Goal: Task Accomplishment & Management: Manage account settings

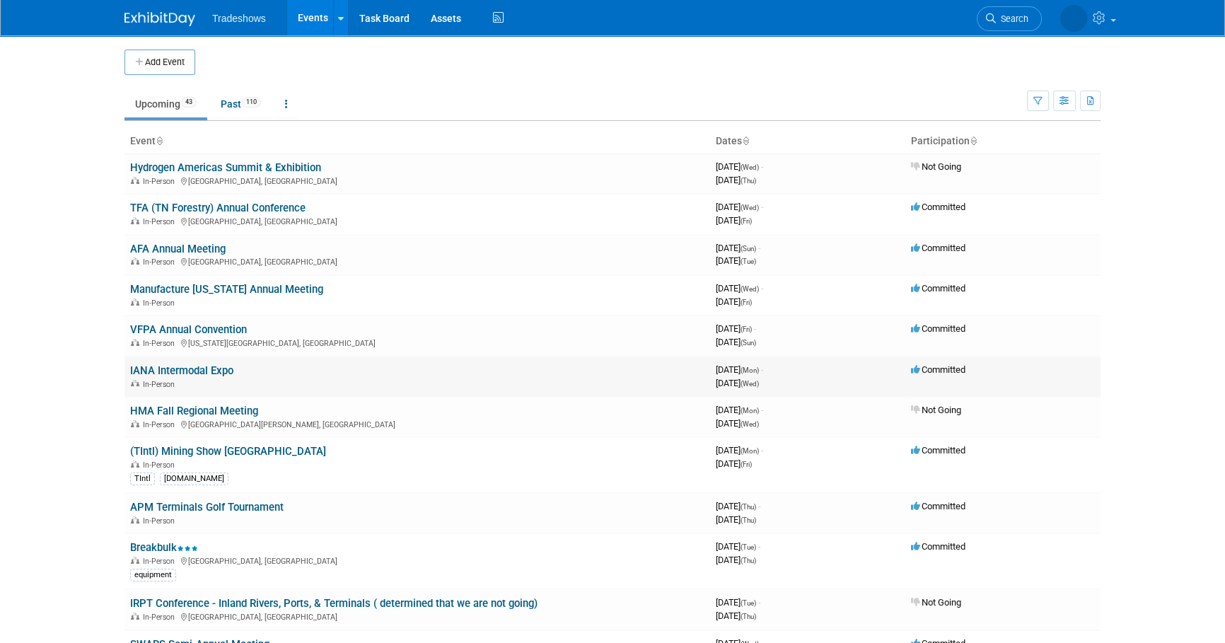
click at [152, 368] on link "IANA Intermodal Expo" at bounding box center [181, 370] width 103 height 13
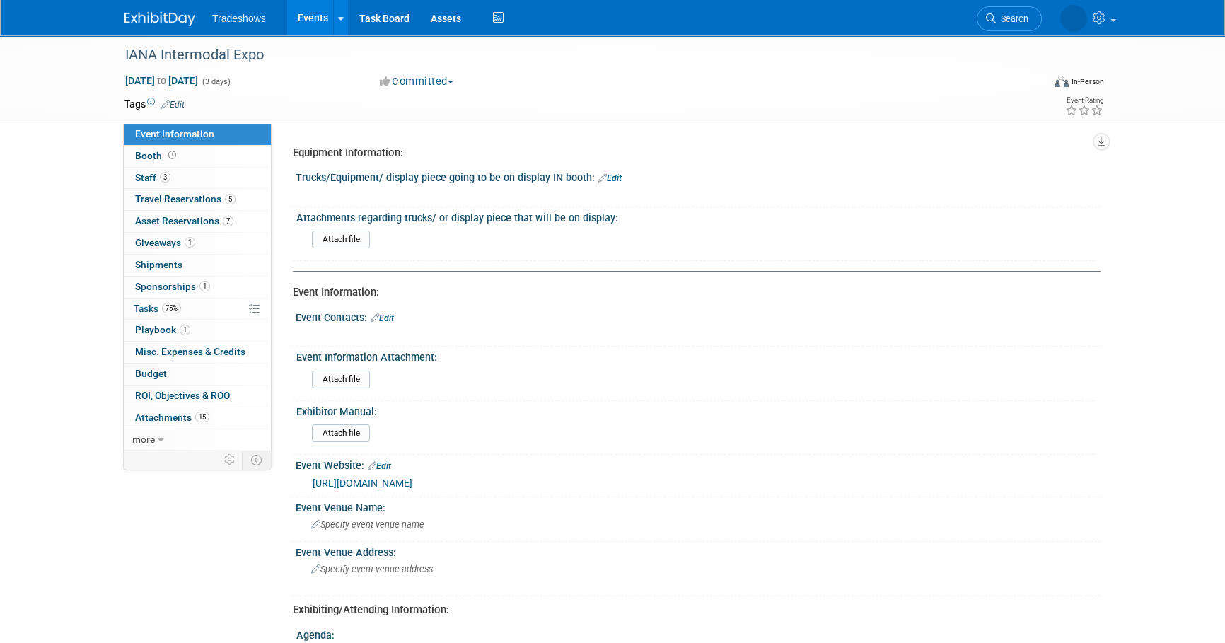
scroll to position [64, 0]
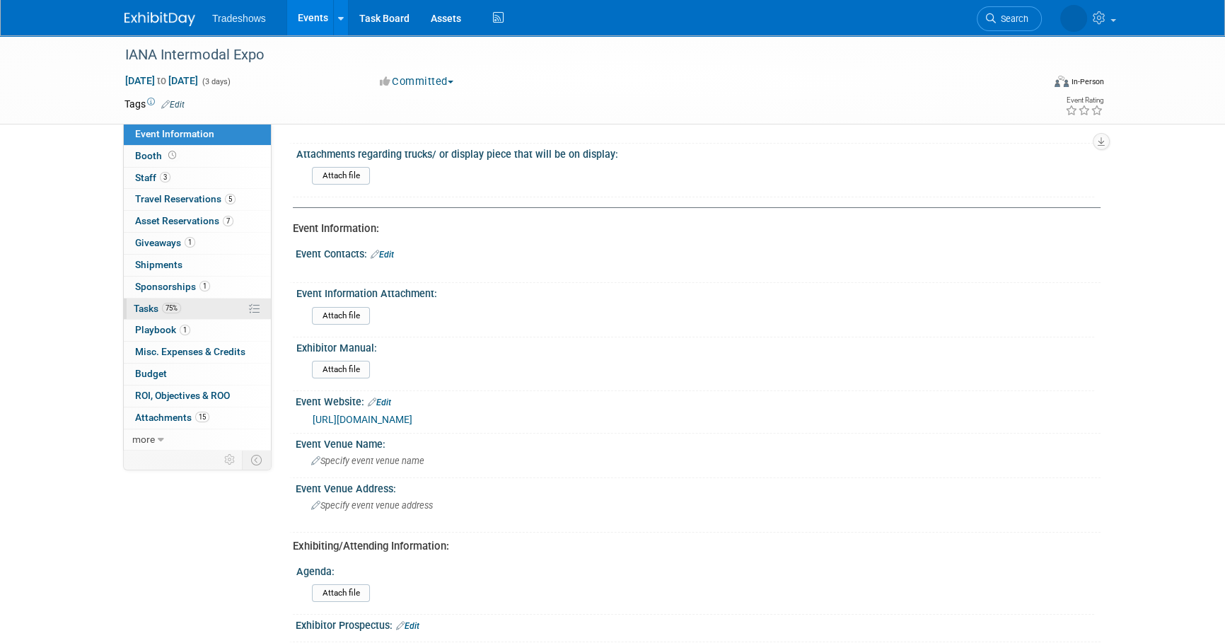
drag, startPoint x: 191, startPoint y: 303, endPoint x: 217, endPoint y: 297, distance: 26.9
click at [191, 303] on link "75% Tasks 75%" at bounding box center [197, 308] width 147 height 21
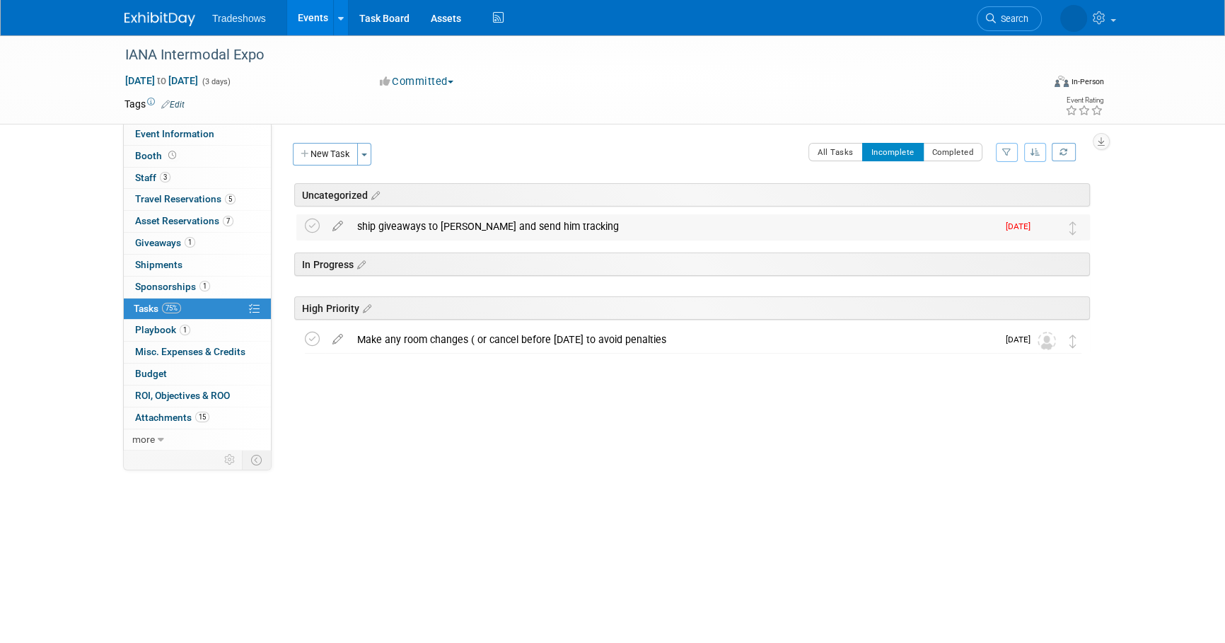
click at [406, 233] on div "ship giveaways to Zach Beitelshees and send him tracking" at bounding box center [673, 226] width 647 height 24
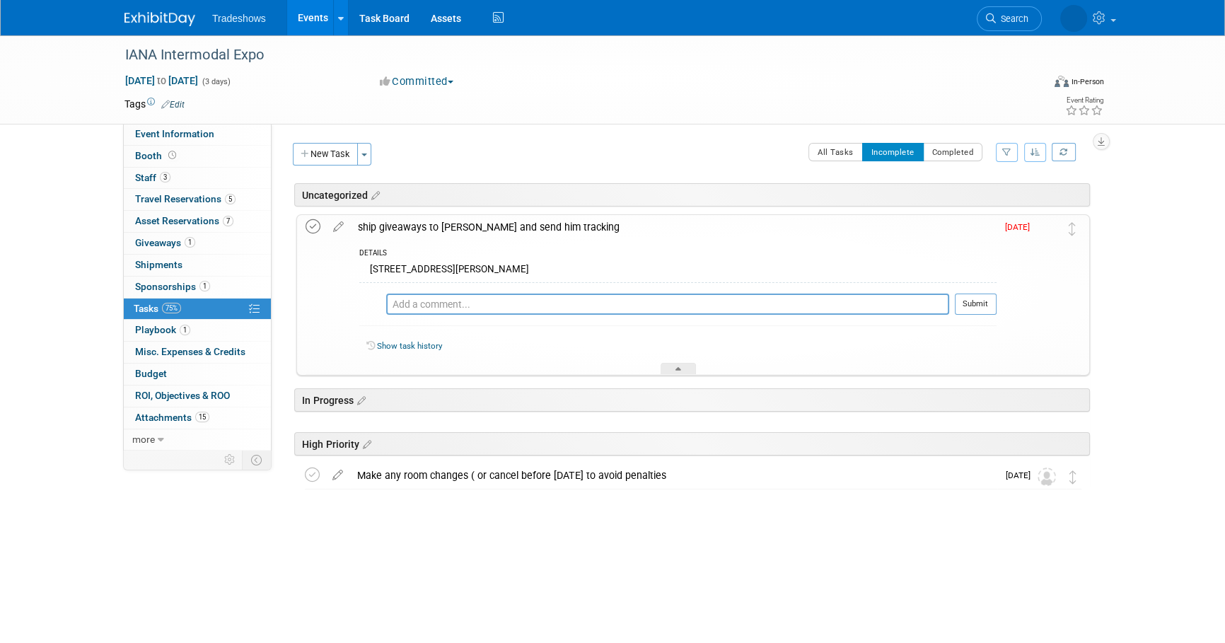
click at [310, 223] on icon at bounding box center [312, 226] width 15 height 15
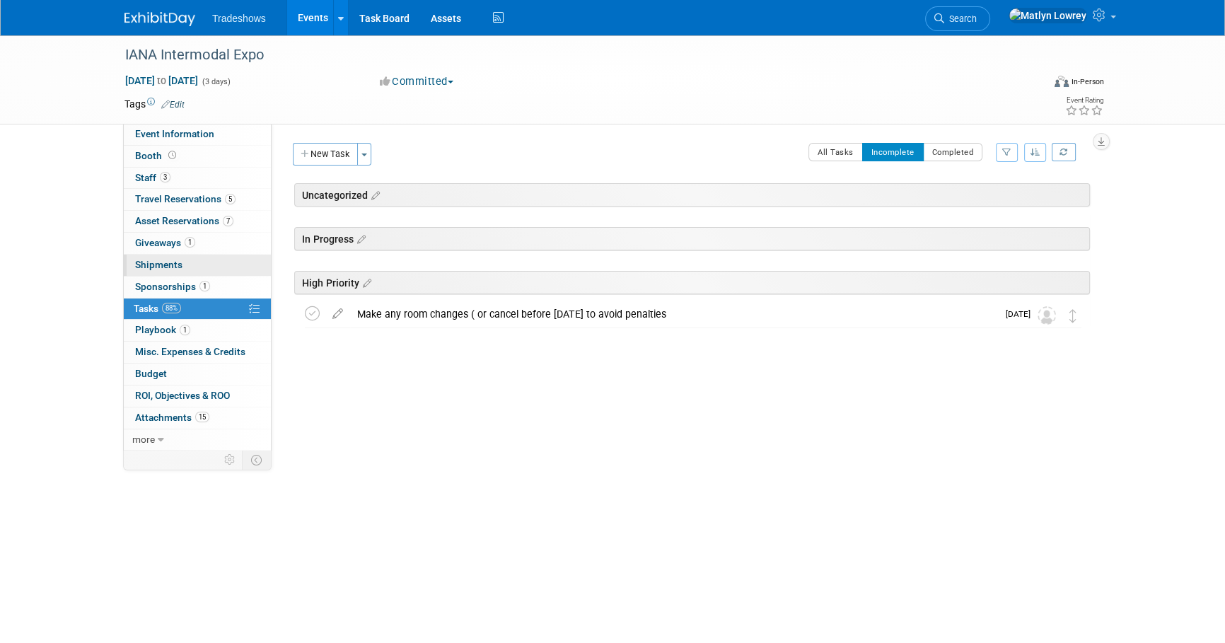
click at [153, 274] on link "0 Shipments 0" at bounding box center [197, 265] width 147 height 21
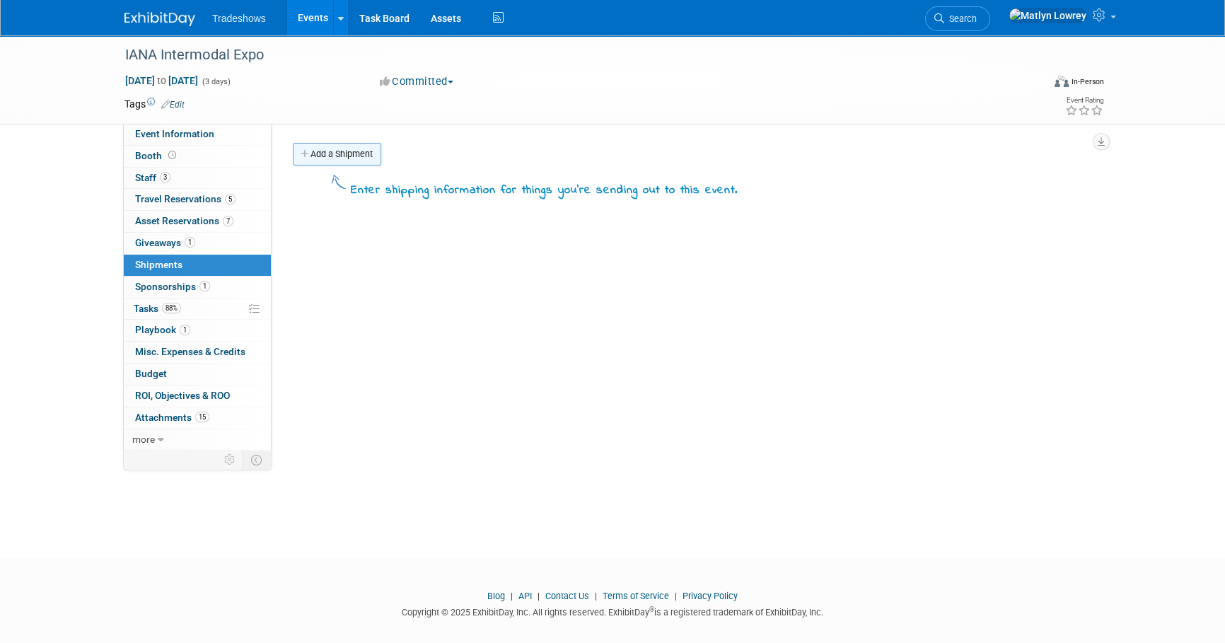
click at [351, 162] on link "Add a Shipment" at bounding box center [337, 154] width 88 height 23
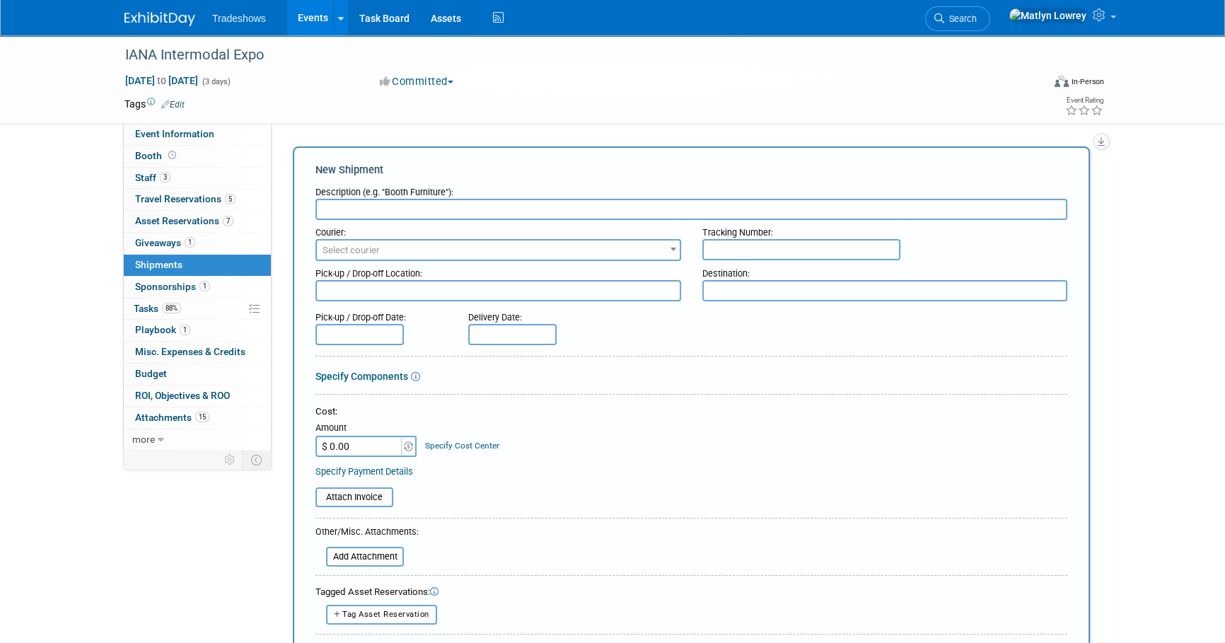
click at [827, 243] on input "text" at bounding box center [801, 249] width 198 height 21
paste input "zbeitelshees@mjmc.com"
type input "zbeitelshees@mjmc.com"
click at [440, 211] on input "text" at bounding box center [691, 209] width 752 height 21
type input "Giveaways to Zach"
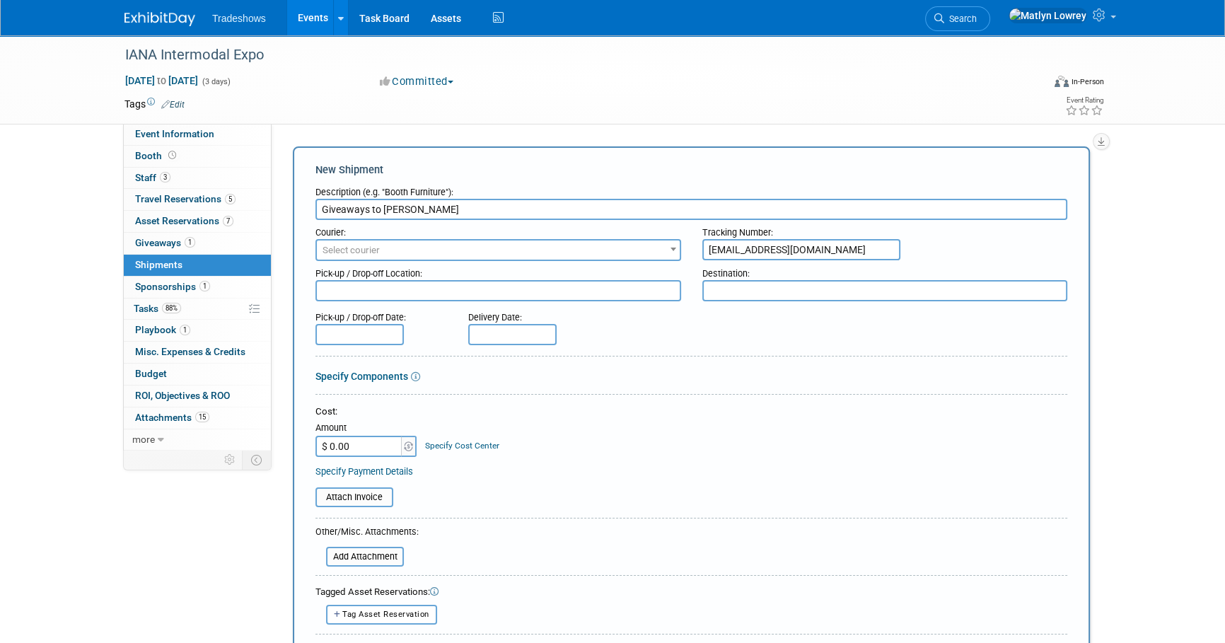
click at [421, 245] on span "Select courier" at bounding box center [498, 250] width 363 height 20
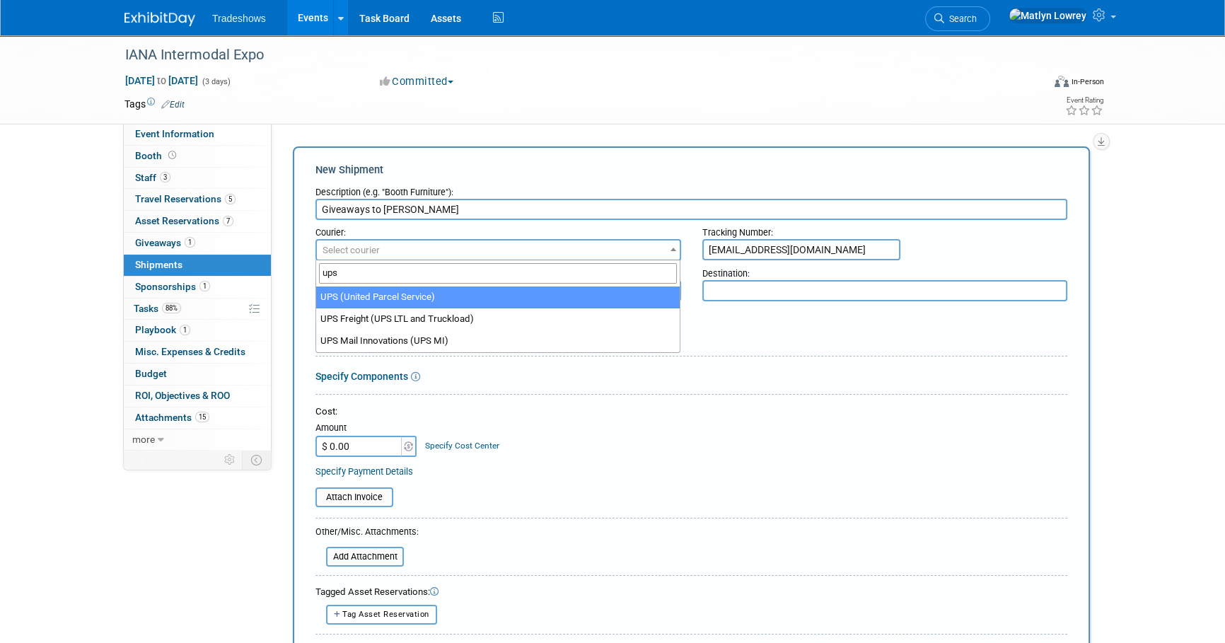
type input "ups"
select select "508"
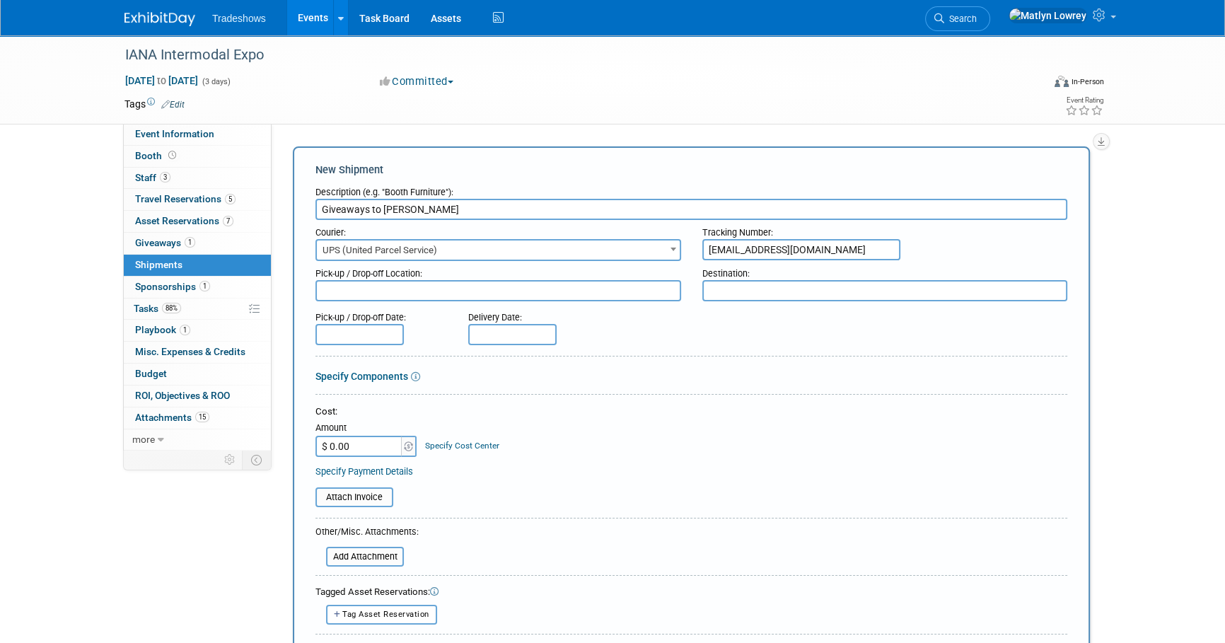
click at [363, 326] on input "text" at bounding box center [359, 334] width 88 height 21
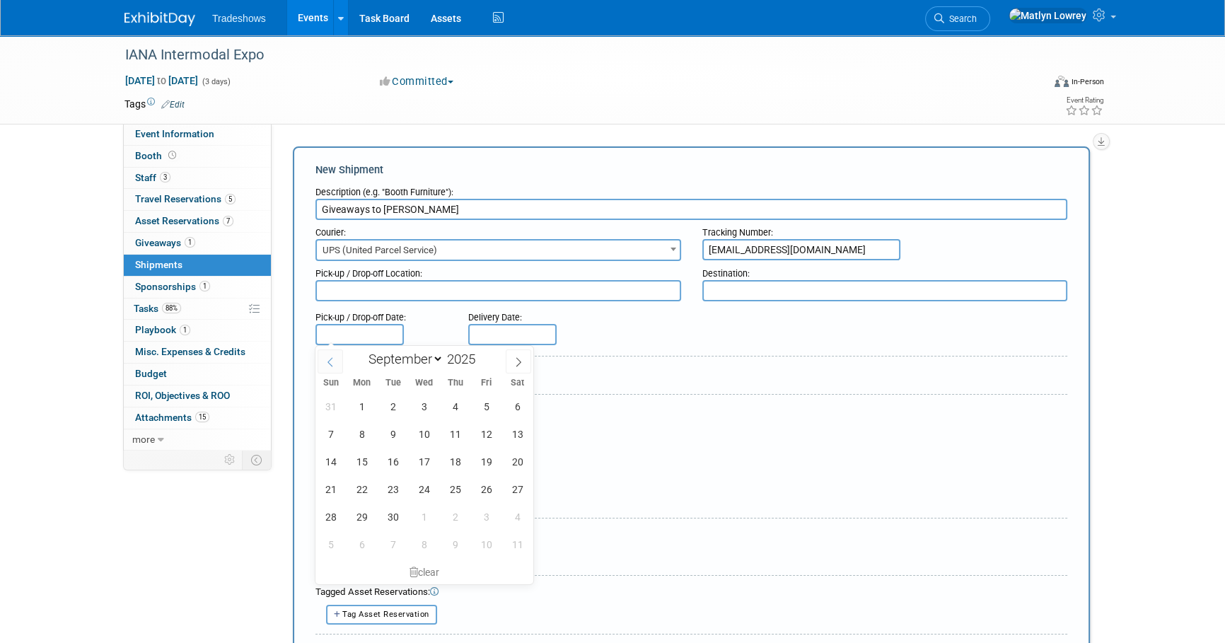
click at [342, 359] on span at bounding box center [329, 361] width 25 height 24
select select "7"
click at [360, 518] on span "25" at bounding box center [362, 517] width 28 height 28
type input "Aug 25, 2025"
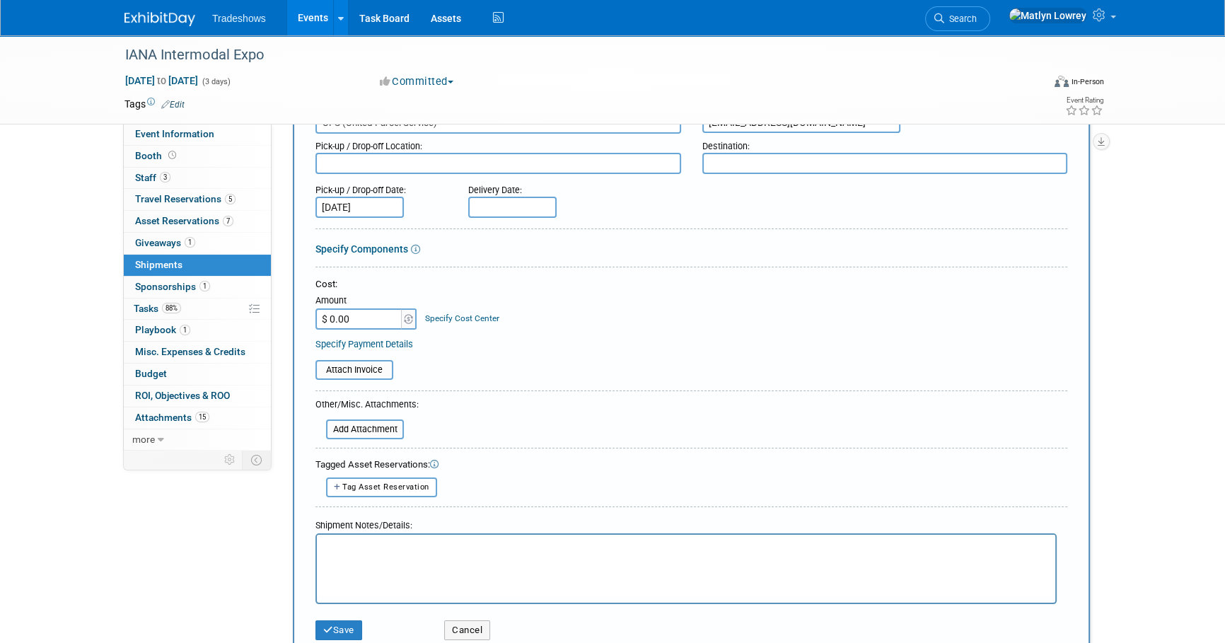
scroll to position [128, 0]
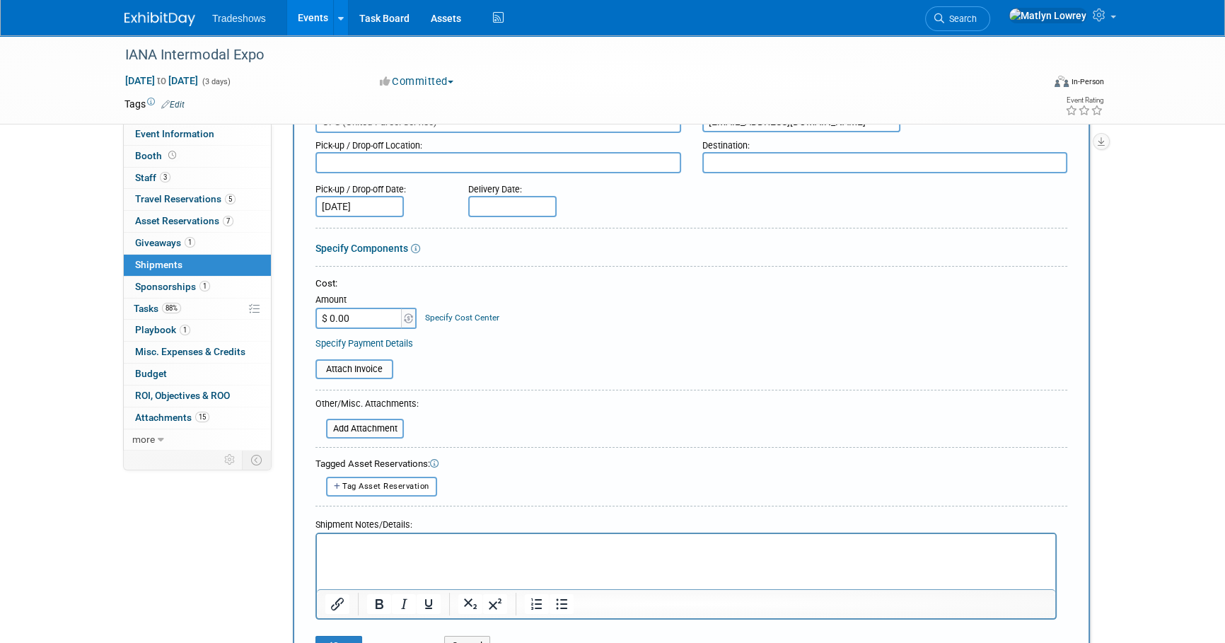
click at [373, 320] on input "$ 0.00" at bounding box center [359, 318] width 88 height 21
type input "$ 10.98"
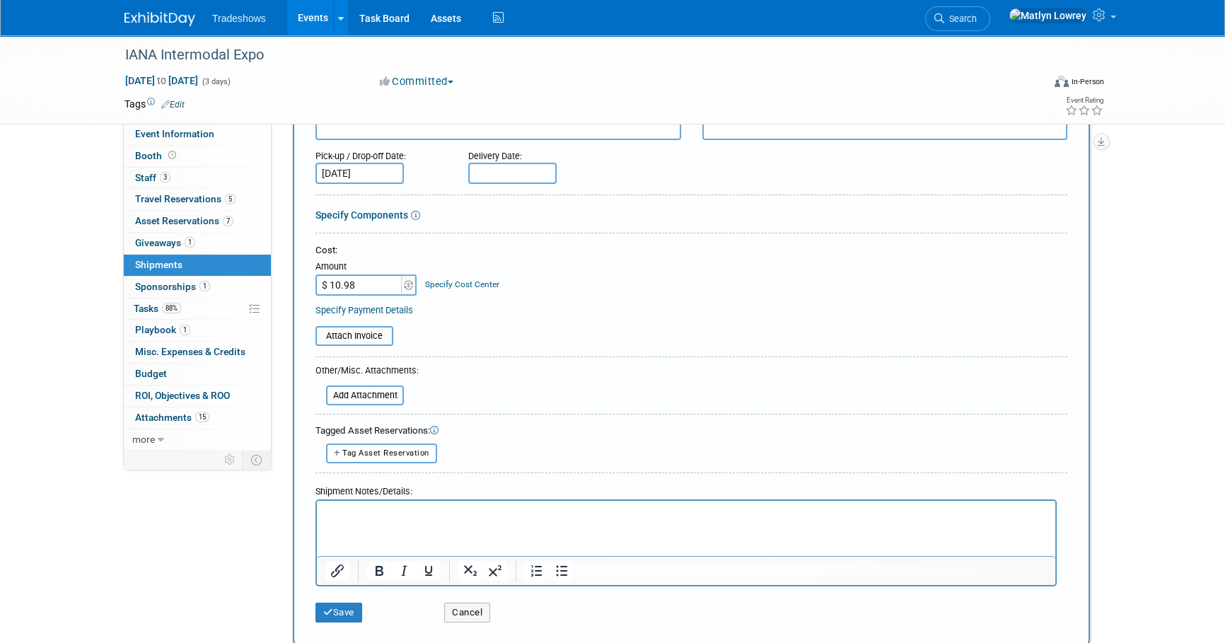
scroll to position [192, 0]
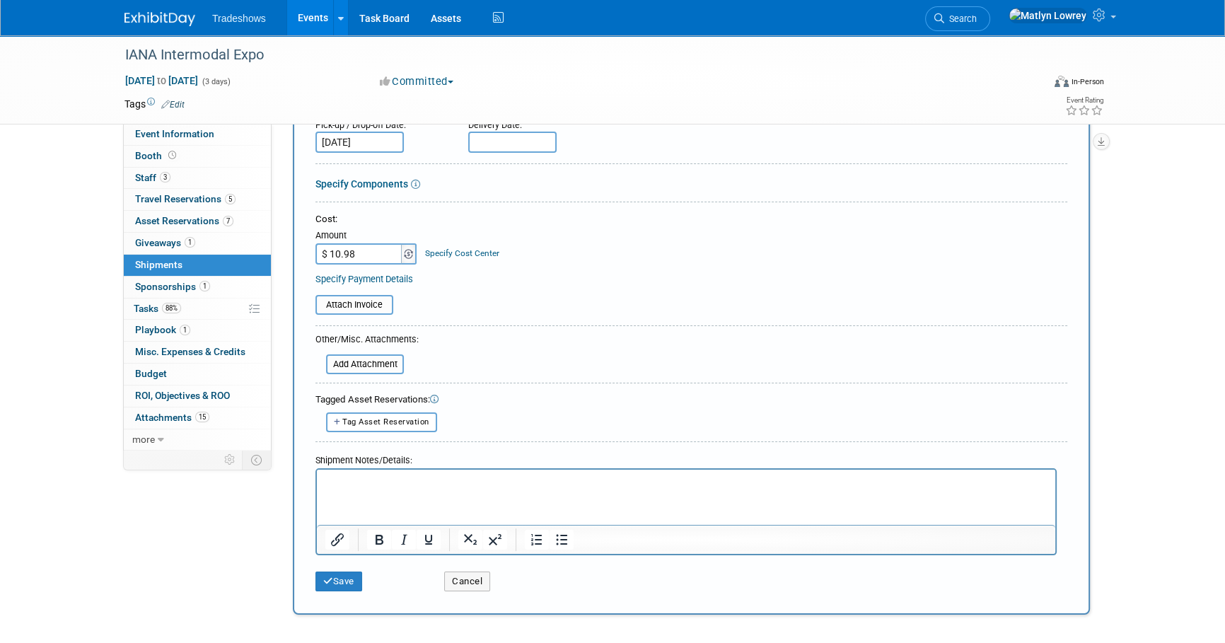
click at [404, 252] on img at bounding box center [408, 254] width 9 height 10
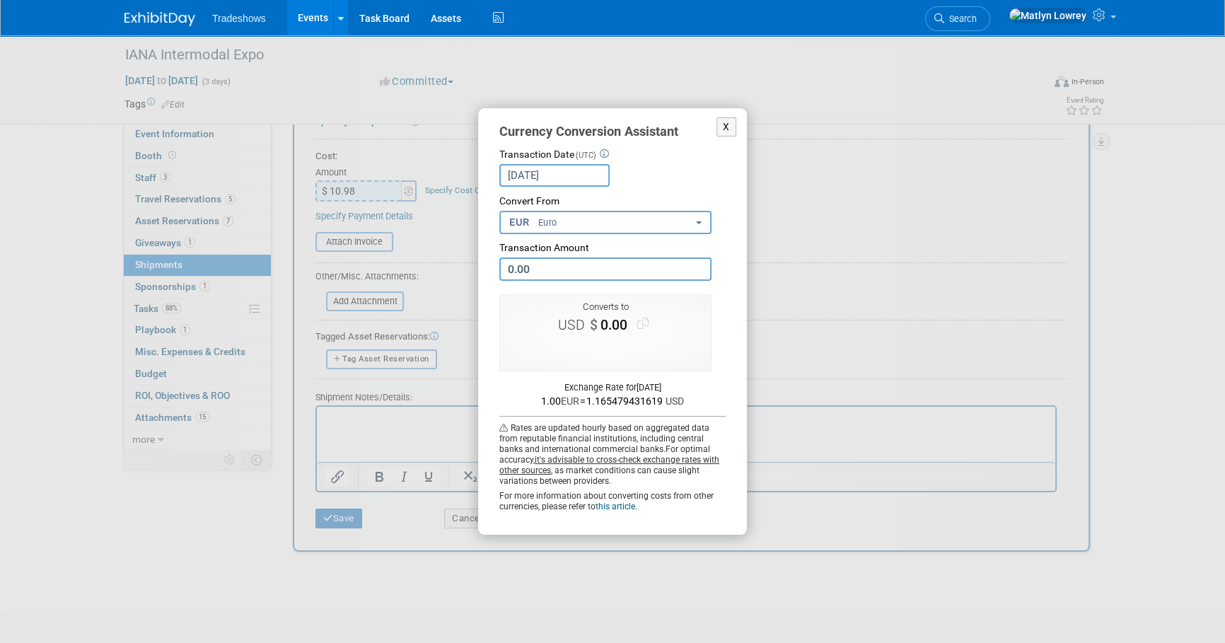
scroll to position [257, 0]
click at [724, 134] on button "X" at bounding box center [726, 126] width 20 height 19
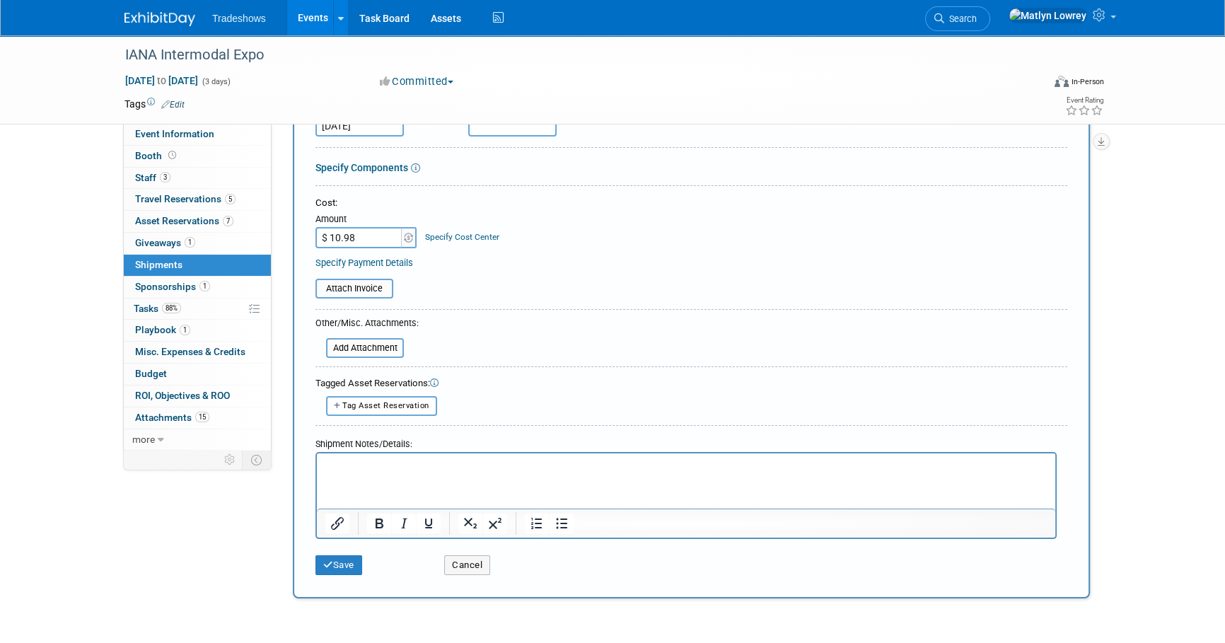
scroll to position [318, 0]
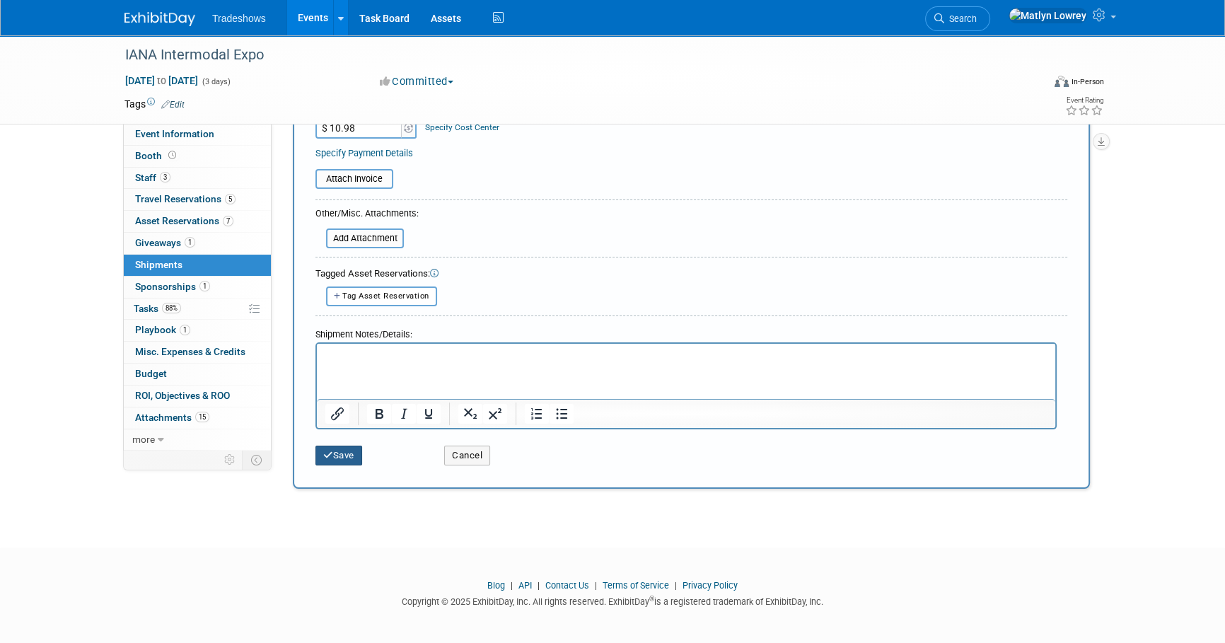
click at [346, 458] on button "Save" at bounding box center [338, 455] width 47 height 20
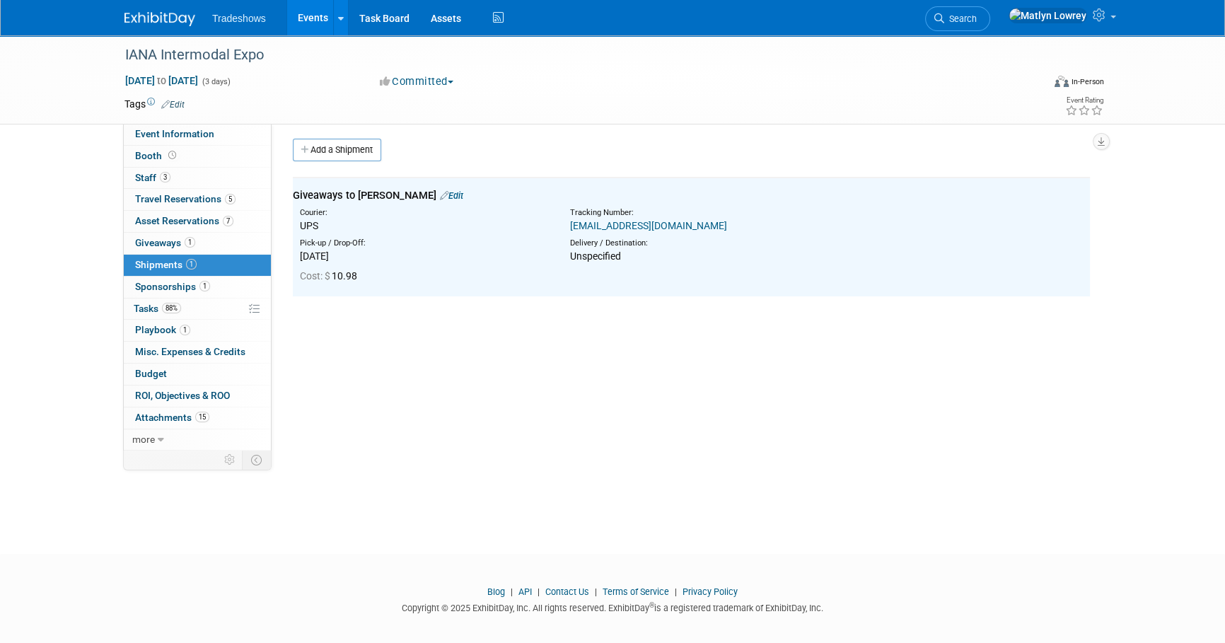
scroll to position [0, 0]
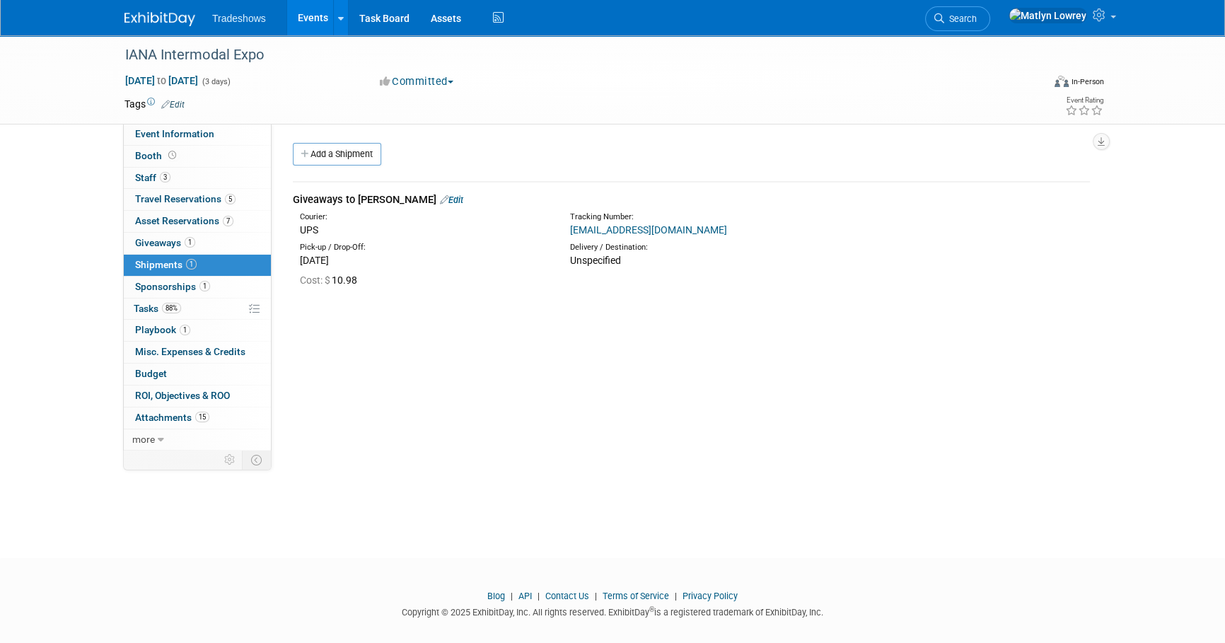
click at [876, 300] on div "Giveaways to Zach Edit Courier: UPS Tracking Number: Cost: $" at bounding box center [691, 235] width 818 height 133
click at [440, 200] on link "Edit" at bounding box center [451, 199] width 23 height 11
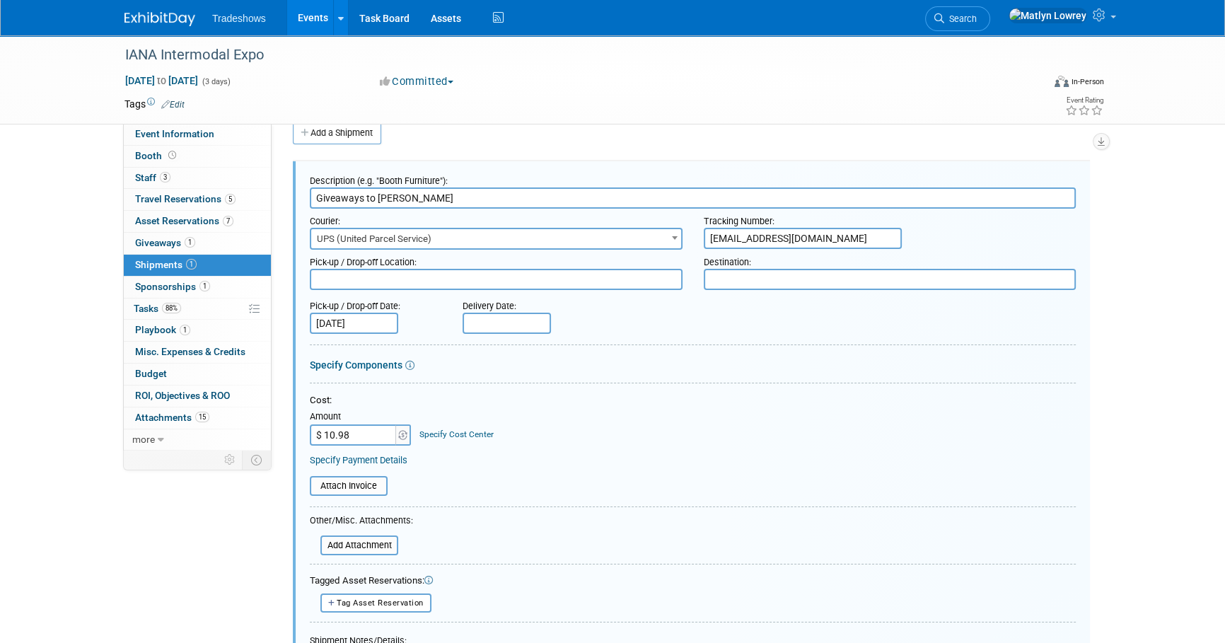
click at [854, 234] on input "zbeitelshees@mjmc.com" at bounding box center [803, 238] width 198 height 21
click at [853, 234] on input "zbeitelshees@mjmc.com" at bounding box center [803, 238] width 198 height 21
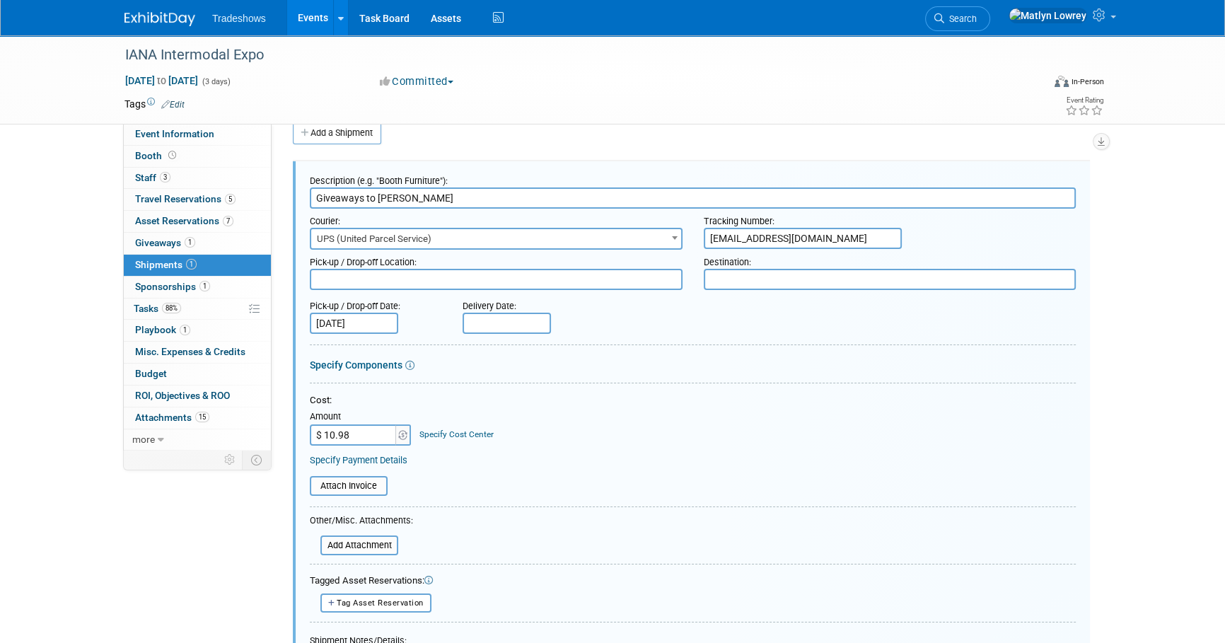
paste input "1Z6V25730392286662"
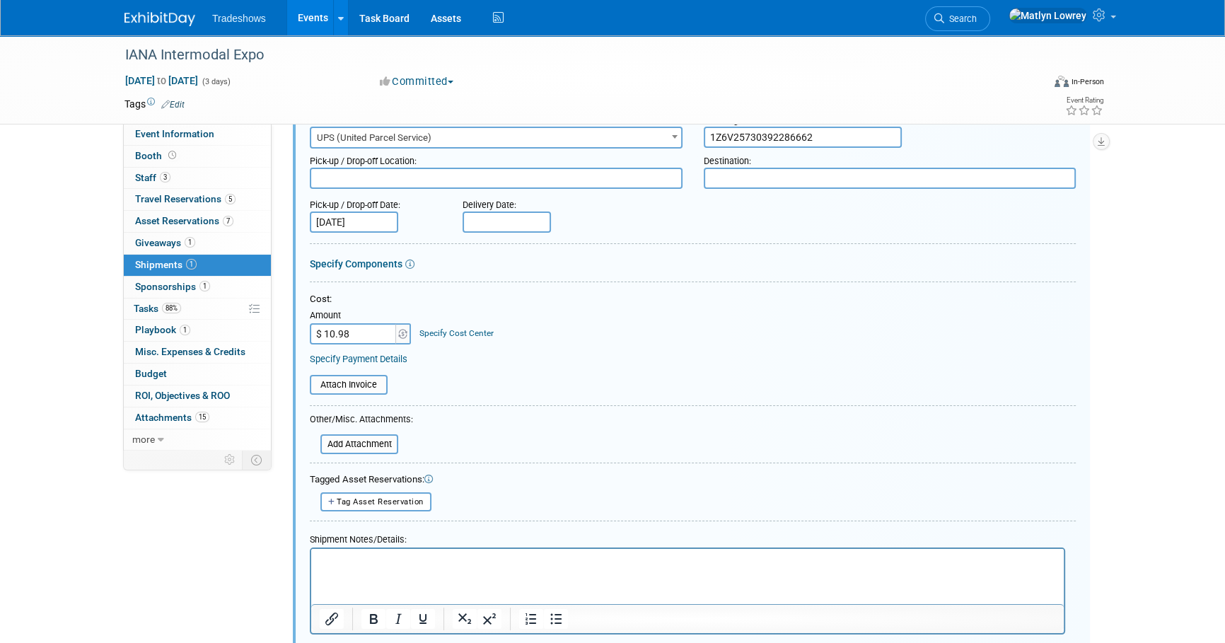
scroll to position [300, 0]
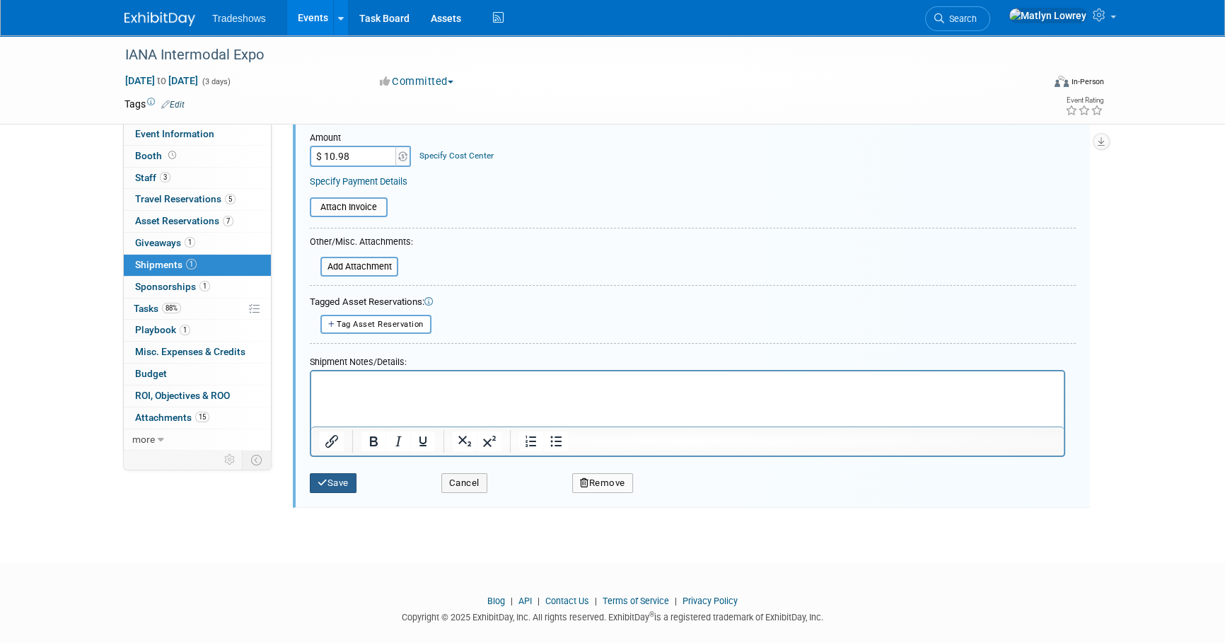
type input "1Z6V25730392286662"
click at [352, 477] on button "Save" at bounding box center [333, 483] width 47 height 20
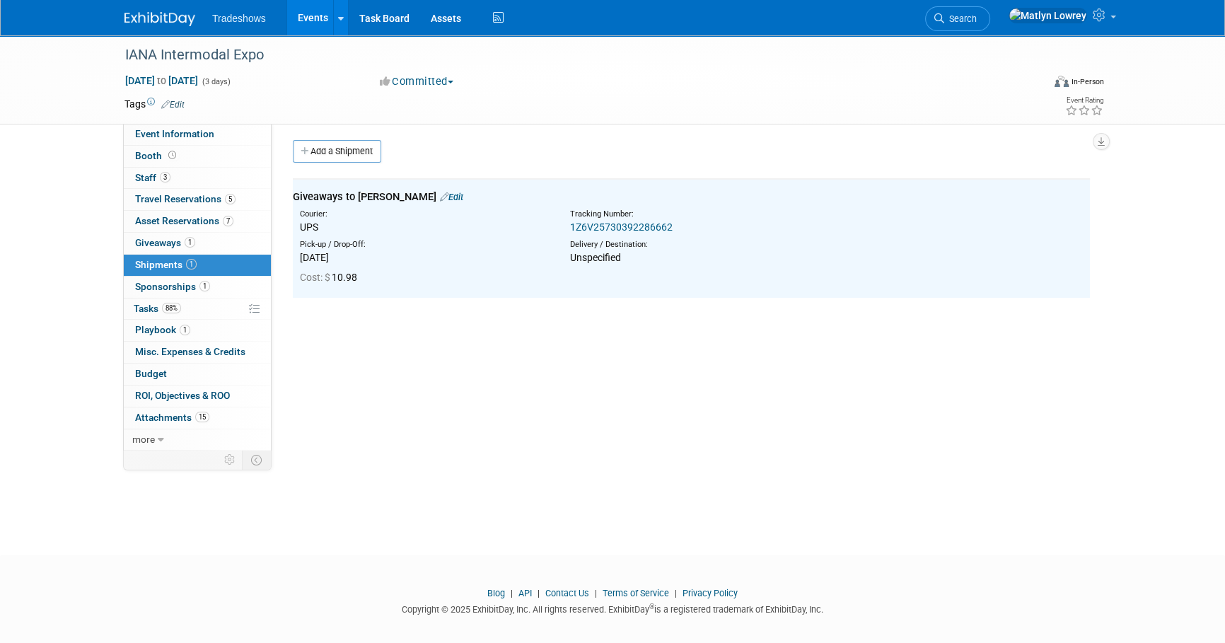
scroll to position [0, 0]
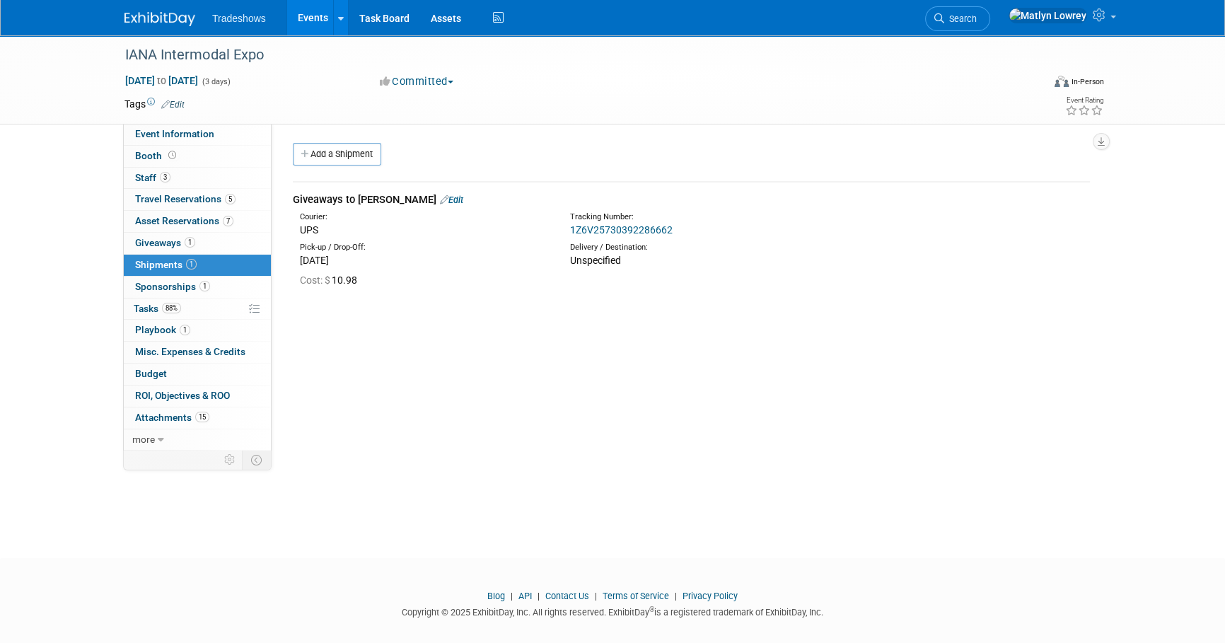
click at [440, 204] on link "Edit" at bounding box center [451, 199] width 23 height 11
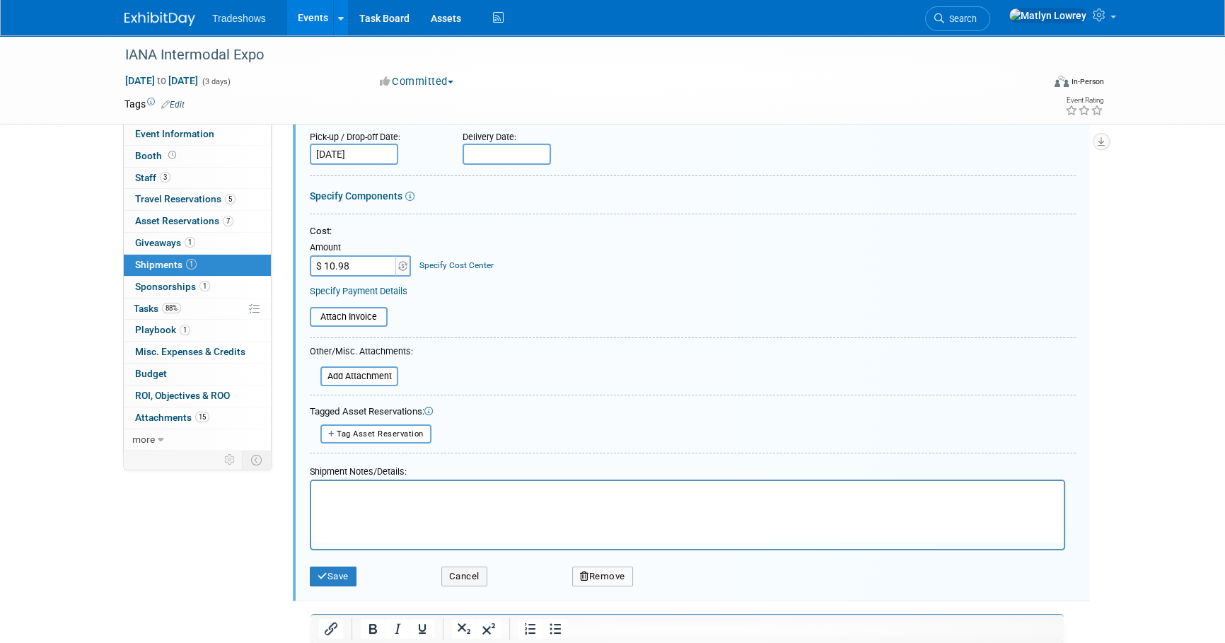
scroll to position [278, 0]
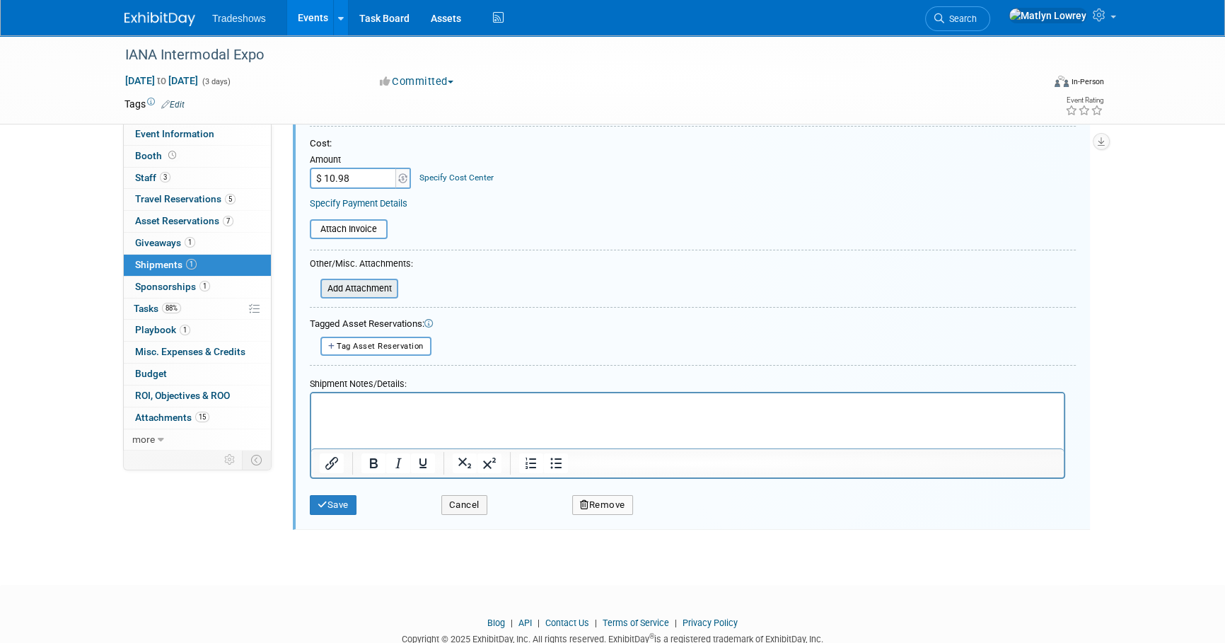
click at [350, 295] on div "Add Attachment" at bounding box center [359, 289] width 78 height 20
click at [342, 290] on input "file" at bounding box center [312, 288] width 168 height 17
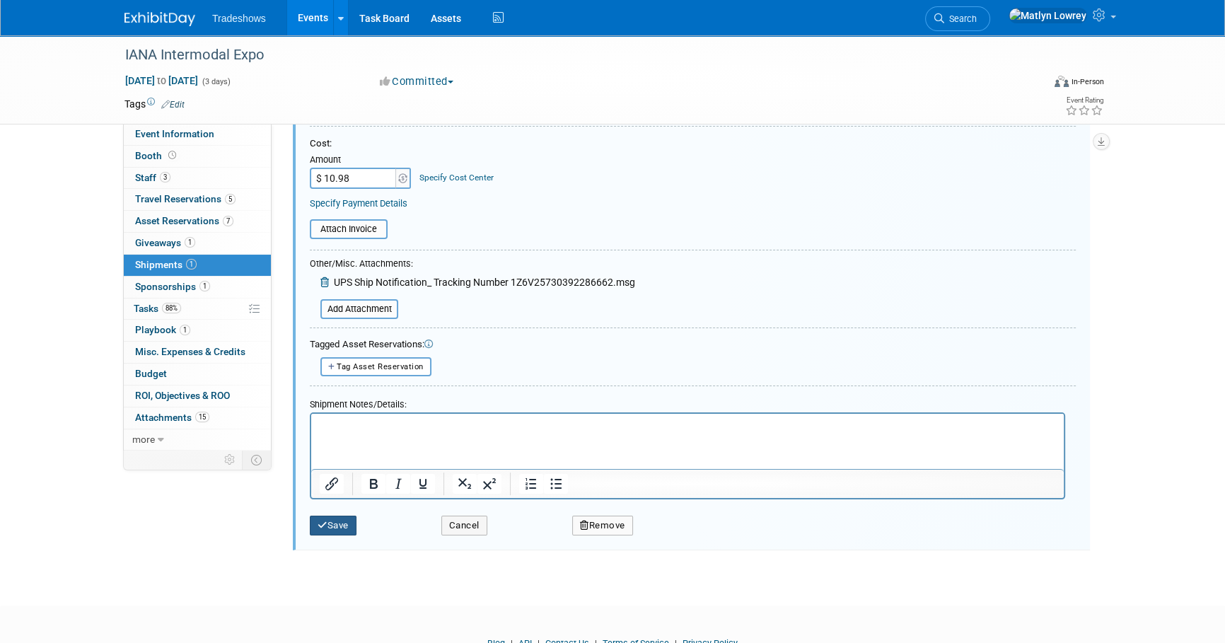
click at [349, 527] on button "Save" at bounding box center [333, 525] width 47 height 20
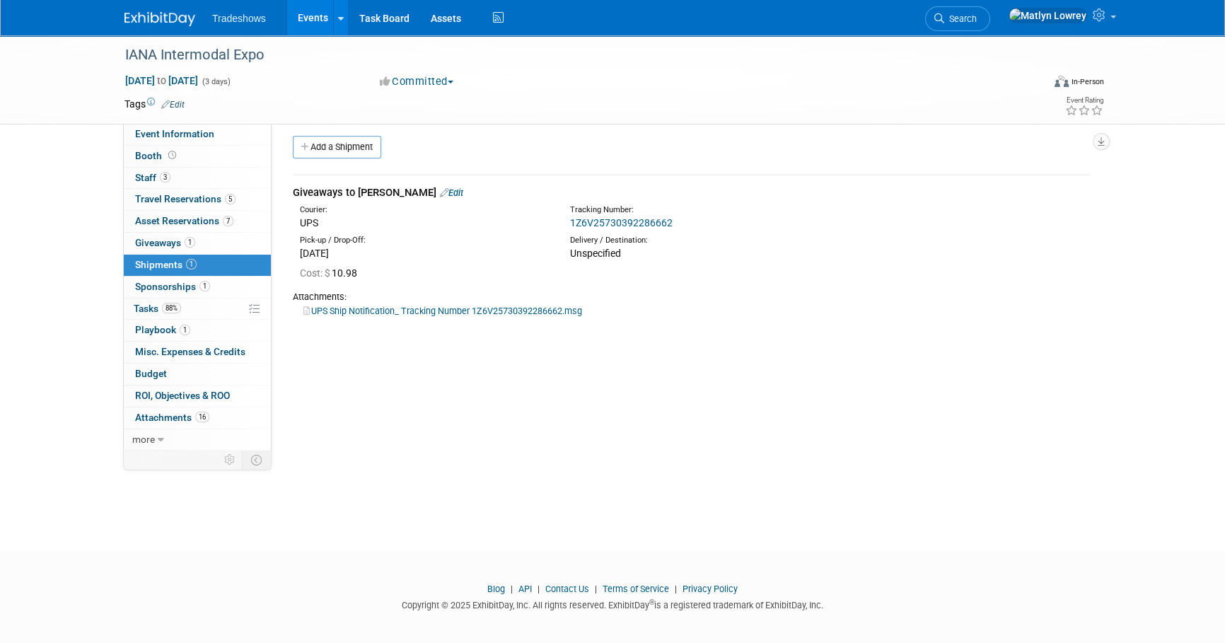
scroll to position [0, 0]
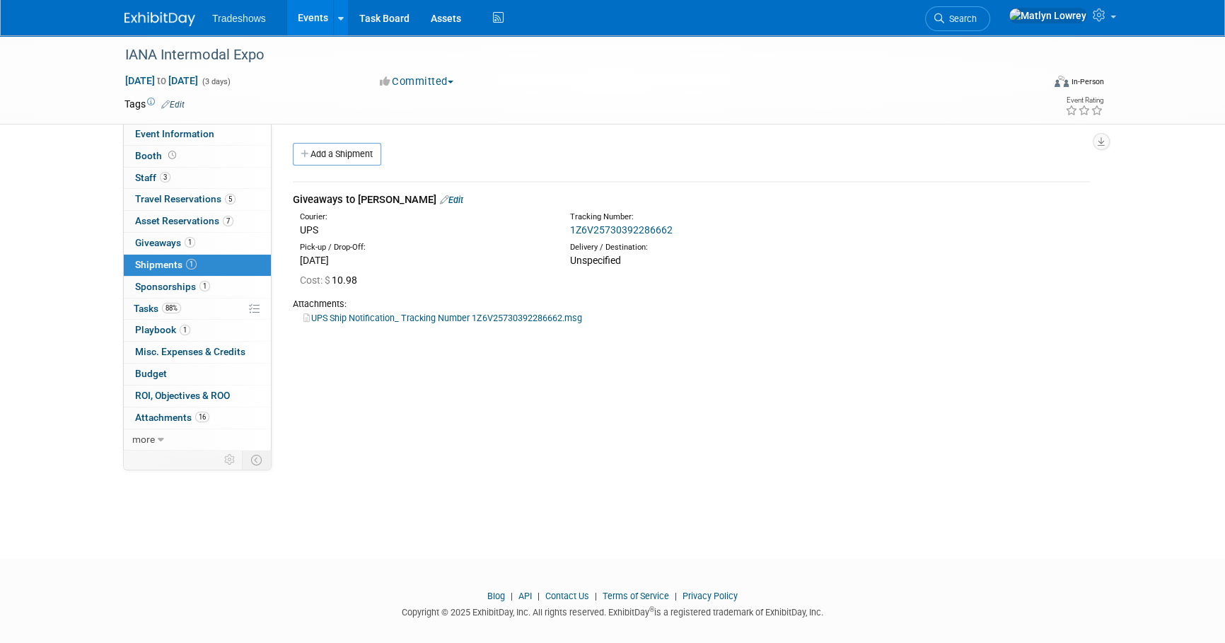
click at [317, 8] on link "Events" at bounding box center [313, 17] width 52 height 35
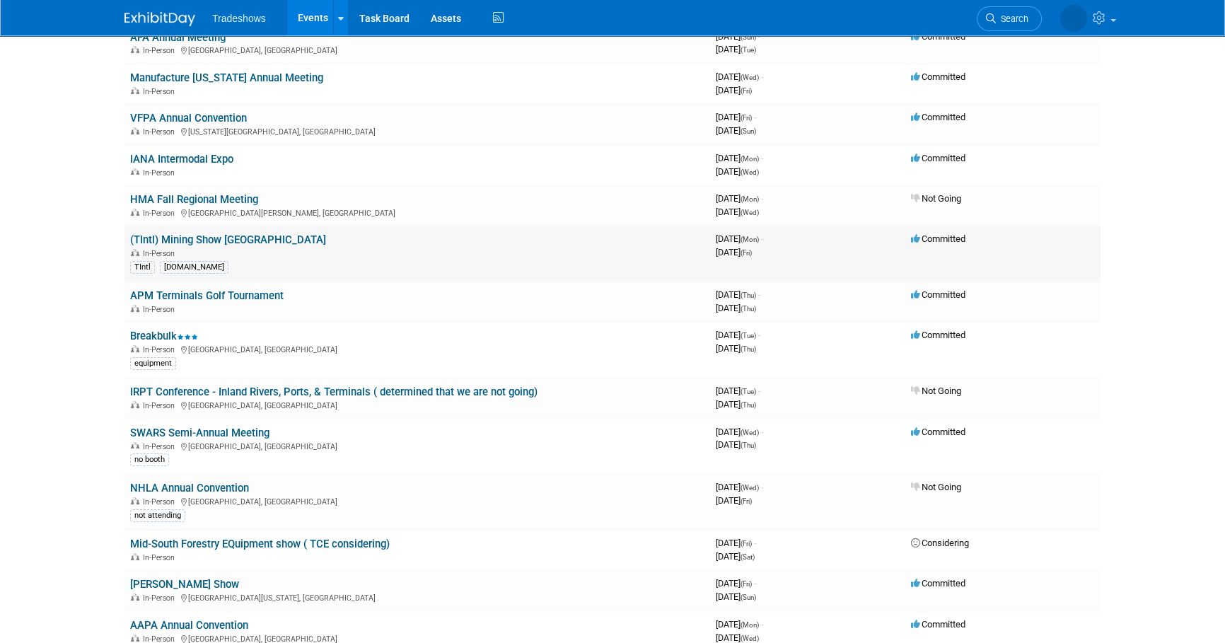
scroll to position [192, 0]
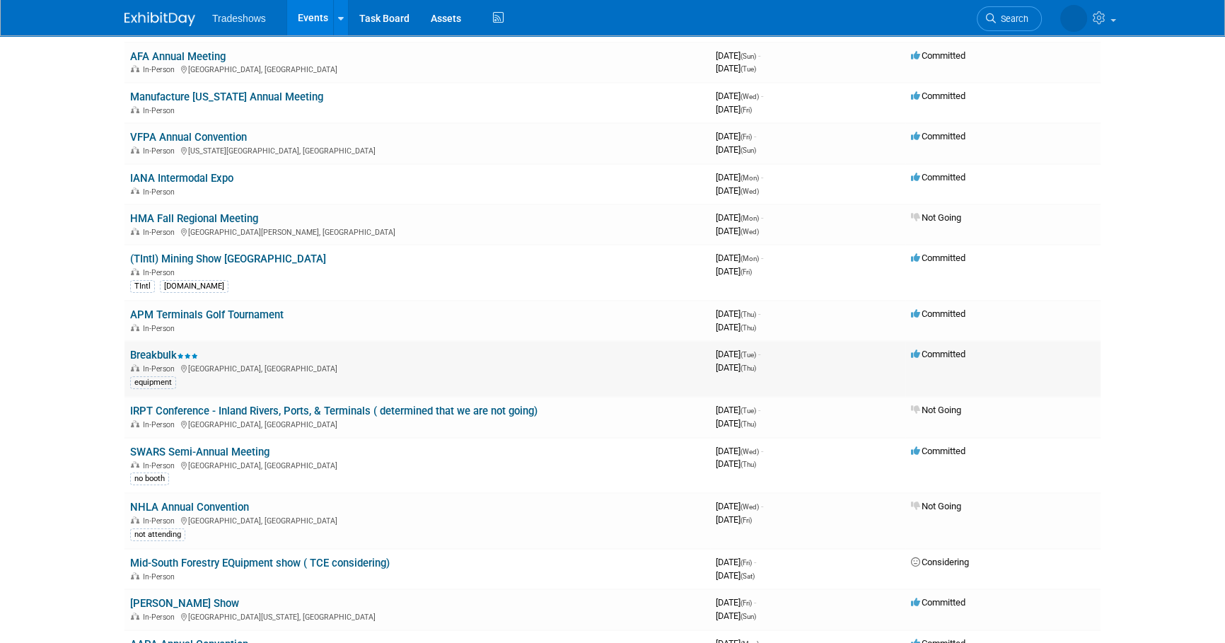
click at [173, 351] on link "Breakbulk" at bounding box center [164, 355] width 68 height 13
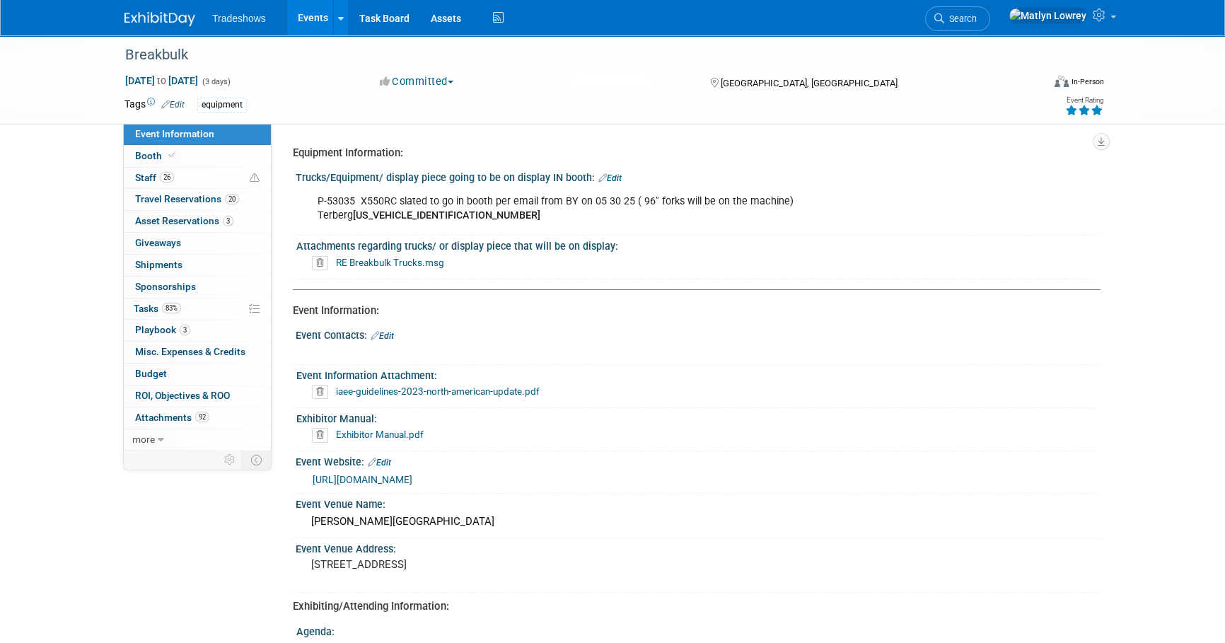
click at [313, 8] on link "Events" at bounding box center [313, 17] width 52 height 35
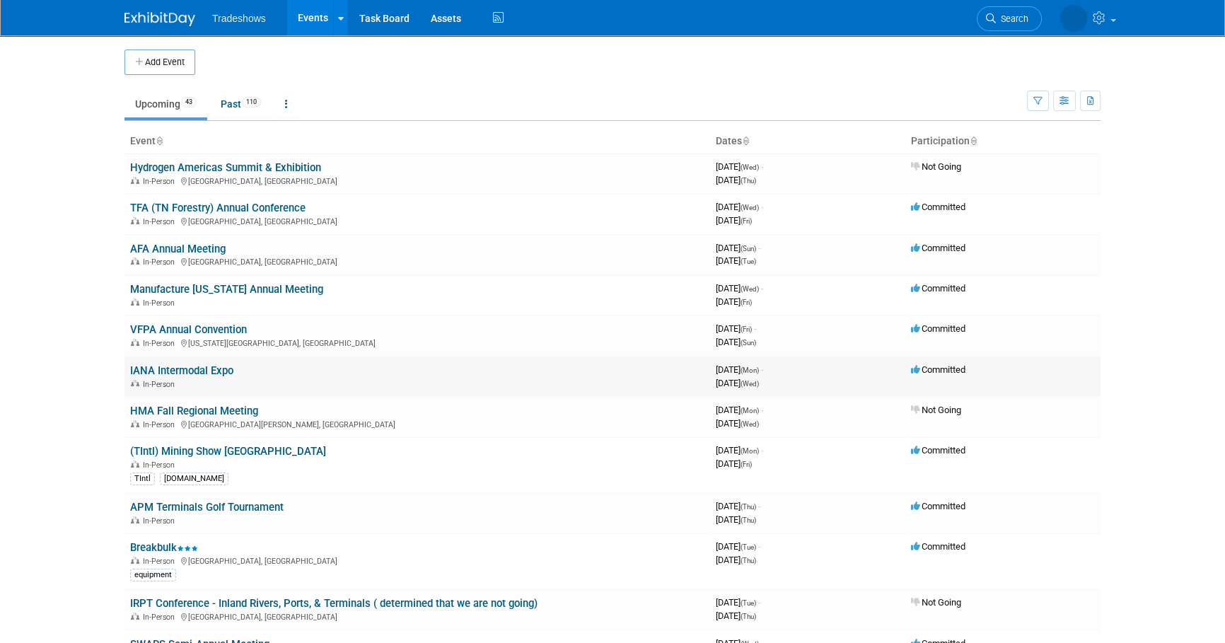
click at [167, 368] on link "IANA Intermodal Expo" at bounding box center [181, 370] width 103 height 13
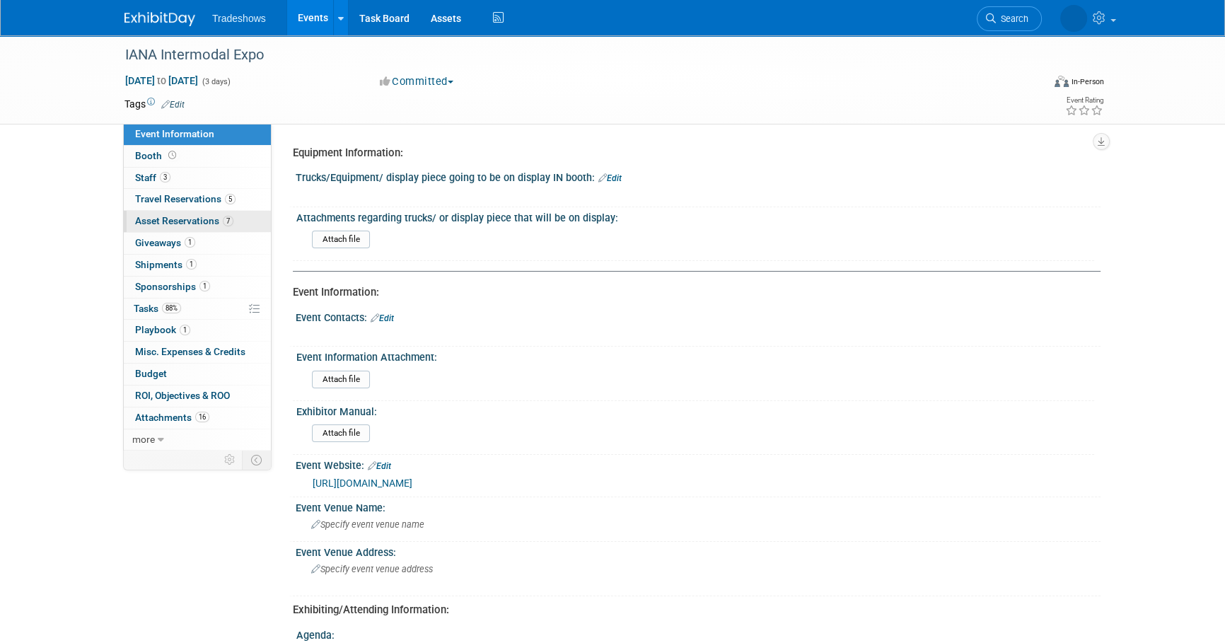
click at [230, 225] on span "7" at bounding box center [228, 221] width 11 height 11
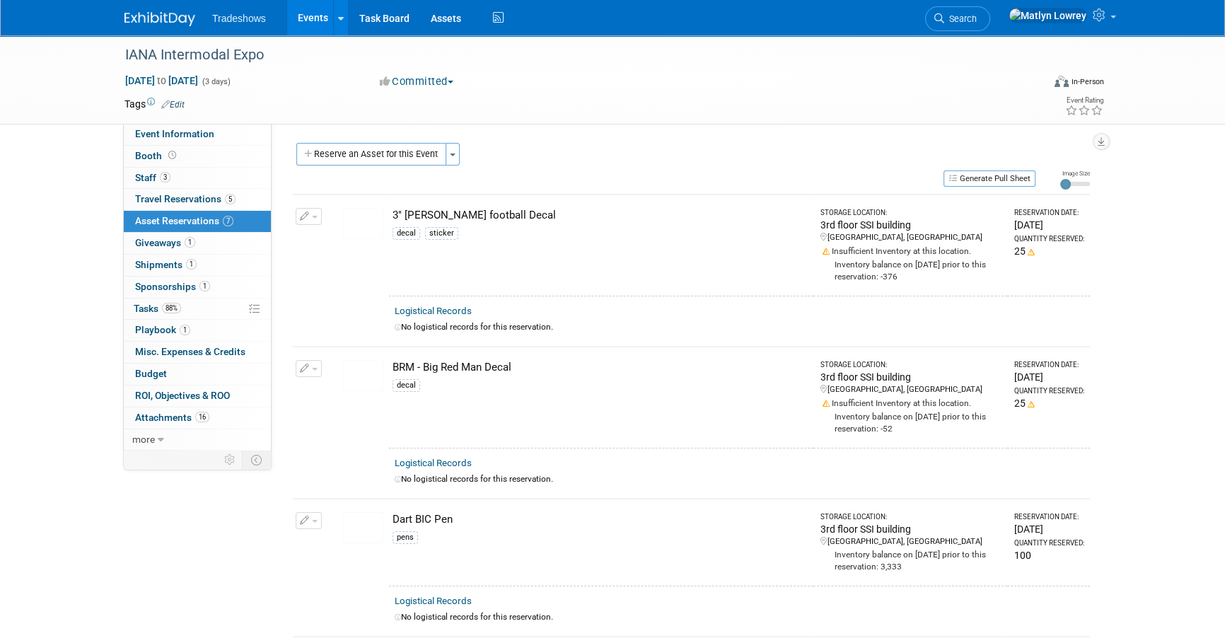
click at [308, 219] on icon "button" at bounding box center [305, 216] width 10 height 9
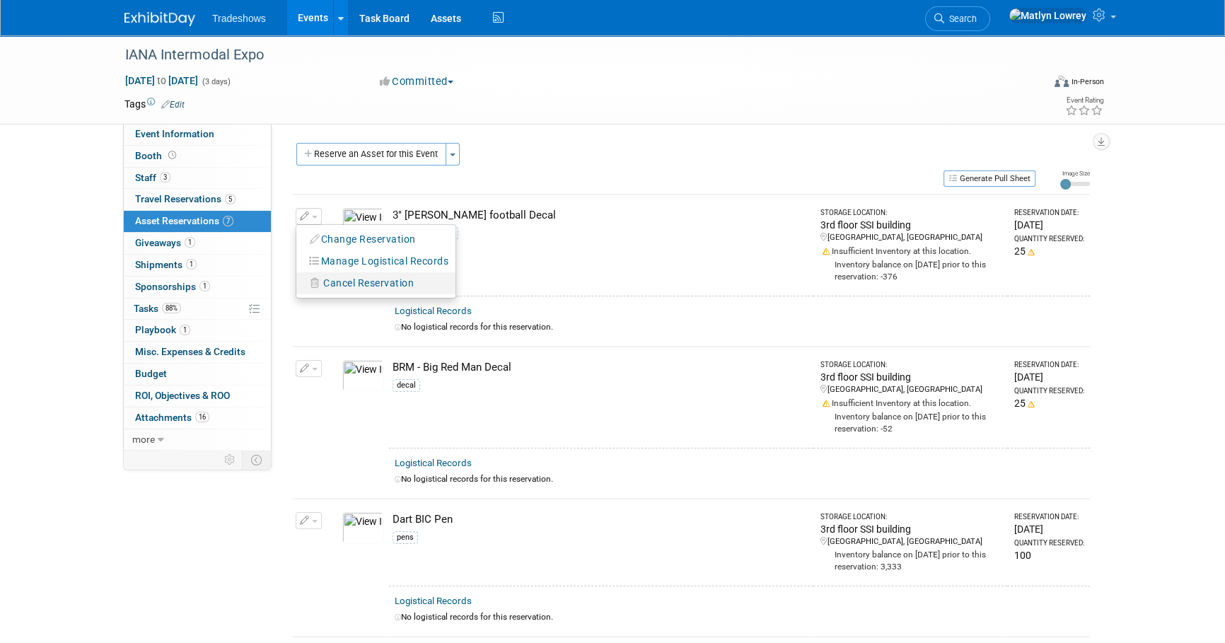
click at [356, 285] on span "Cancel Reservation" at bounding box center [368, 282] width 91 height 11
drag, startPoint x: 467, startPoint y: 293, endPoint x: 426, endPoint y: 283, distance: 42.4
click at [467, 293] on link "Yes" at bounding box center [472, 295] width 41 height 23
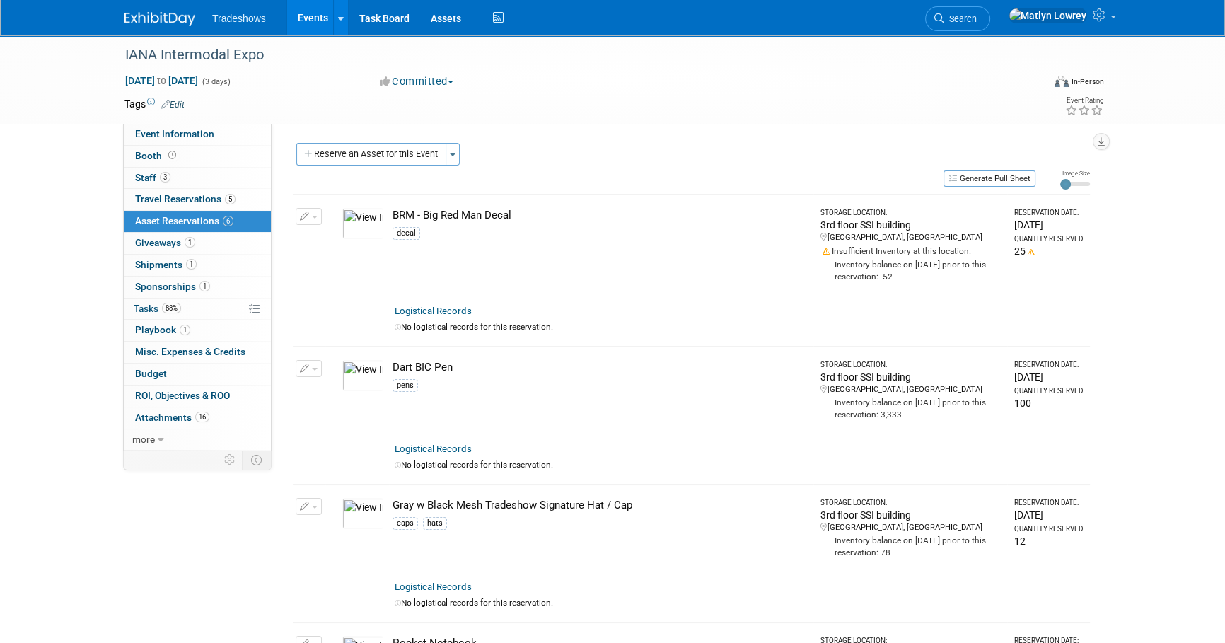
click at [296, 212] on button "button" at bounding box center [309, 216] width 26 height 17
click at [373, 282] on span "Cancel Reservation" at bounding box center [368, 282] width 91 height 11
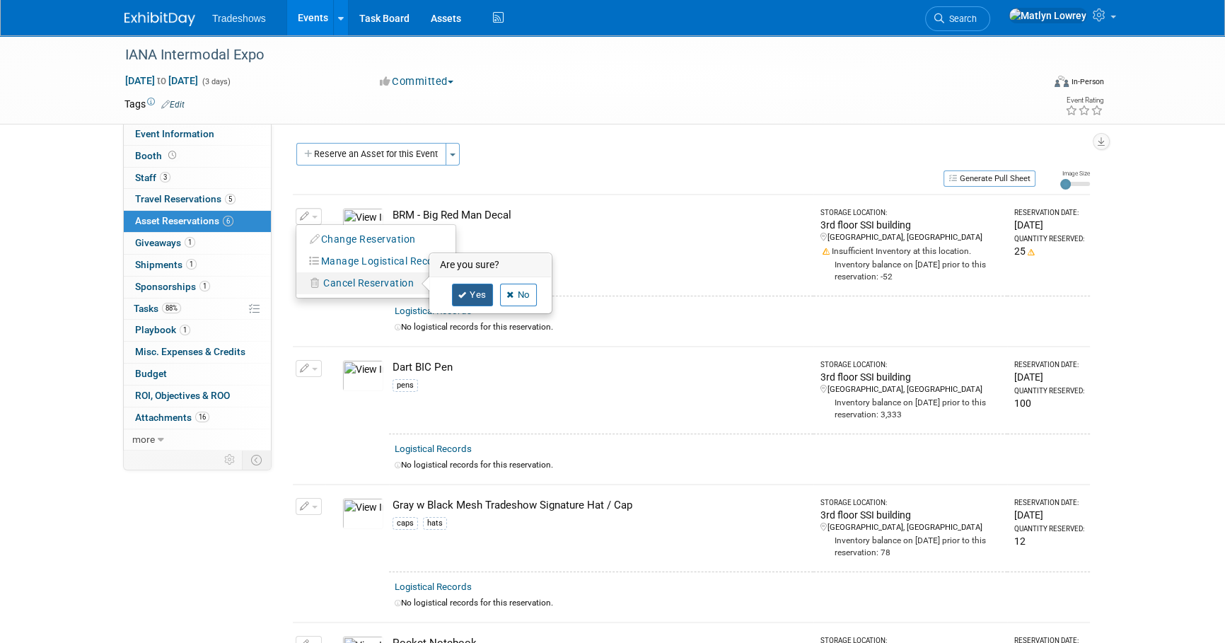
click at [466, 289] on link "Yes" at bounding box center [472, 295] width 41 height 23
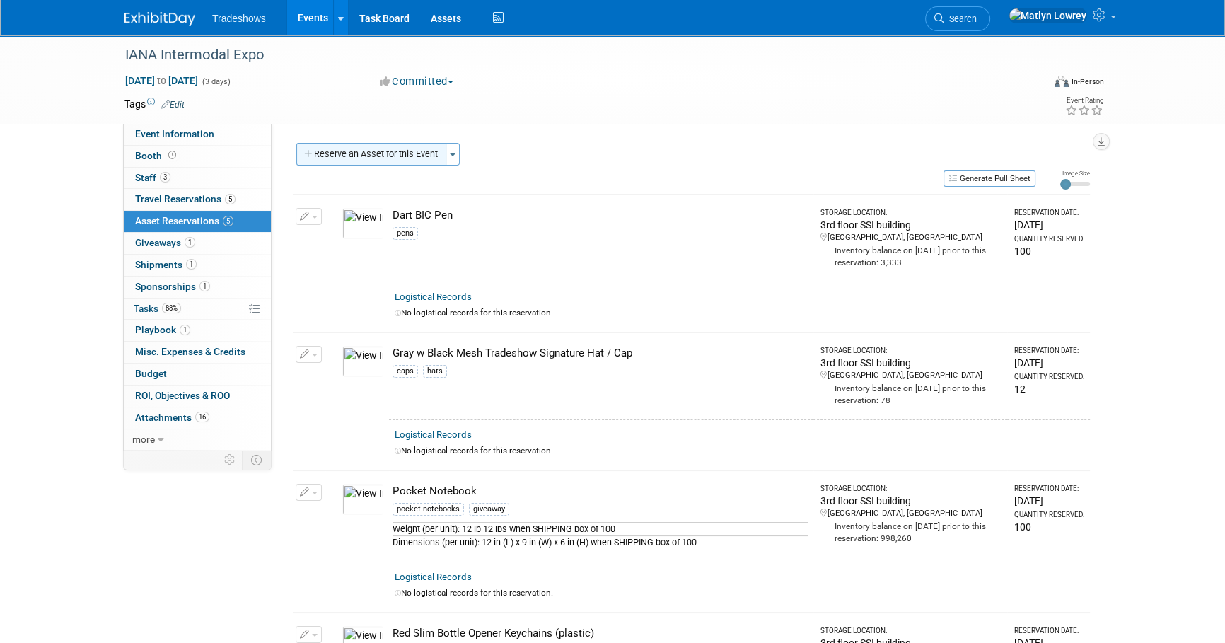
click at [373, 157] on button "Reserve an Asset for this Event" at bounding box center [371, 154] width 150 height 23
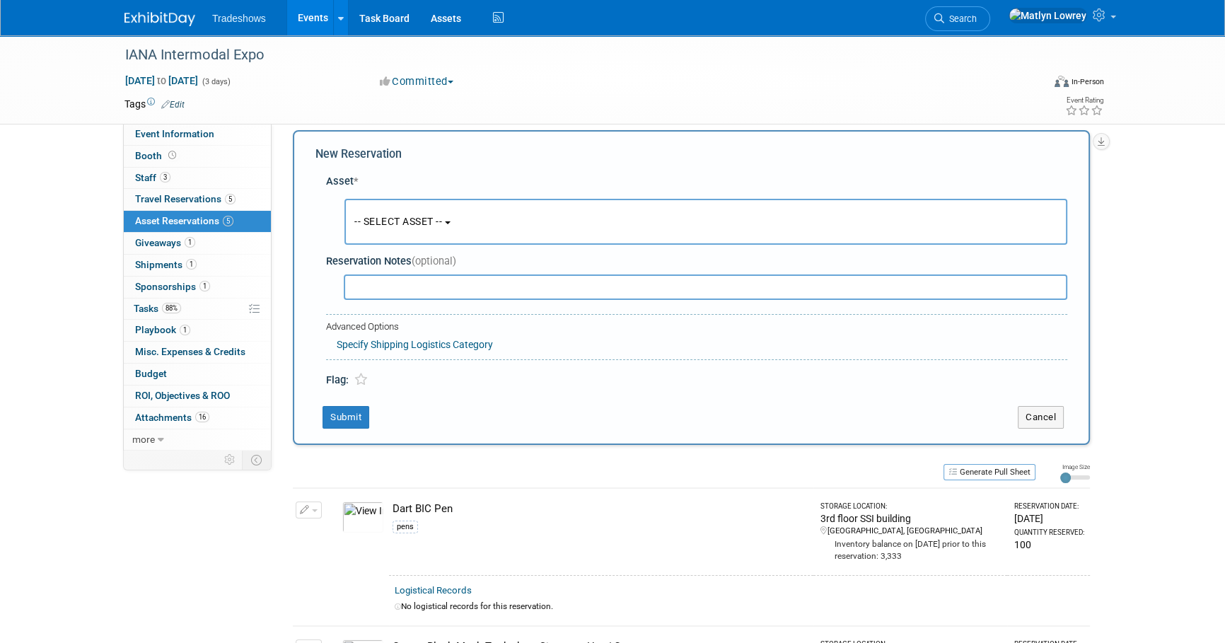
scroll to position [13, 0]
click at [406, 213] on button "-- SELECT ASSET --" at bounding box center [705, 221] width 723 height 46
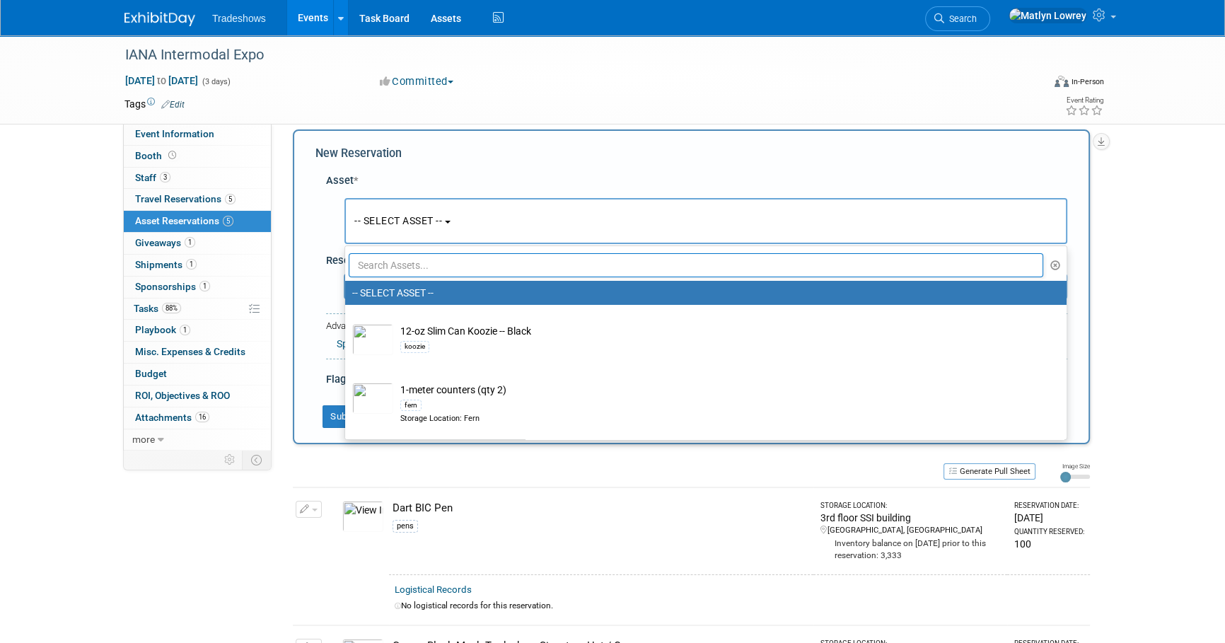
click at [402, 258] on input "text" at bounding box center [696, 265] width 694 height 24
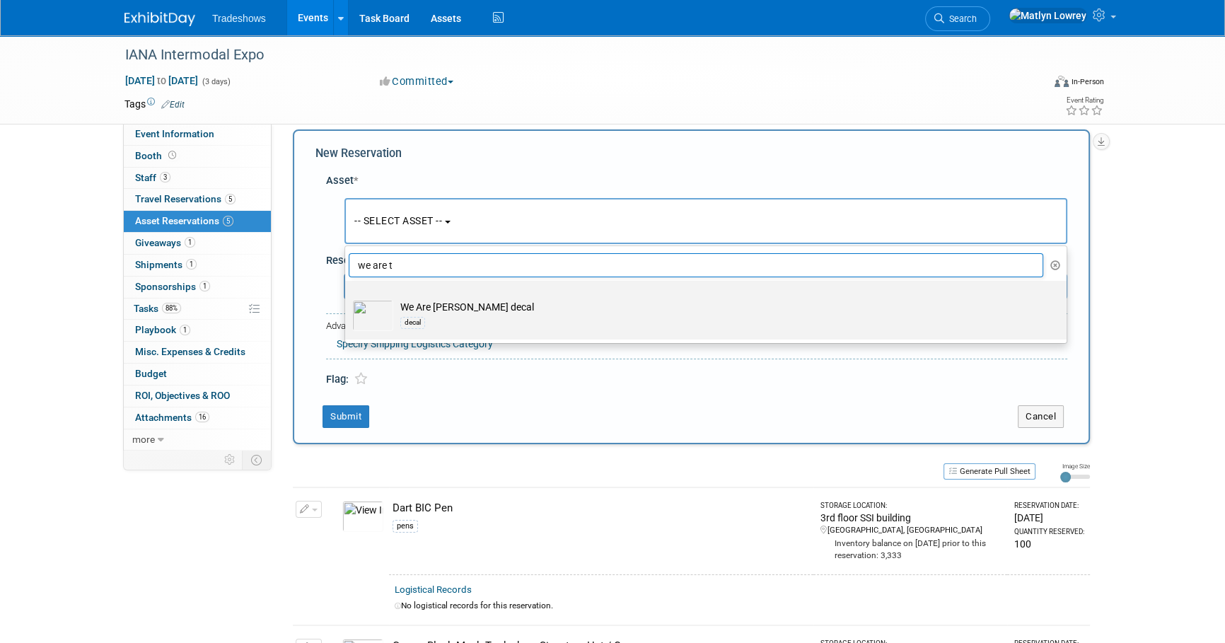
type input "we are t"
click at [418, 305] on td "We Are Taylor decal decal" at bounding box center [715, 315] width 645 height 31
click at [347, 298] on input "We Are Taylor decal decal" at bounding box center [342, 292] width 9 height 9
select select "10720584"
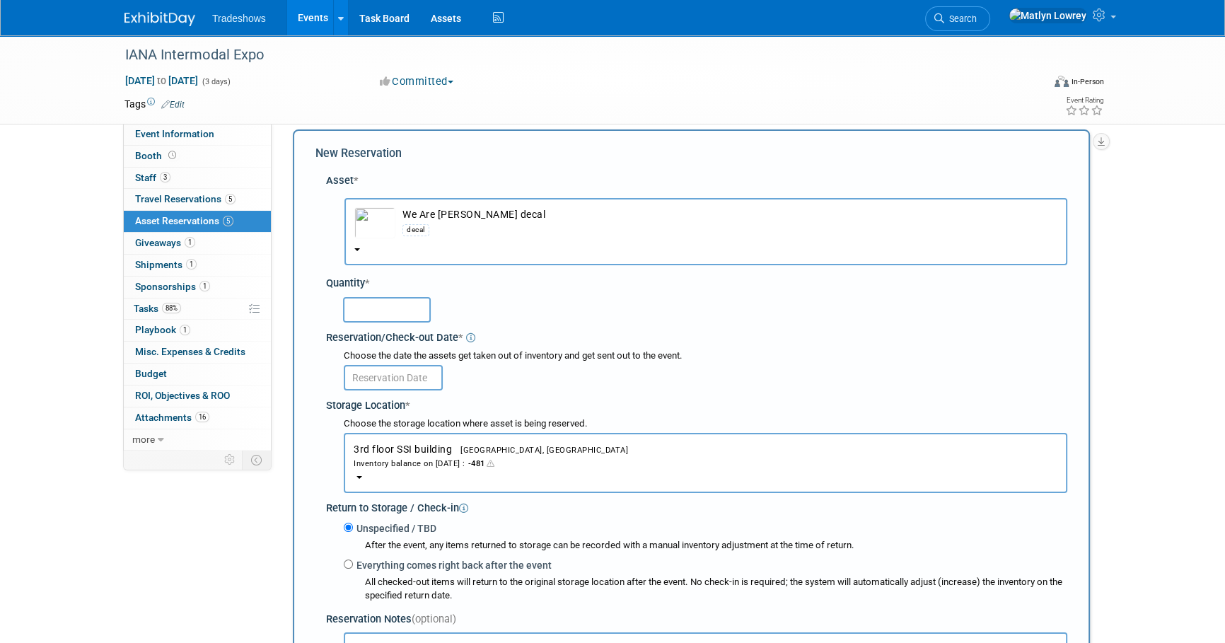
click at [393, 303] on input "text" at bounding box center [387, 309] width 88 height 25
type input "30"
click at [385, 387] on body "Tradeshows Events Add Event Bulk Upload Events Shareable Event Boards Recently …" at bounding box center [612, 308] width 1225 height 643
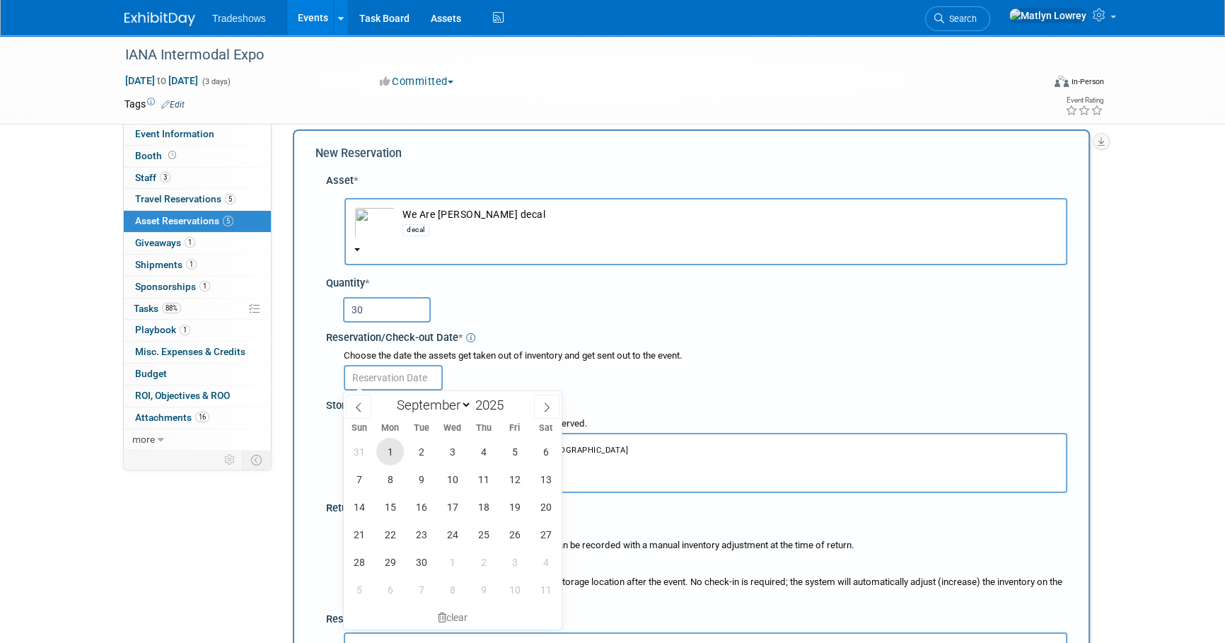
drag, startPoint x: 385, startPoint y: 453, endPoint x: 384, endPoint y: 440, distance: 12.8
click at [385, 452] on span "1" at bounding box center [390, 452] width 28 height 28
type input "[DATE]"
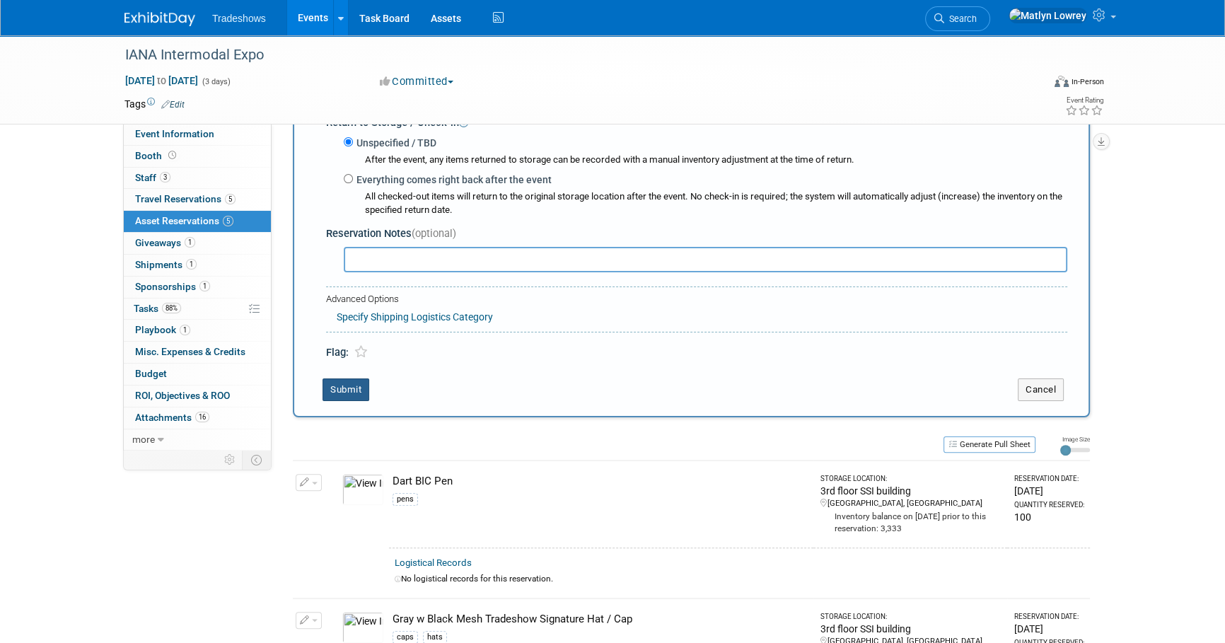
click at [363, 396] on button "Submit" at bounding box center [345, 389] width 47 height 23
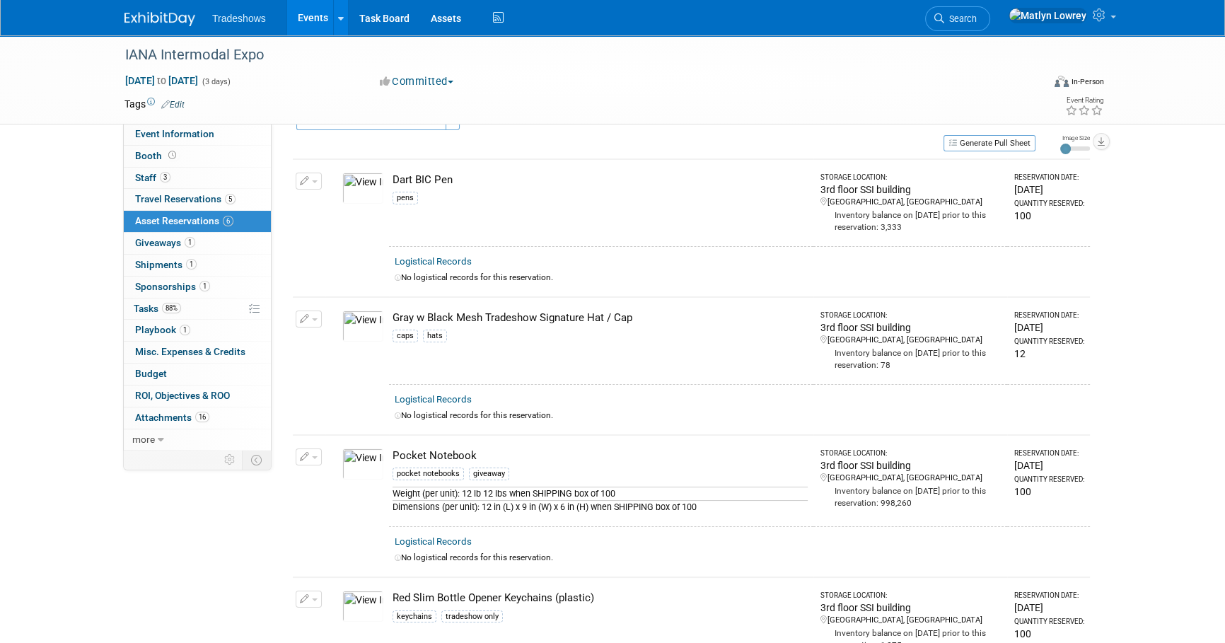
scroll to position [0, 0]
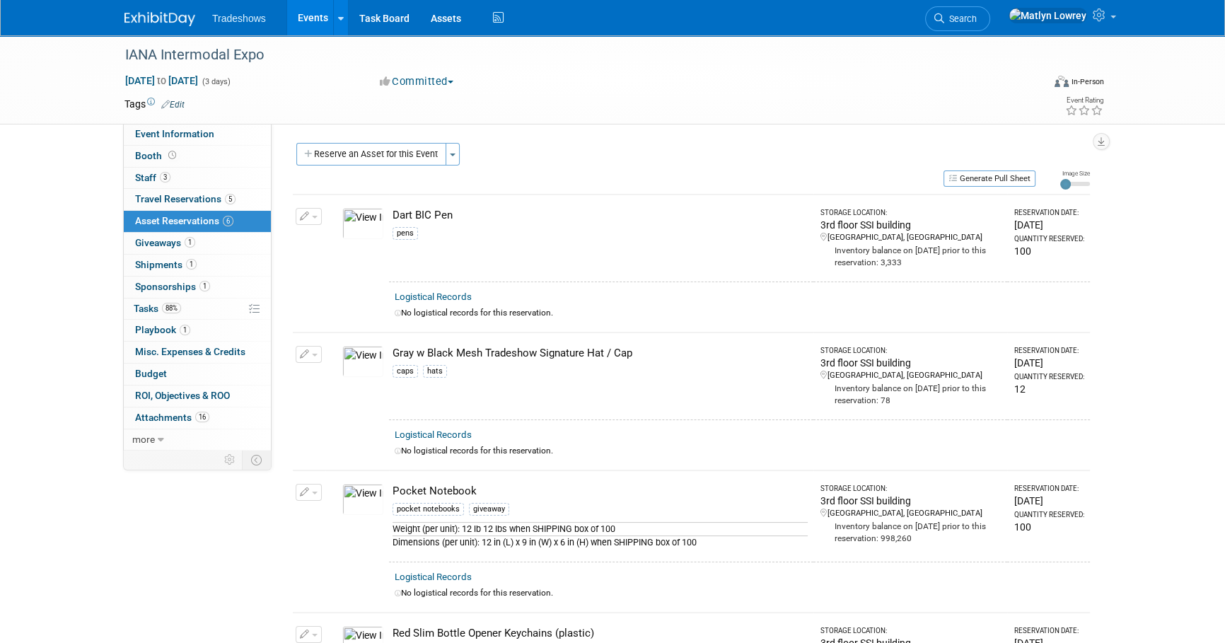
click at [313, 355] on button "button" at bounding box center [309, 354] width 26 height 17
click at [357, 382] on button "Change Reservation" at bounding box center [362, 377] width 119 height 19
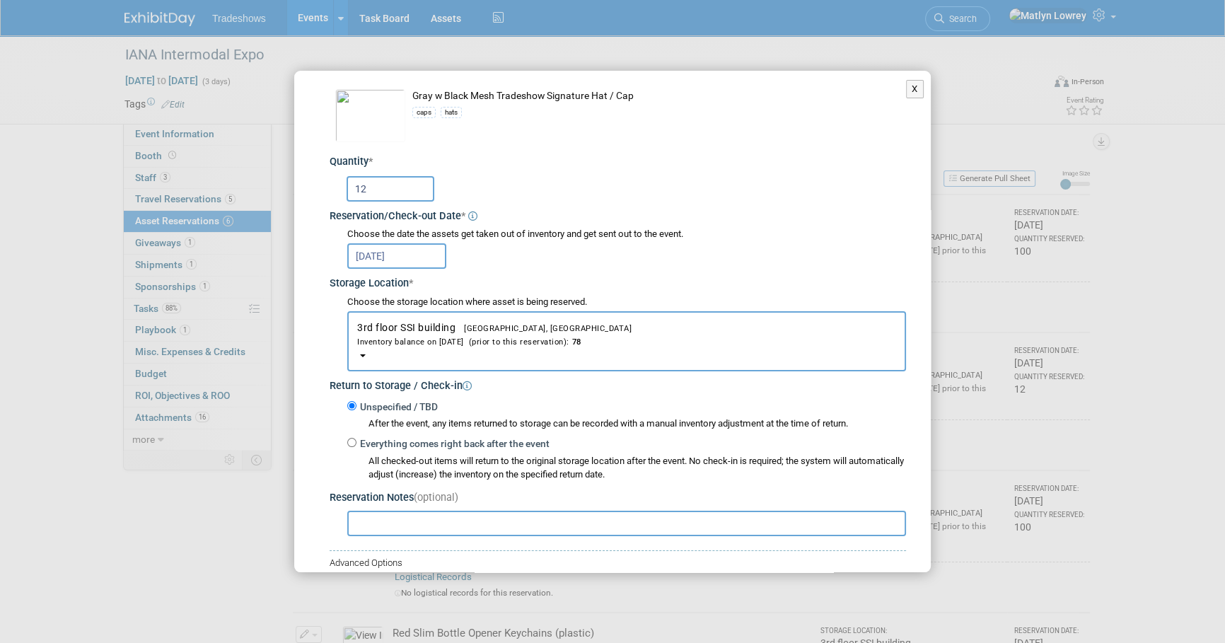
scroll to position [64, 0]
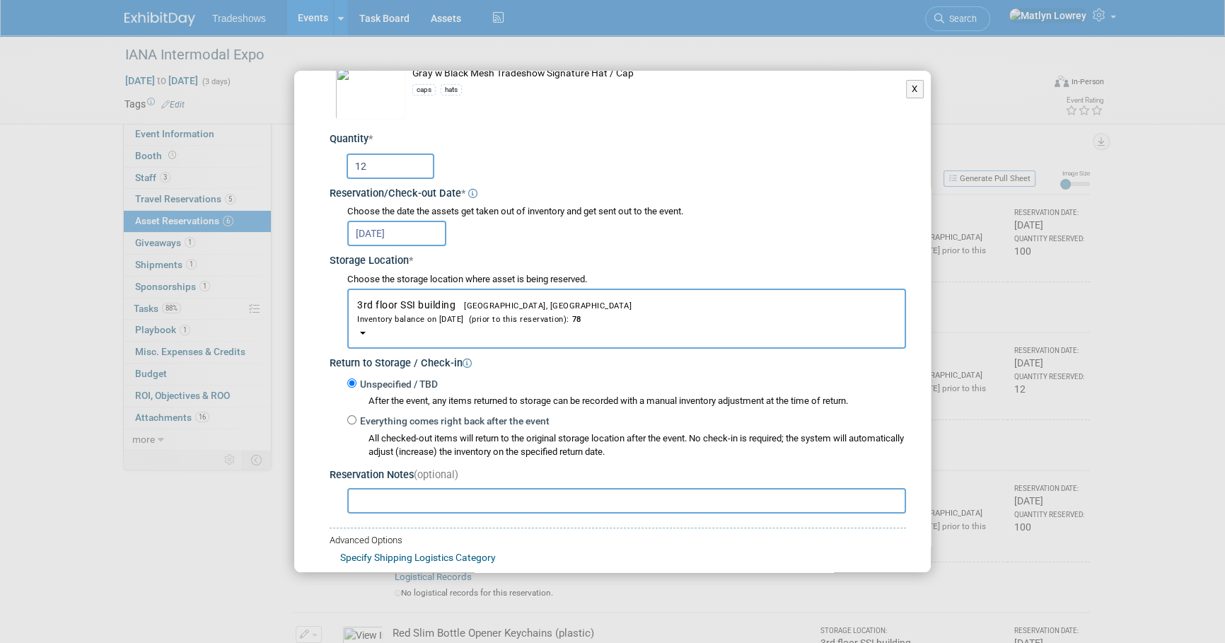
click at [373, 173] on input "12" at bounding box center [390, 165] width 88 height 25
type input "1"
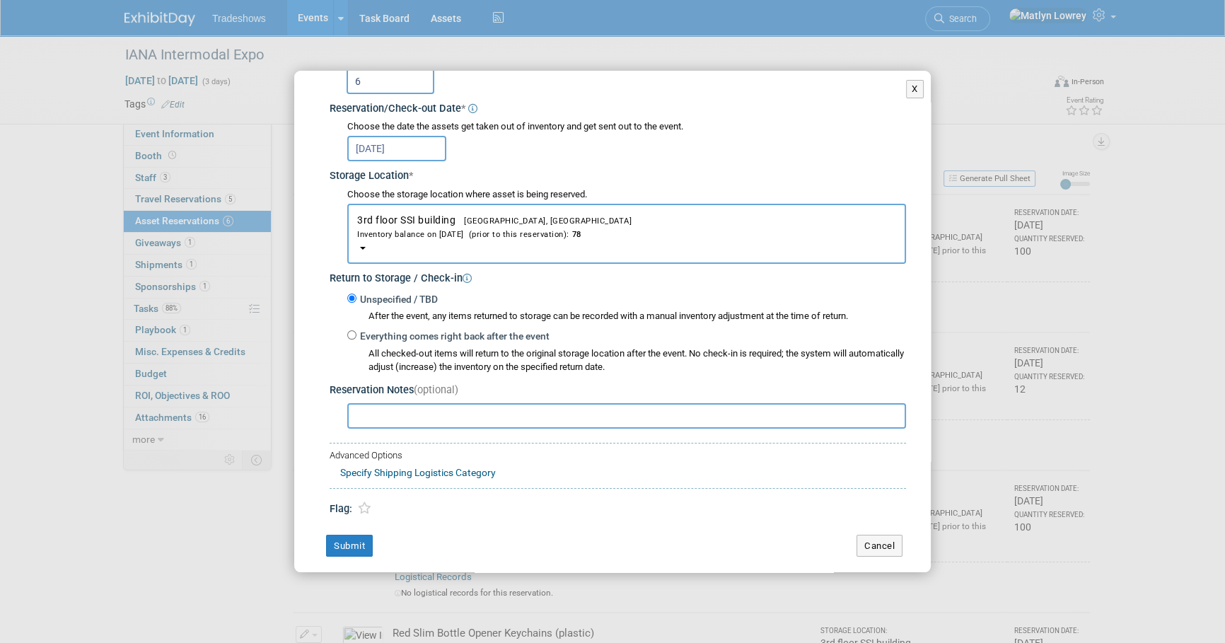
scroll to position [156, 0]
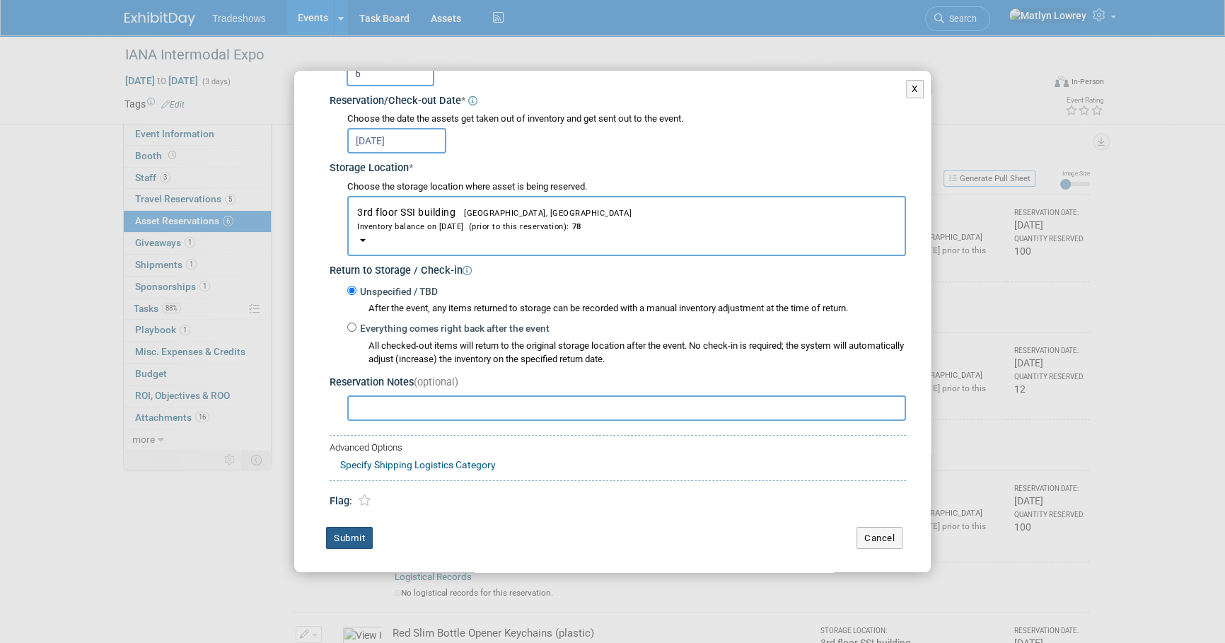
type input "6"
click at [342, 532] on button "Submit" at bounding box center [349, 538] width 47 height 23
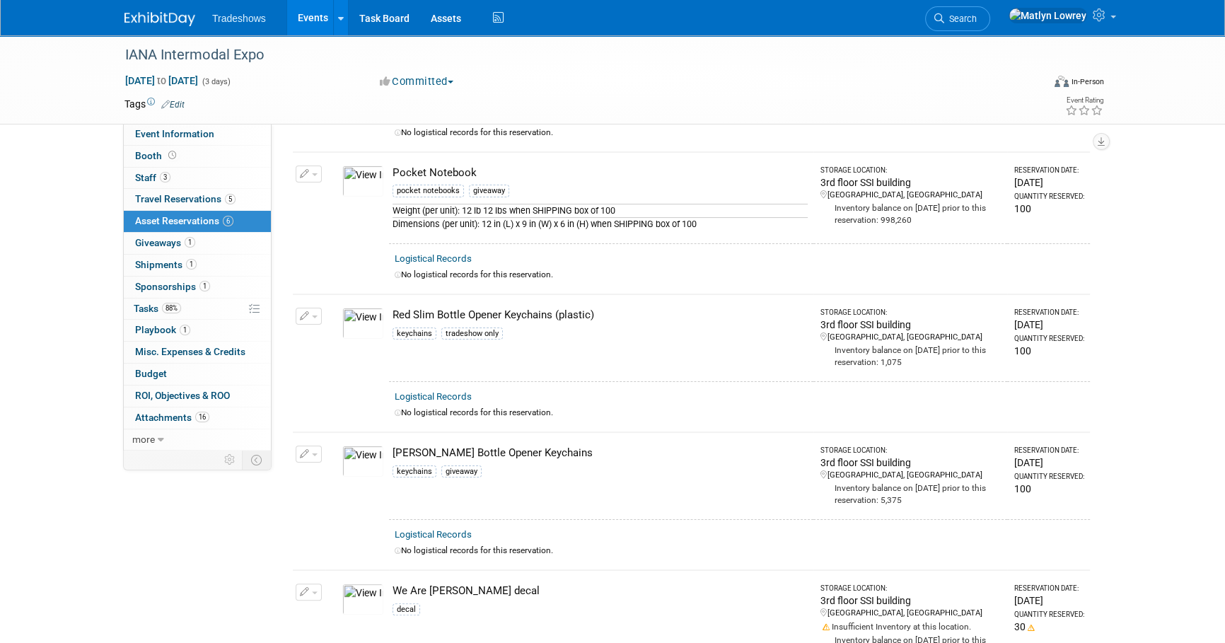
scroll to position [321, 0]
click at [313, 172] on button "button" at bounding box center [309, 171] width 26 height 17
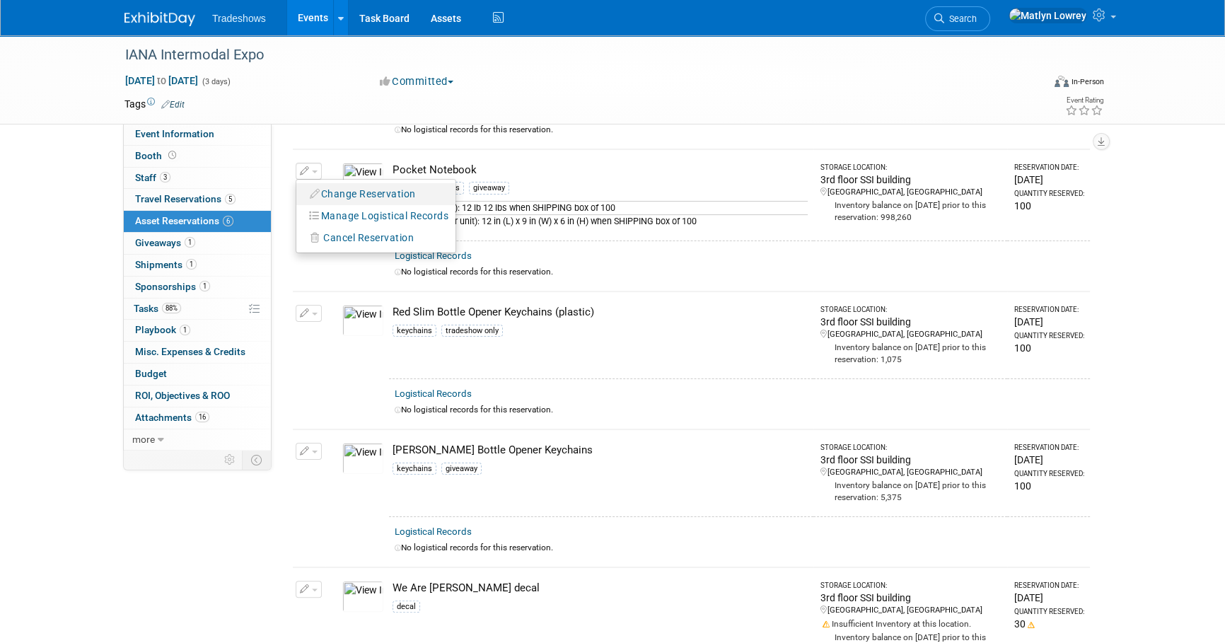
click at [360, 190] on button "Change Reservation" at bounding box center [362, 194] width 119 height 19
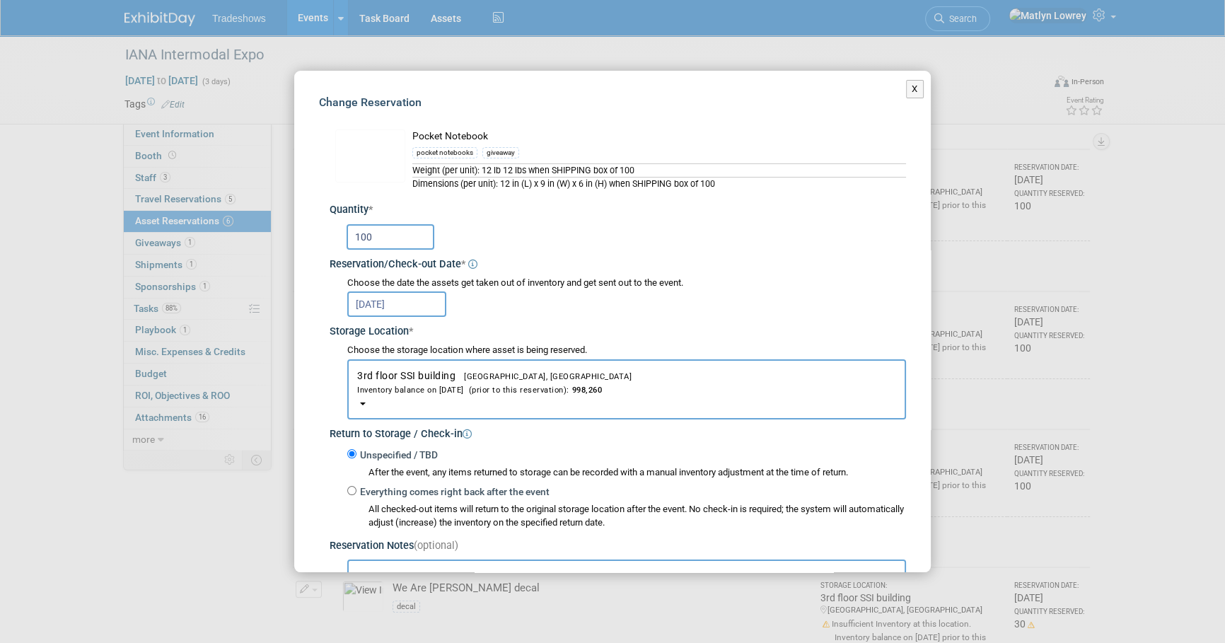
scroll to position [0, 0]
click at [382, 236] on input "100" at bounding box center [390, 237] width 88 height 25
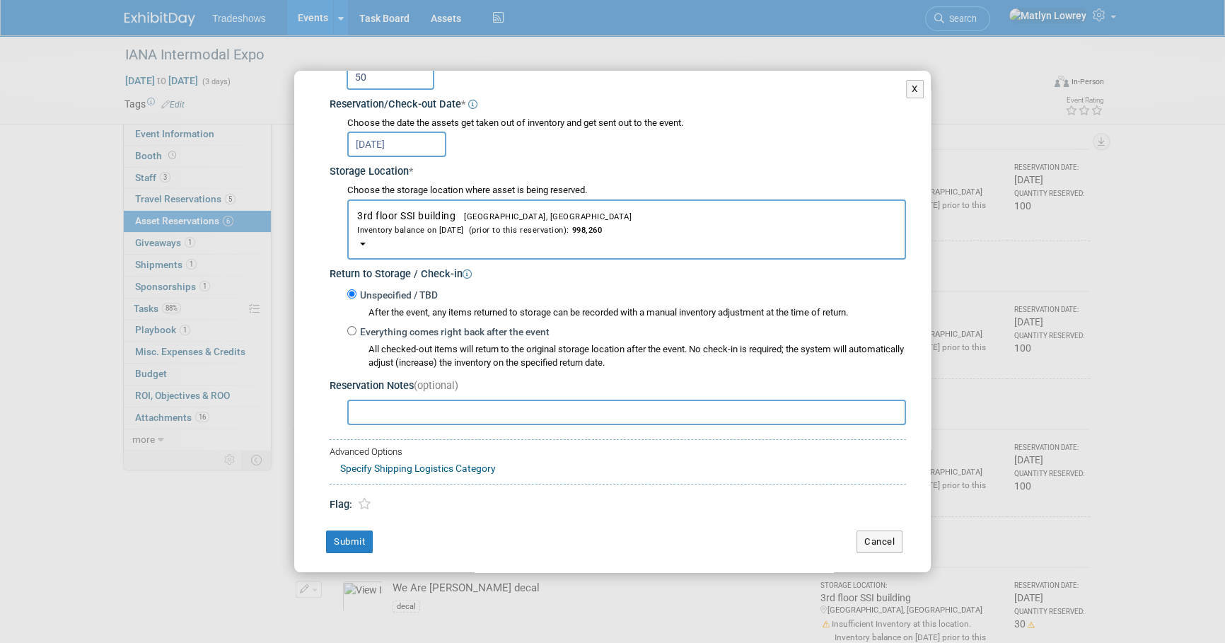
scroll to position [164, 0]
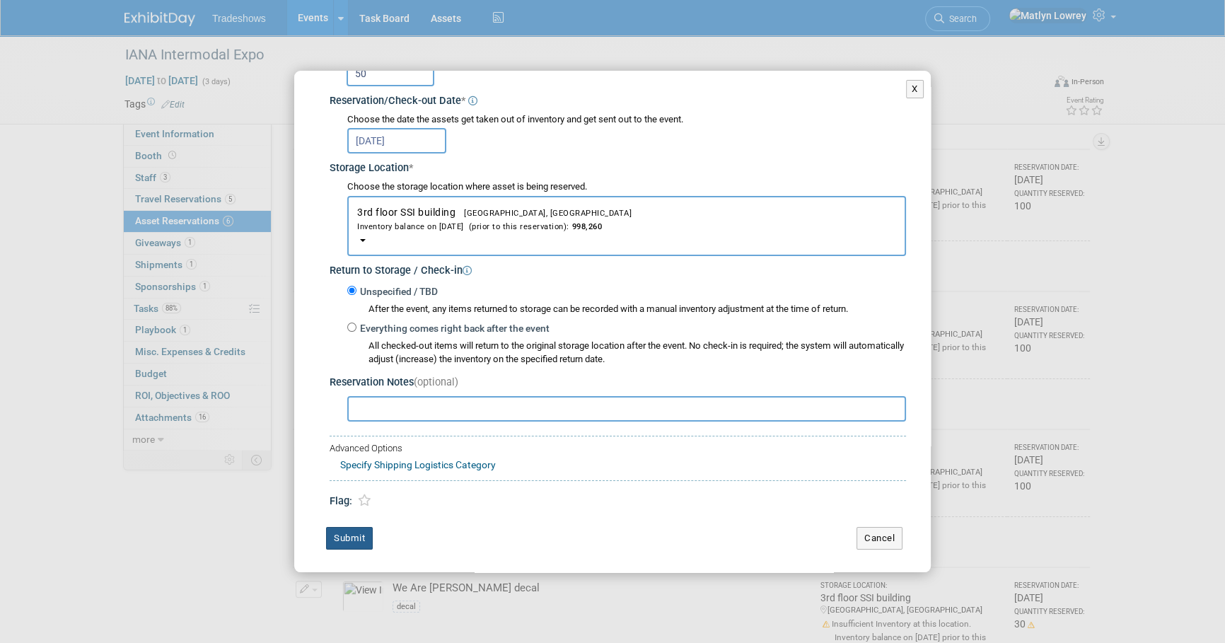
type input "50"
click at [339, 532] on button "Submit" at bounding box center [349, 538] width 47 height 23
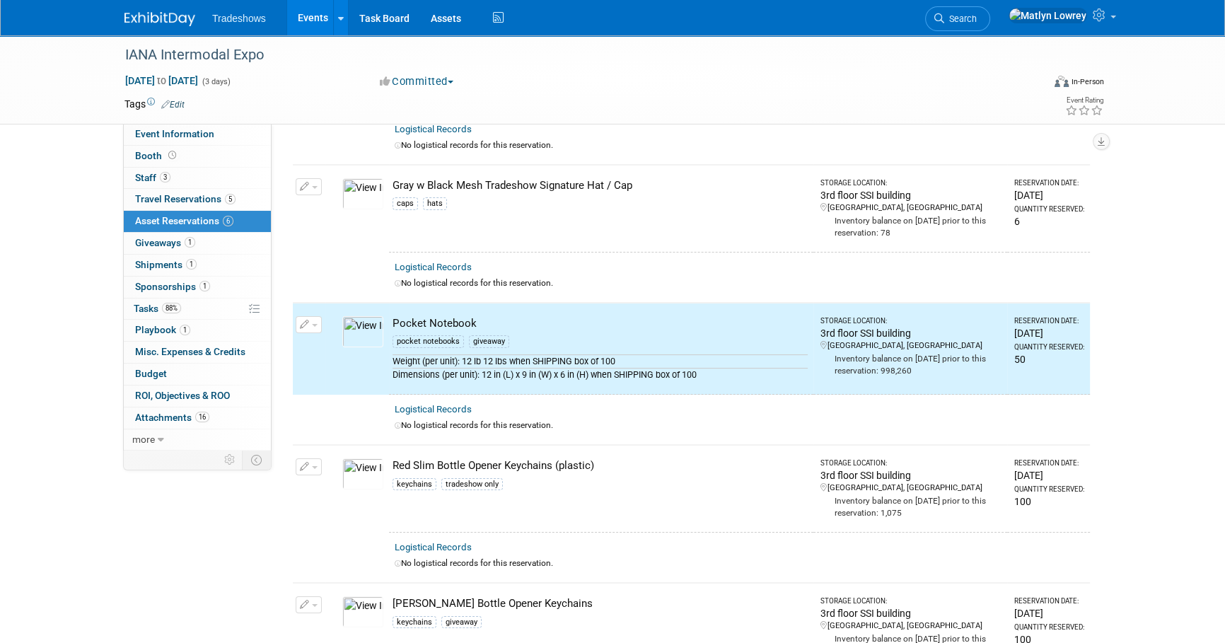
scroll to position [257, 0]
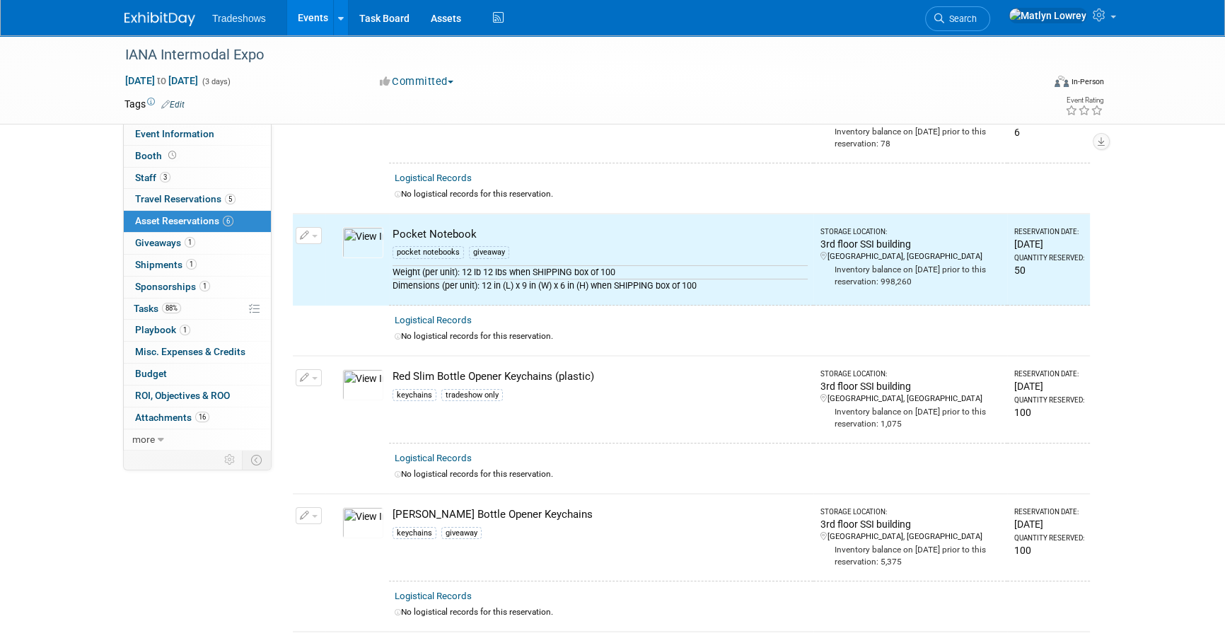
click at [309, 378] on button "button" at bounding box center [309, 377] width 26 height 17
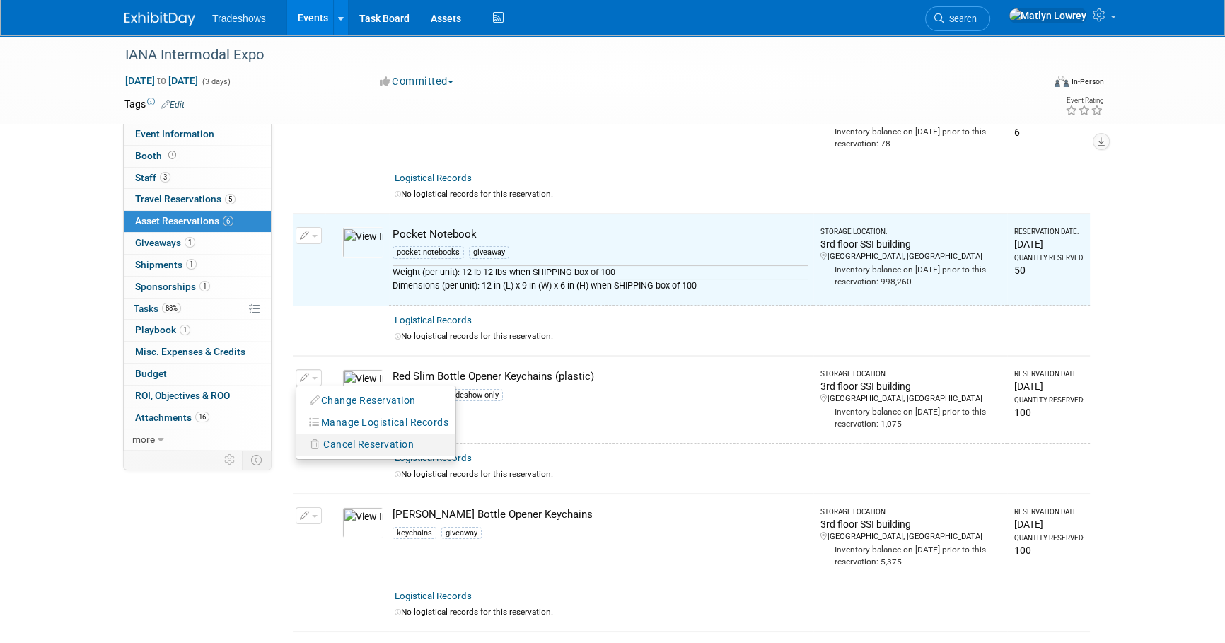
click at [327, 445] on span "Cancel Reservation" at bounding box center [368, 443] width 91 height 11
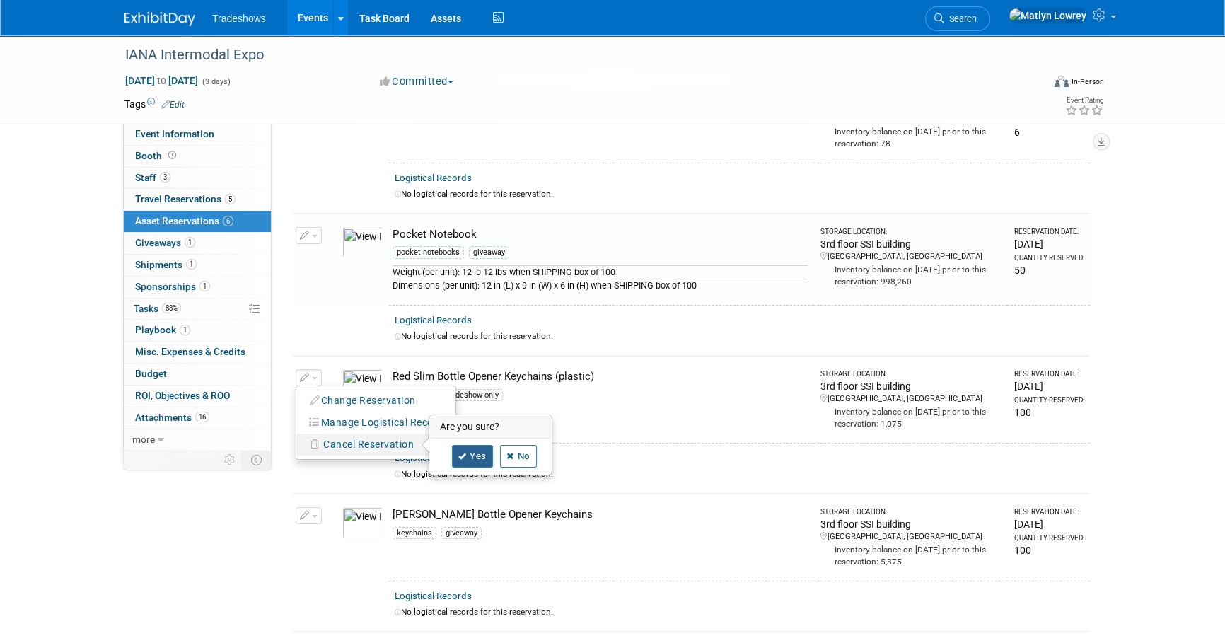
click at [466, 445] on link "Yes" at bounding box center [472, 456] width 41 height 23
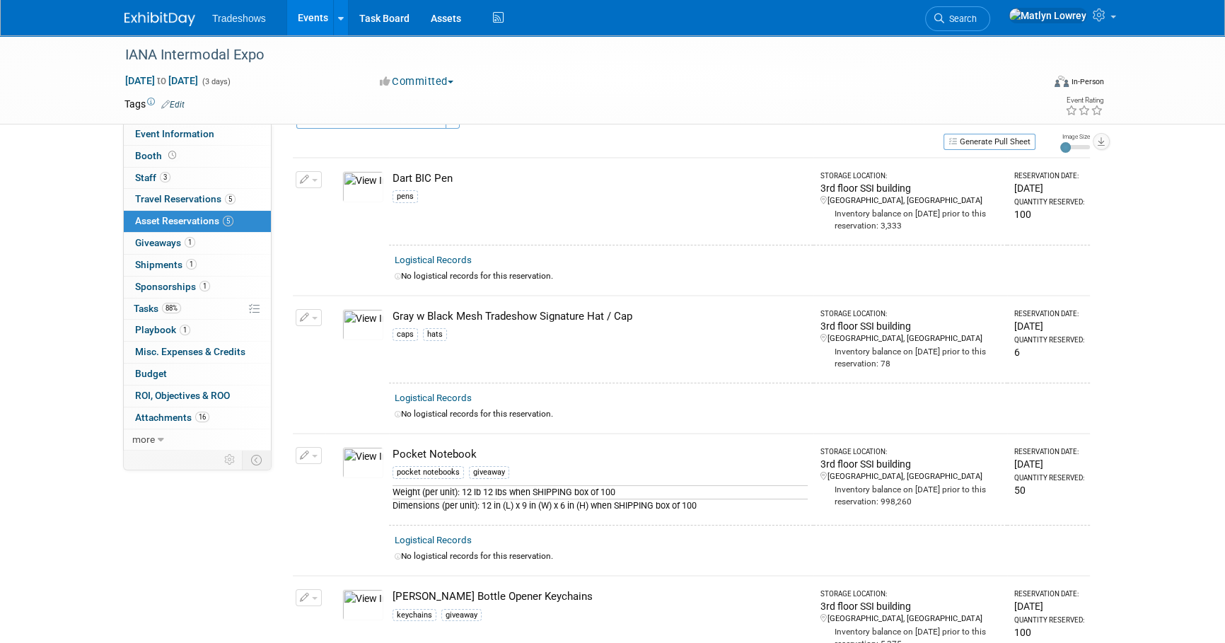
scroll to position [0, 0]
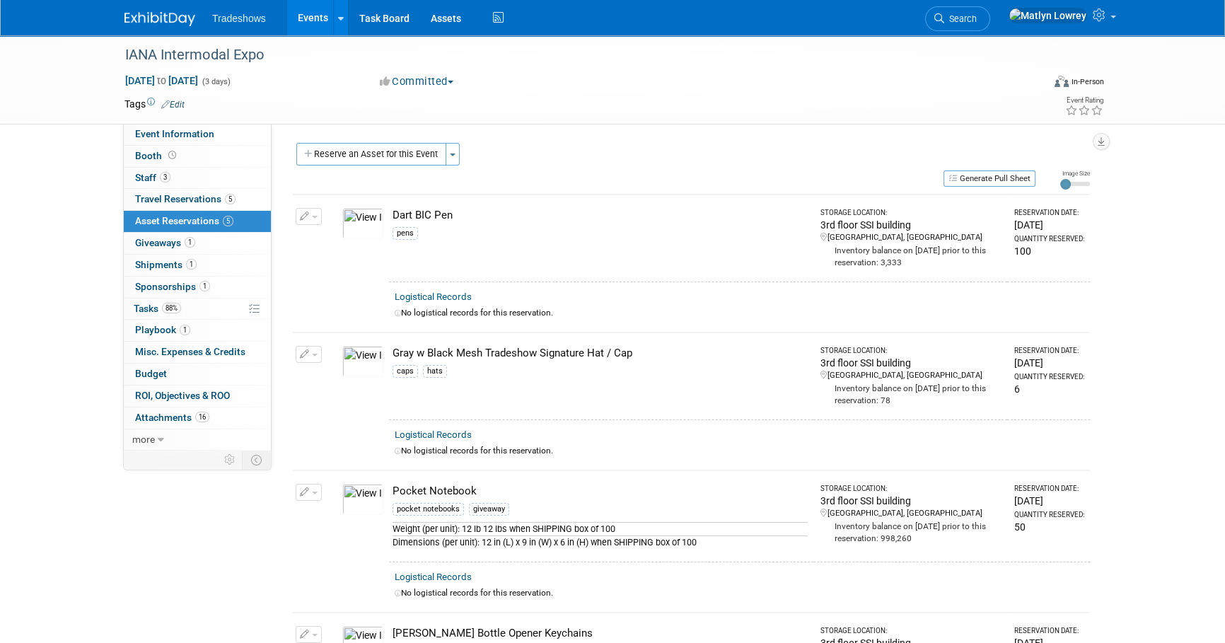
click at [305, 19] on link "Events" at bounding box center [313, 17] width 52 height 35
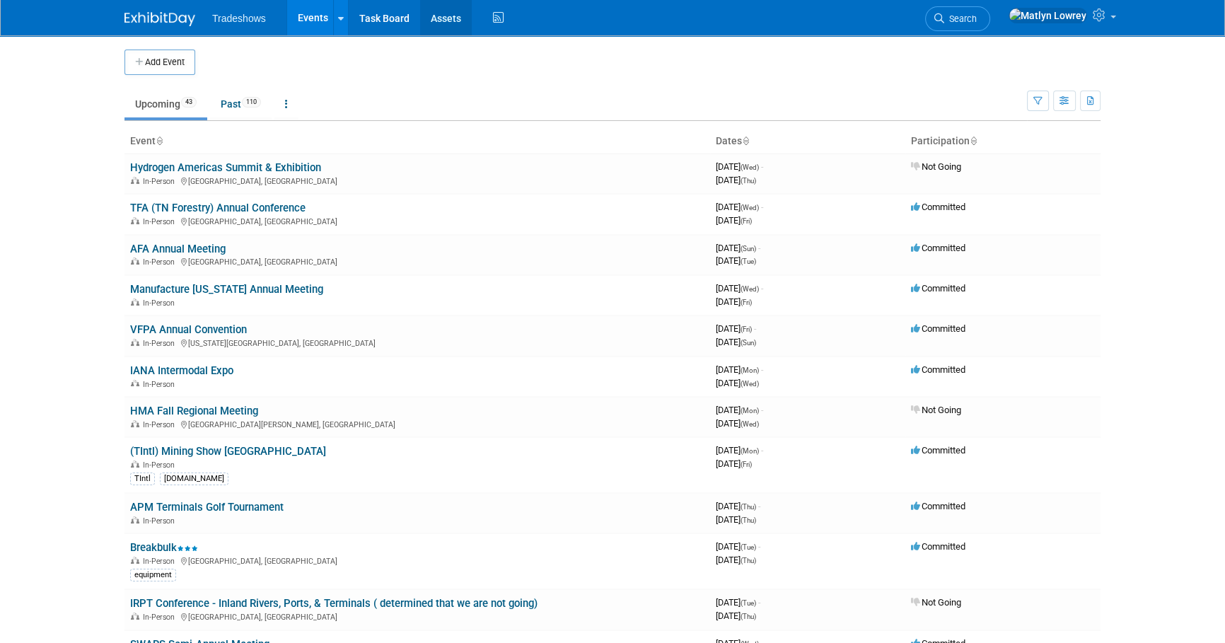
click at [431, 26] on link "Assets" at bounding box center [446, 17] width 52 height 35
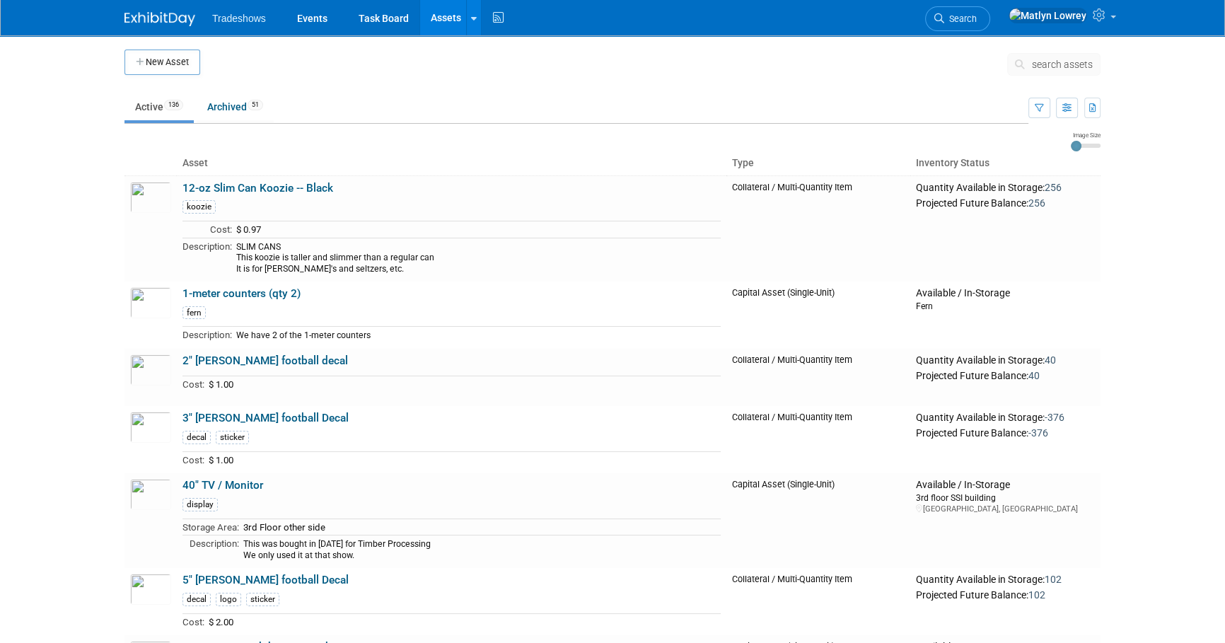
click at [1068, 70] on button "search assets" at bounding box center [1053, 64] width 93 height 23
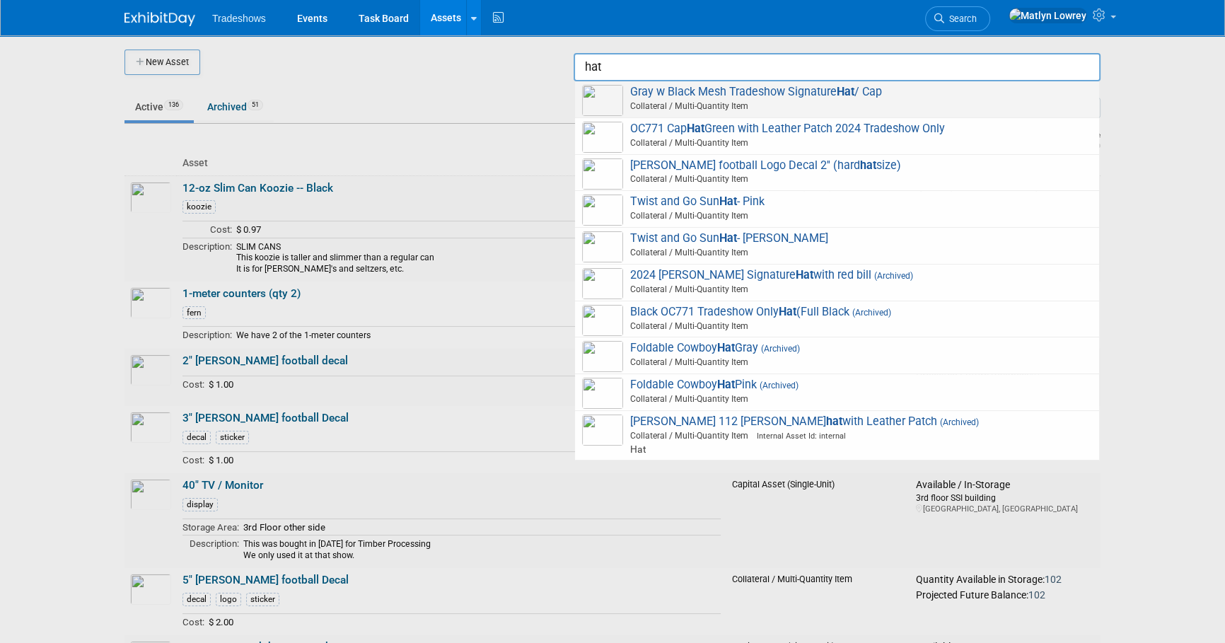
click at [861, 100] on span "Collateral / Multi-Quantity Item" at bounding box center [839, 106] width 506 height 13
type input "Gray w Black Mesh Tradeshow Signature Hat / Cap"
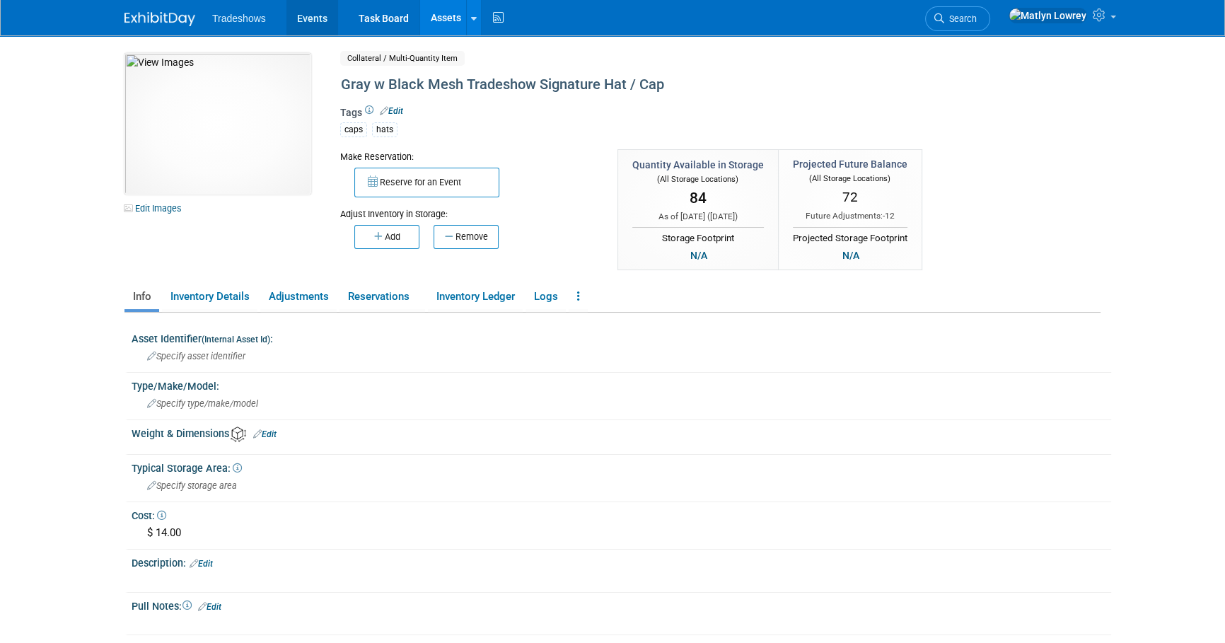
click at [310, 18] on link "Events" at bounding box center [312, 17] width 52 height 35
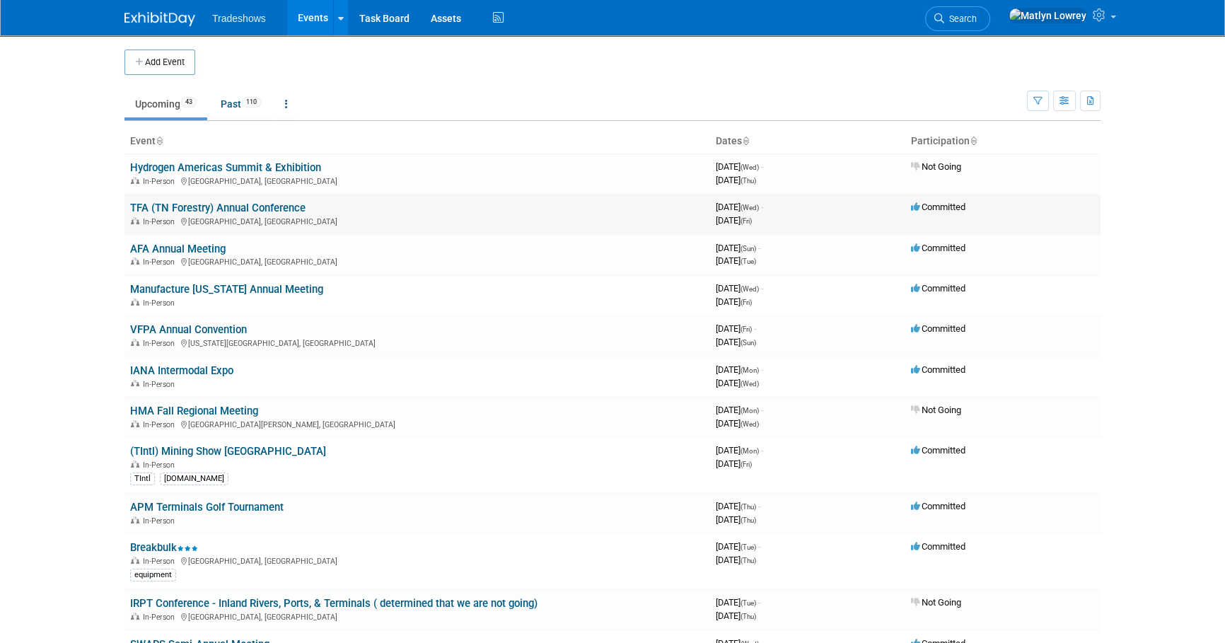
click at [250, 210] on link "TFA (TN Forestry) Annual Conference" at bounding box center [217, 208] width 175 height 13
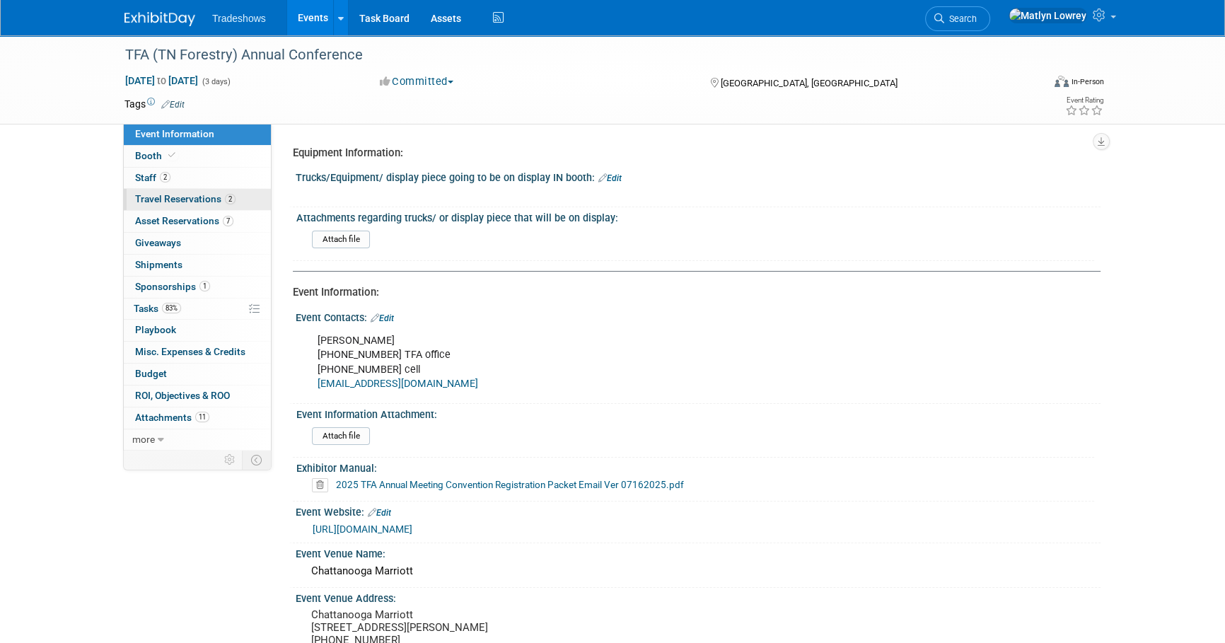
click at [192, 198] on span "Travel Reservations 2" at bounding box center [185, 198] width 100 height 11
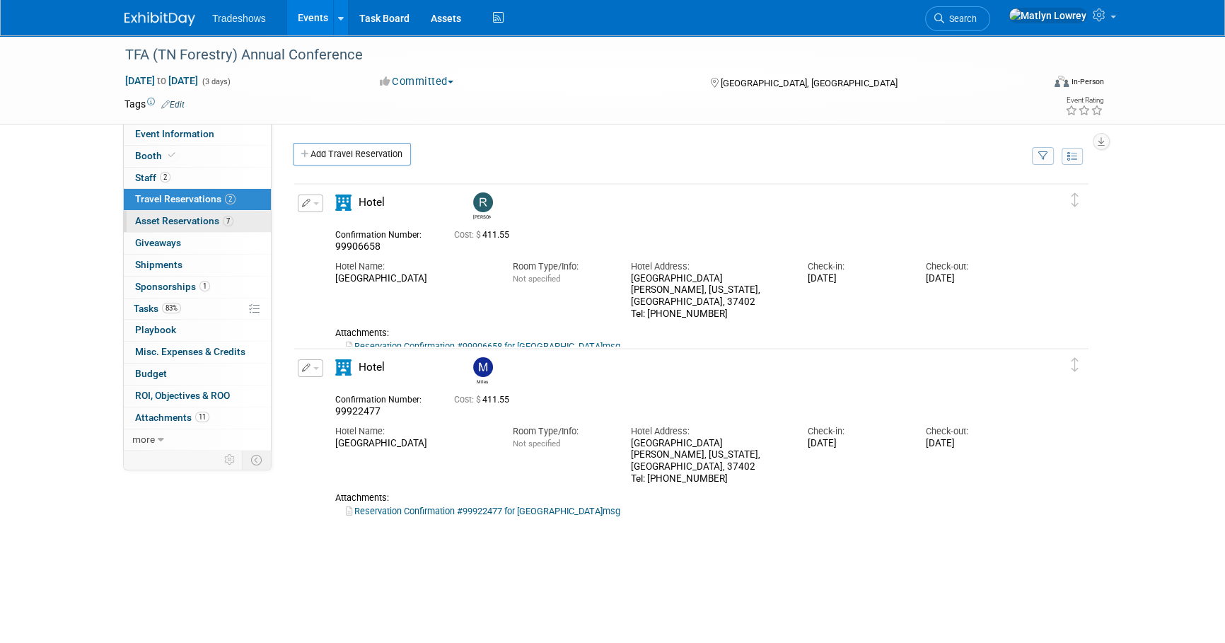
click at [200, 223] on span "Asset Reservations 7" at bounding box center [184, 220] width 98 height 11
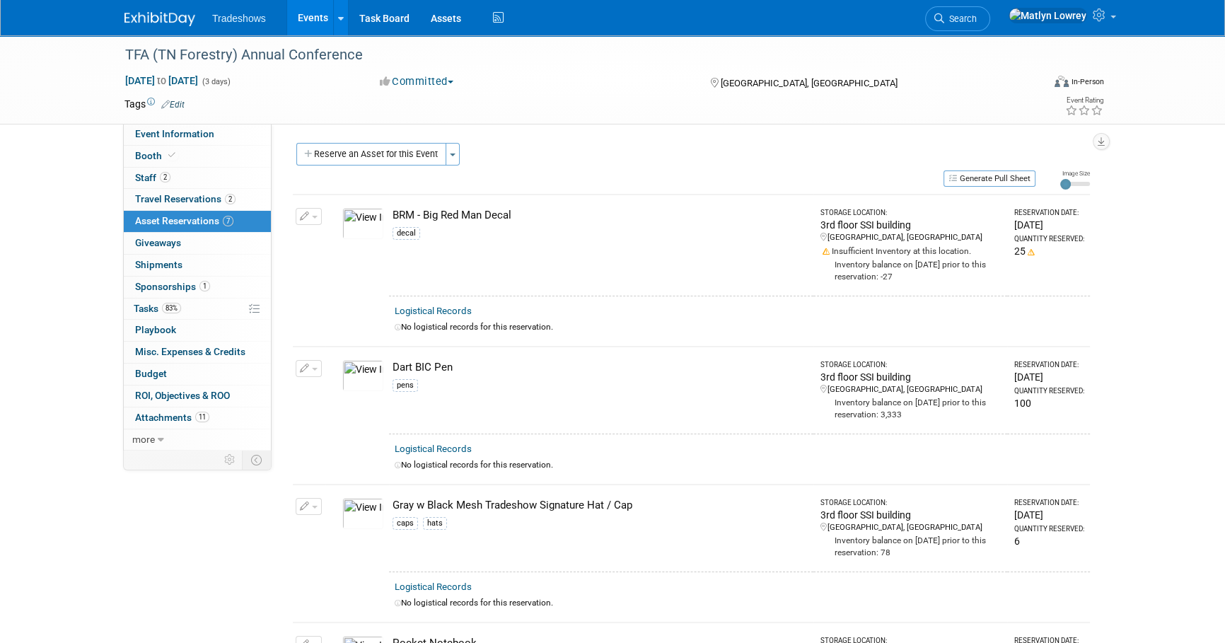
click at [301, 21] on link "Events" at bounding box center [313, 17] width 52 height 35
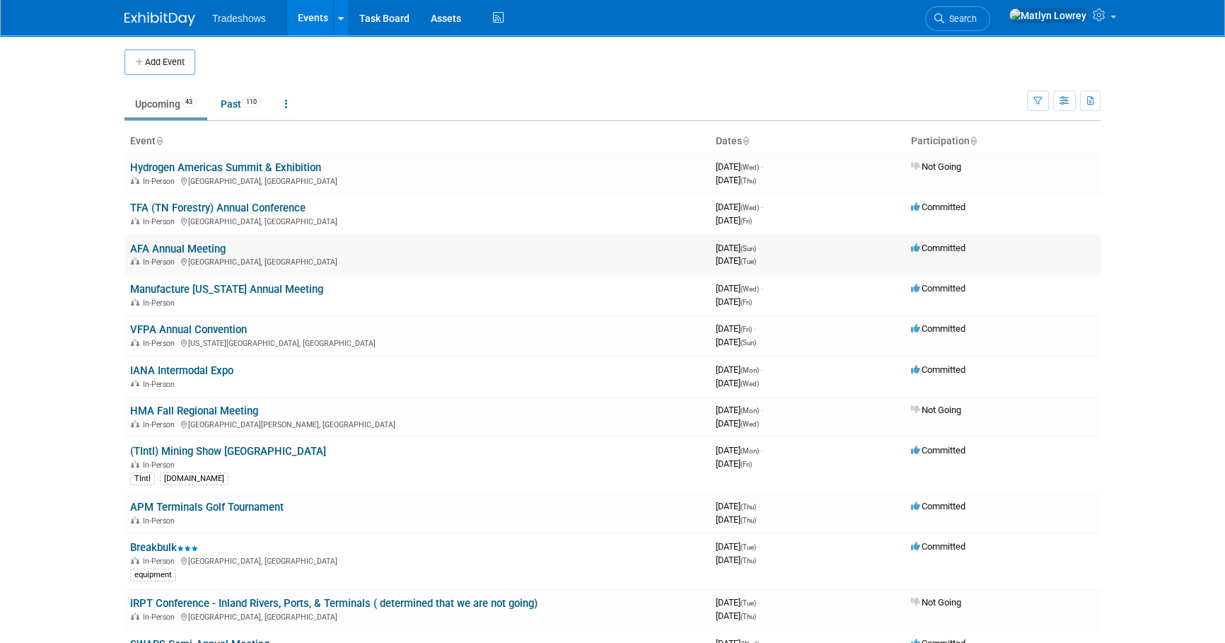
click at [162, 251] on link "AFA Annual Meeting" at bounding box center [177, 249] width 95 height 13
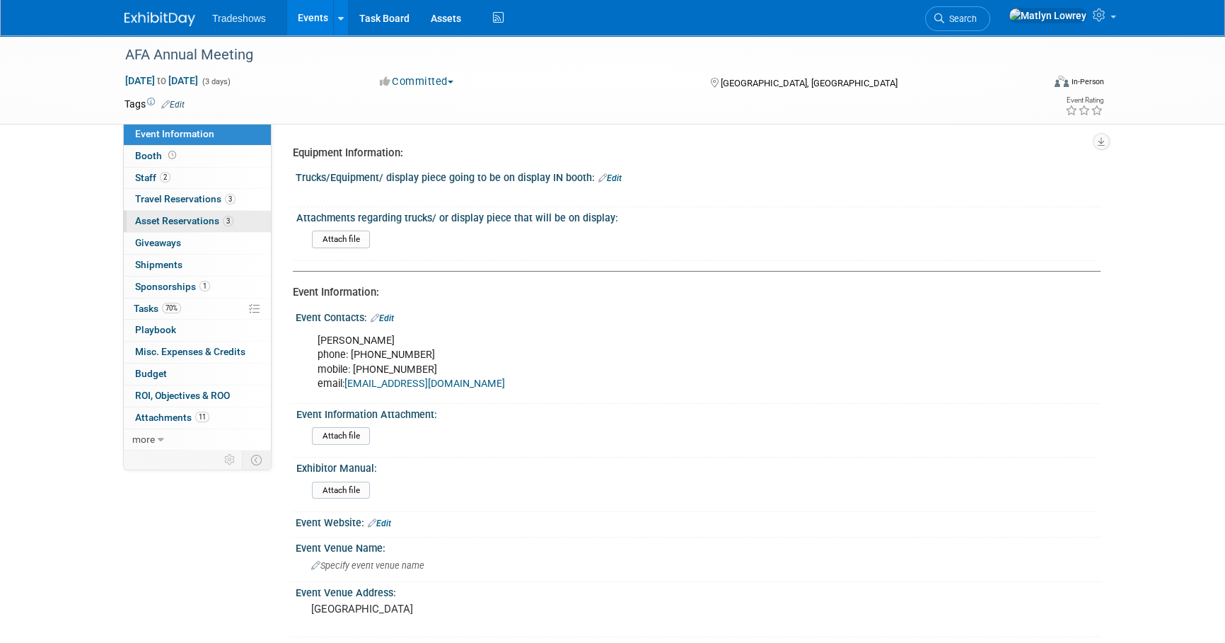
click at [201, 221] on span "Asset Reservations 3" at bounding box center [184, 220] width 98 height 11
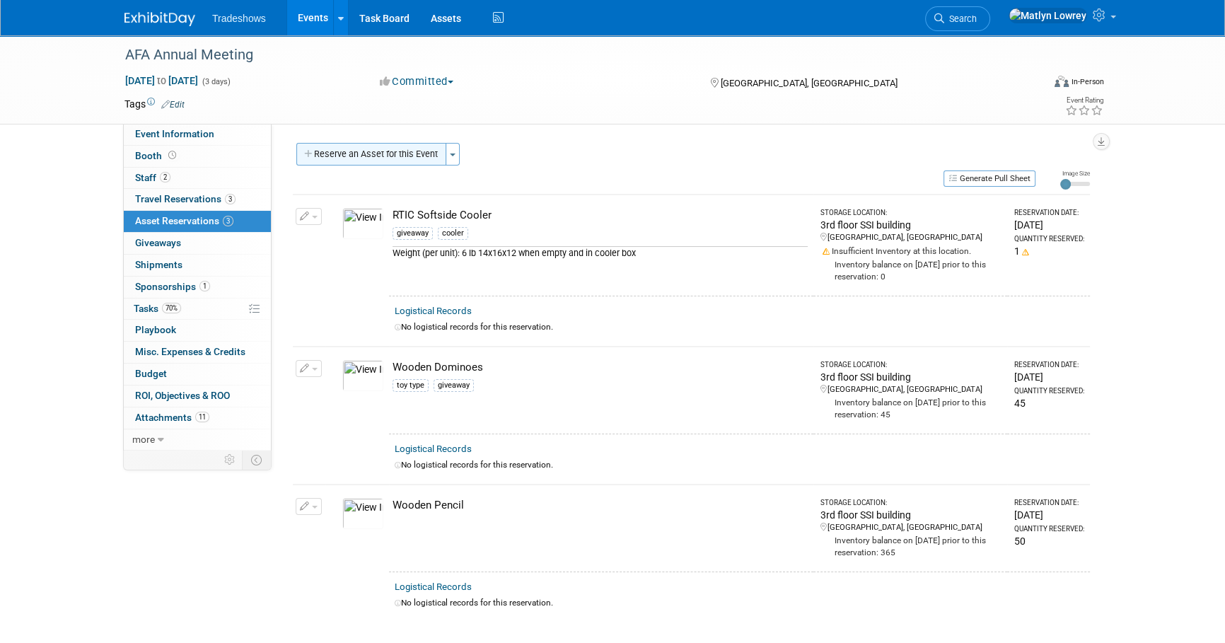
click at [399, 161] on button "Reserve an Asset for this Event" at bounding box center [371, 154] width 150 height 23
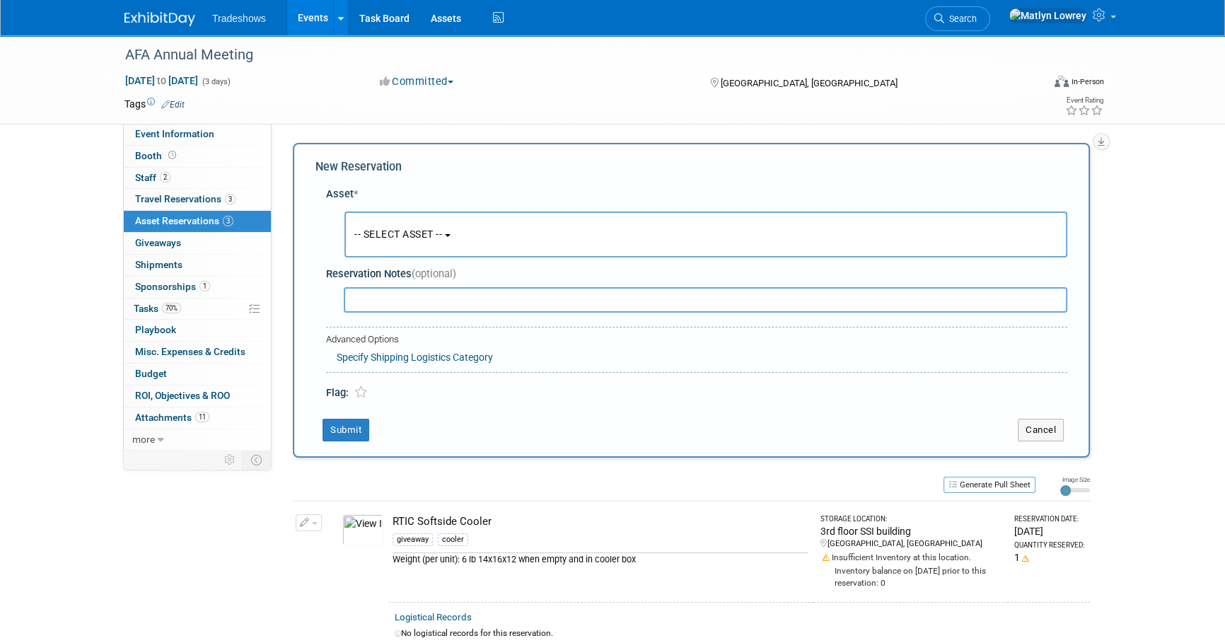
scroll to position [13, 0]
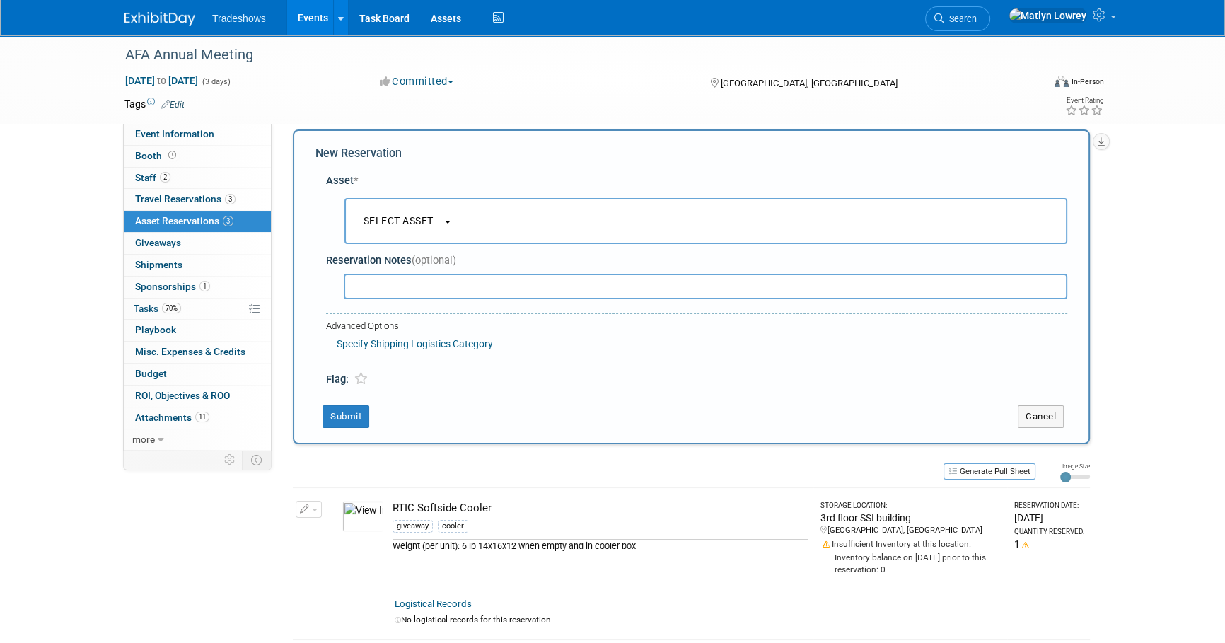
click at [402, 213] on button "-- SELECT ASSET --" at bounding box center [705, 221] width 723 height 46
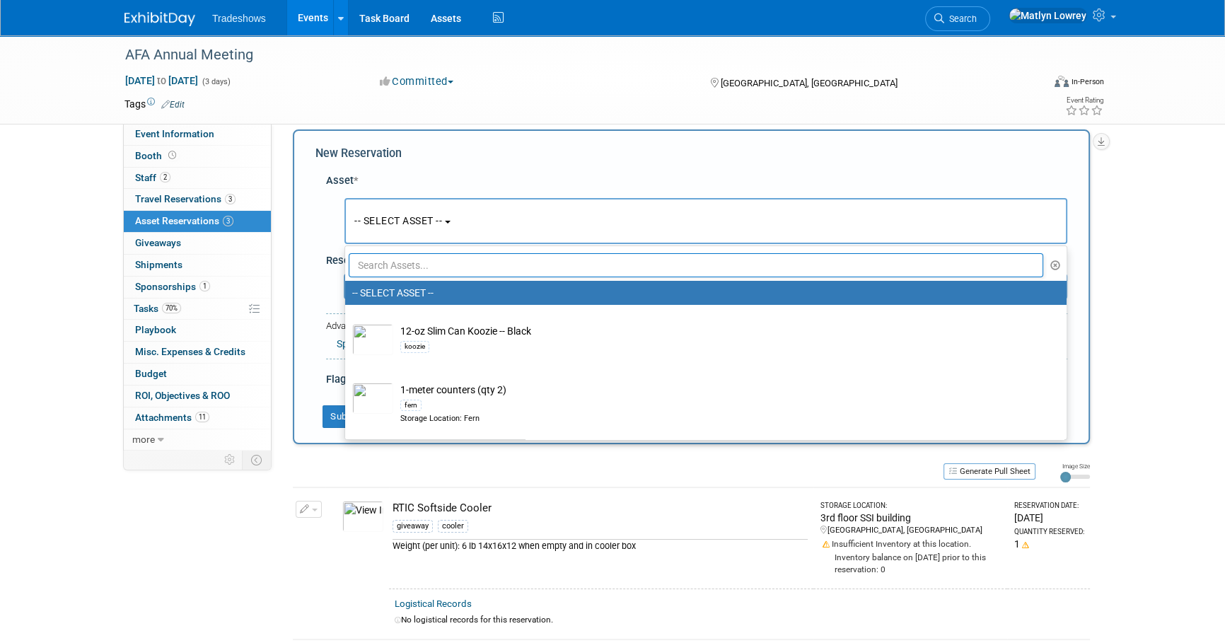
click at [393, 259] on input "text" at bounding box center [696, 265] width 694 height 24
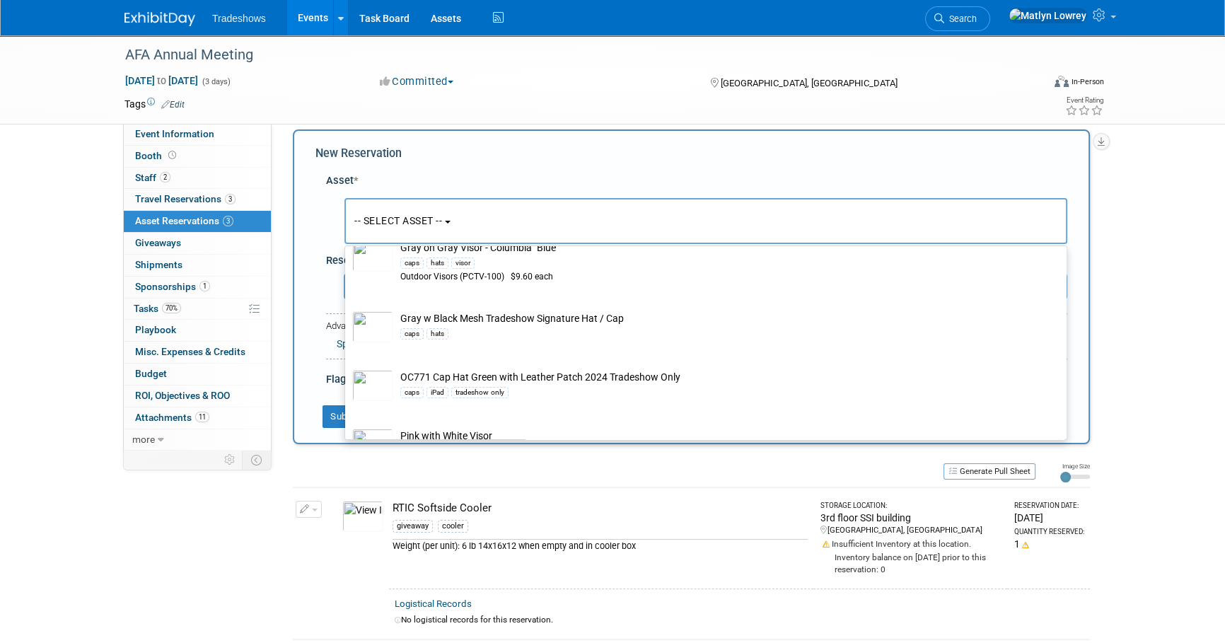
scroll to position [354, 0]
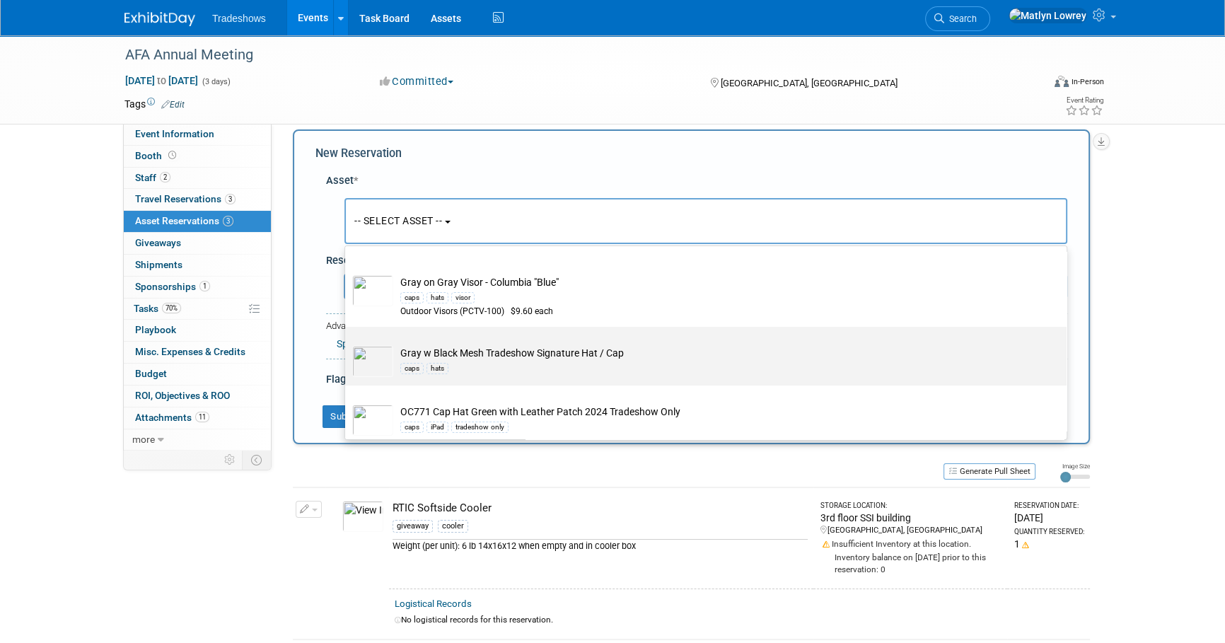
type input "hat"
click at [438, 351] on td "Gray w Black Mesh Tradeshow Signature Hat / Cap caps hats" at bounding box center [715, 361] width 645 height 31
click at [347, 344] on input "Gray w Black Mesh Tradeshow Signature Hat / Cap caps hats" at bounding box center [342, 338] width 9 height 9
select select "10721153"
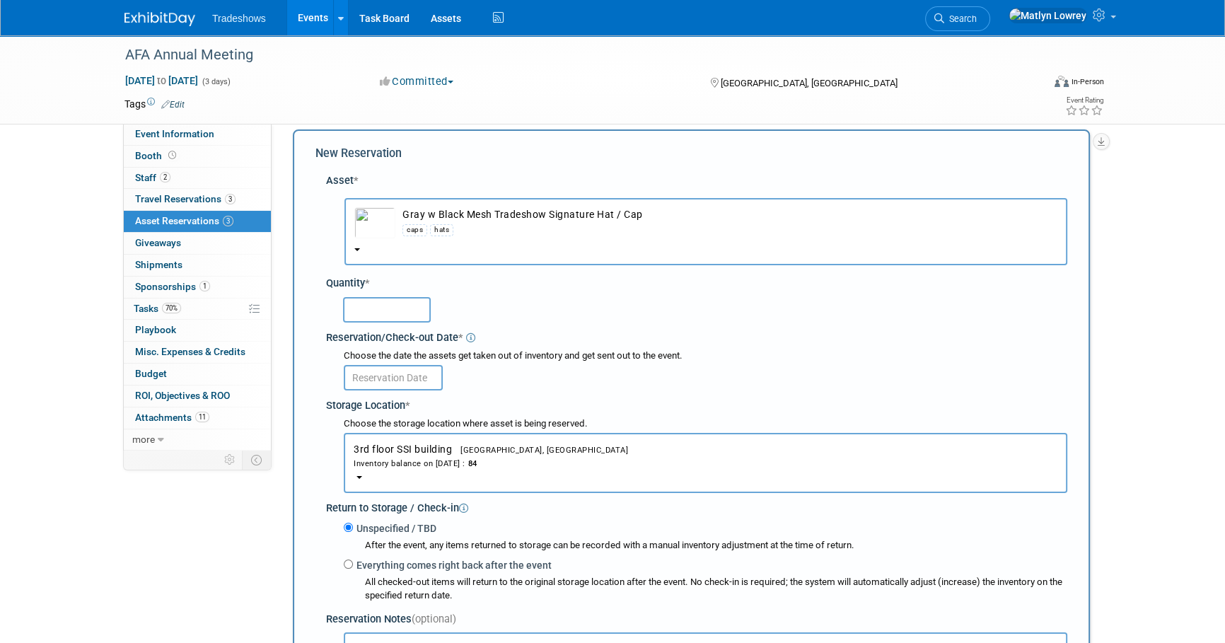
click at [376, 321] on input "text" at bounding box center [387, 309] width 88 height 25
type input "6"
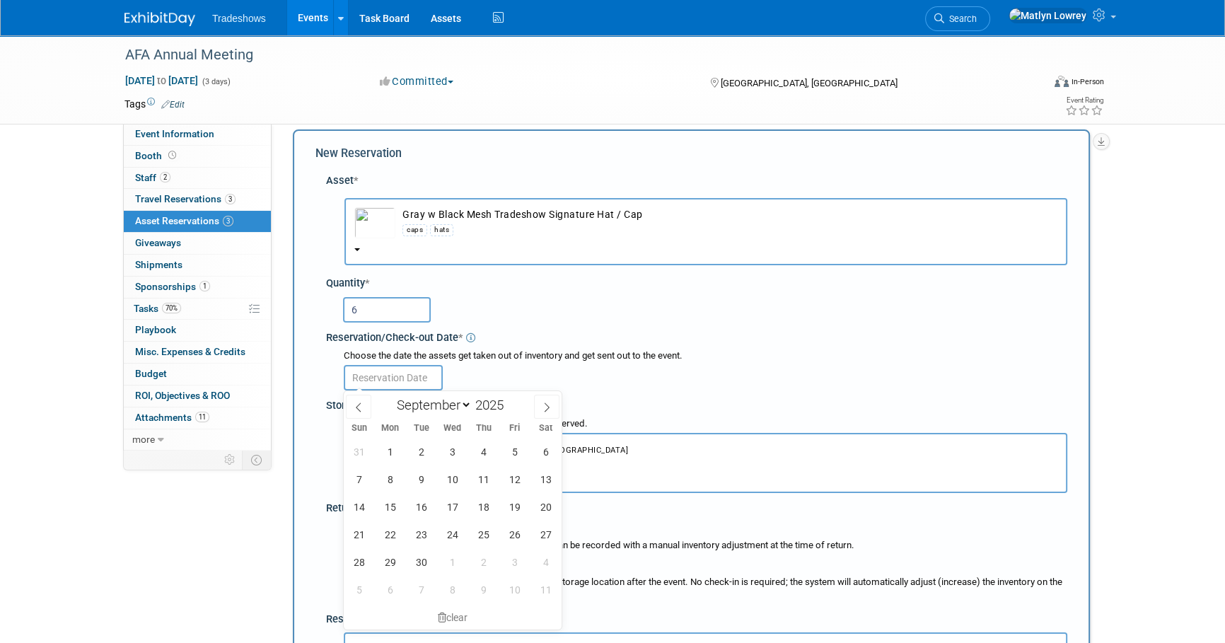
click at [395, 385] on input "text" at bounding box center [393, 377] width 99 height 25
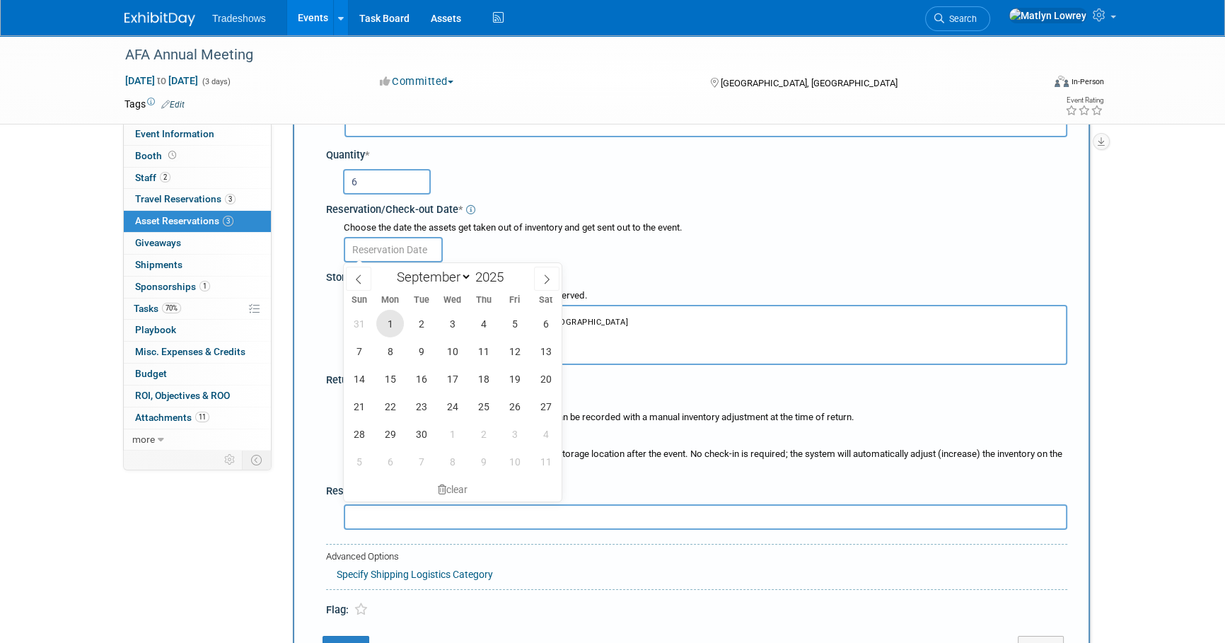
click at [398, 323] on span "1" at bounding box center [390, 324] width 28 height 28
type input "Sep 1, 2025"
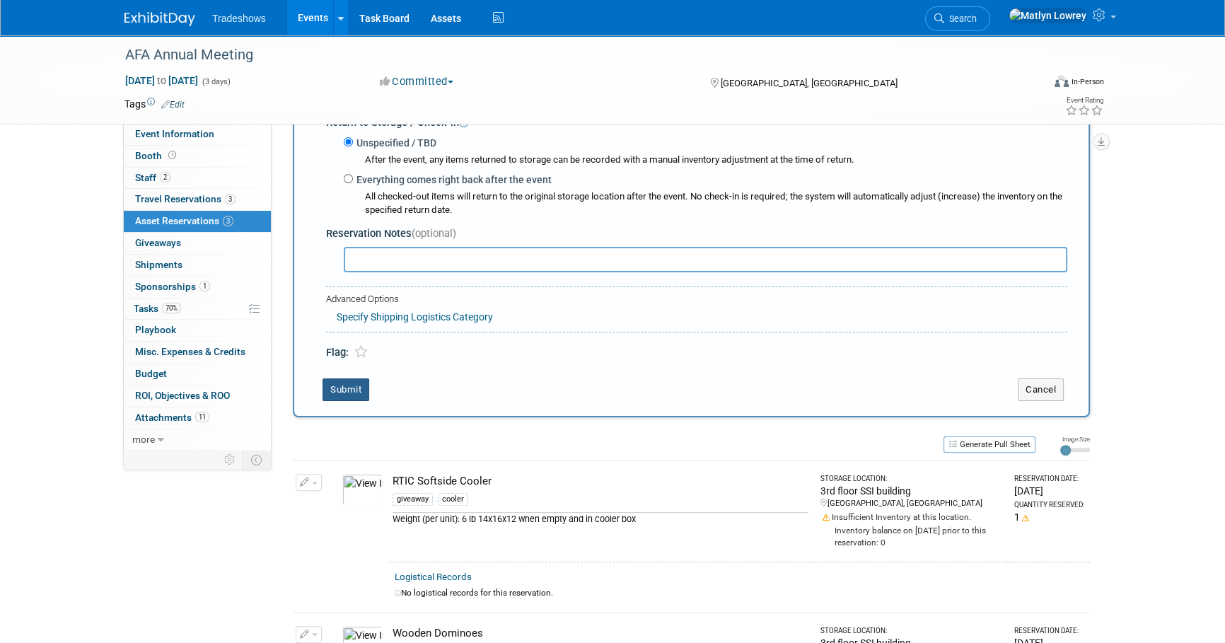
click at [347, 382] on button "Submit" at bounding box center [345, 389] width 47 height 23
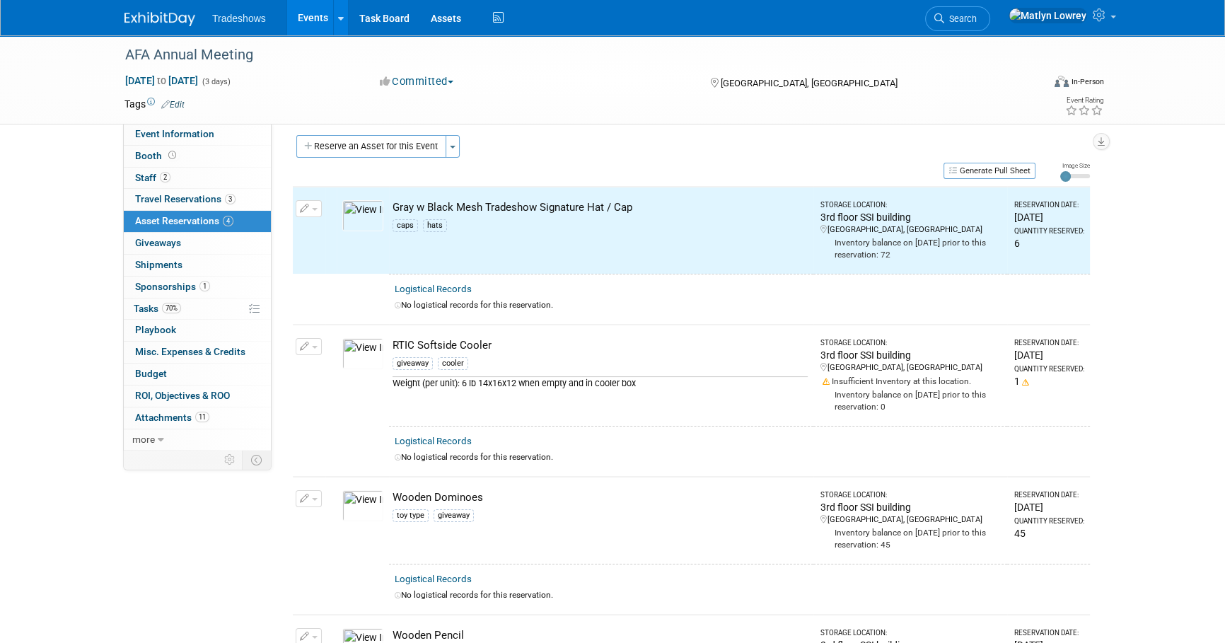
scroll to position [0, 0]
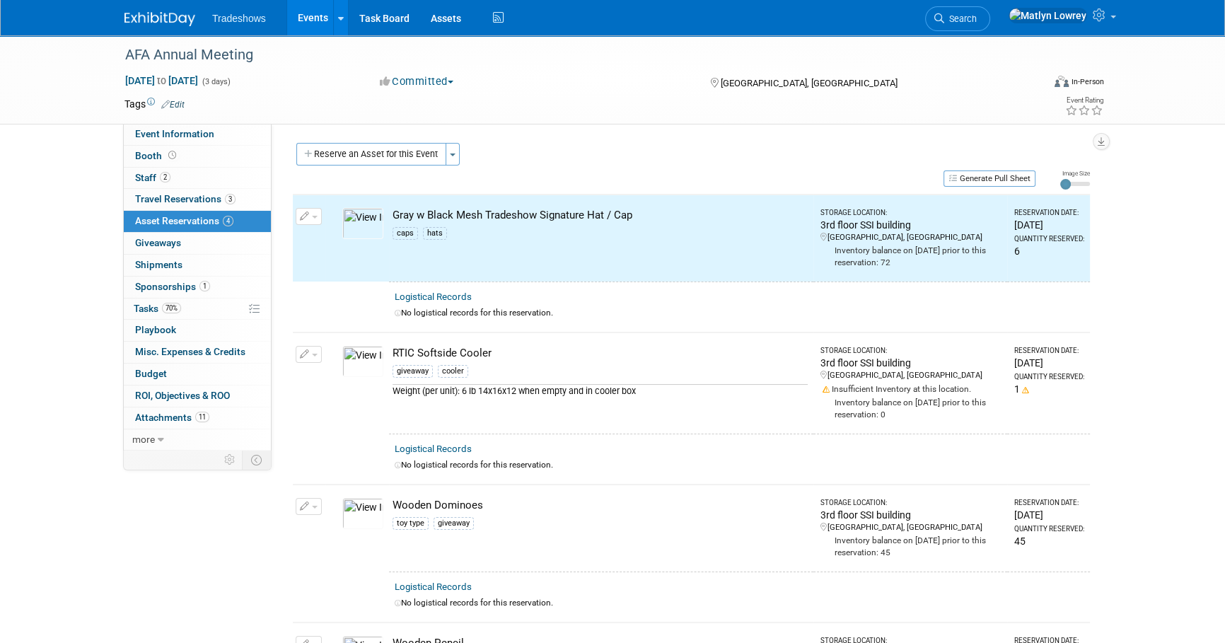
click at [303, 16] on link "Events" at bounding box center [313, 17] width 52 height 35
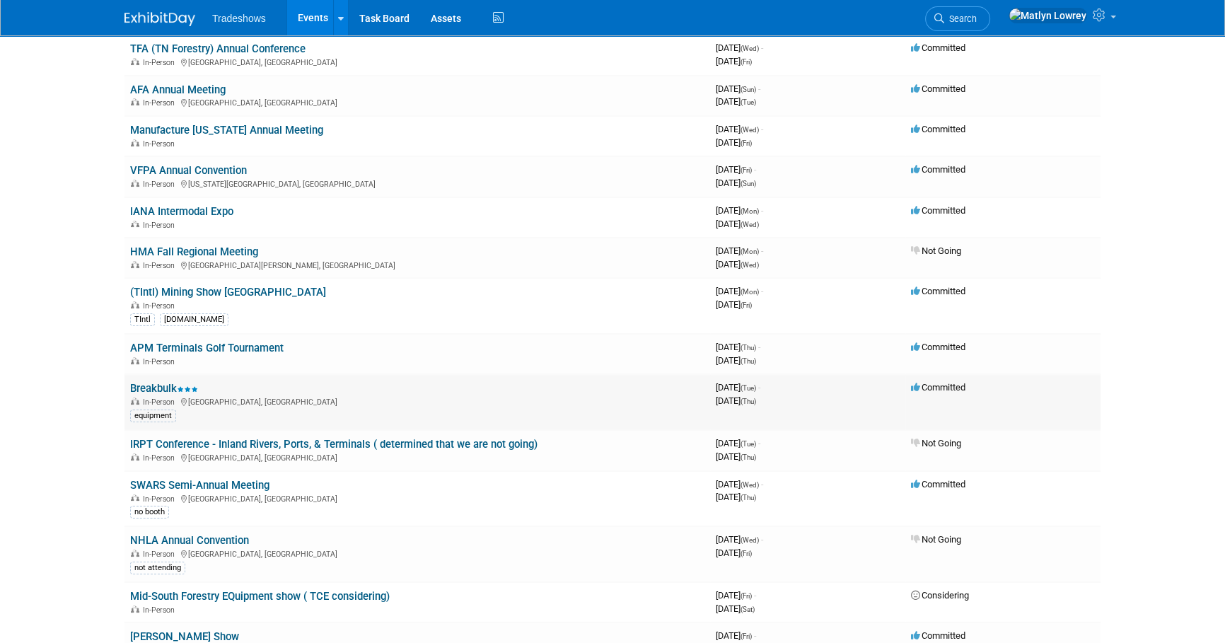
scroll to position [192, 0]
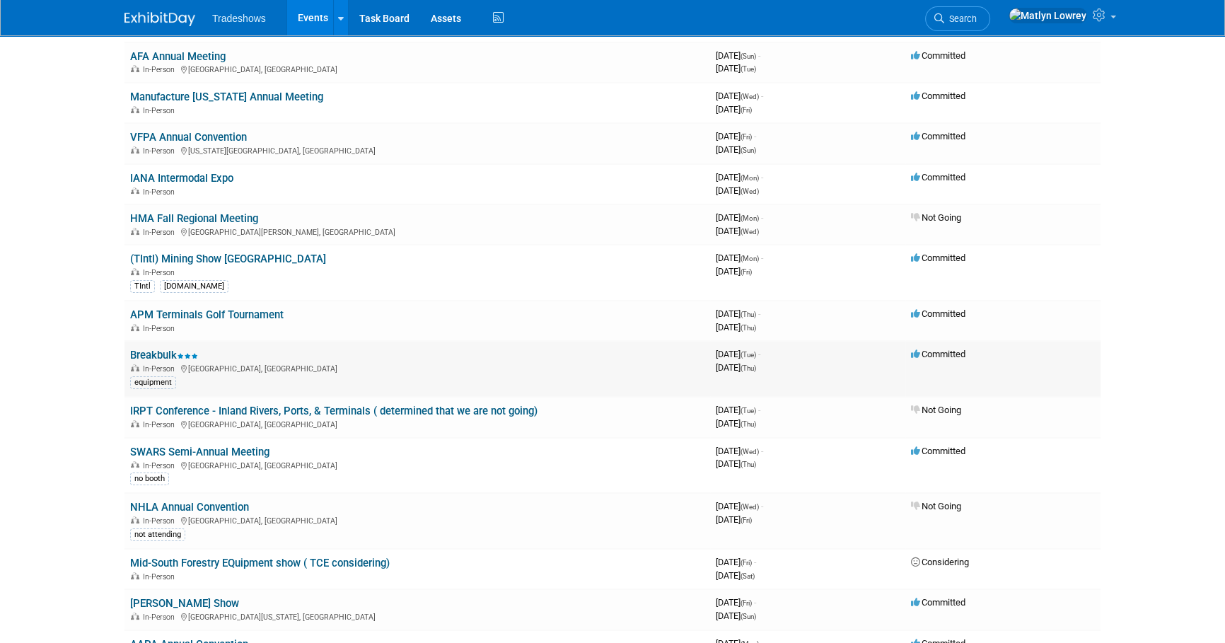
click at [162, 354] on link "Breakbulk" at bounding box center [164, 355] width 68 height 13
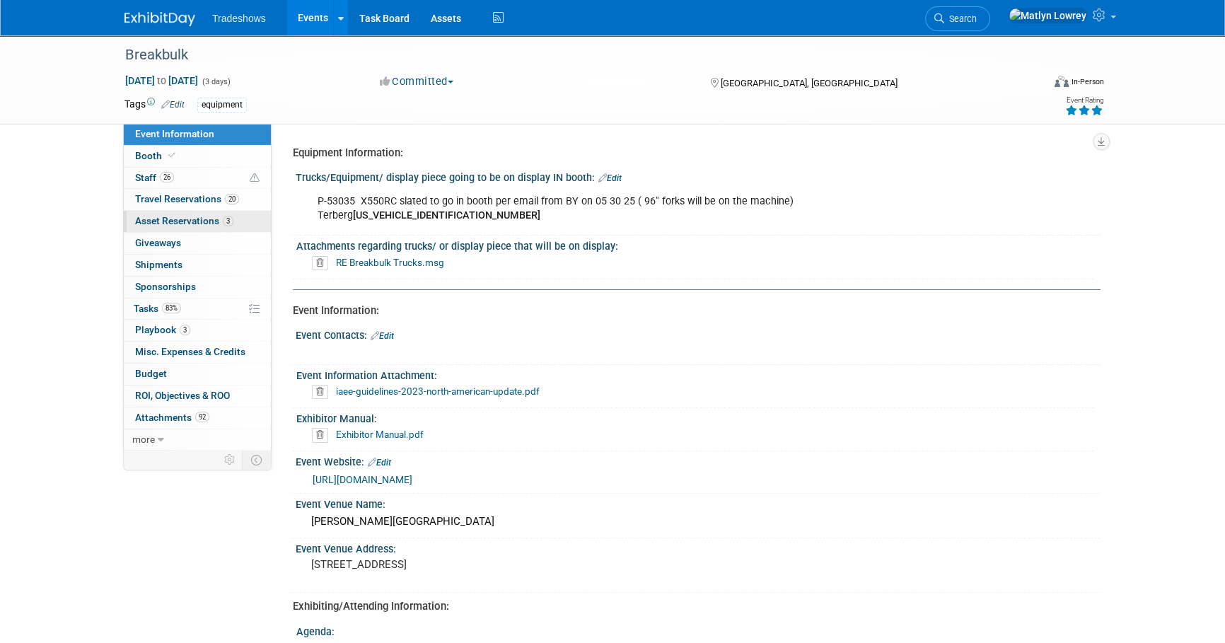
click at [165, 226] on span "Asset Reservations 3" at bounding box center [184, 220] width 98 height 11
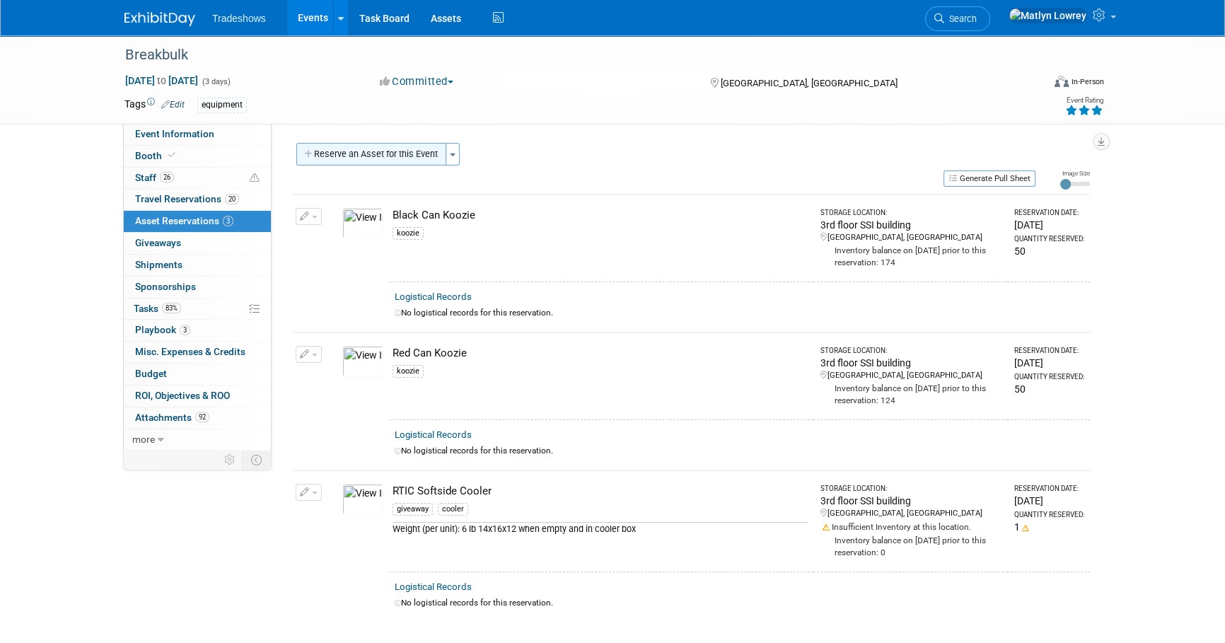
click at [330, 158] on button "Reserve an Asset for this Event" at bounding box center [371, 154] width 150 height 23
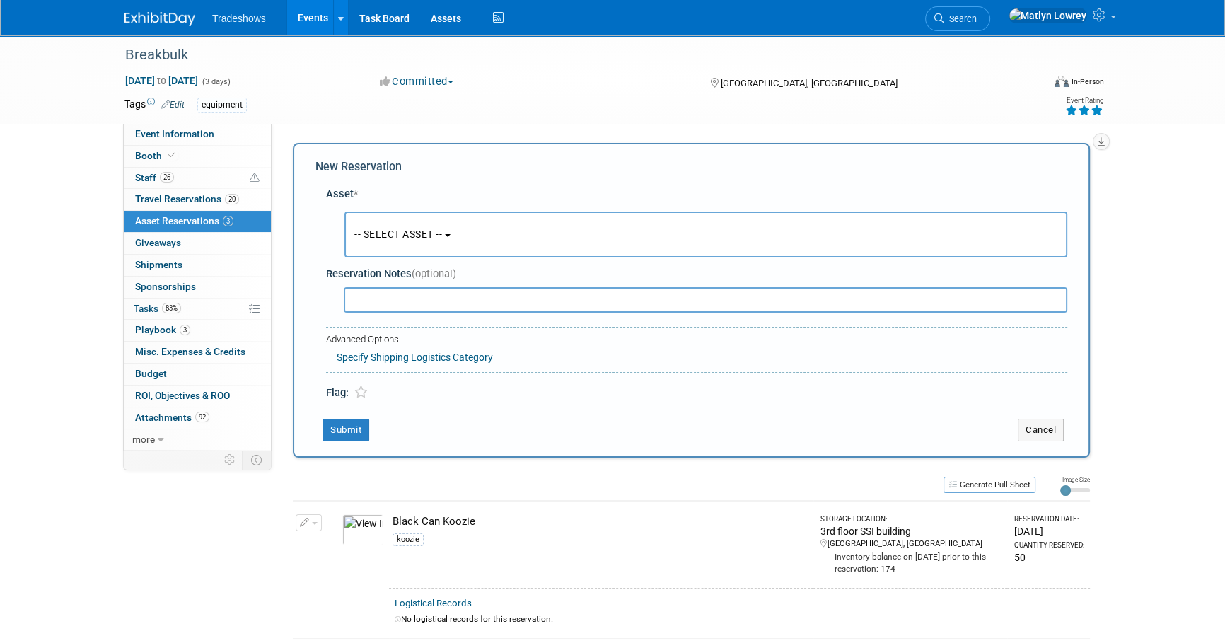
scroll to position [13, 0]
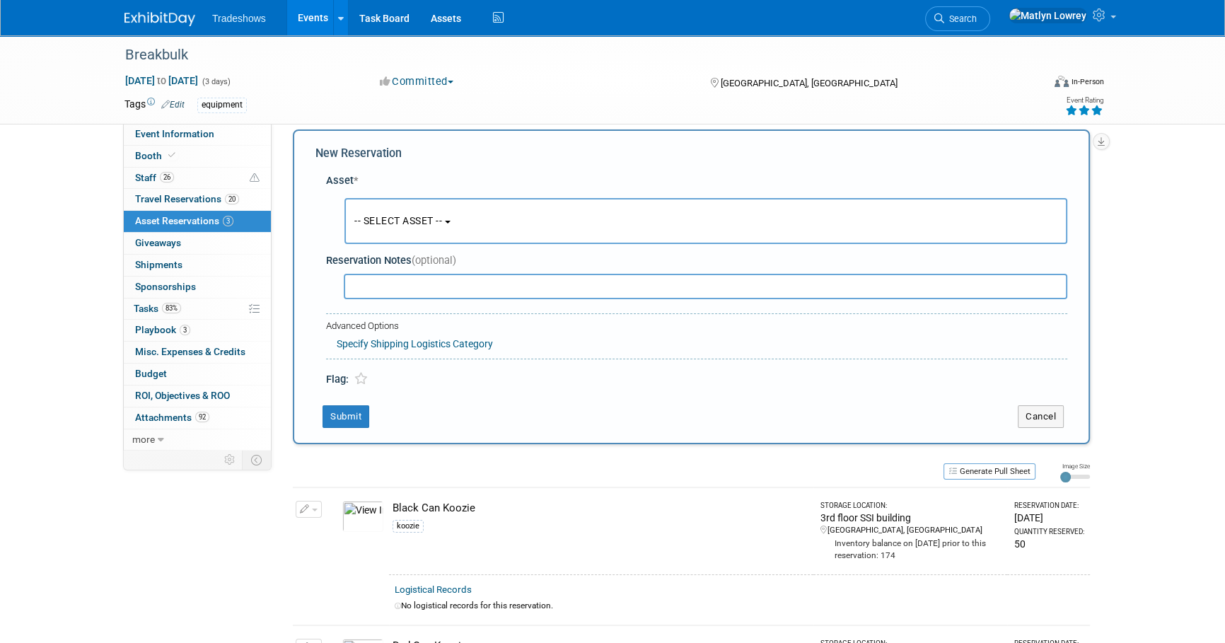
click at [409, 212] on button "-- SELECT ASSET --" at bounding box center [705, 221] width 723 height 46
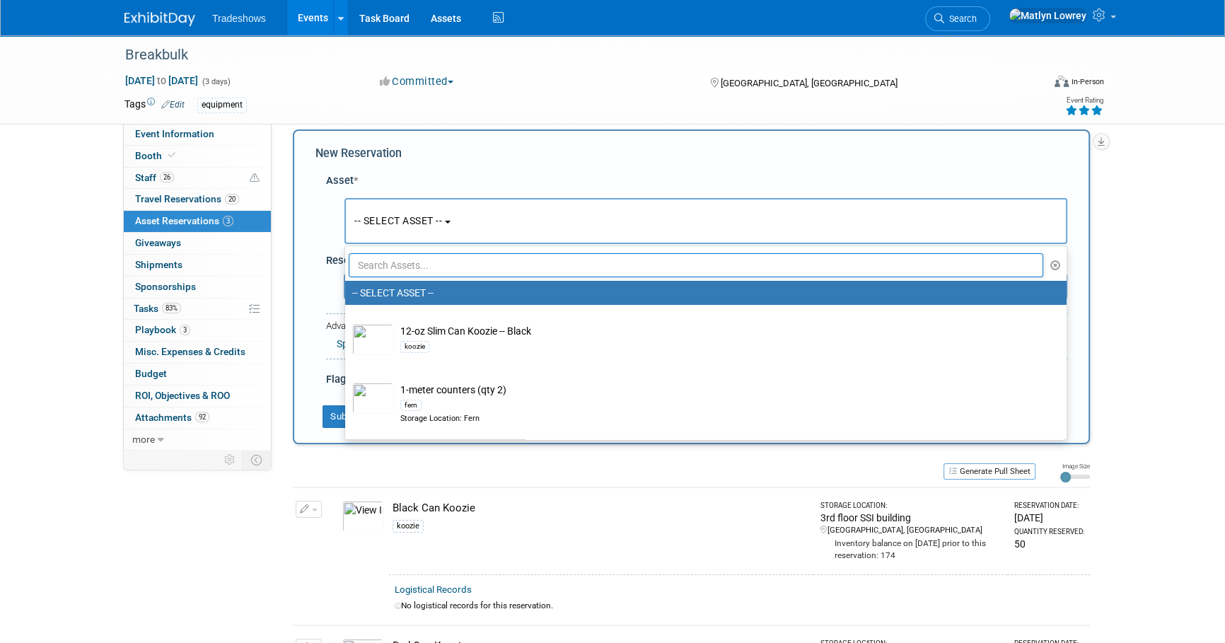
click at [405, 262] on input "text" at bounding box center [696, 265] width 694 height 24
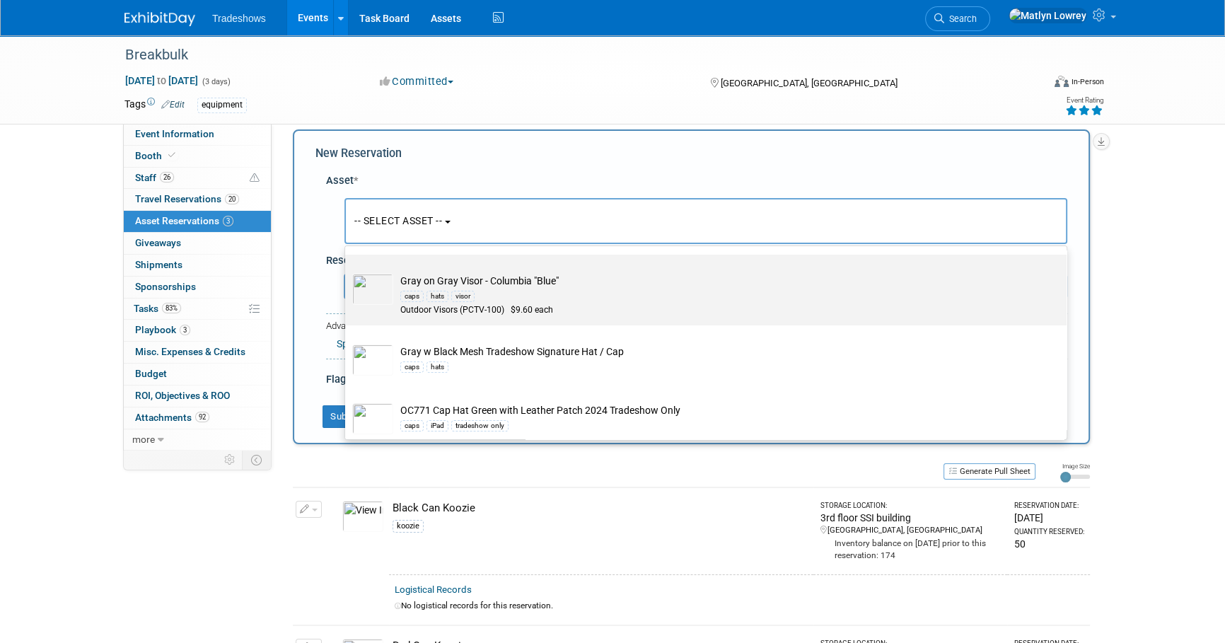
scroll to position [385, 0]
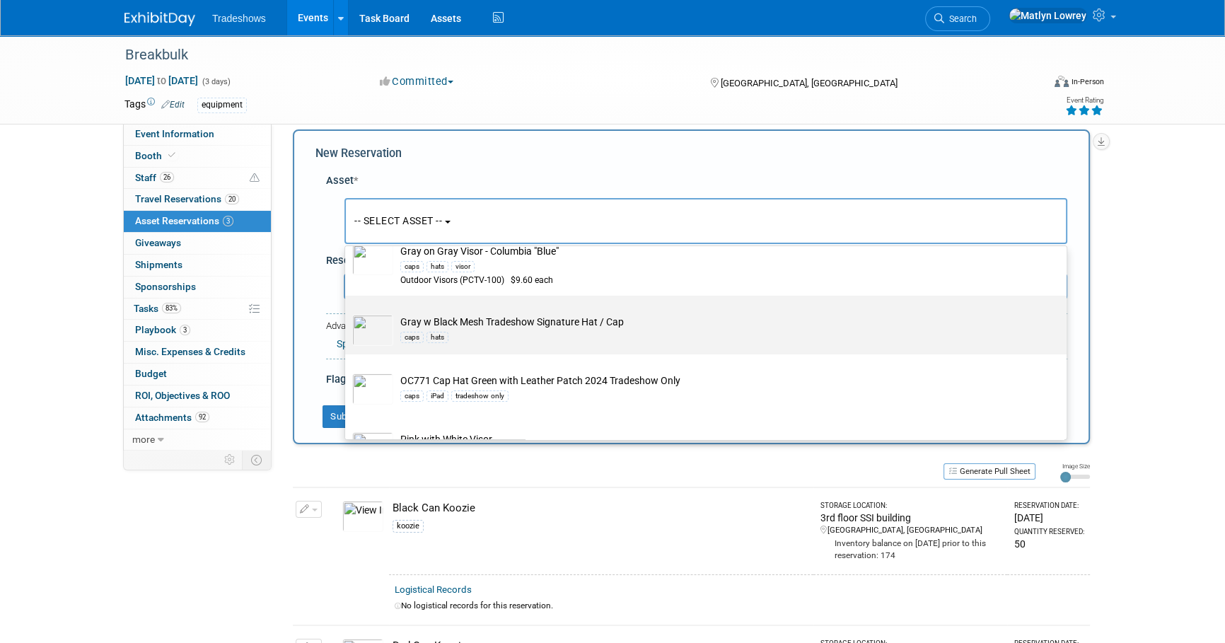
type input "hat"
click at [420, 330] on div "caps hats" at bounding box center [719, 337] width 638 height 16
click at [347, 313] on input "Gray w Black Mesh Tradeshow Signature Hat / Cap caps hats" at bounding box center [342, 307] width 9 height 9
select select "10721153"
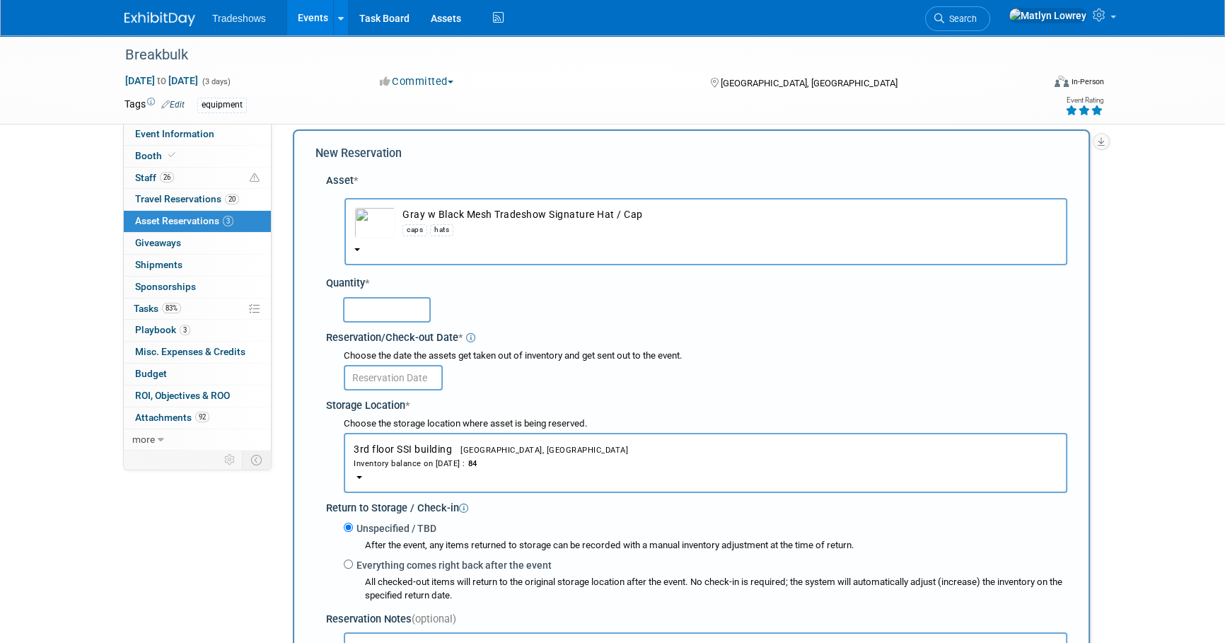
click at [391, 309] on input "text" at bounding box center [387, 309] width 88 height 25
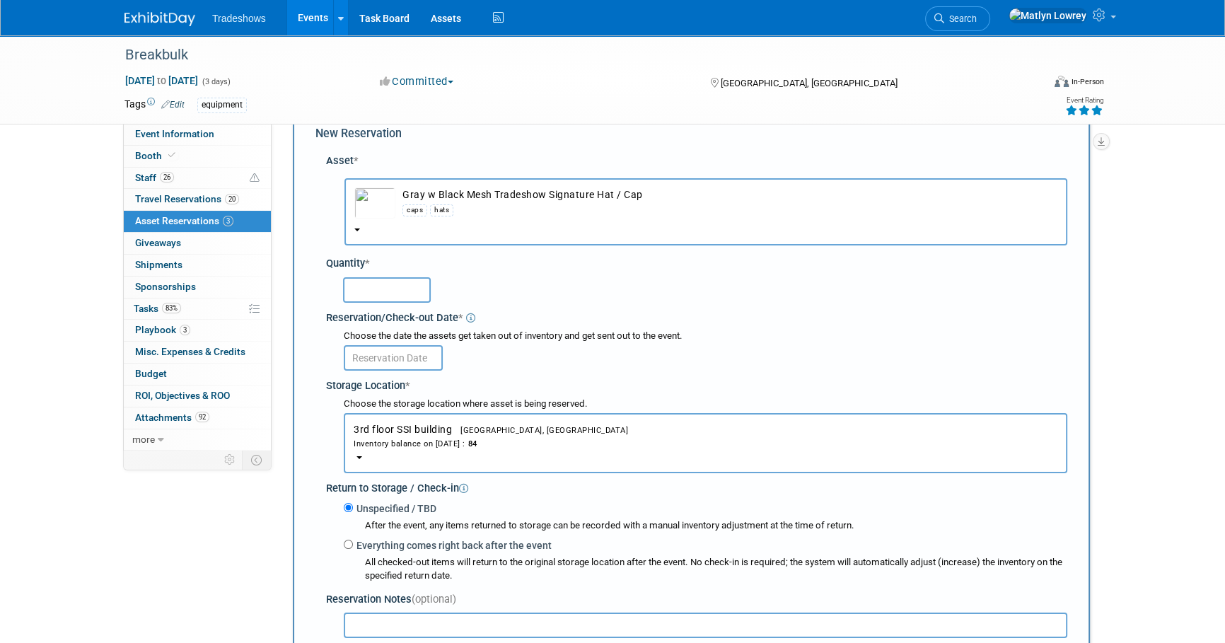
scroll to position [64, 0]
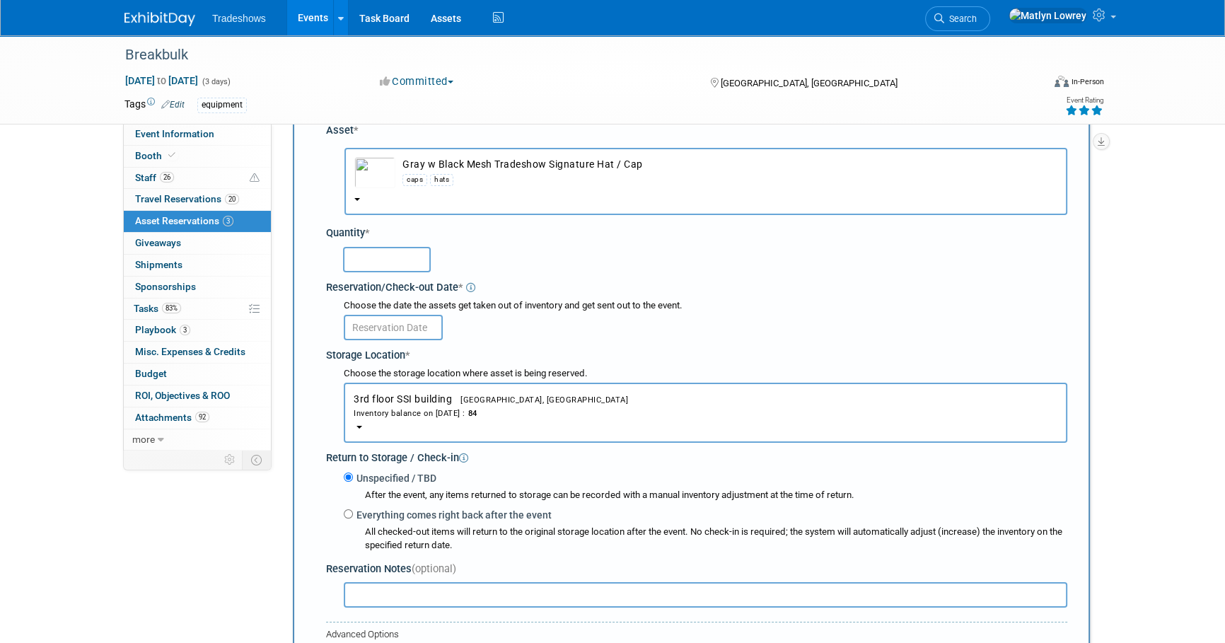
click at [375, 261] on input "text" at bounding box center [387, 259] width 88 height 25
type input "12"
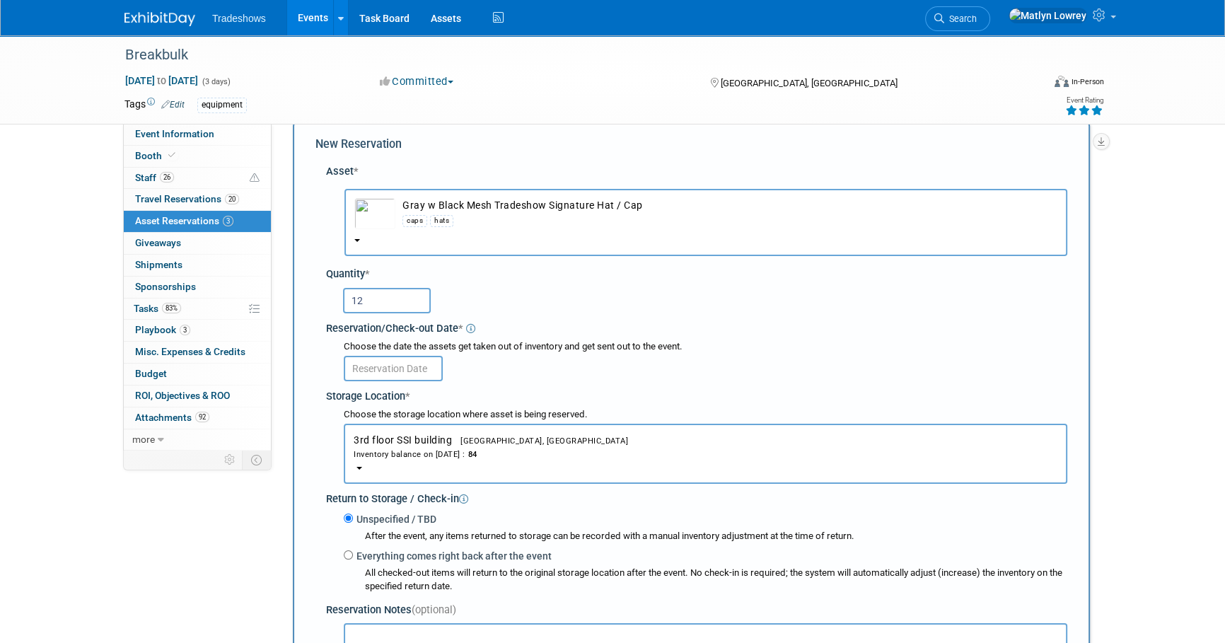
scroll to position [0, 0]
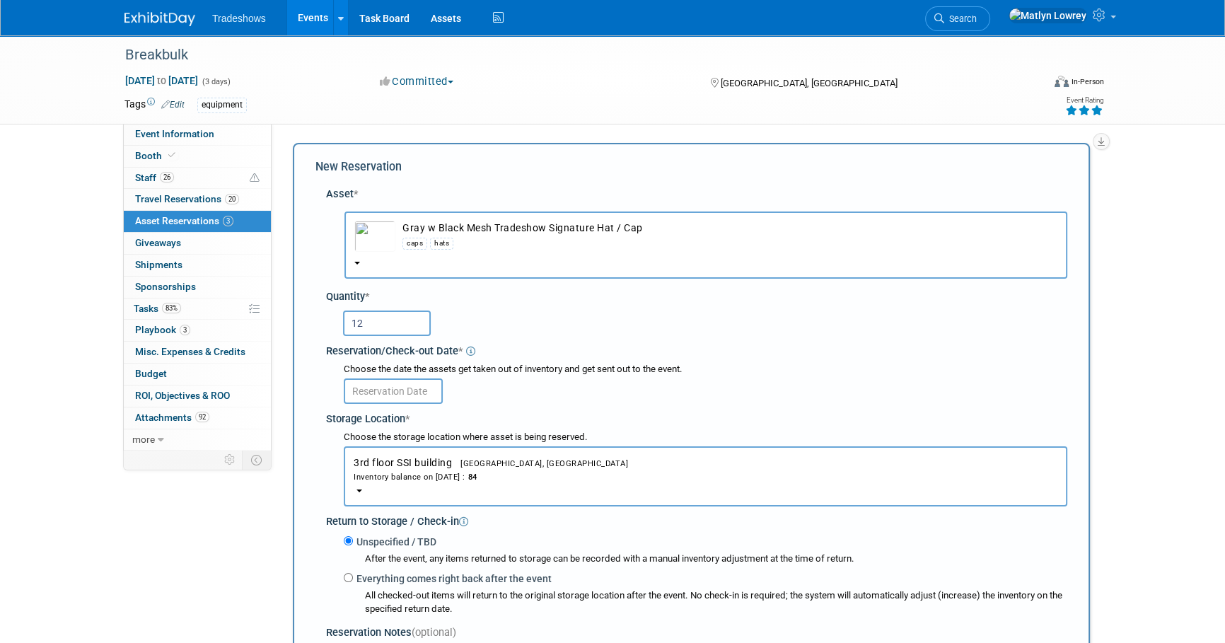
click at [409, 404] on body "Tradeshows Events Add Event Bulk Upload Events Shareable Event Boards Recently …" at bounding box center [612, 321] width 1225 height 643
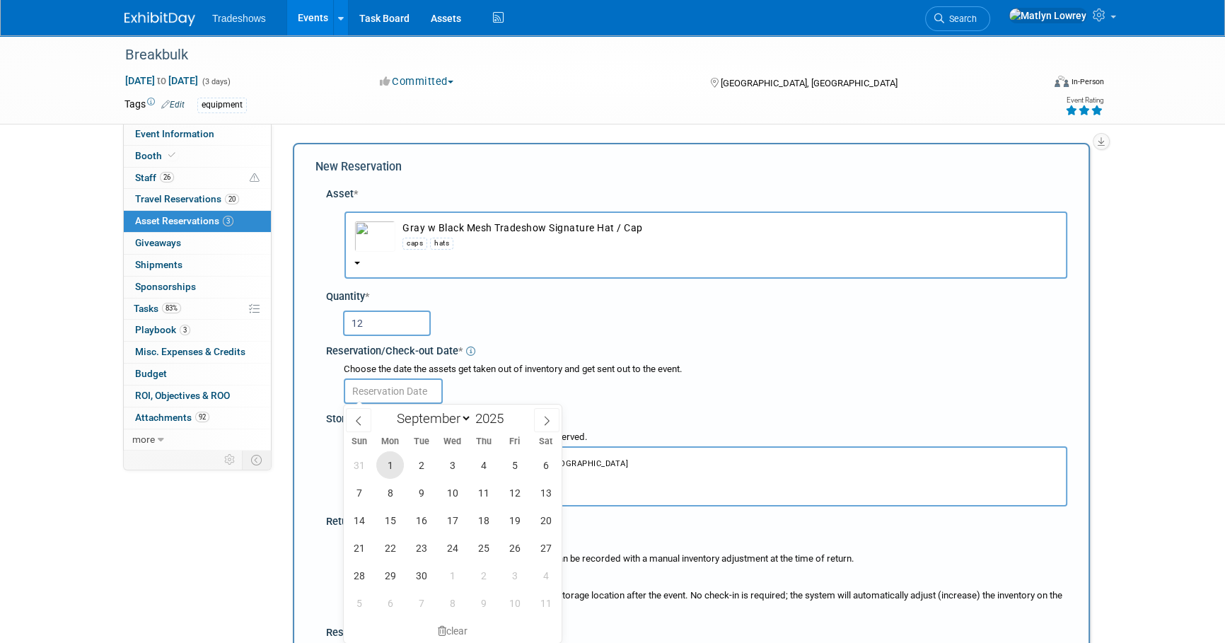
click at [398, 469] on span "1" at bounding box center [390, 465] width 28 height 28
type input "Sep 1, 2025"
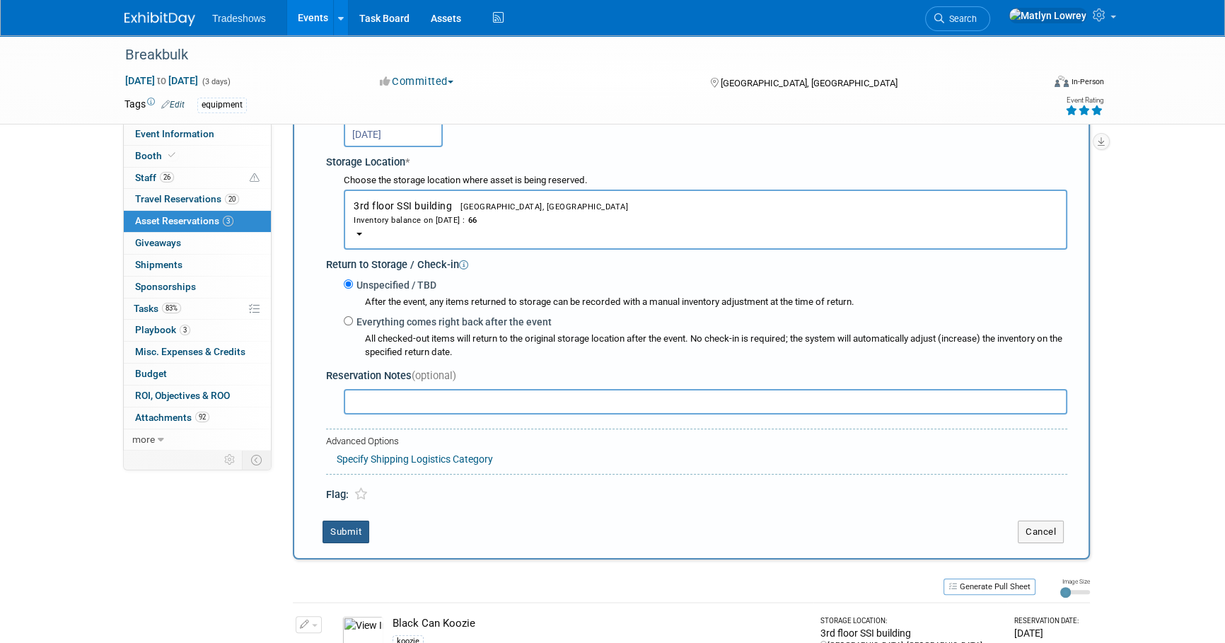
click at [344, 532] on button "Submit" at bounding box center [345, 531] width 47 height 23
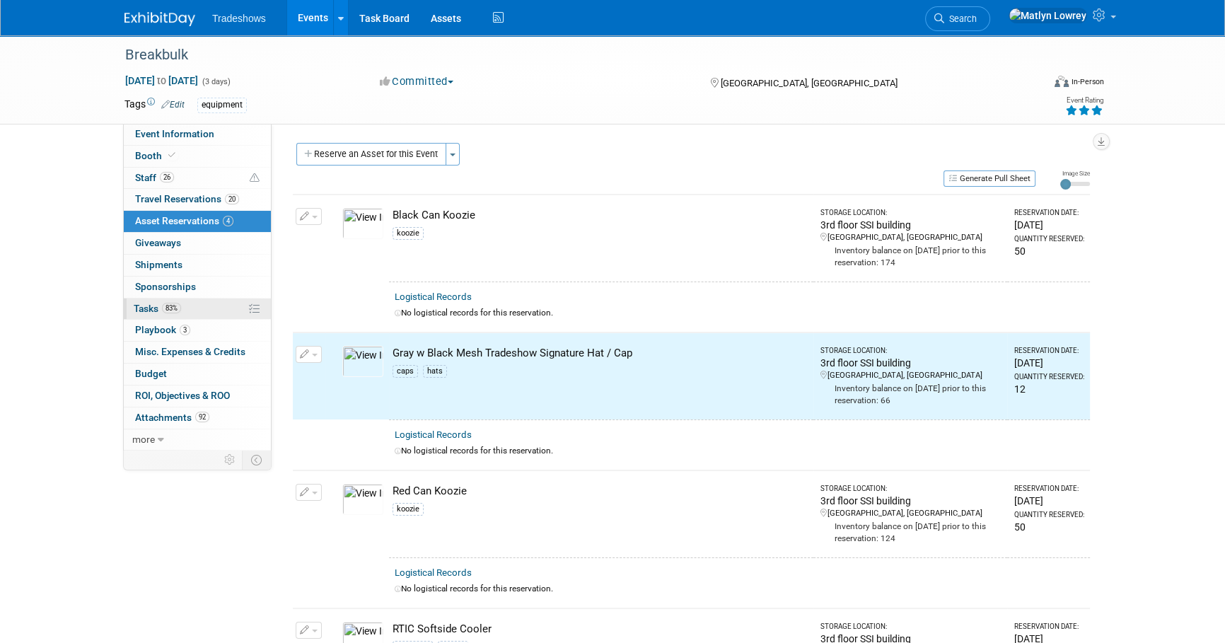
click at [204, 311] on link "83% Tasks 83%" at bounding box center [197, 308] width 147 height 21
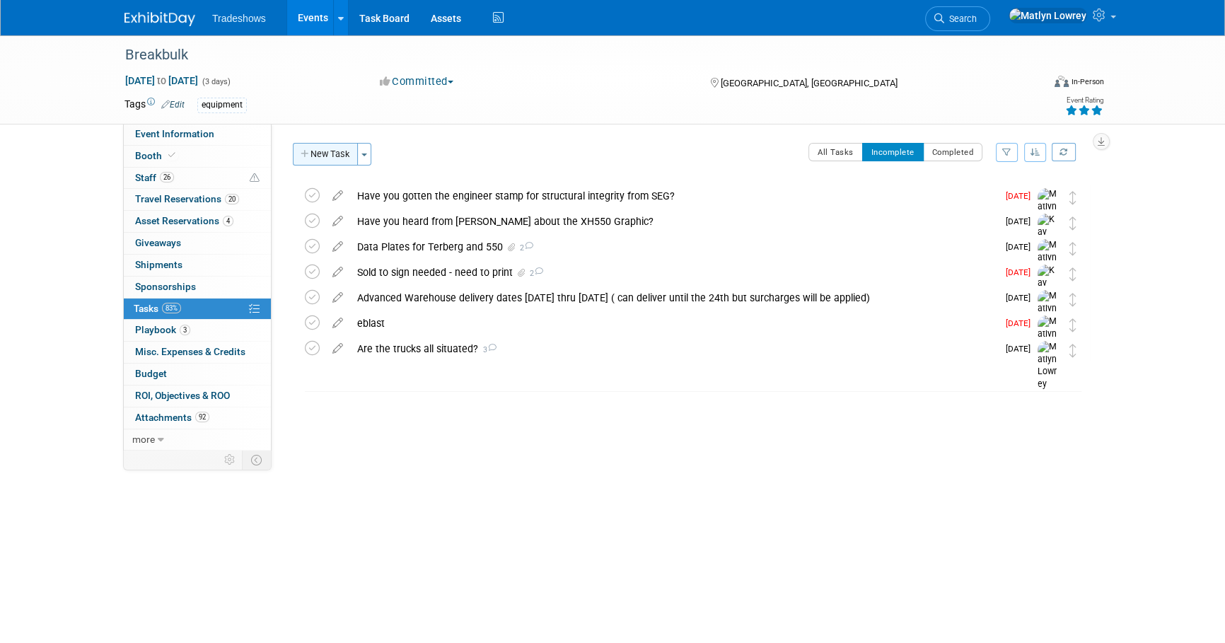
click at [329, 156] on button "New Task" at bounding box center [325, 154] width 65 height 23
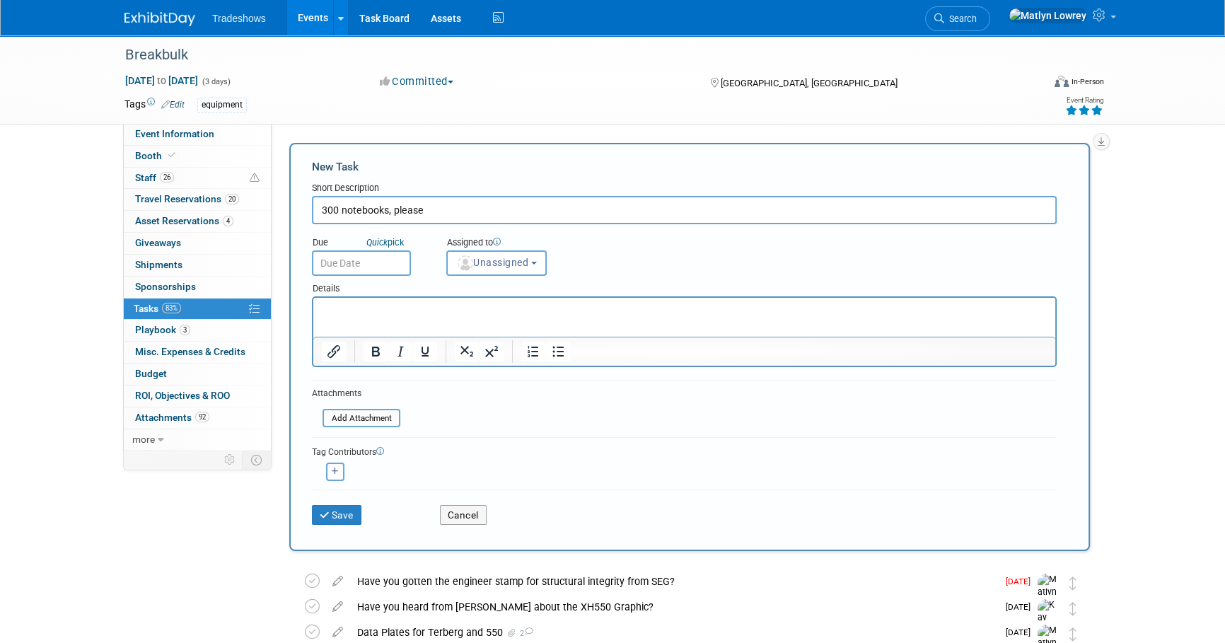
type input "300 notebooks, please"
click at [325, 264] on input "text" at bounding box center [361, 262] width 99 height 25
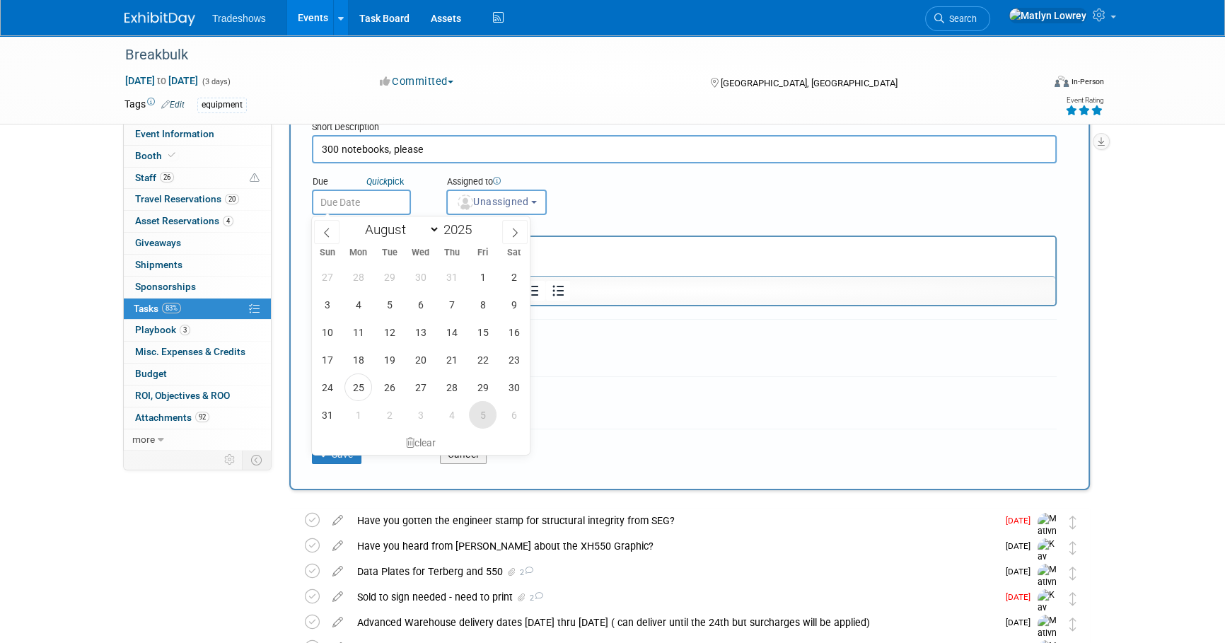
scroll to position [64, 0]
click at [514, 227] on icon at bounding box center [515, 230] width 10 height 10
select select "8"
click at [482, 281] on span "5" at bounding box center [483, 274] width 28 height 28
type input "Sep 5, 2025"
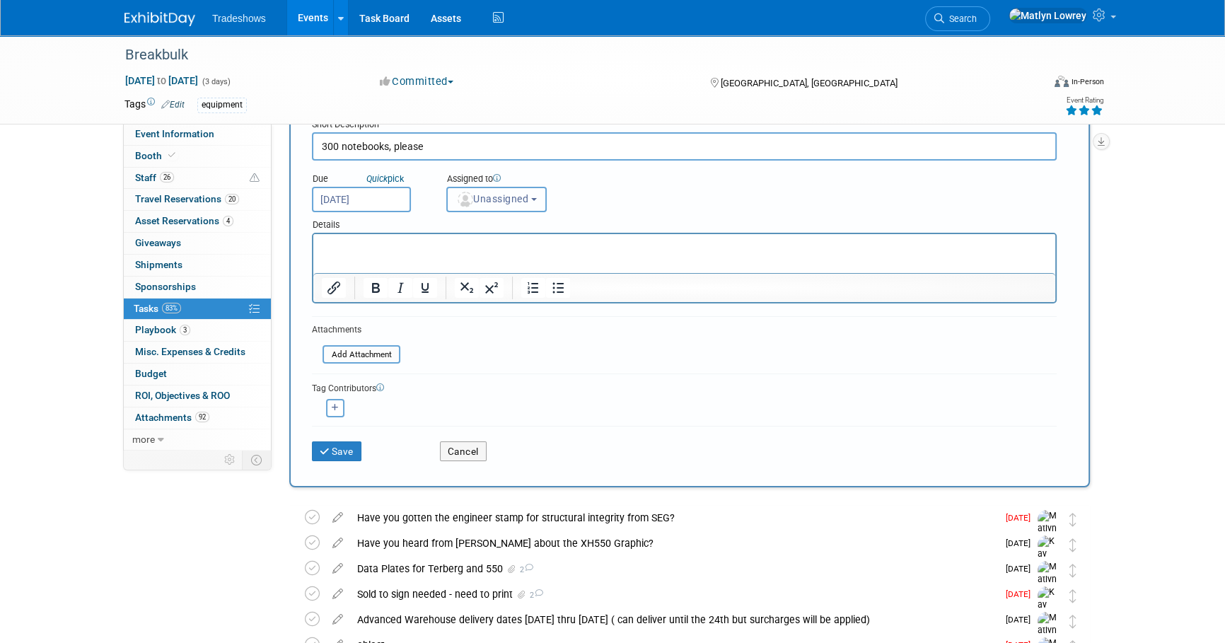
click at [496, 199] on span "Unassigned" at bounding box center [492, 198] width 72 height 11
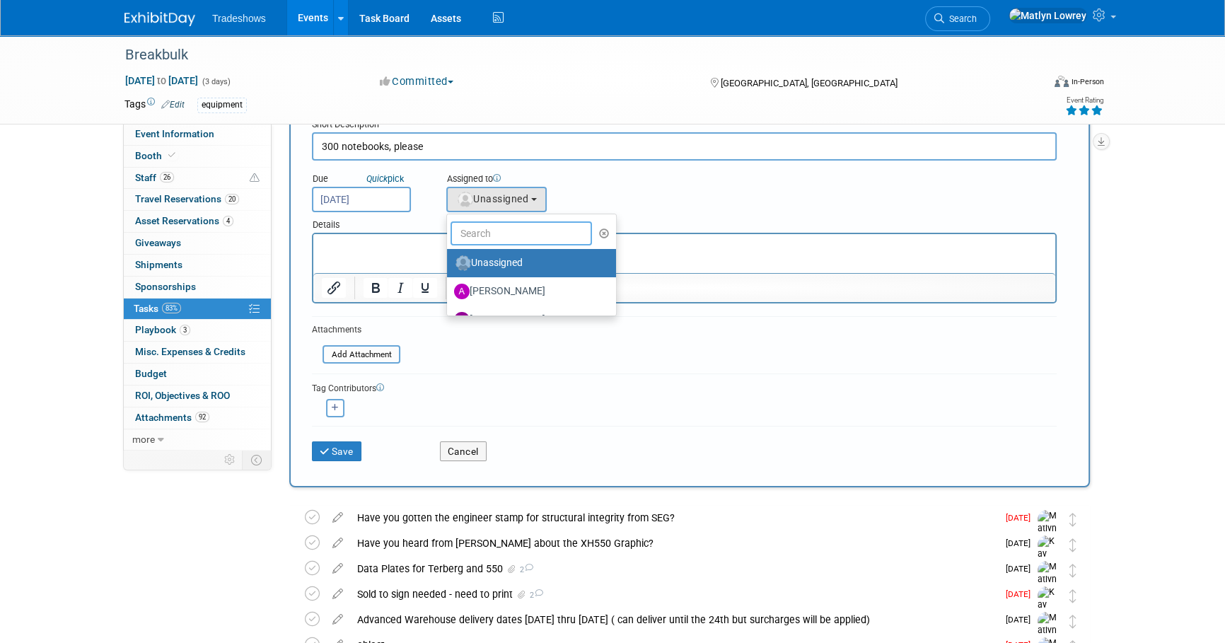
click at [488, 235] on input "text" at bounding box center [520, 233] width 141 height 24
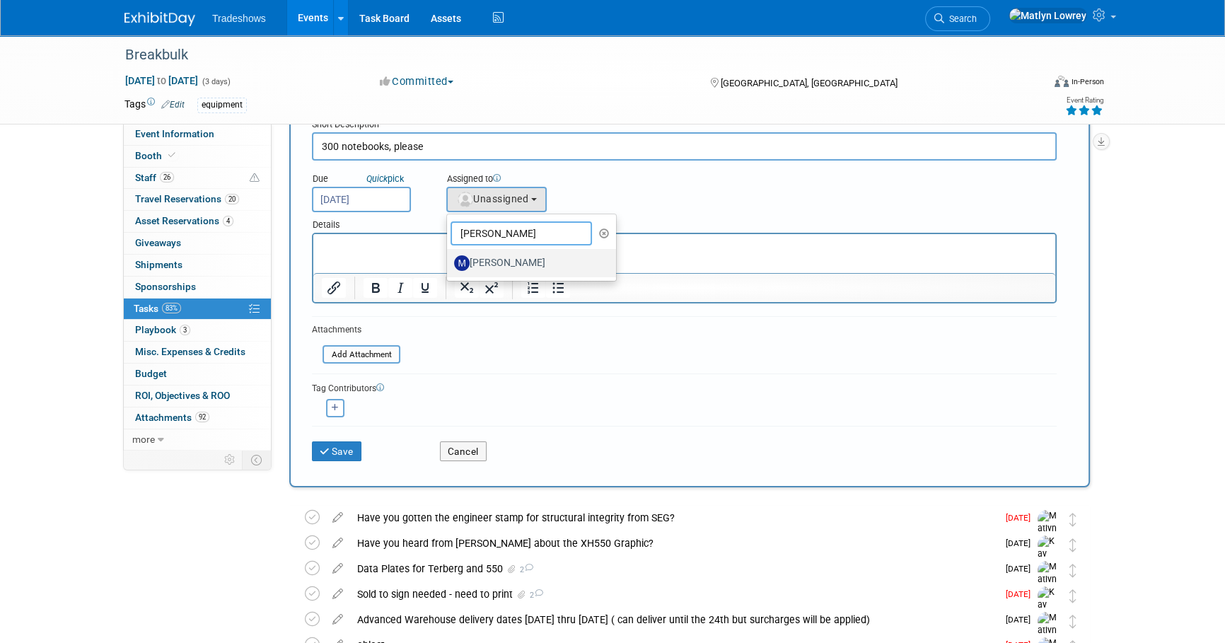
type input "mike"
click at [484, 272] on label "[PERSON_NAME]" at bounding box center [528, 263] width 148 height 23
click at [449, 266] on input "[PERSON_NAME]" at bounding box center [444, 261] width 9 height 9
select select "df948510-2770-4eac-aed2-3fa757bc33cf"
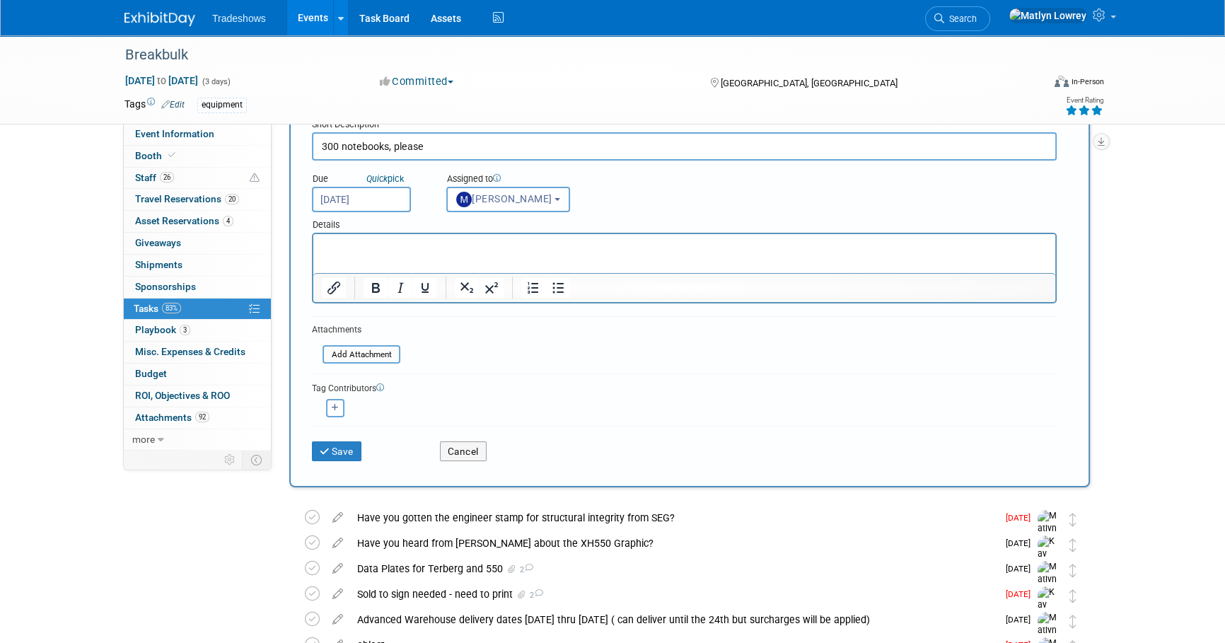
click at [418, 254] on html at bounding box center [684, 244] width 742 height 20
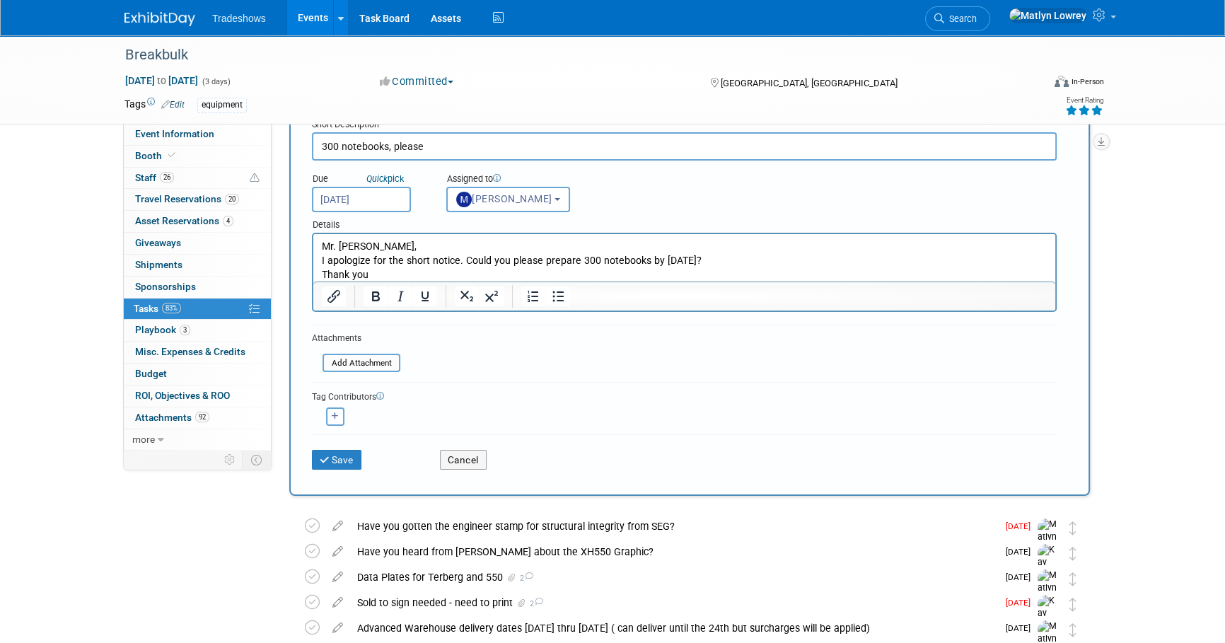
click at [326, 417] on button "button" at bounding box center [335, 416] width 18 height 18
select select
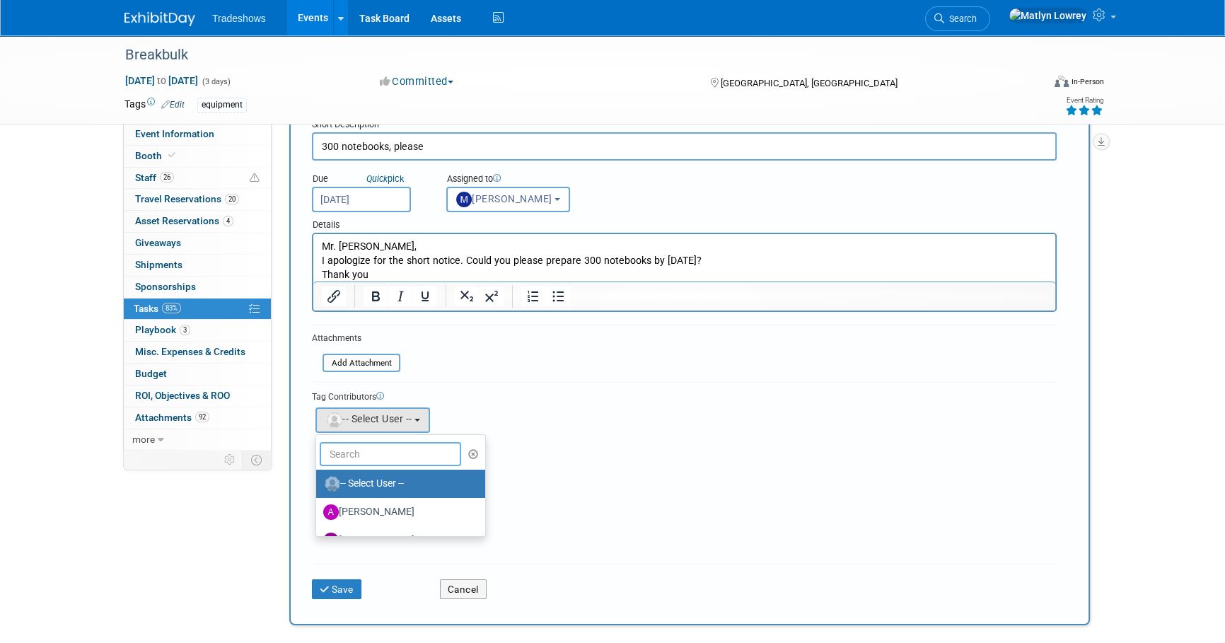
click at [364, 456] on input "text" at bounding box center [390, 454] width 141 height 24
type input "me"
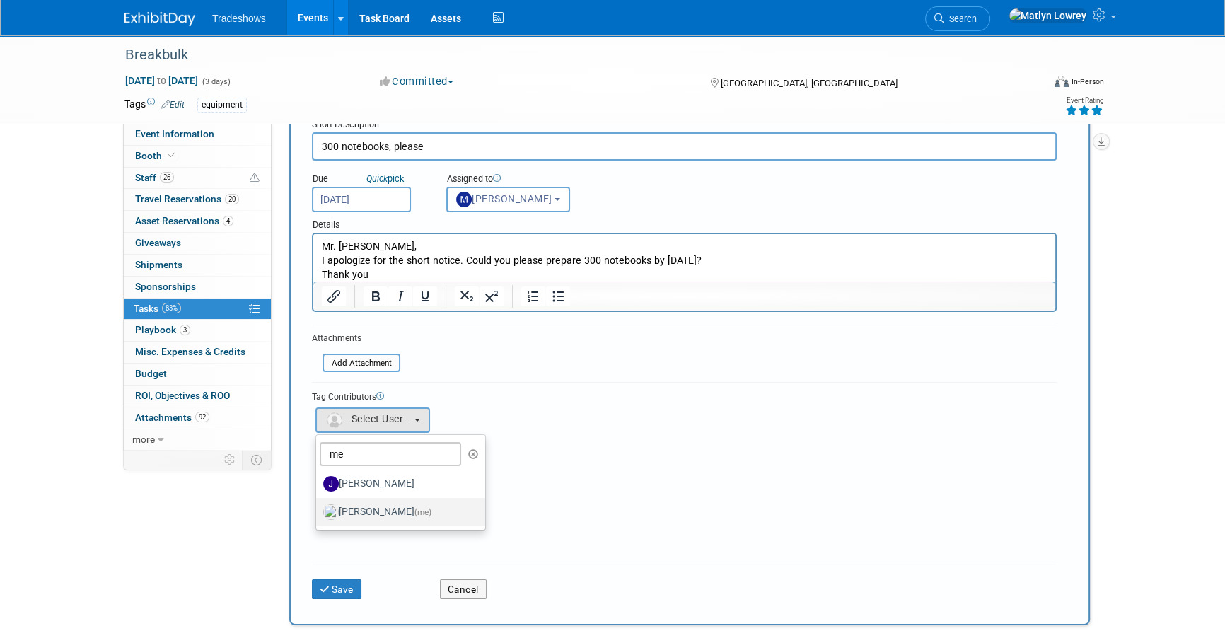
click at [358, 511] on label "Matlyn Lowrey (me)" at bounding box center [397, 512] width 148 height 23
click at [318, 511] on input "Matlyn Lowrey (me)" at bounding box center [313, 510] width 9 height 9
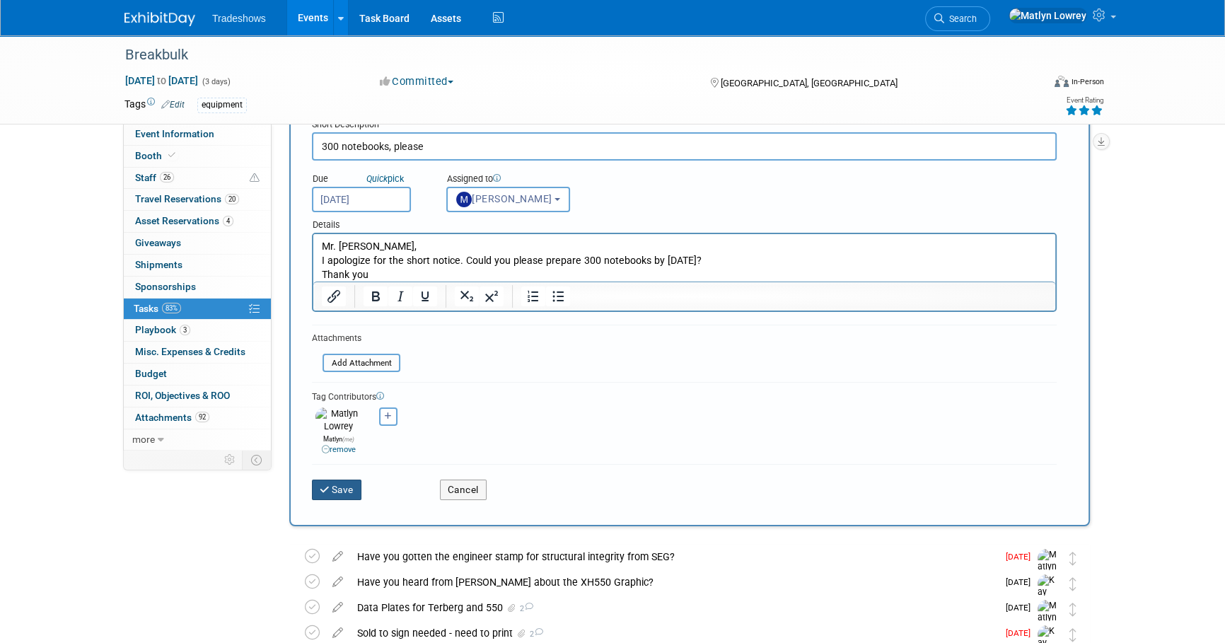
click at [346, 487] on button "Save" at bounding box center [336, 489] width 49 height 20
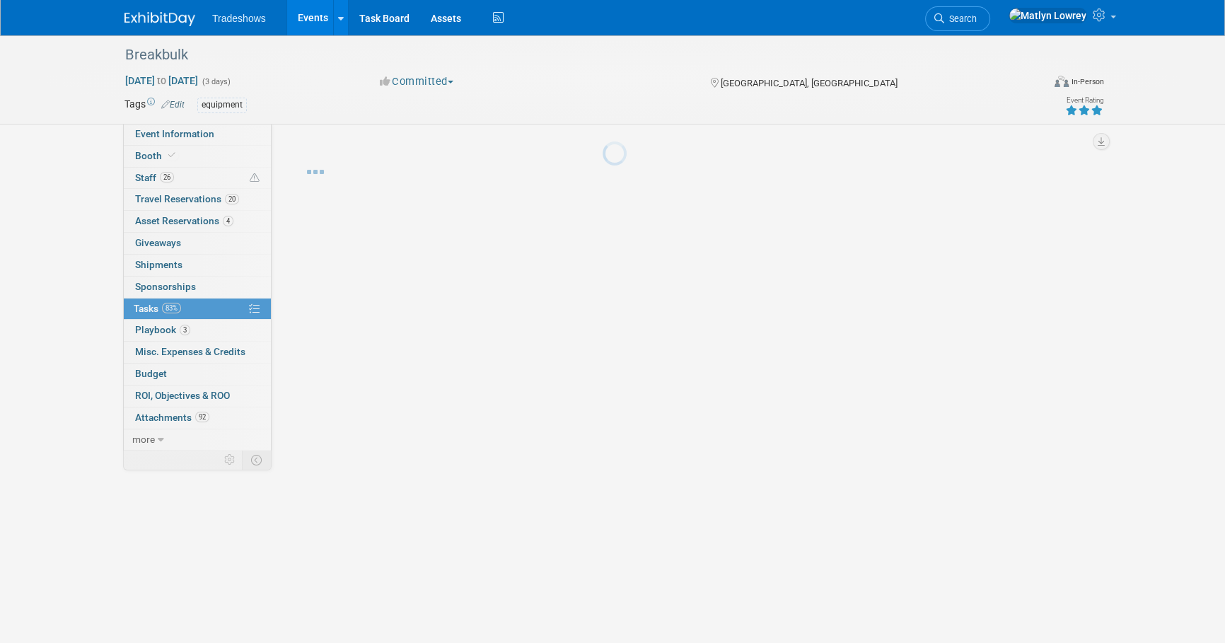
scroll to position [0, 0]
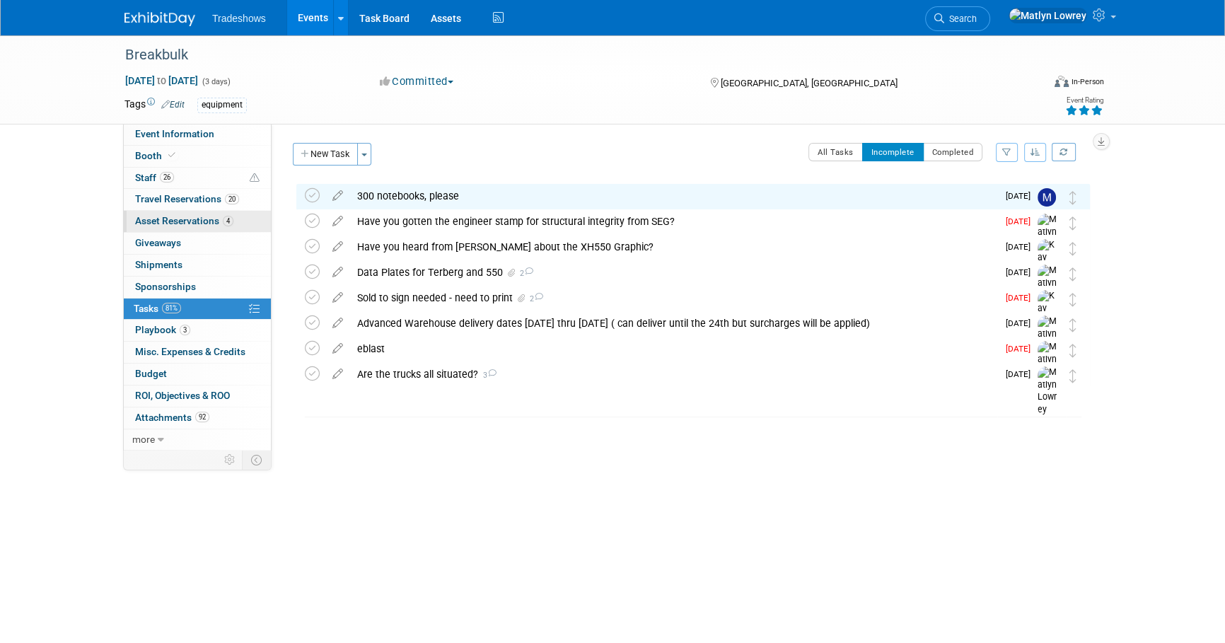
click at [158, 223] on span "Asset Reservations 4" at bounding box center [184, 220] width 98 height 11
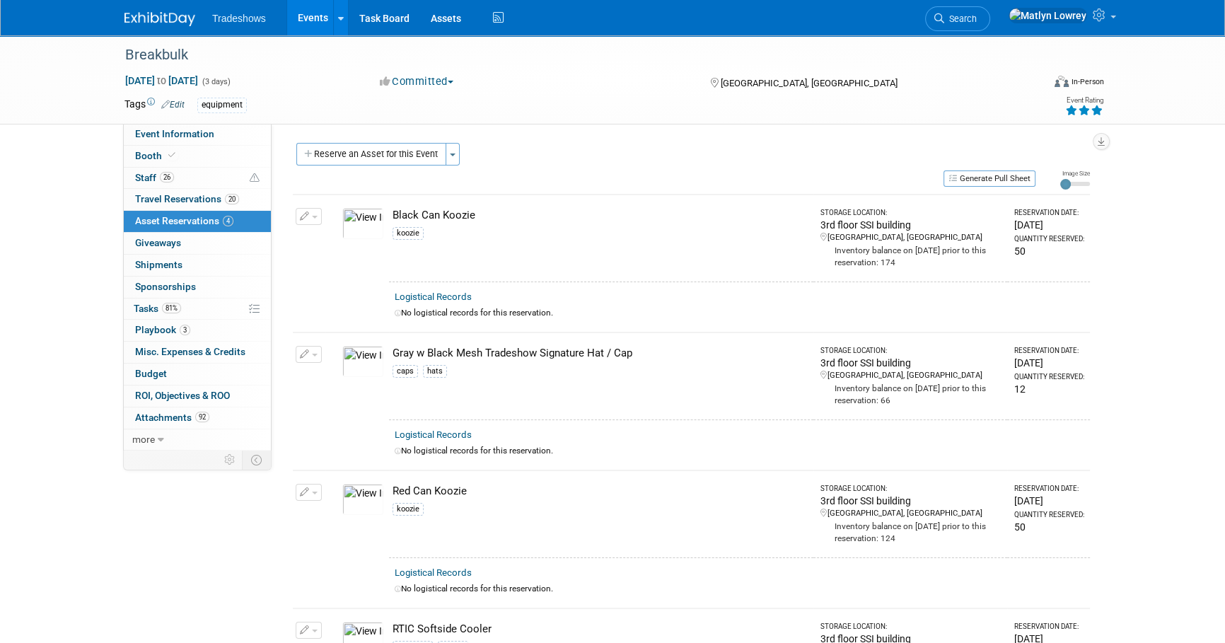
click at [313, 8] on link "Events" at bounding box center [313, 17] width 52 height 35
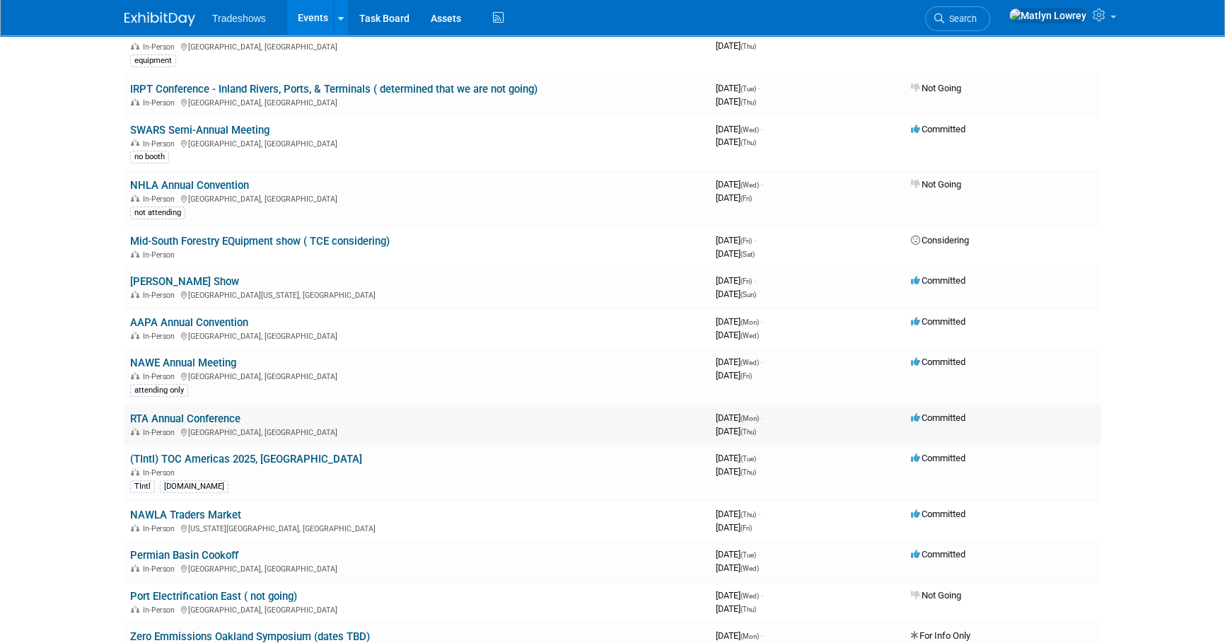
scroll to position [450, 0]
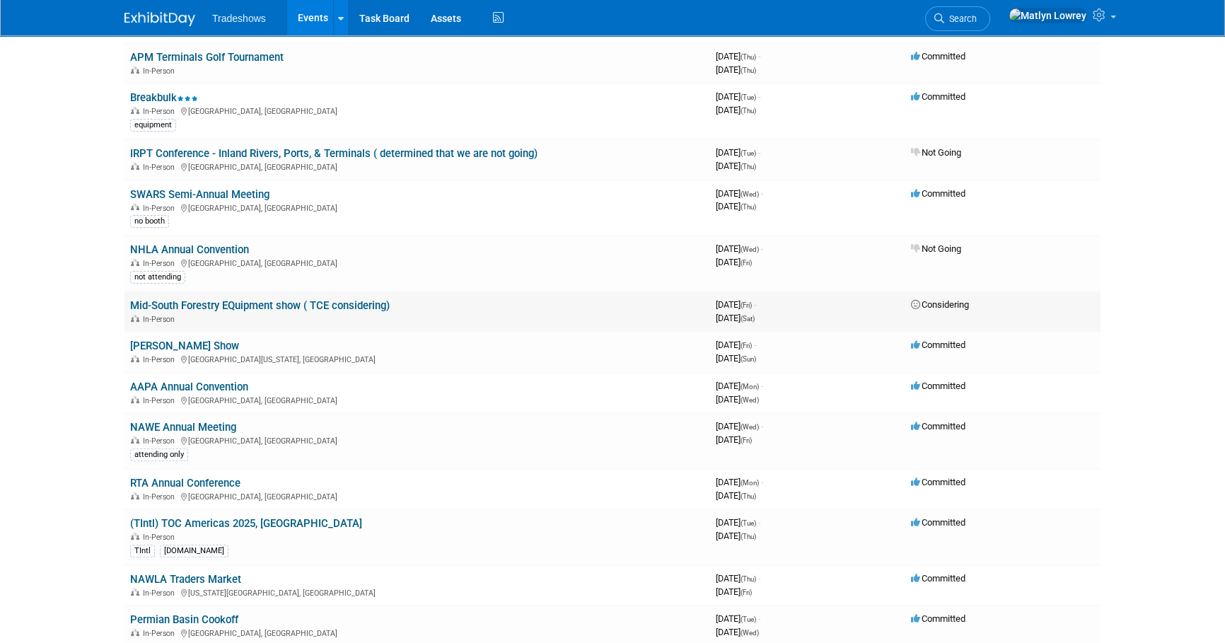
click at [252, 299] on link "Mid-South Forestry EQuipment show ( TCE considering)" at bounding box center [259, 305] width 259 height 13
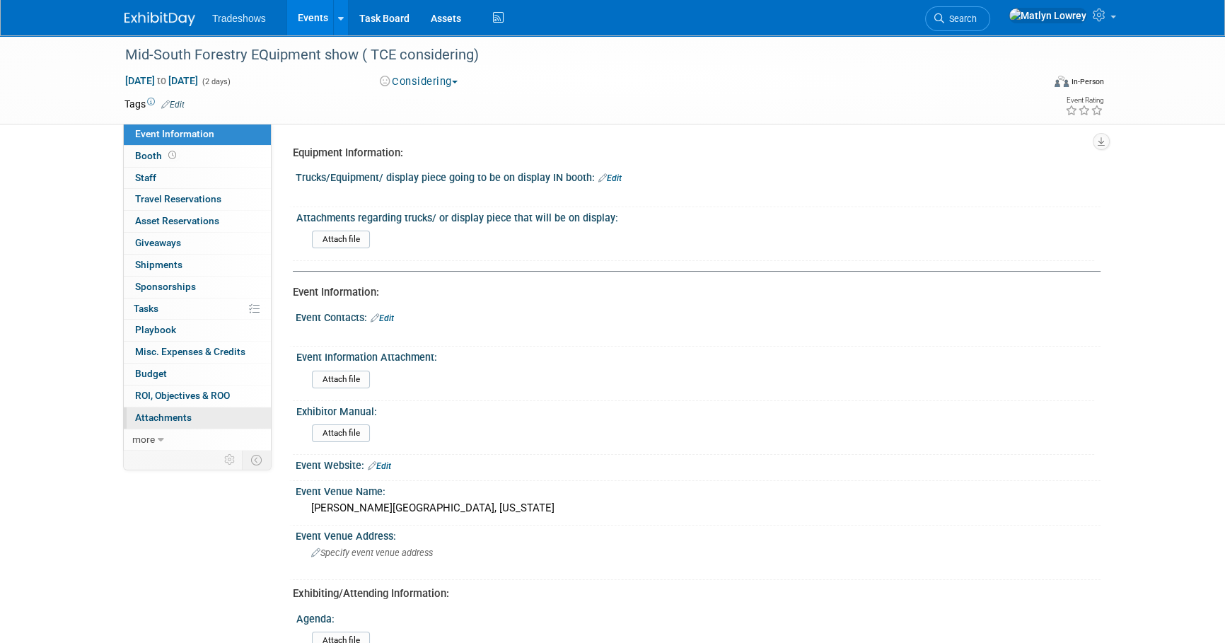
click at [172, 415] on span "Attachments 0" at bounding box center [163, 417] width 57 height 11
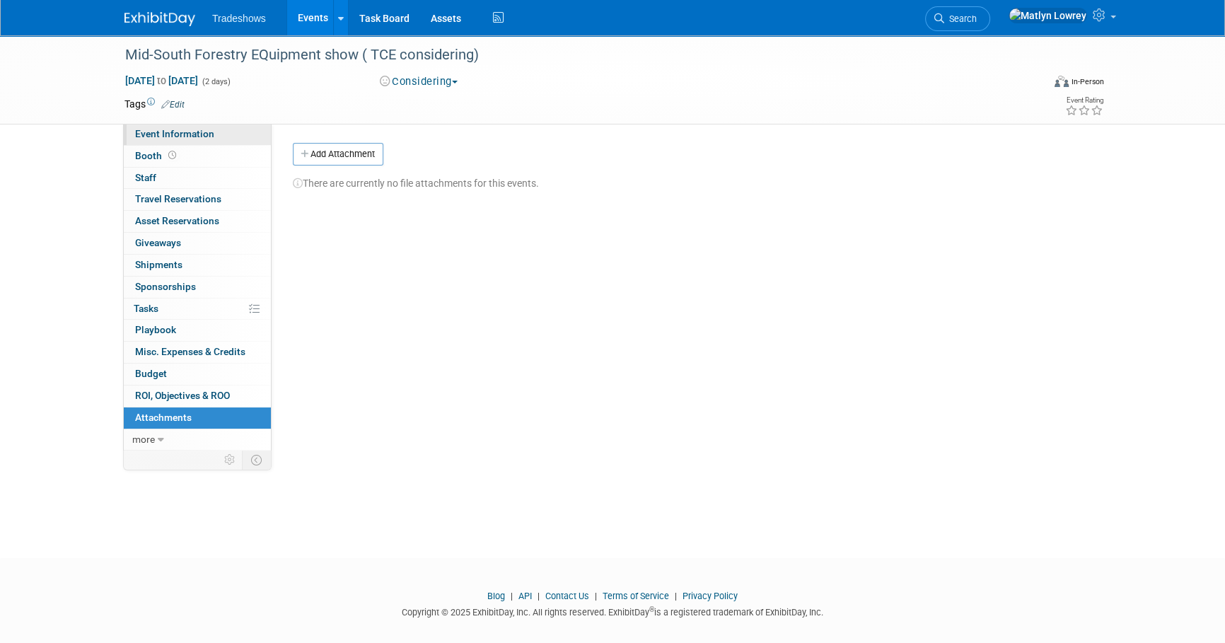
click at [205, 141] on link "Event Information" at bounding box center [197, 134] width 147 height 21
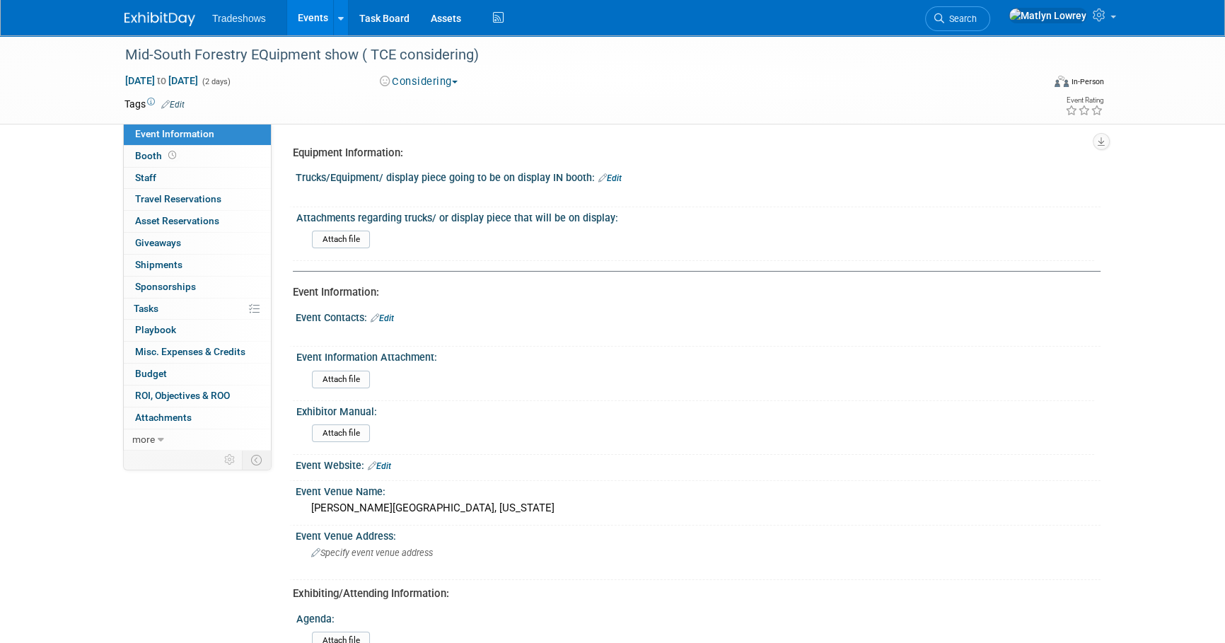
click at [320, 20] on link "Events" at bounding box center [313, 17] width 52 height 35
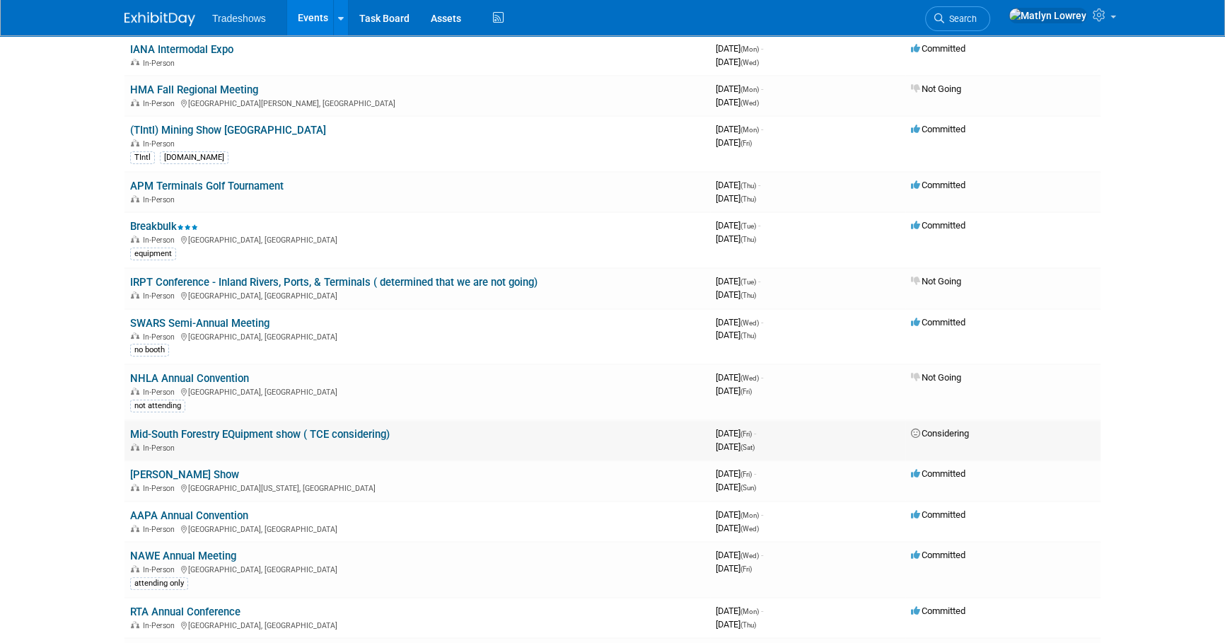
scroll to position [385, 0]
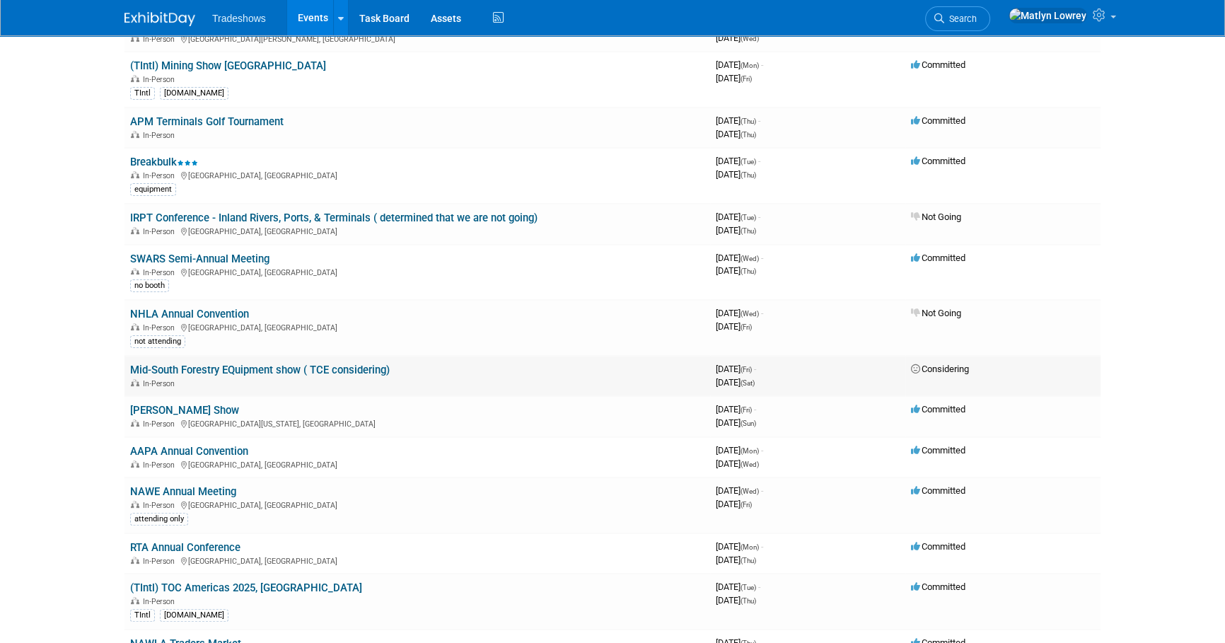
drag, startPoint x: 206, startPoint y: 360, endPoint x: 193, endPoint y: 378, distance: 22.4
click at [194, 378] on div "In-Person" at bounding box center [417, 382] width 574 height 11
click at [194, 368] on link "Mid-South Forestry EQuipment show ( TCE considering)" at bounding box center [259, 369] width 259 height 13
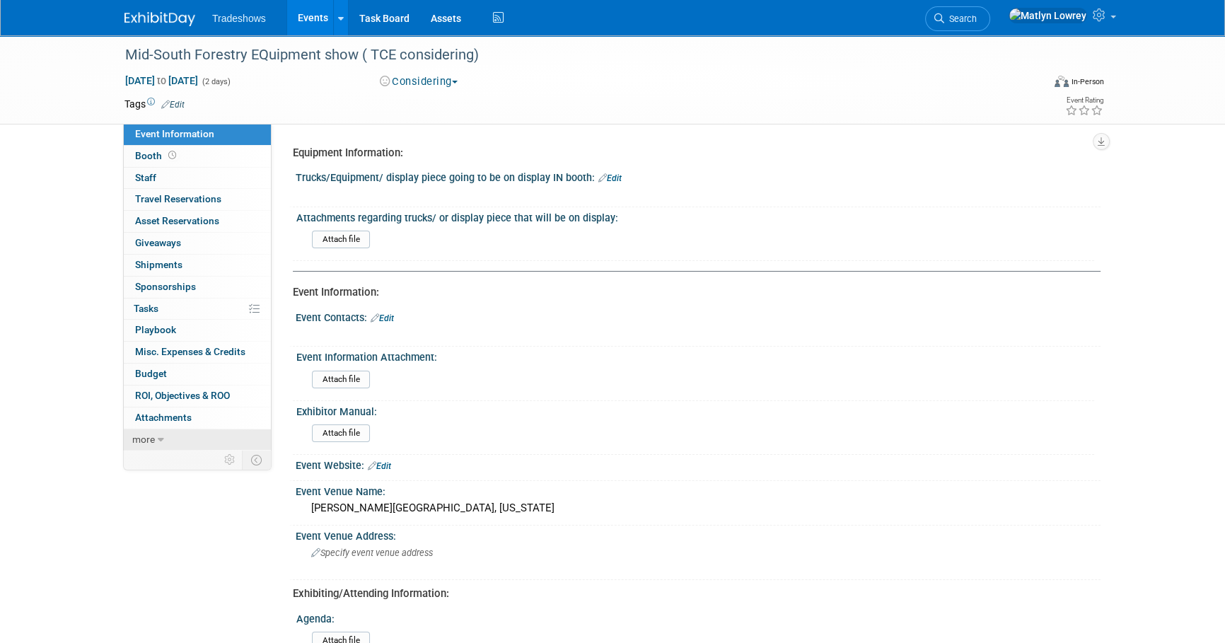
click at [166, 439] on link "more" at bounding box center [197, 439] width 147 height 21
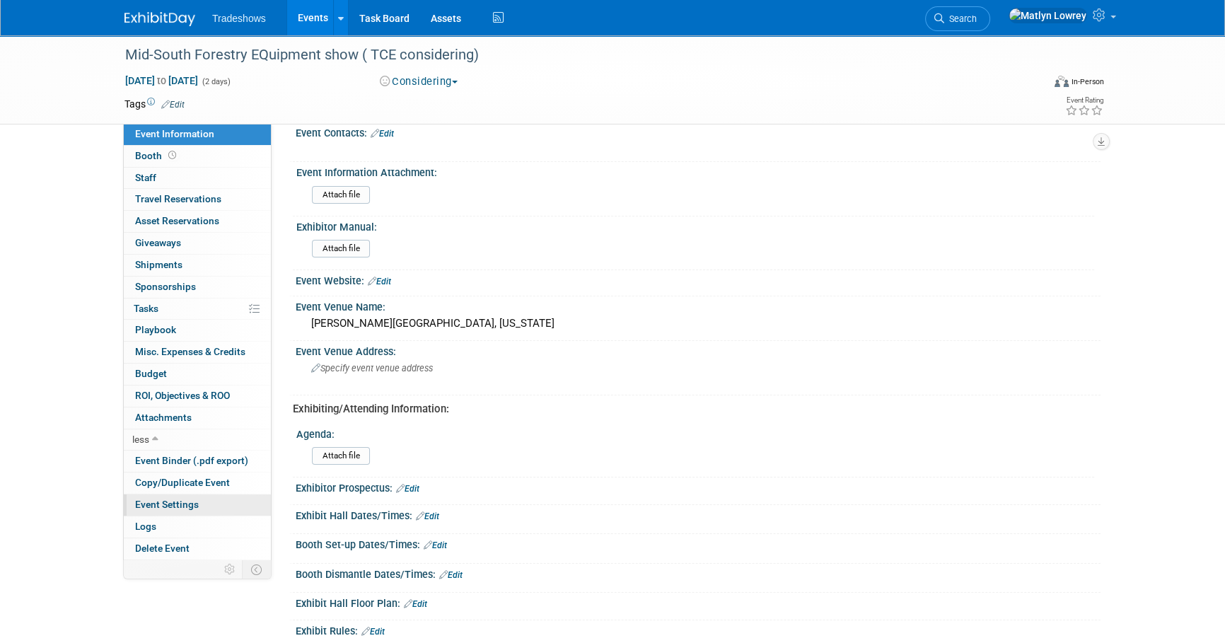
scroll to position [192, 0]
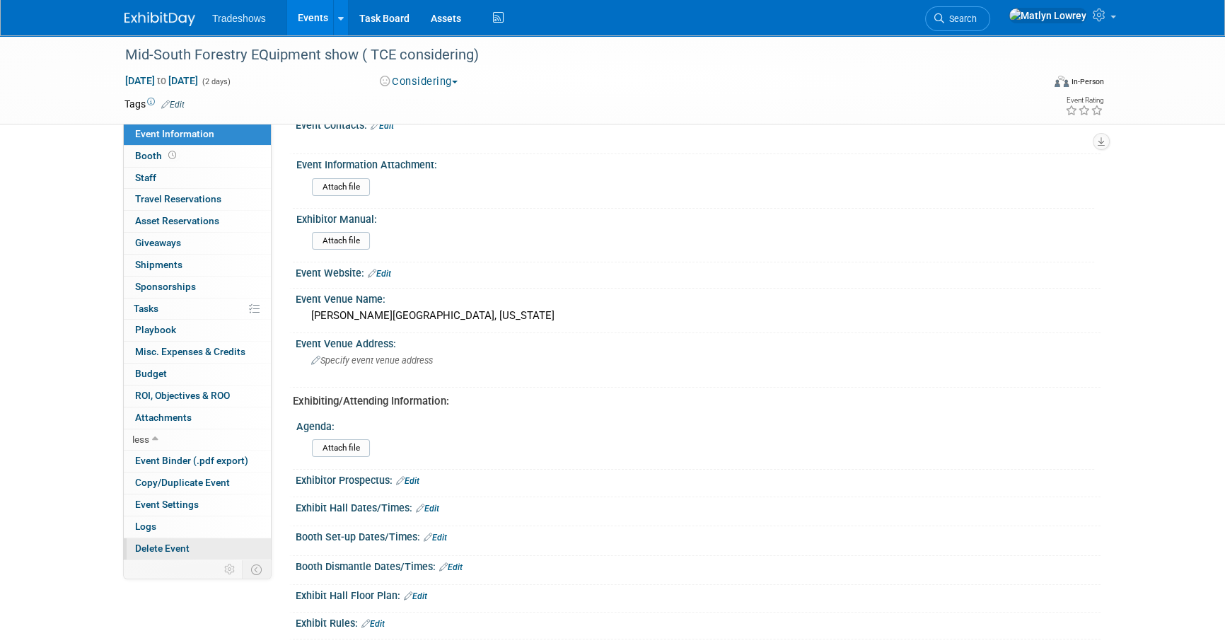
click at [165, 551] on span "Delete Event" at bounding box center [162, 547] width 54 height 11
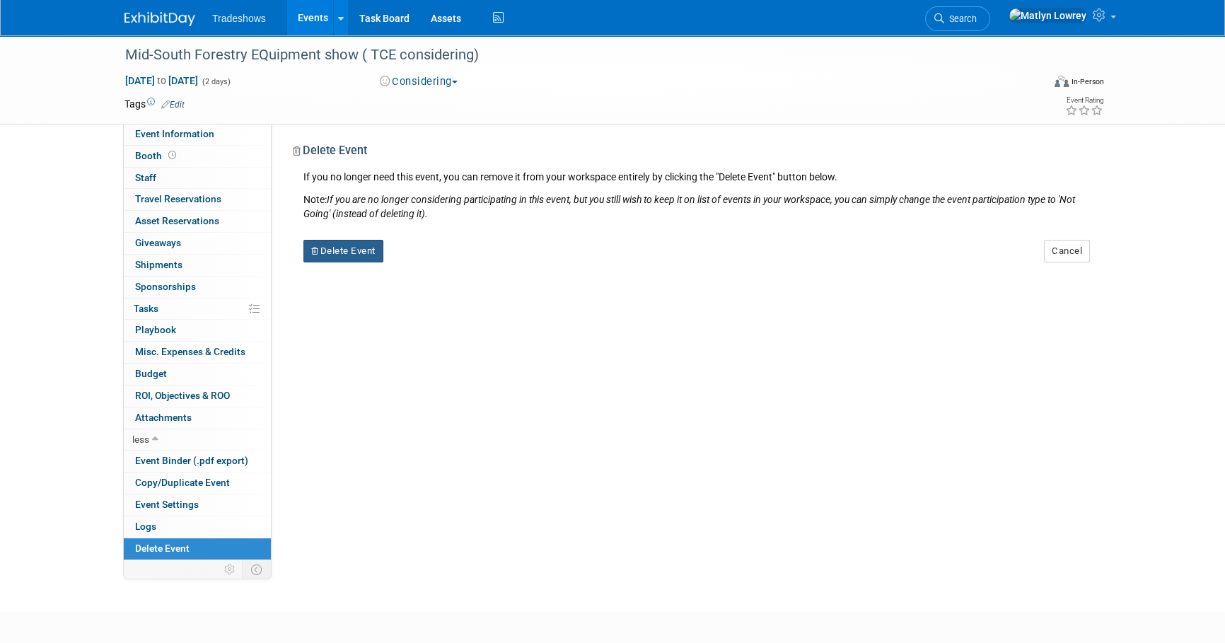
click at [357, 257] on button "Delete Event" at bounding box center [343, 251] width 80 height 23
click at [415, 264] on link "Yes" at bounding box center [432, 262] width 41 height 23
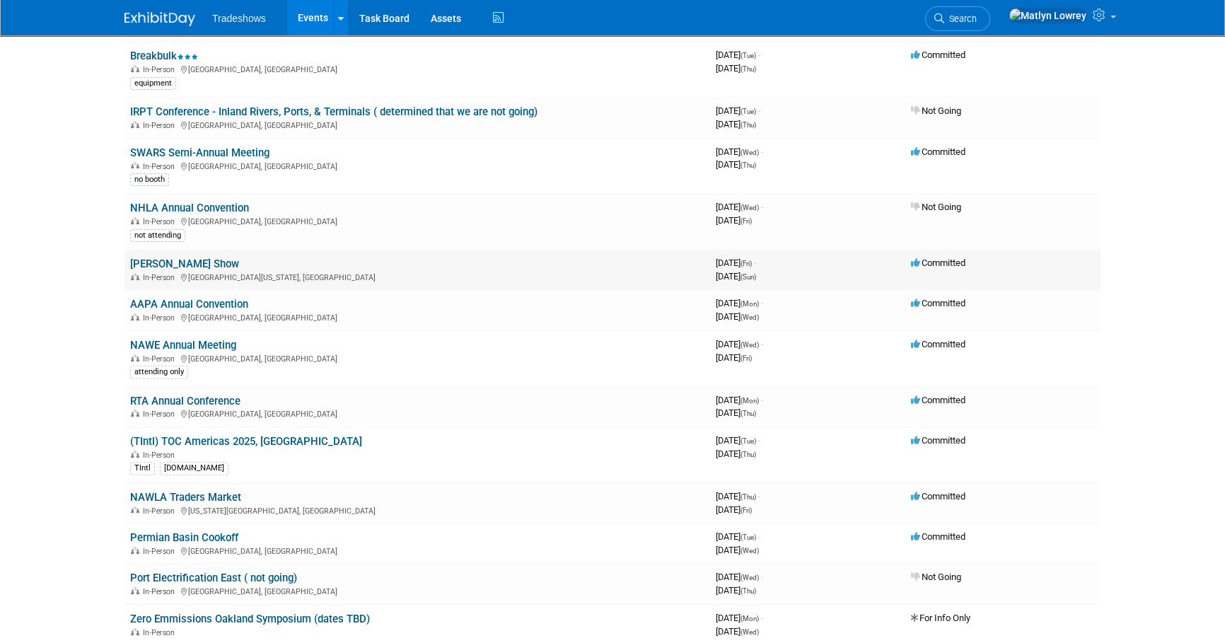
scroll to position [514, 0]
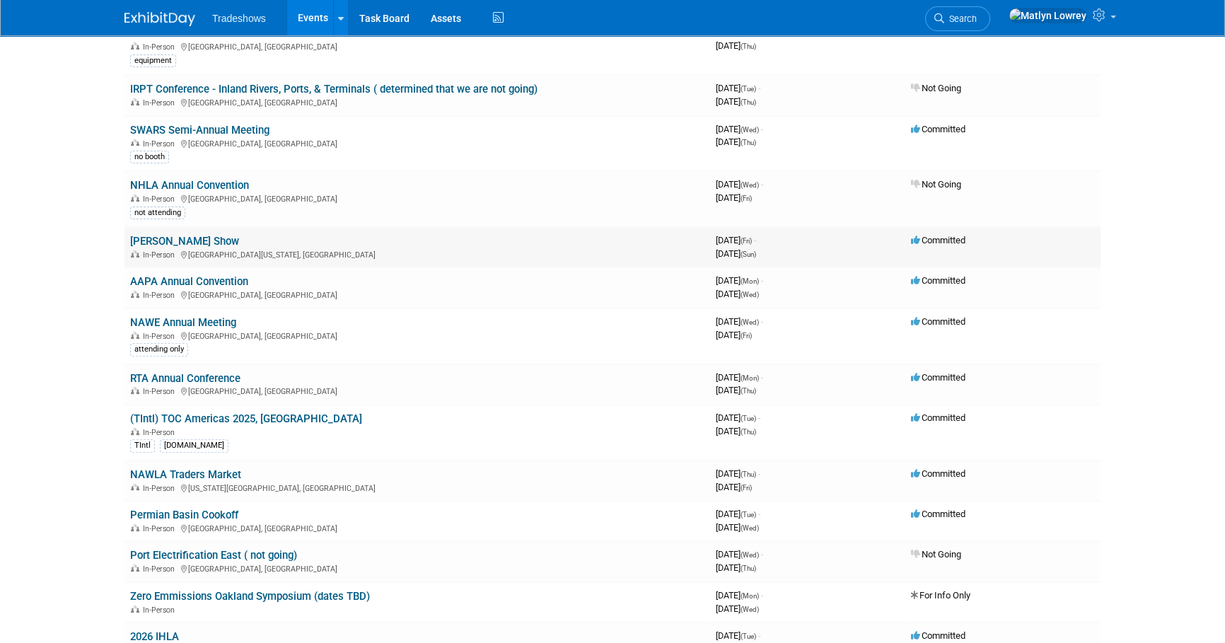
click at [199, 235] on link "[PERSON_NAME] Show" at bounding box center [184, 241] width 109 height 13
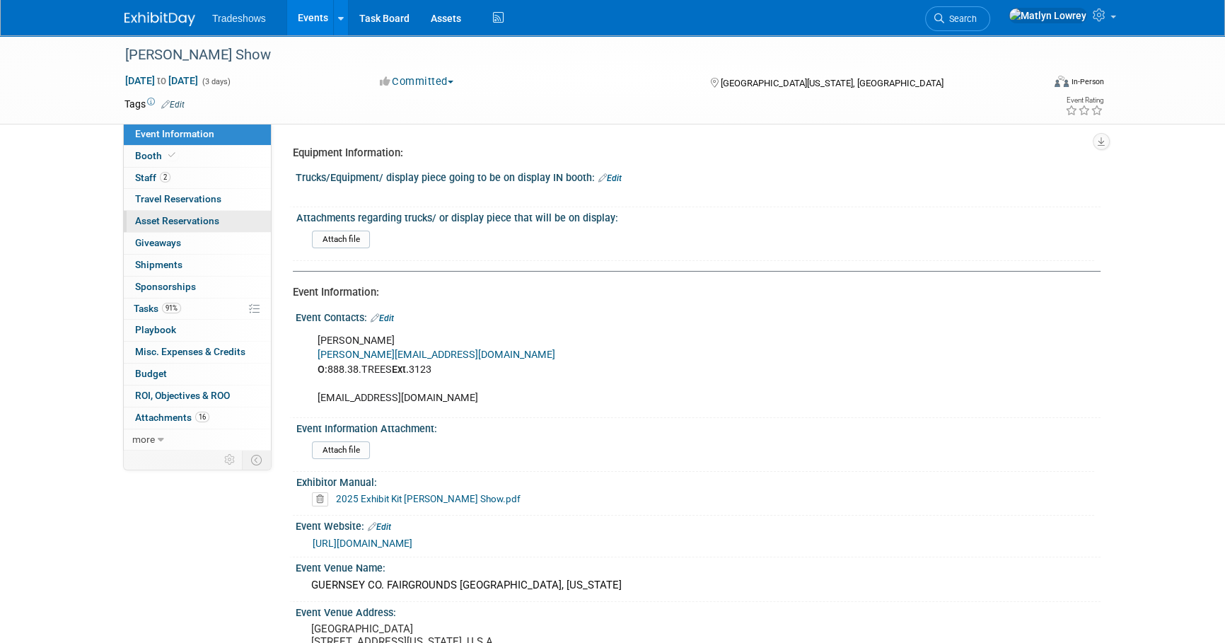
click at [185, 221] on span "Asset Reservations 0" at bounding box center [177, 220] width 84 height 11
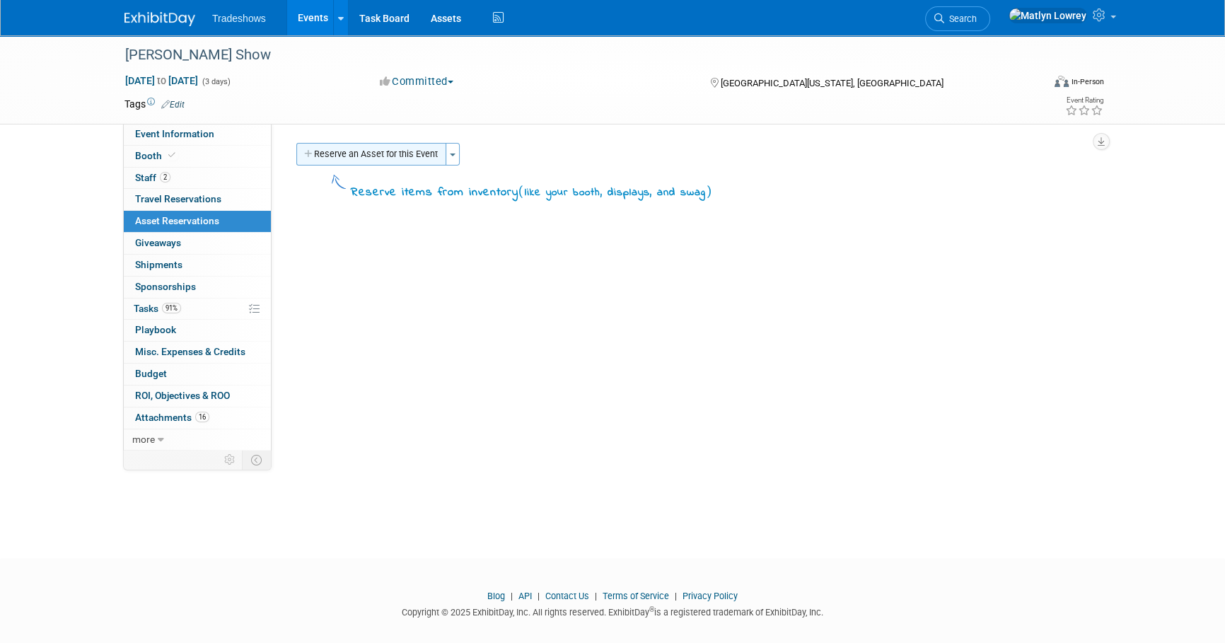
click at [344, 158] on button "Reserve an Asset for this Event" at bounding box center [371, 154] width 150 height 23
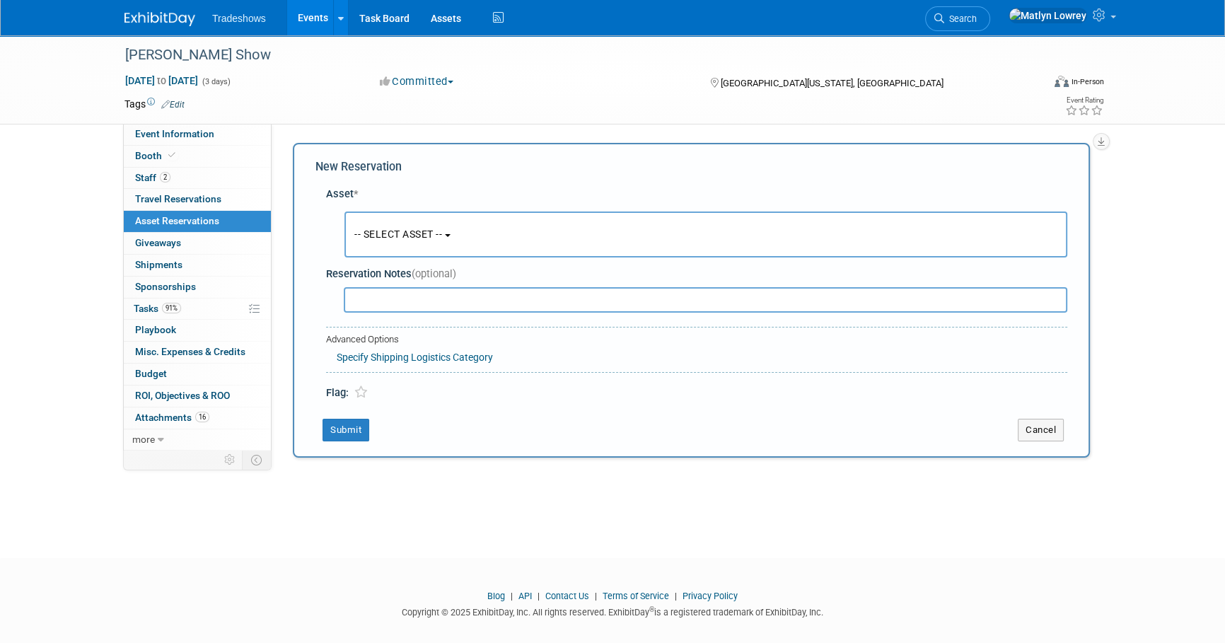
scroll to position [13, 0]
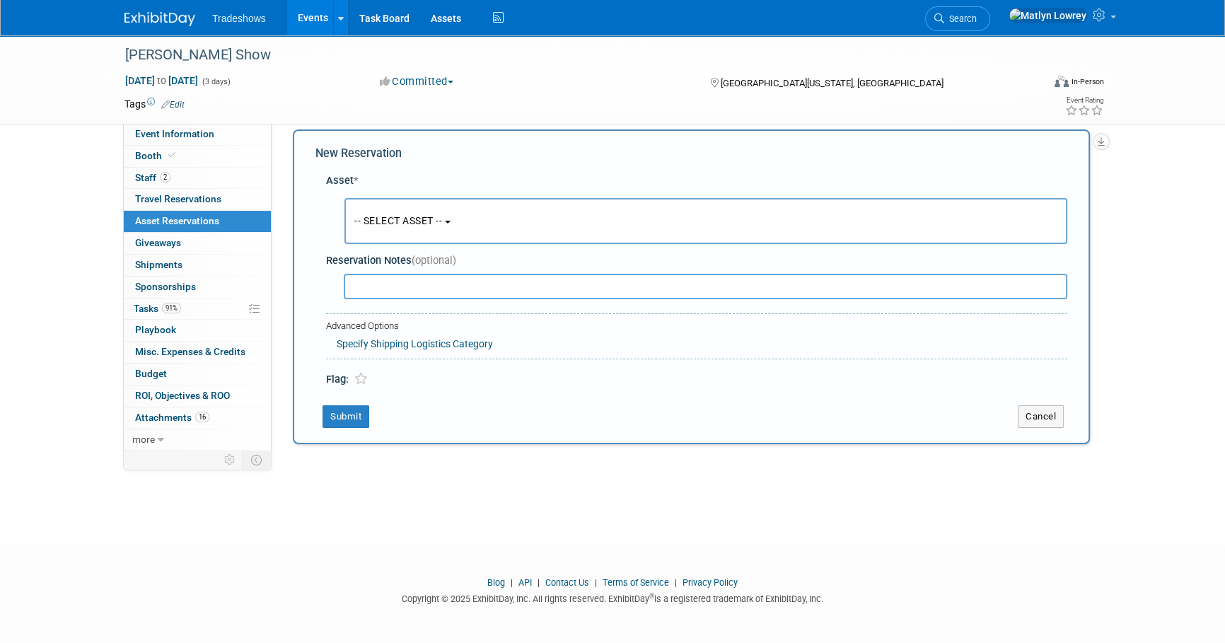
click at [380, 219] on span "-- SELECT ASSET --" at bounding box center [398, 220] width 88 height 11
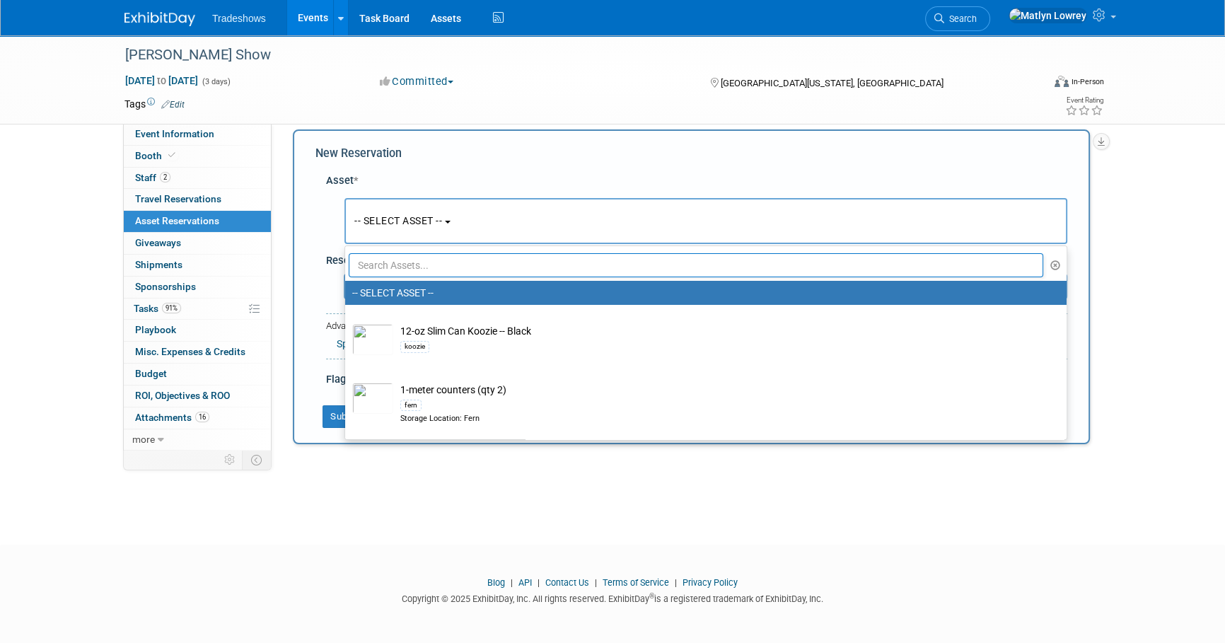
click at [399, 269] on input "text" at bounding box center [696, 265] width 694 height 24
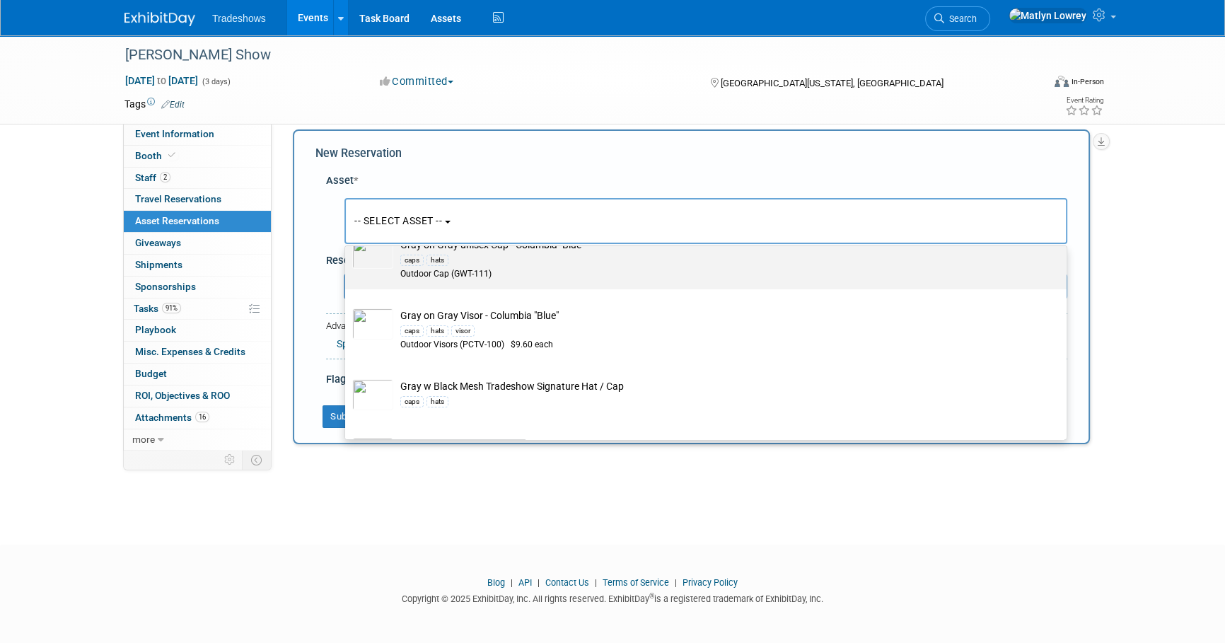
scroll to position [385, 0]
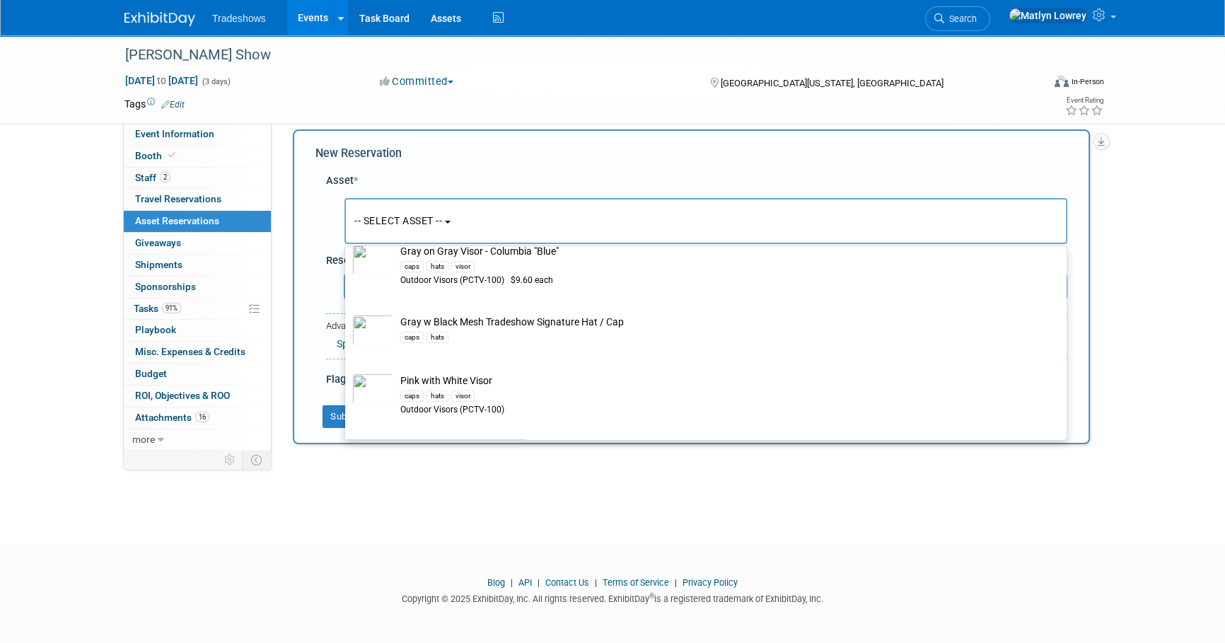
type input "hats"
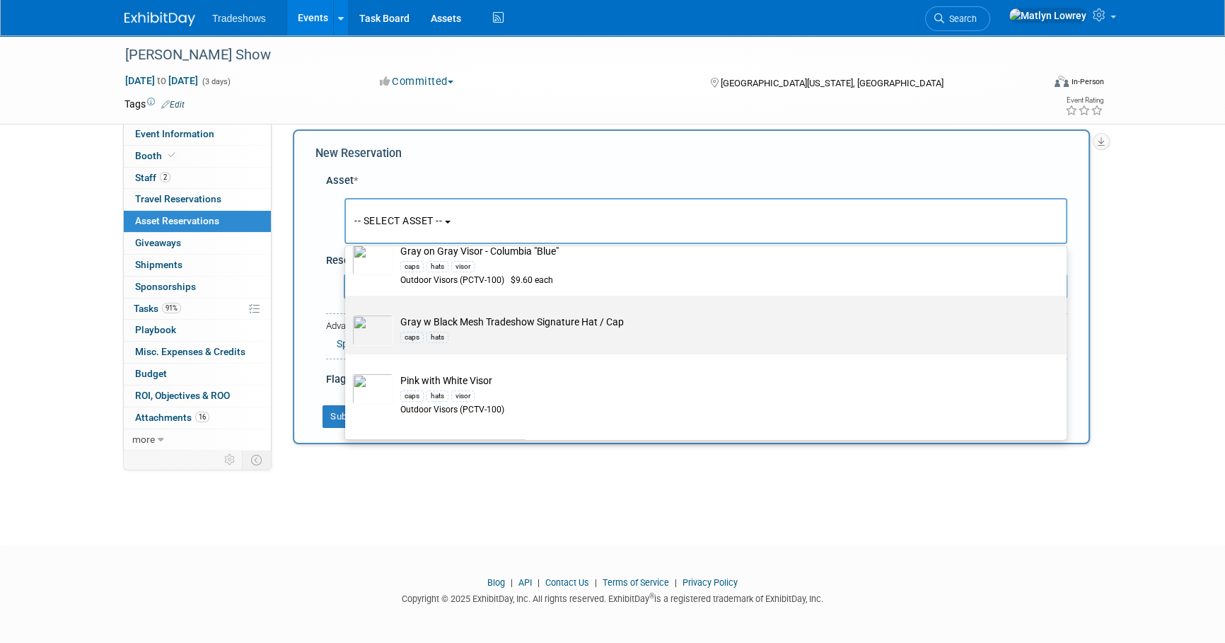
click at [414, 338] on div "caps" at bounding box center [411, 337] width 23 height 11
click at [347, 313] on input "Gray w Black Mesh Tradeshow Signature Hat / Cap caps hats" at bounding box center [342, 307] width 9 height 9
select select "10721153"
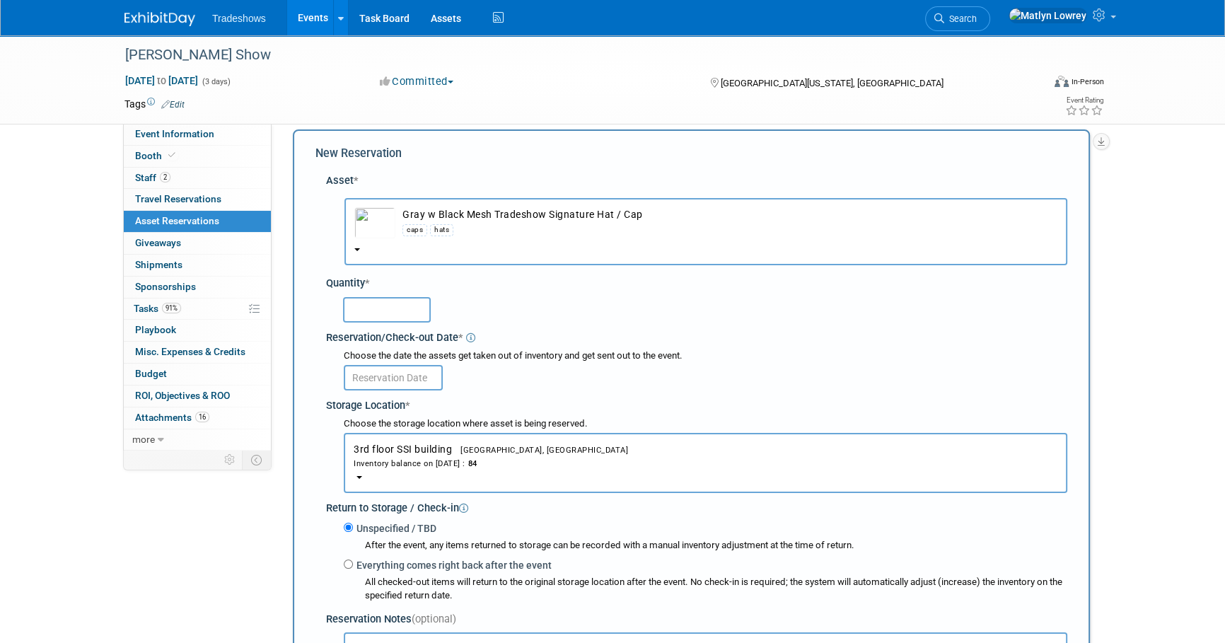
click at [393, 309] on input "text" at bounding box center [387, 309] width 88 height 25
type input "1"
type input "6"
click at [433, 379] on input "text" at bounding box center [393, 377] width 99 height 25
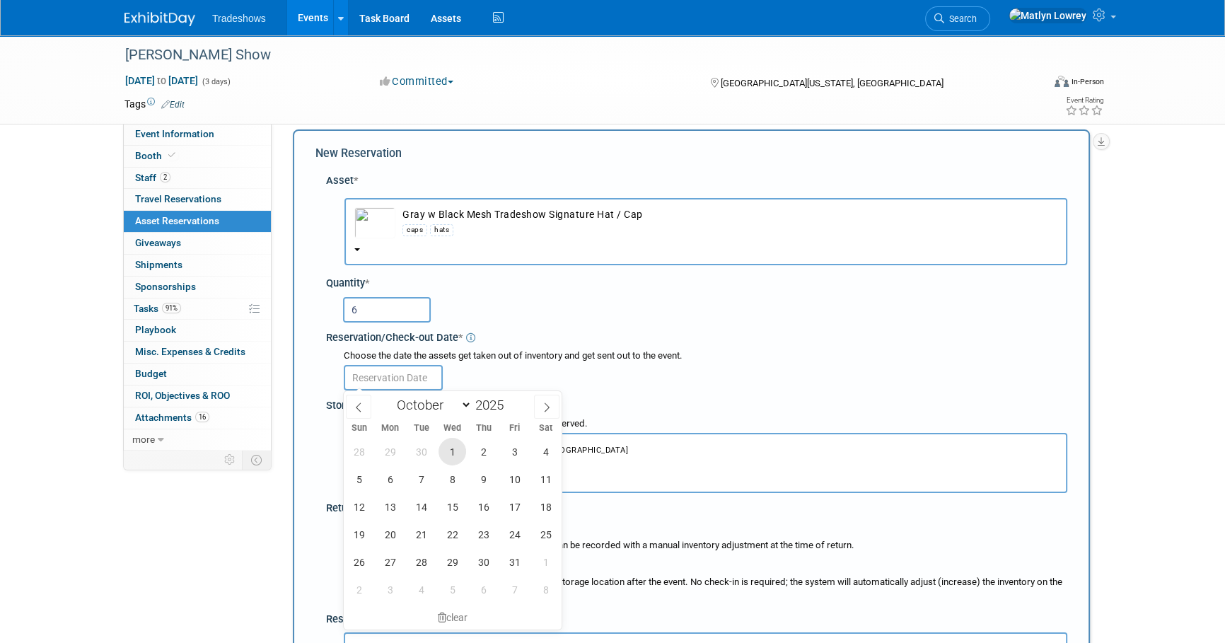
click at [457, 455] on span "1" at bounding box center [452, 452] width 28 height 28
type input "[DATE]"
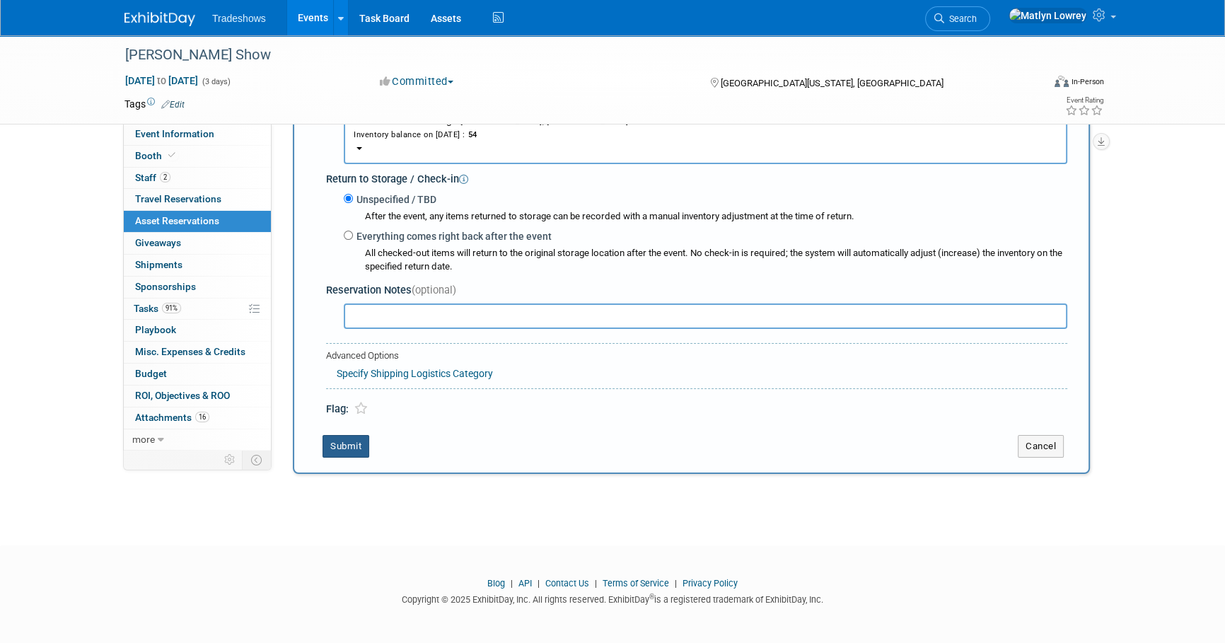
click at [361, 442] on button "Submit" at bounding box center [345, 446] width 47 height 23
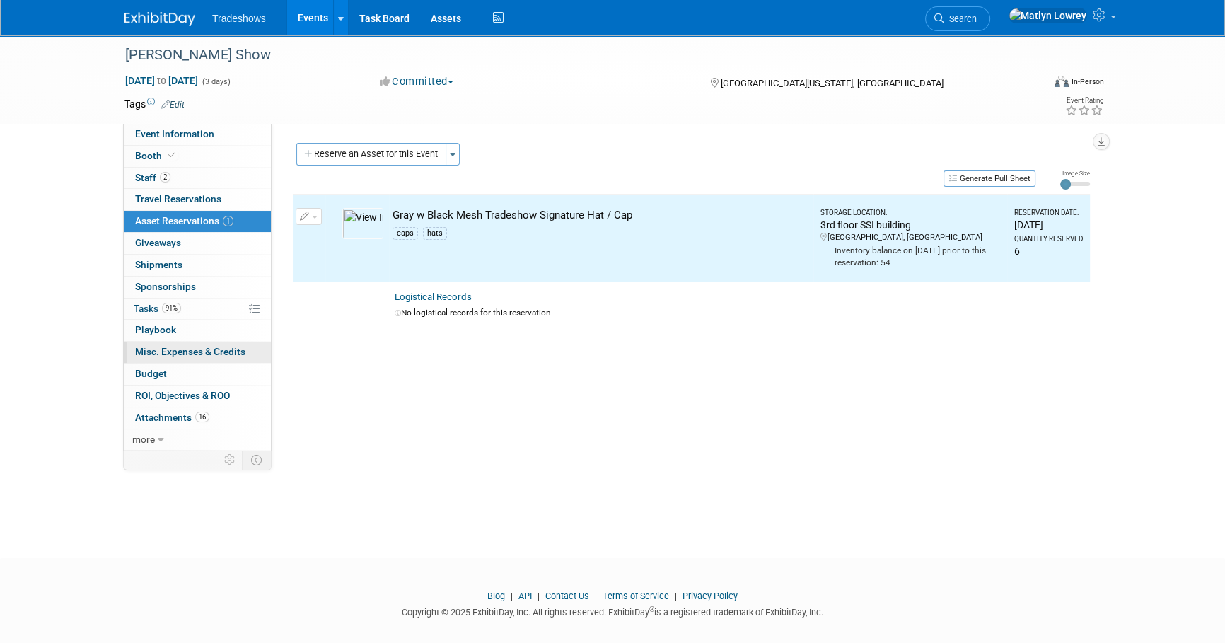
scroll to position [0, 0]
click at [149, 315] on link "91% Tasks 91%" at bounding box center [197, 308] width 147 height 21
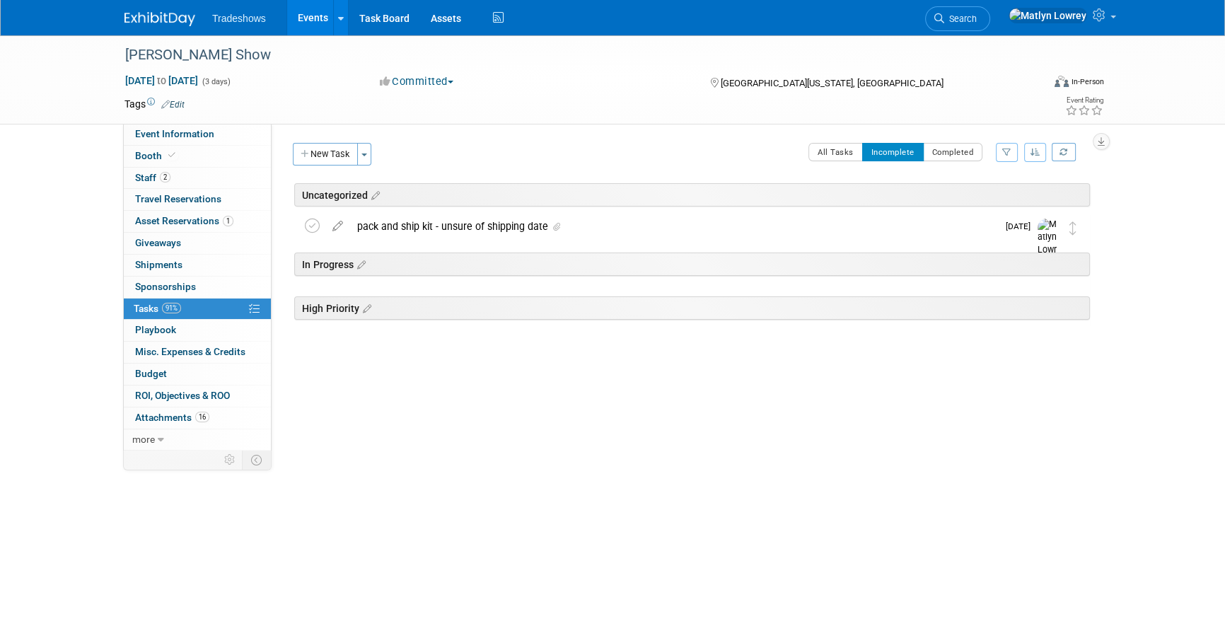
click at [312, 8] on link "Events" at bounding box center [313, 17] width 52 height 35
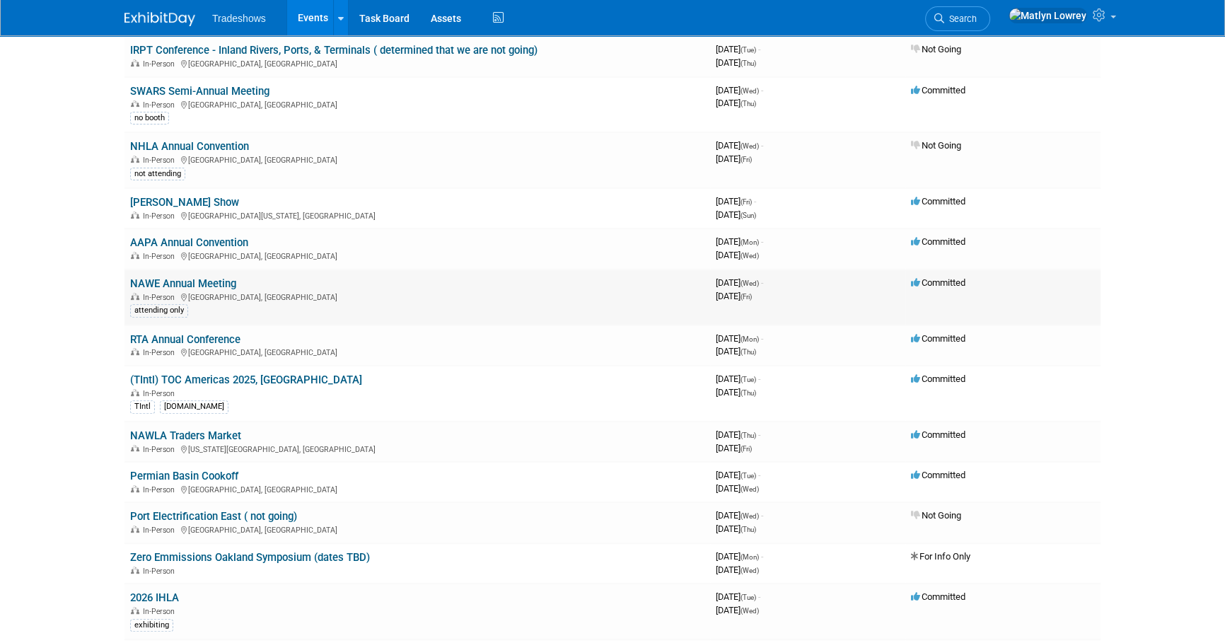
scroll to position [578, 0]
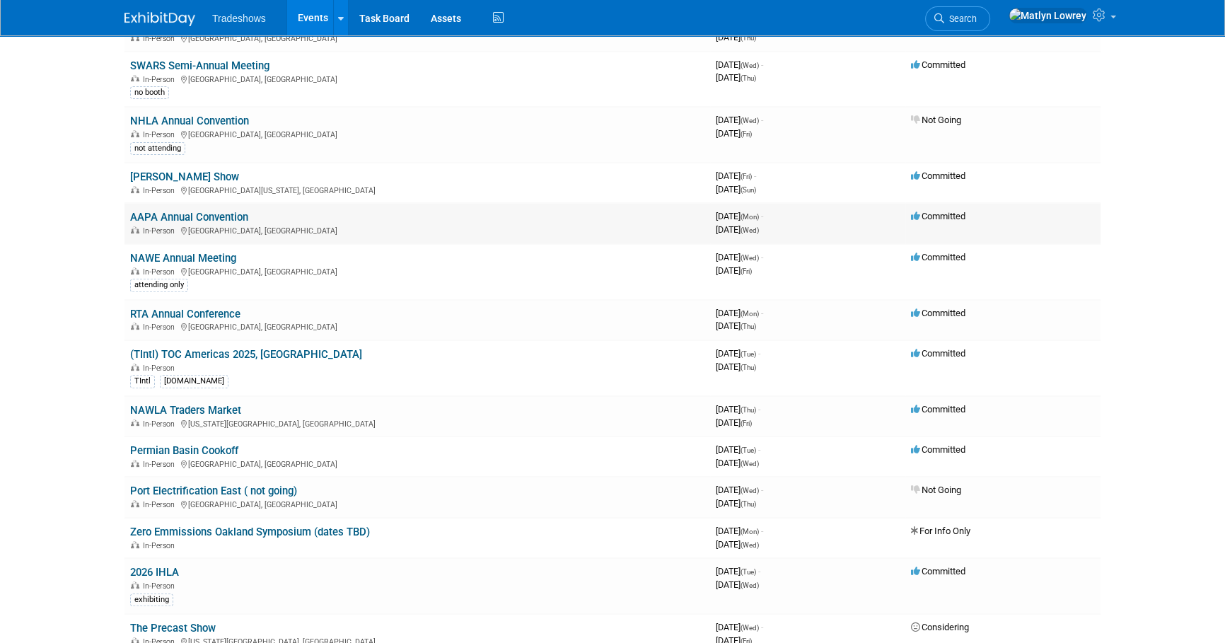
click at [197, 216] on link "AAPA Annual Convention" at bounding box center [189, 217] width 118 height 13
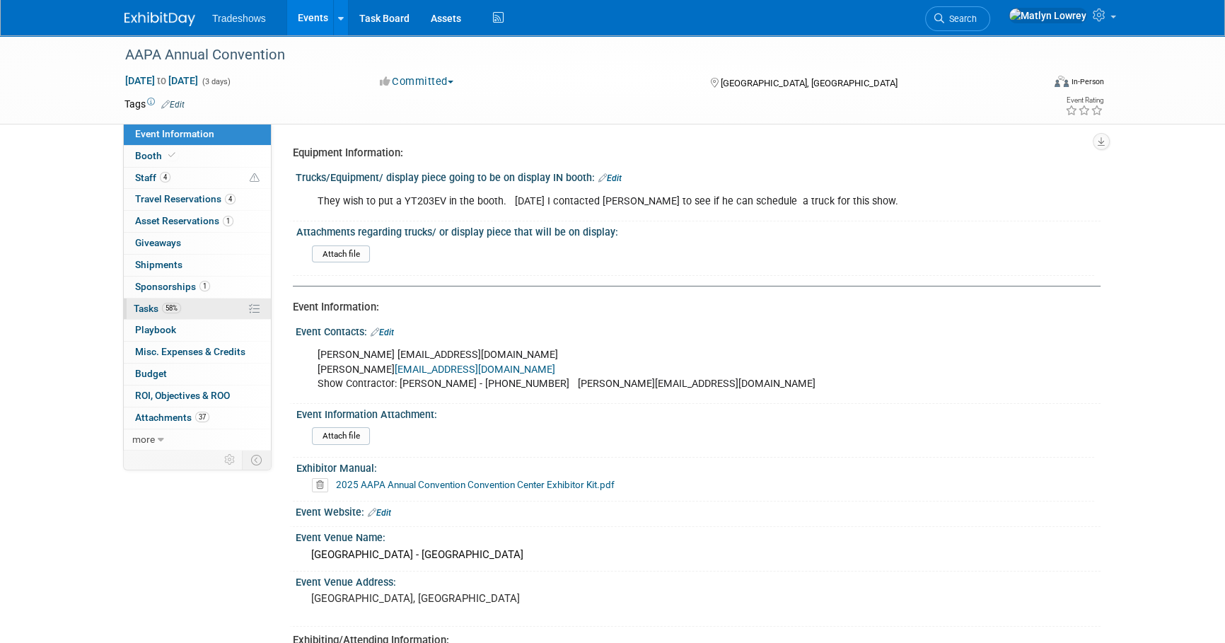
click at [168, 303] on span "58%" at bounding box center [171, 308] width 19 height 11
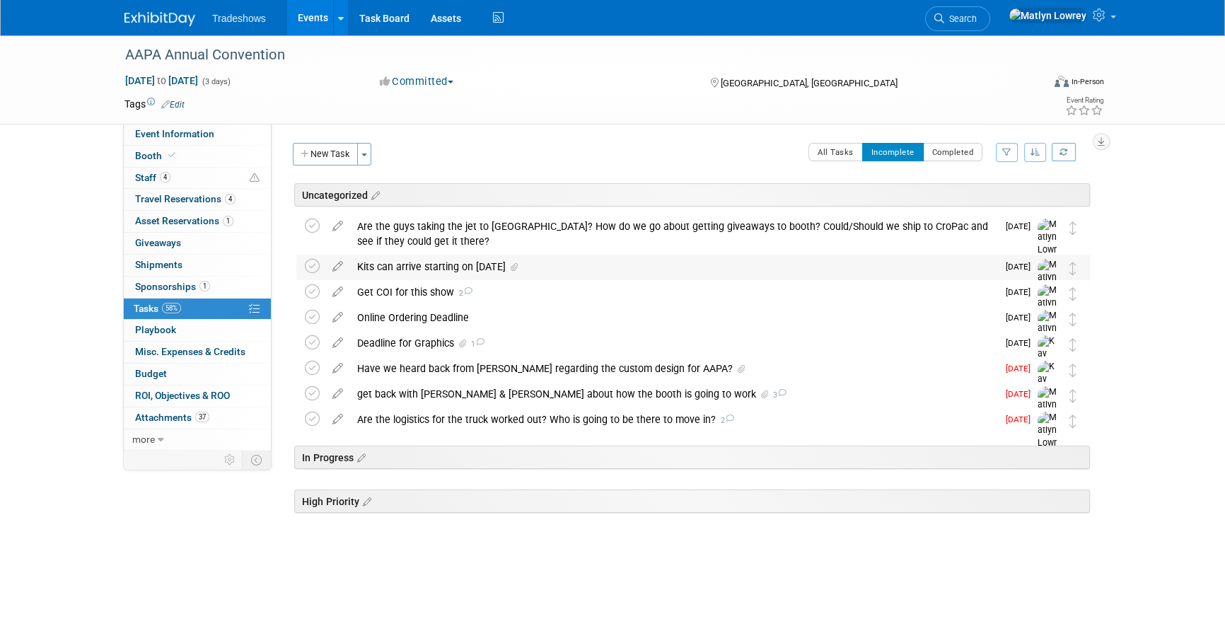
click at [520, 274] on div "Kits can arrive starting on [DATE]" at bounding box center [673, 267] width 647 height 24
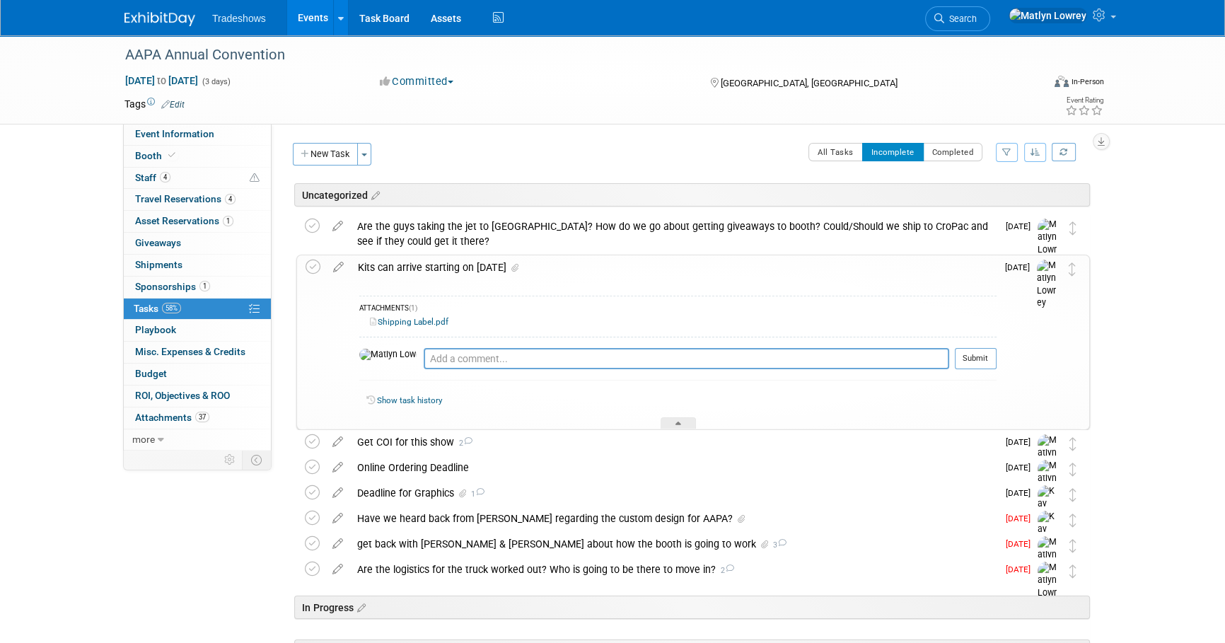
click at [426, 325] on div "Shipping Label.pdf" at bounding box center [677, 321] width 637 height 13
click at [426, 324] on link "Shipping Label.pdf" at bounding box center [409, 322] width 78 height 10
click at [170, 223] on span "Asset Reservations 1" at bounding box center [184, 220] width 98 height 11
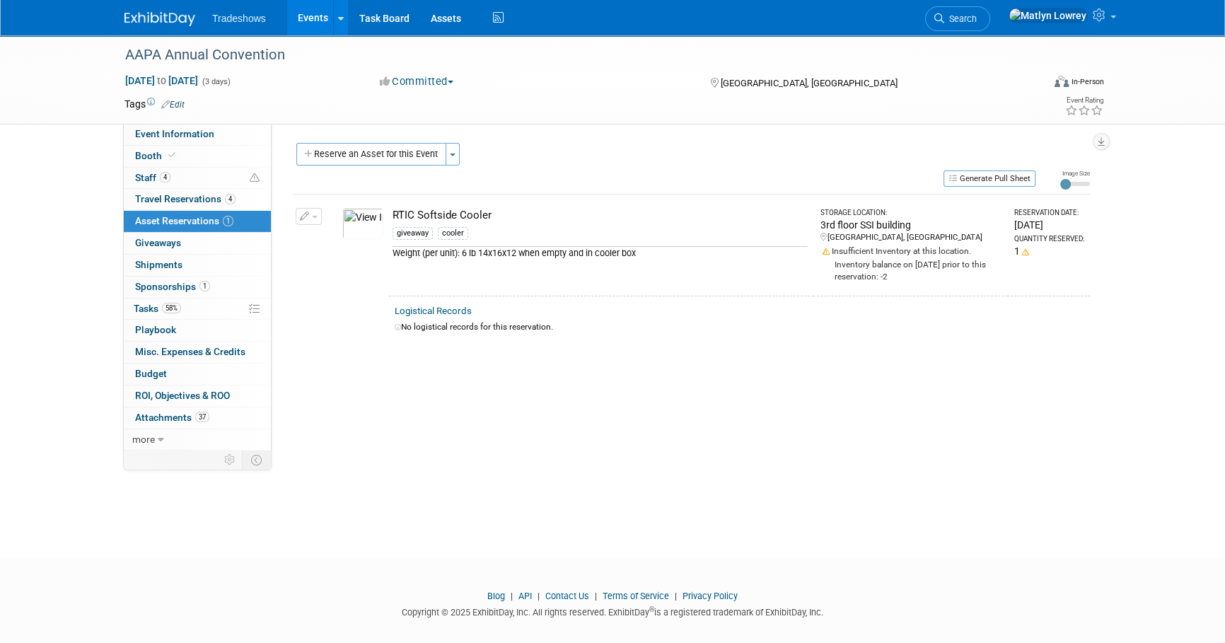
click at [358, 171] on div "Generate Pull Sheet" at bounding box center [664, 178] width 742 height 18
click at [360, 163] on button "Reserve an Asset for this Event" at bounding box center [371, 154] width 150 height 23
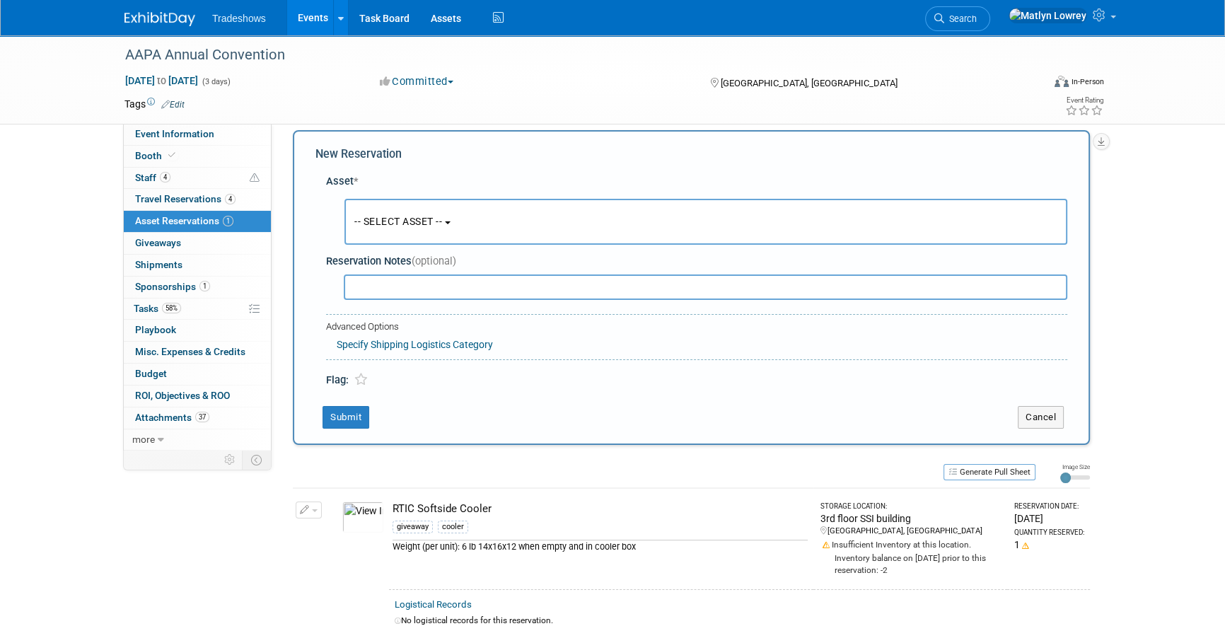
scroll to position [13, 0]
click at [374, 198] on button "-- SELECT ASSET --" at bounding box center [705, 221] width 723 height 46
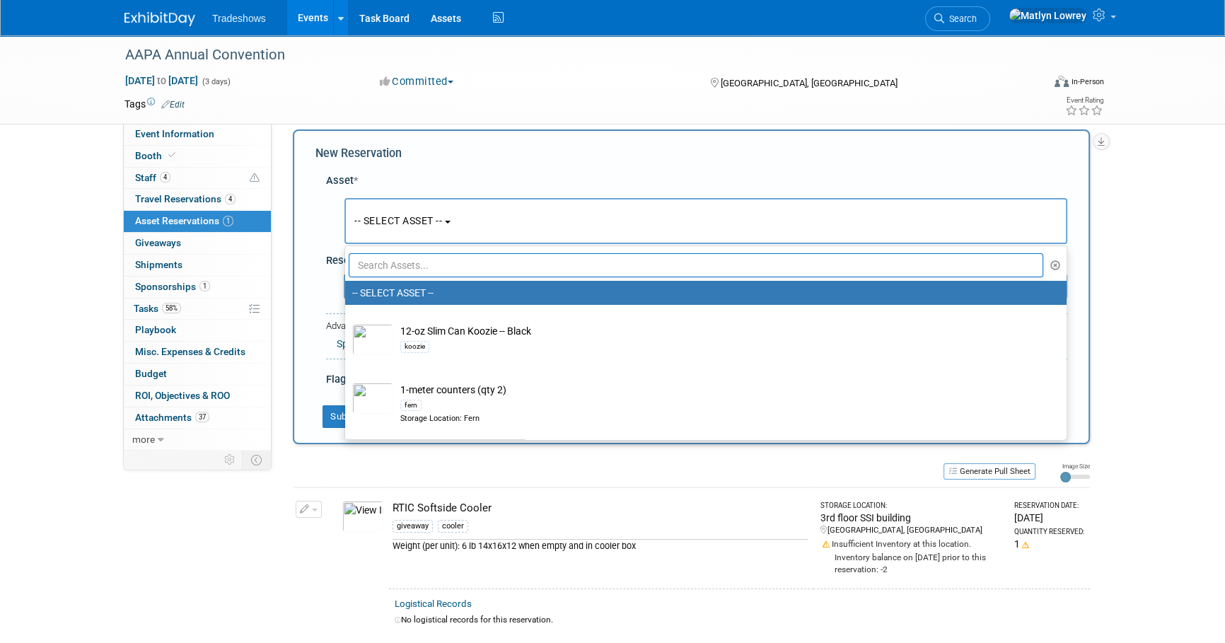
click at [386, 227] on button "-- SELECT ASSET --" at bounding box center [705, 221] width 723 height 46
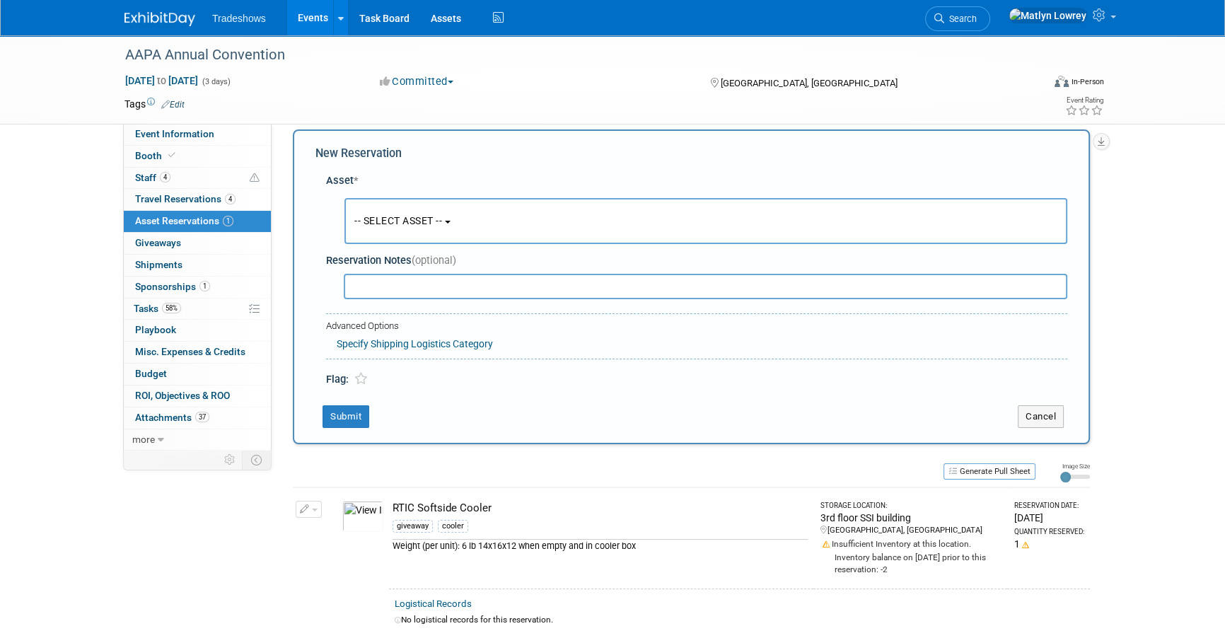
click at [390, 226] on button "-- SELECT ASSET --" at bounding box center [705, 221] width 723 height 46
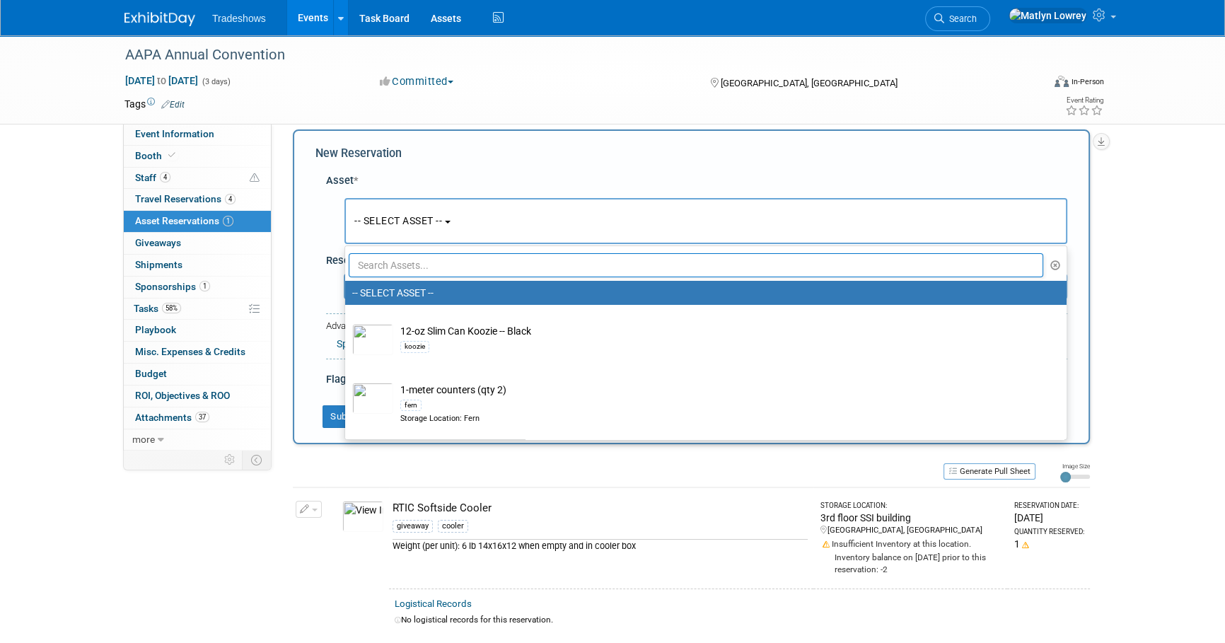
click at [388, 264] on input "text" at bounding box center [696, 265] width 694 height 24
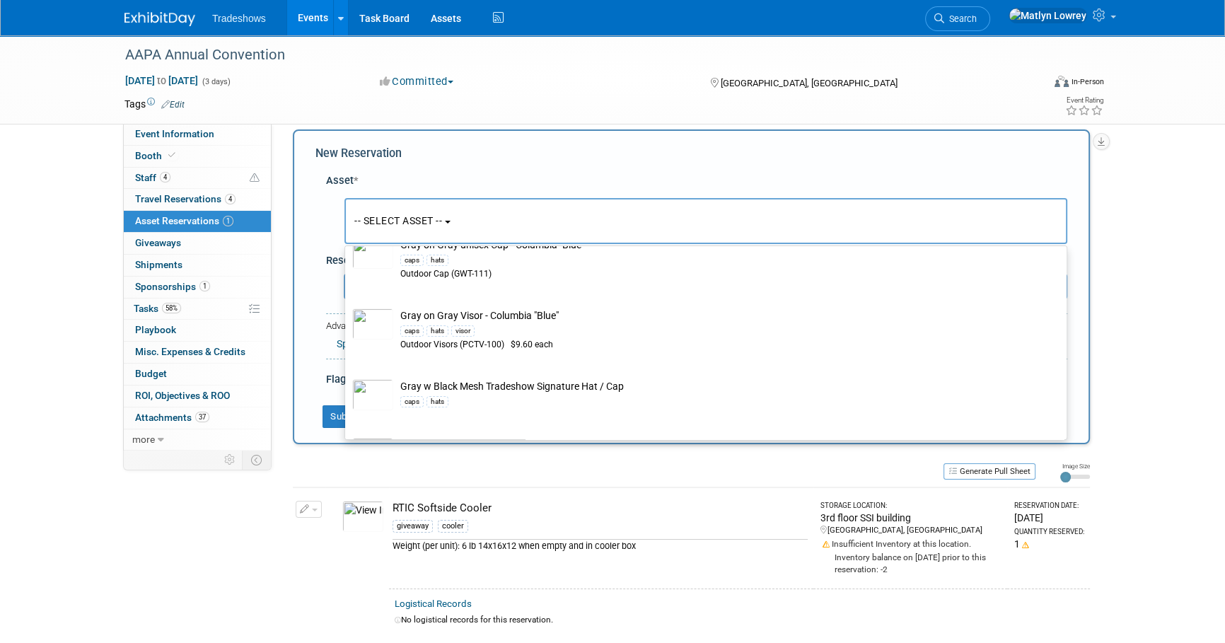
scroll to position [385, 0]
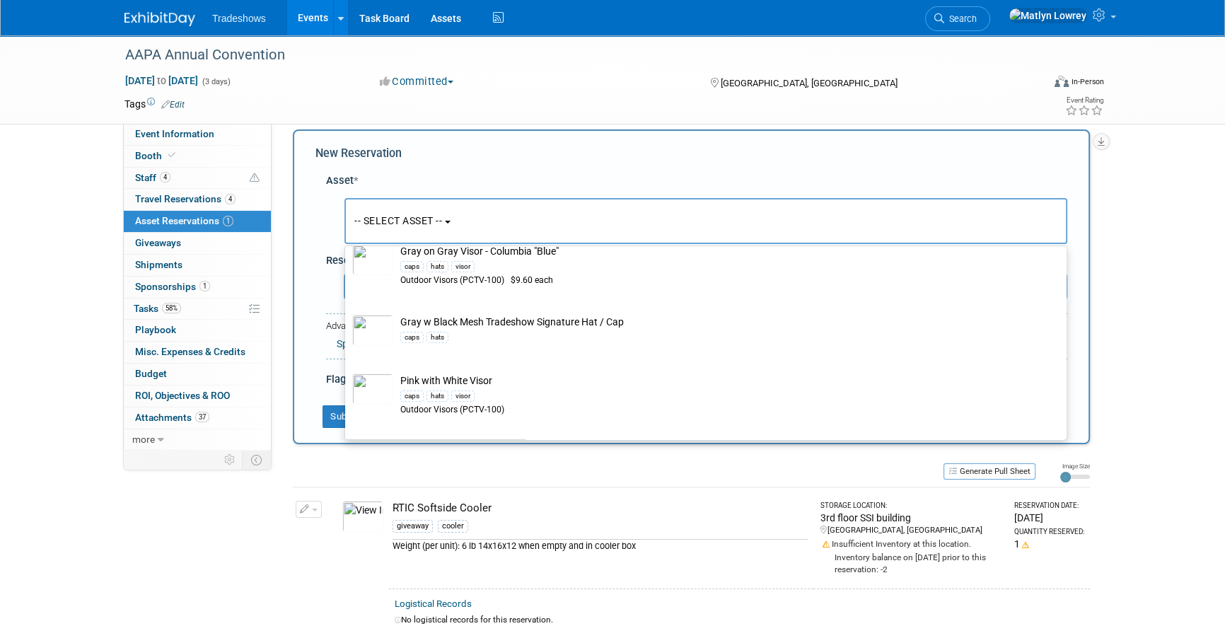
type input "hats"
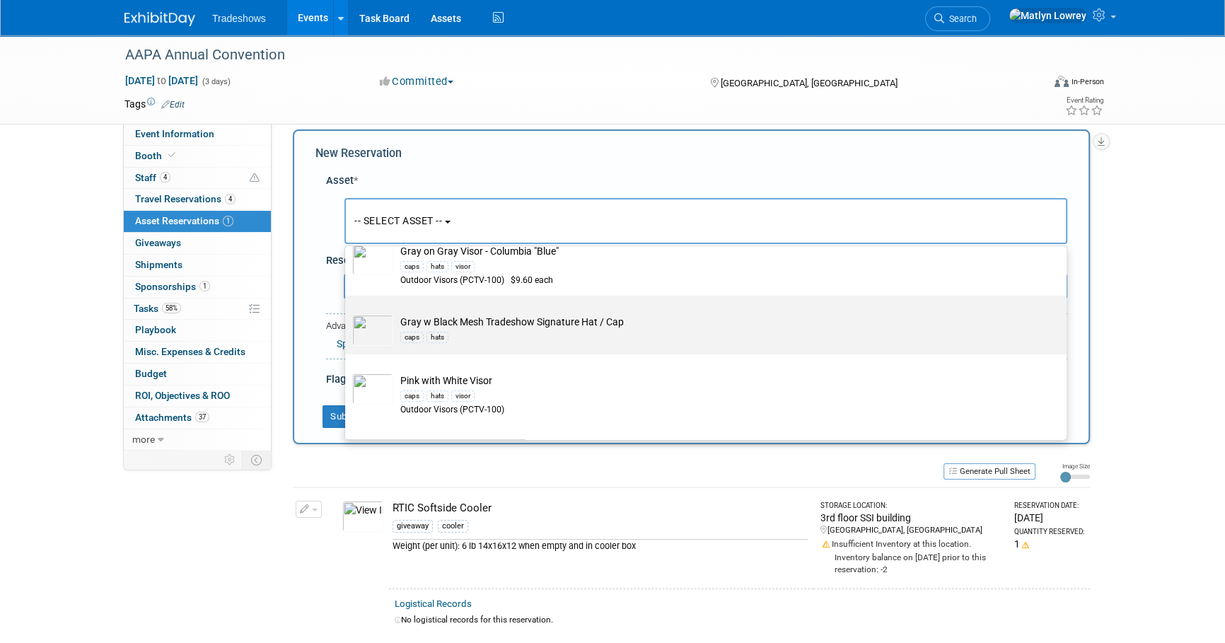
click at [424, 339] on div "caps hats" at bounding box center [719, 337] width 638 height 16
click at [347, 313] on input "Gray w Black Mesh Tradeshow Signature Hat / Cap caps hats" at bounding box center [342, 307] width 9 height 9
select select "10721153"
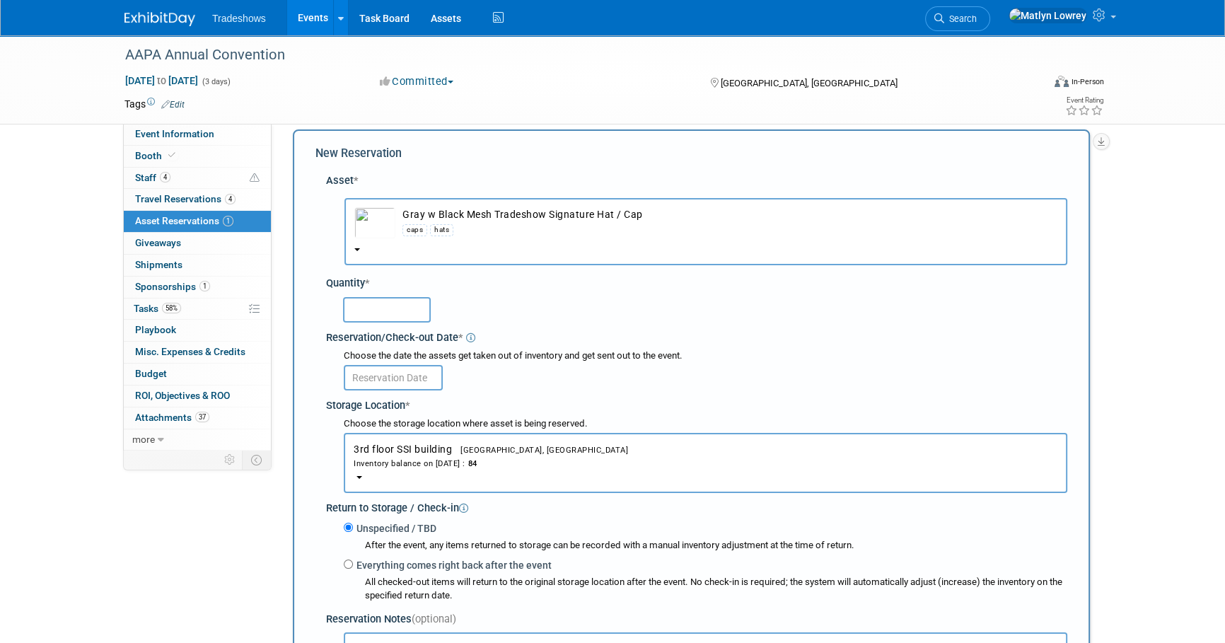
click at [396, 318] on input "text" at bounding box center [387, 309] width 88 height 25
type input "12"
click at [419, 383] on input "text" at bounding box center [393, 377] width 99 height 25
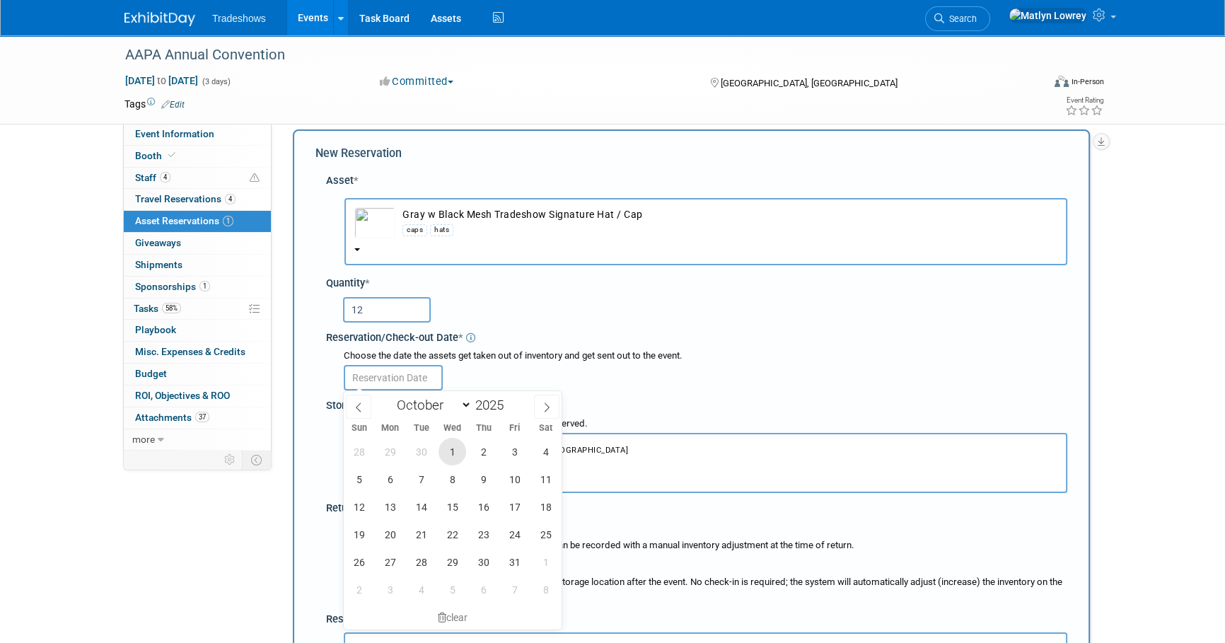
click at [453, 455] on span "1" at bounding box center [452, 452] width 28 height 28
type input "Oct 1, 2025"
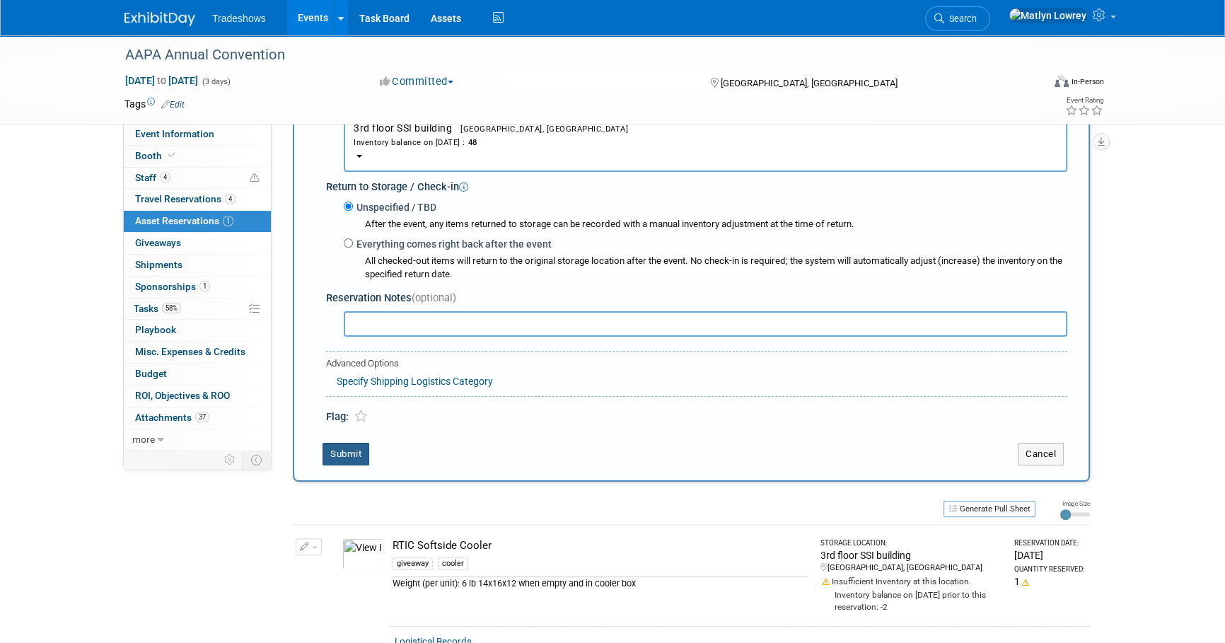
click at [360, 451] on button "Submit" at bounding box center [345, 454] width 47 height 23
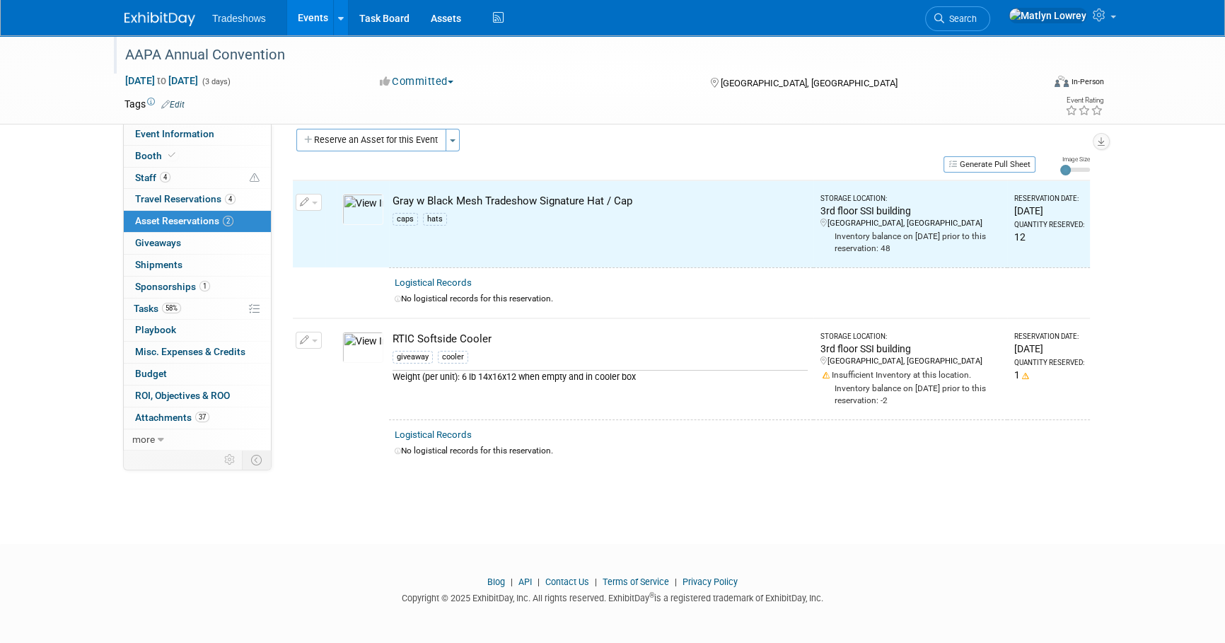
scroll to position [6, 0]
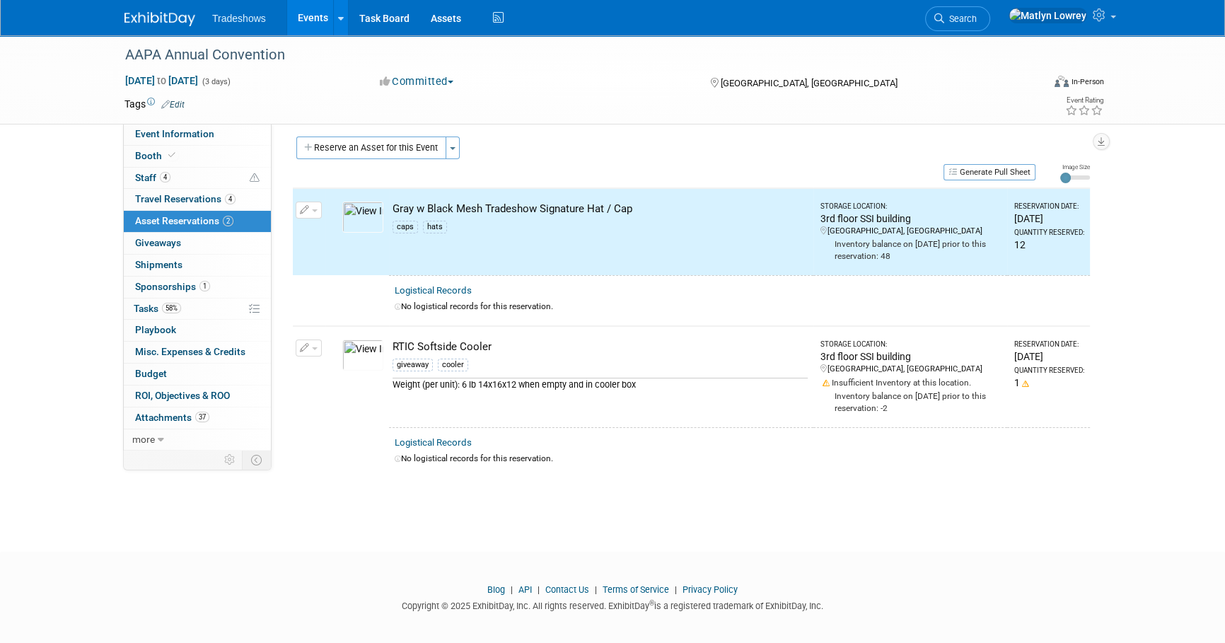
click at [310, 26] on link "Events" at bounding box center [313, 17] width 52 height 35
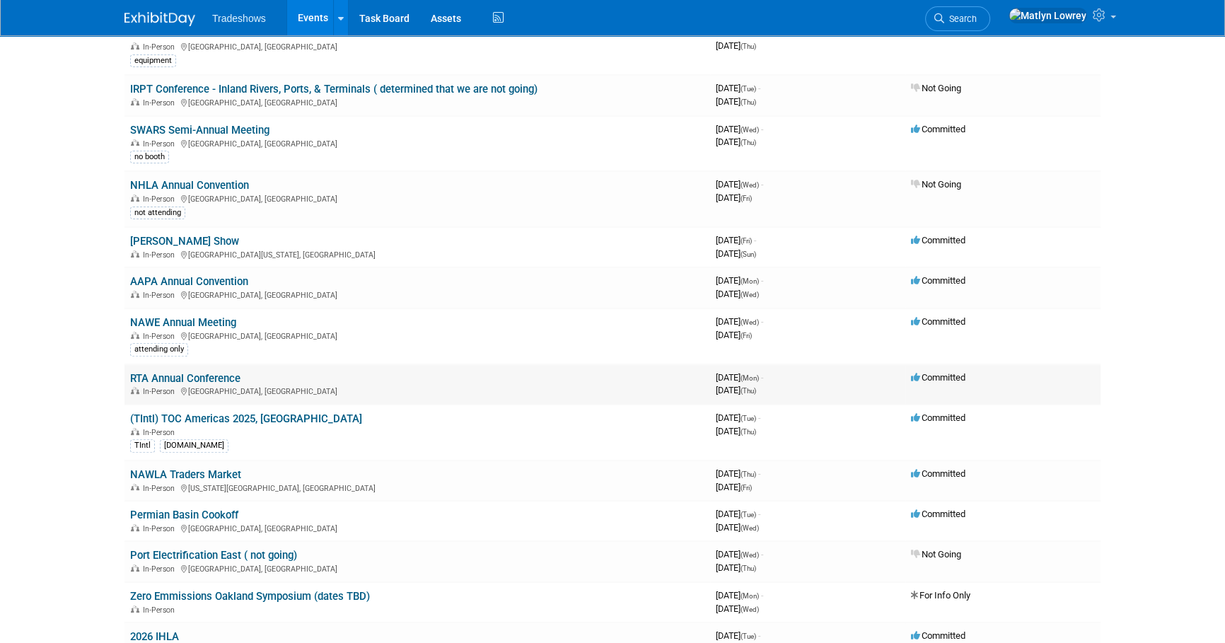
scroll to position [578, 0]
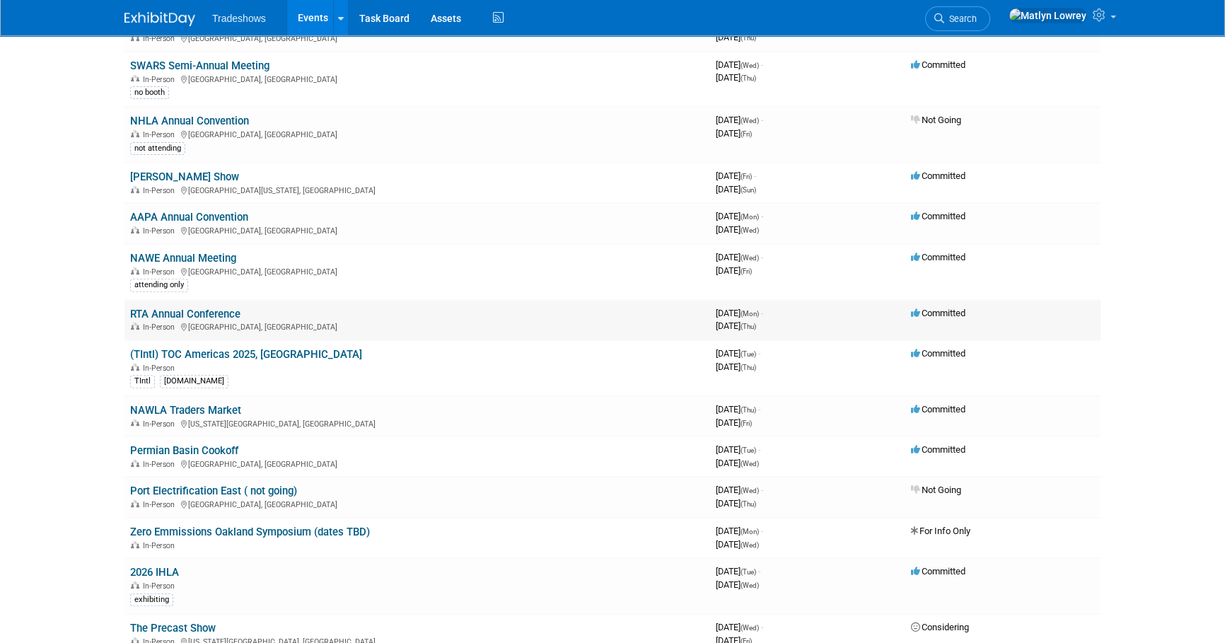
click at [223, 313] on link "RTA Annual Conference" at bounding box center [185, 314] width 110 height 13
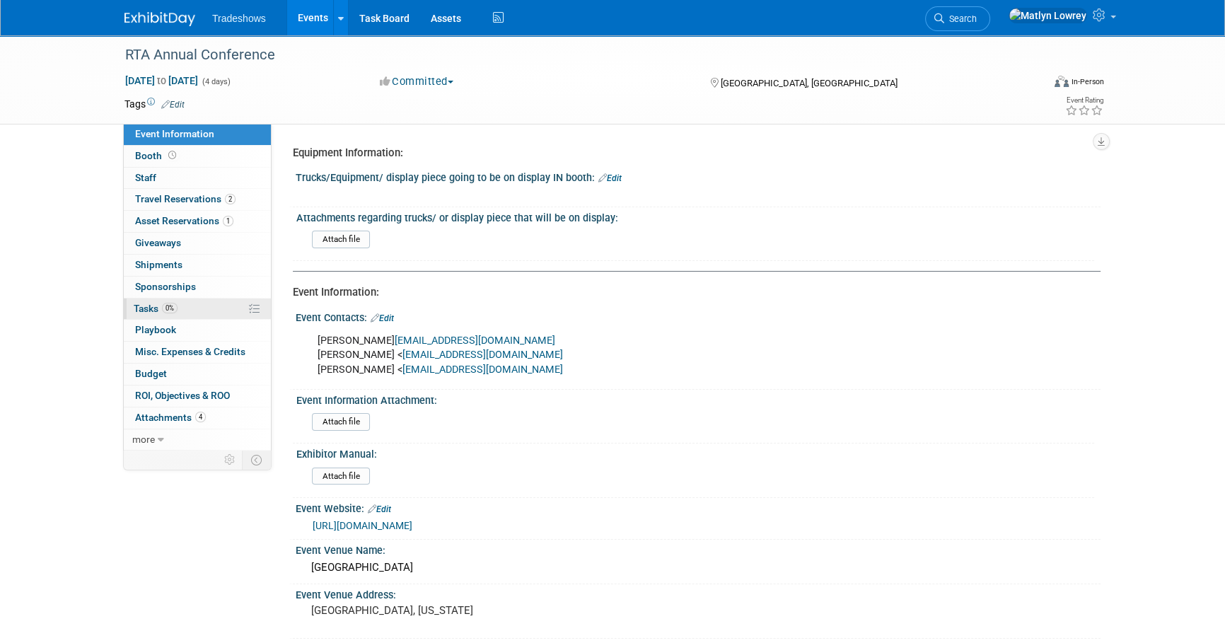
click at [189, 303] on link "0% Tasks 0%" at bounding box center [197, 308] width 147 height 21
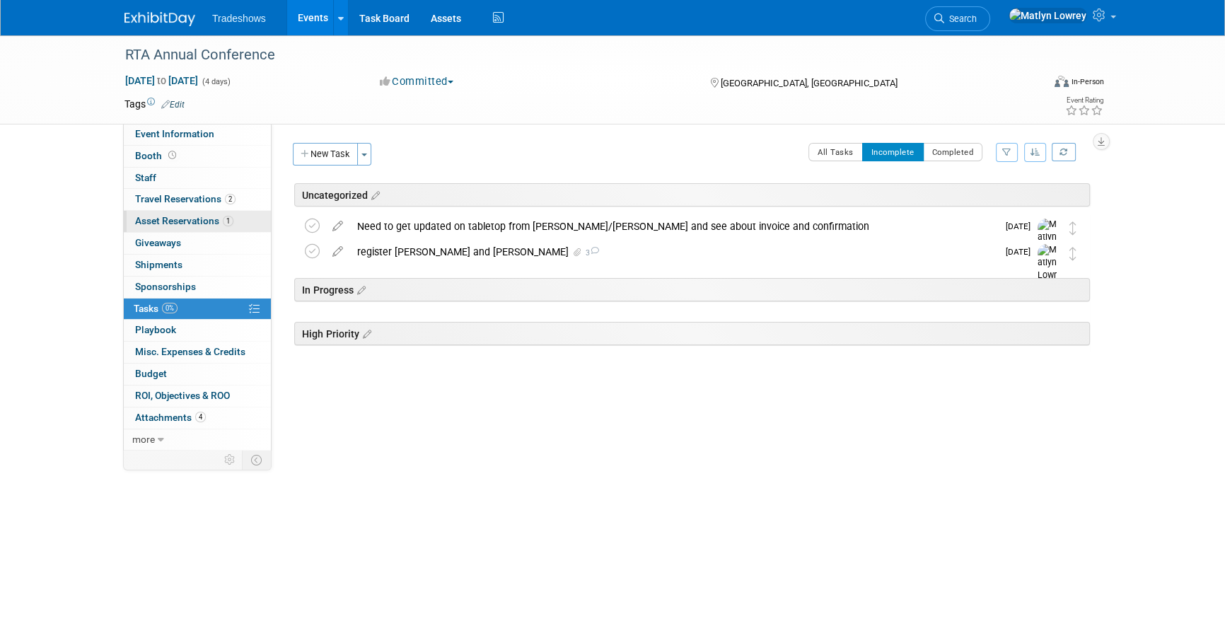
click at [185, 223] on span "Asset Reservations 1" at bounding box center [184, 220] width 98 height 11
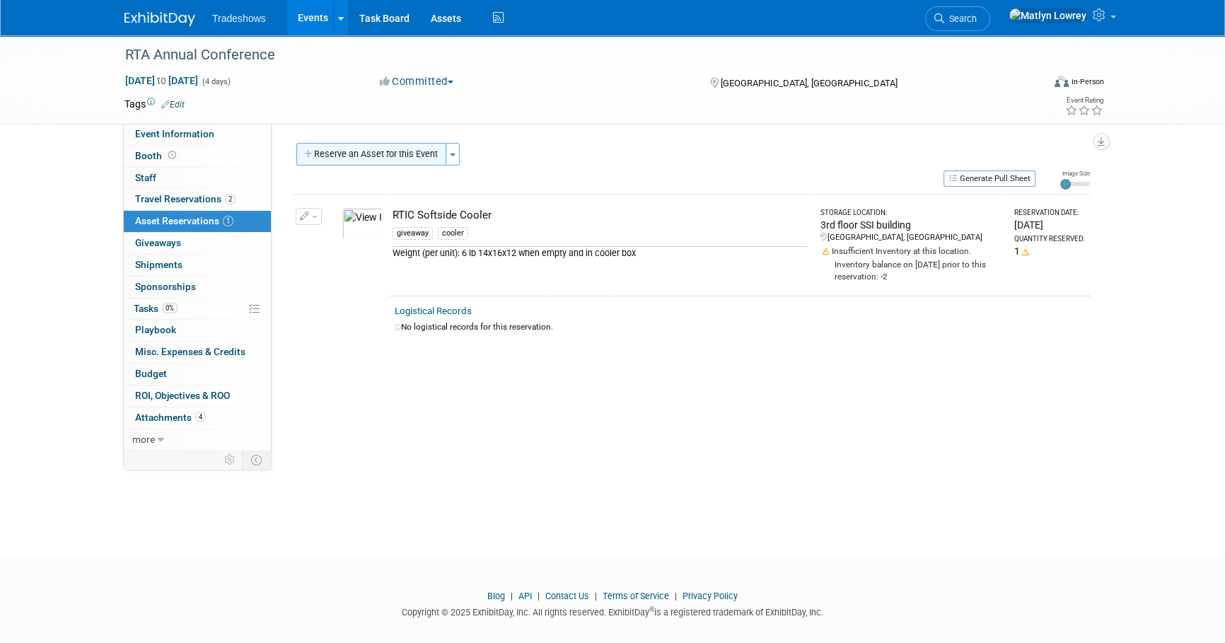
click at [357, 145] on button "Reserve an Asset for this Event" at bounding box center [371, 154] width 150 height 23
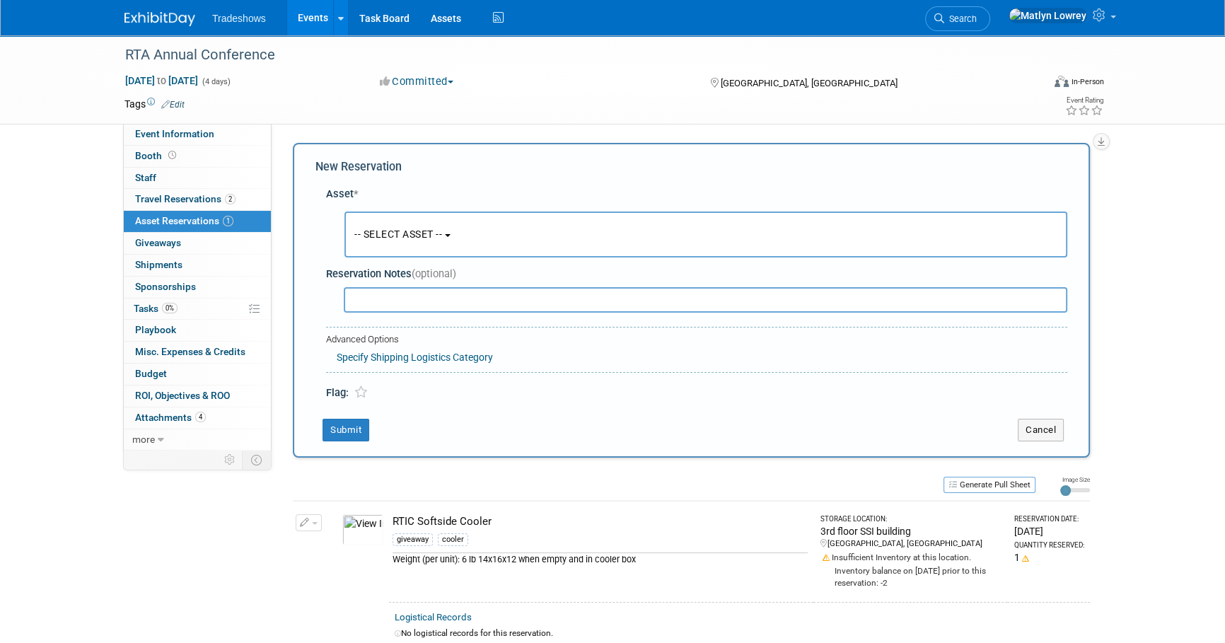
scroll to position [13, 0]
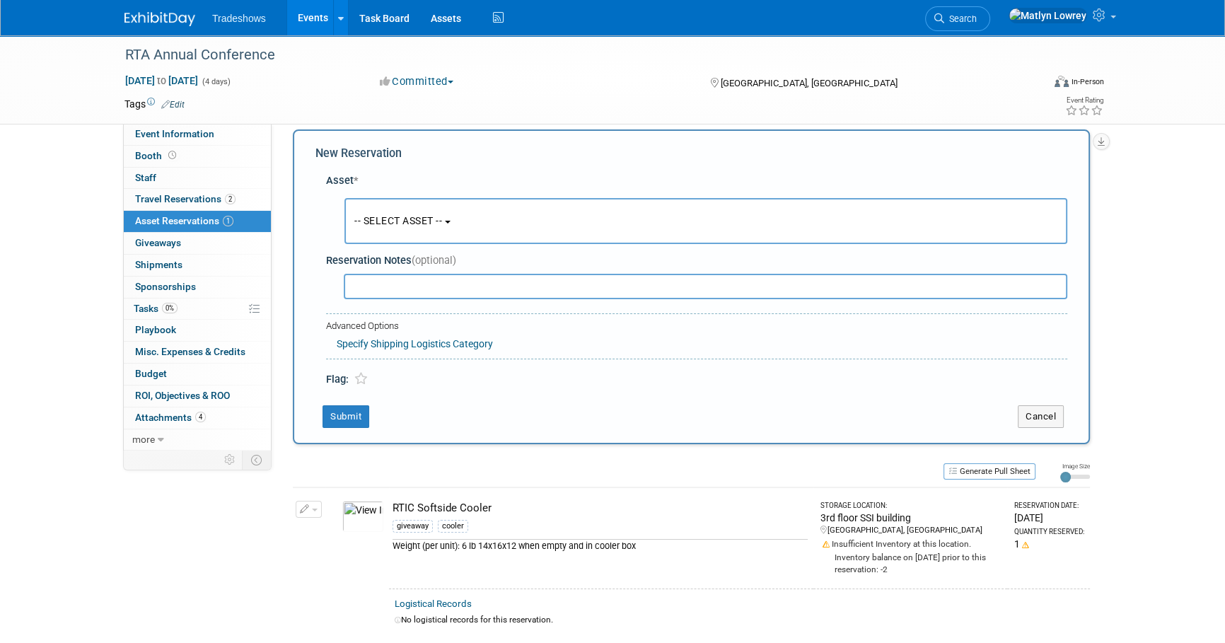
click at [367, 205] on button "-- SELECT ASSET --" at bounding box center [705, 221] width 723 height 46
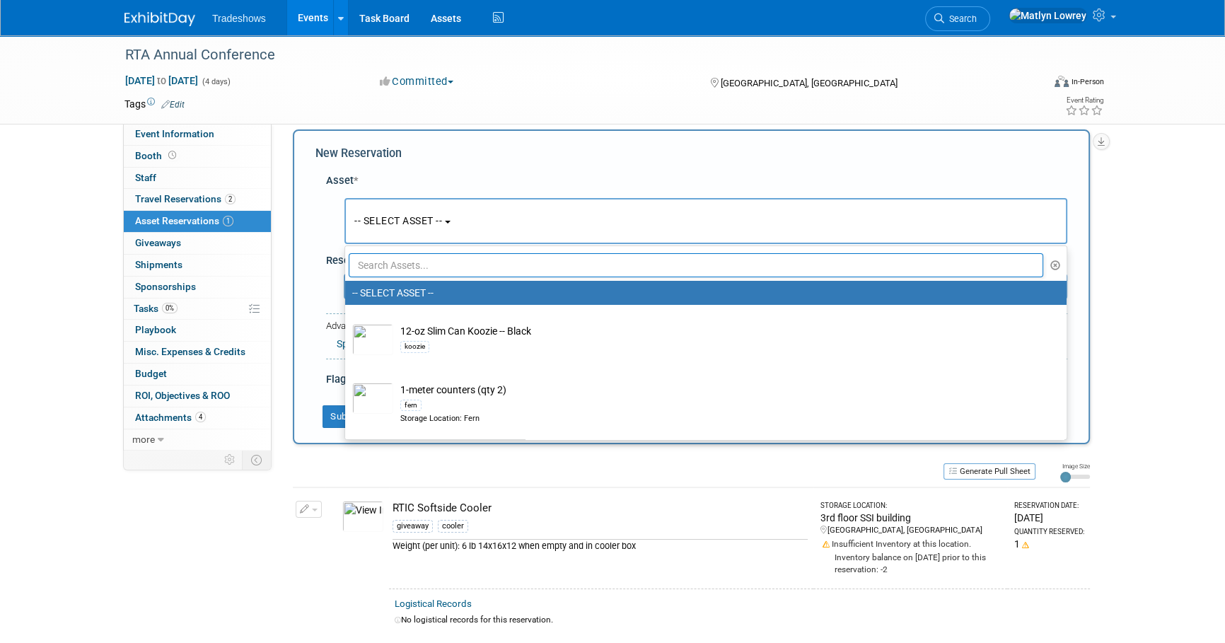
click at [381, 263] on input "text" at bounding box center [696, 265] width 694 height 24
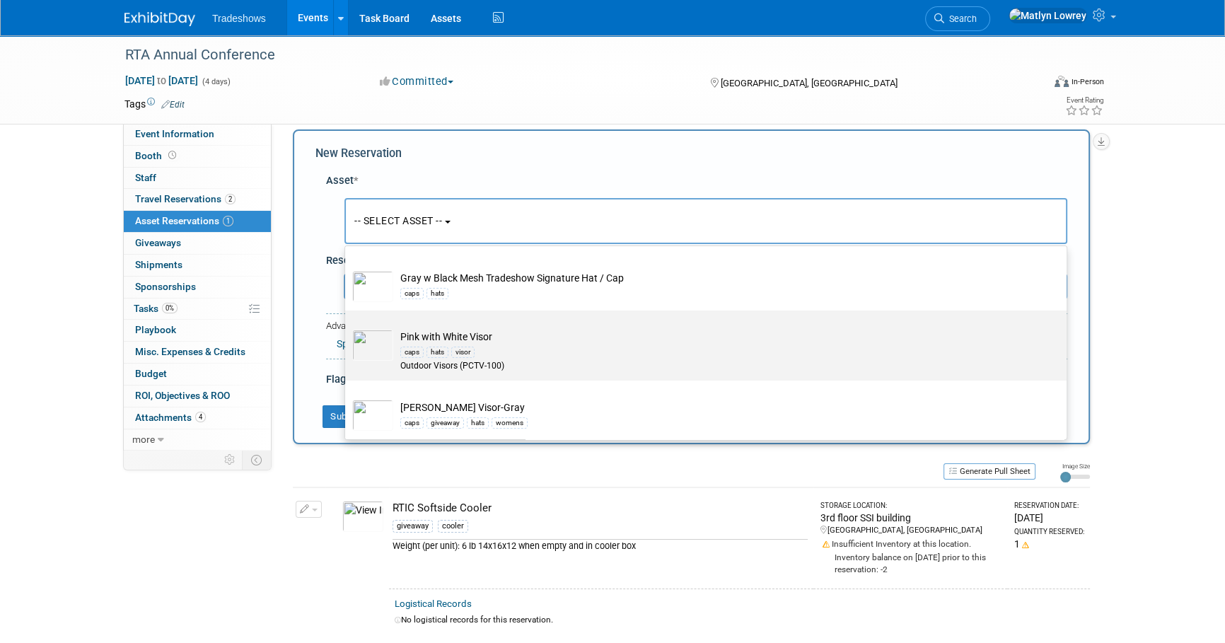
scroll to position [450, 0]
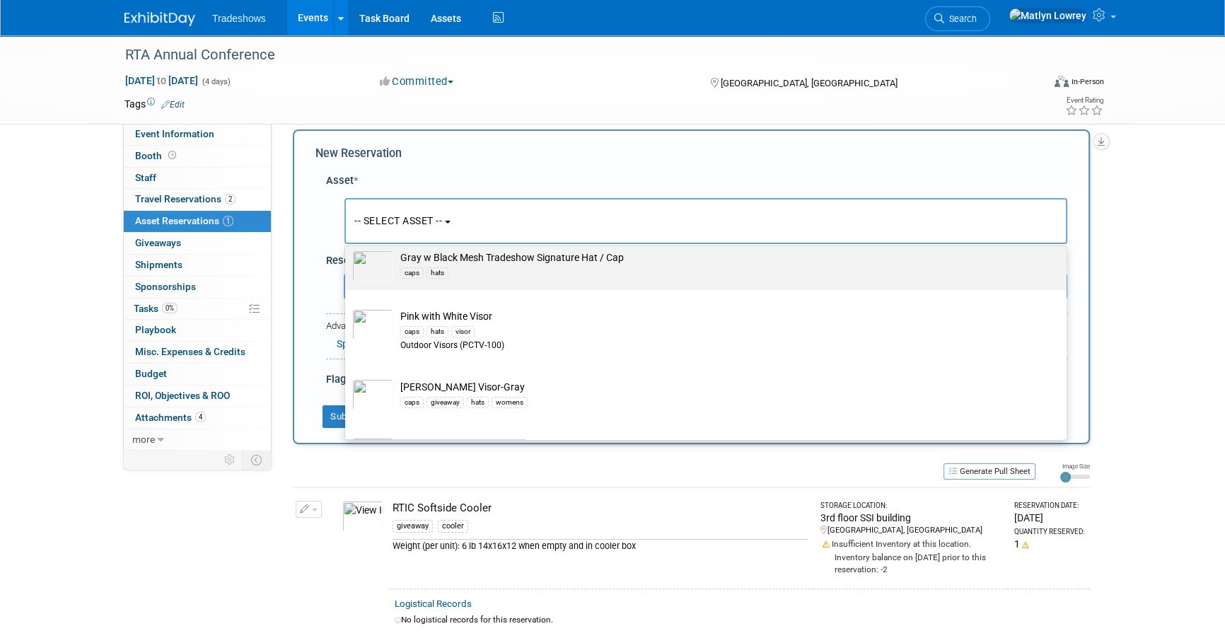
type input "hats"
click at [424, 281] on label "Gray w Black Mesh Tradeshow Signature Hat / Cap caps hats" at bounding box center [702, 260] width 700 height 53
click at [347, 248] on input "Gray w Black Mesh Tradeshow Signature Hat / Cap caps hats" at bounding box center [342, 243] width 9 height 9
select select "10721153"
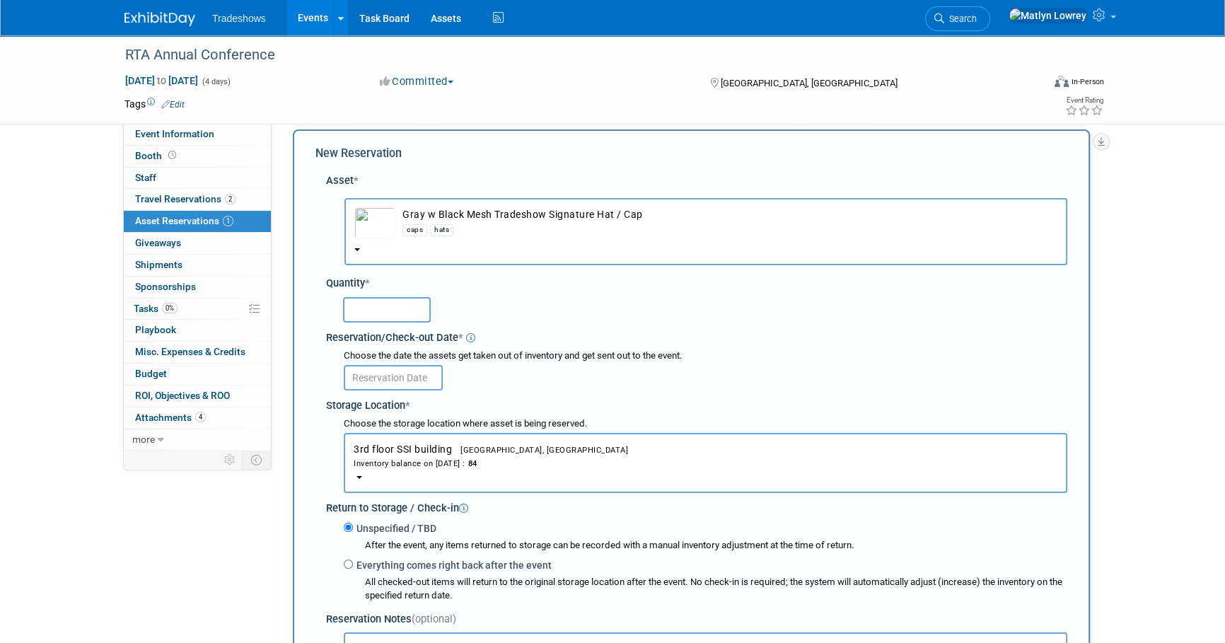
click at [380, 310] on input "text" at bounding box center [387, 309] width 88 height 25
type input "12"
click at [401, 382] on input "text" at bounding box center [393, 377] width 99 height 25
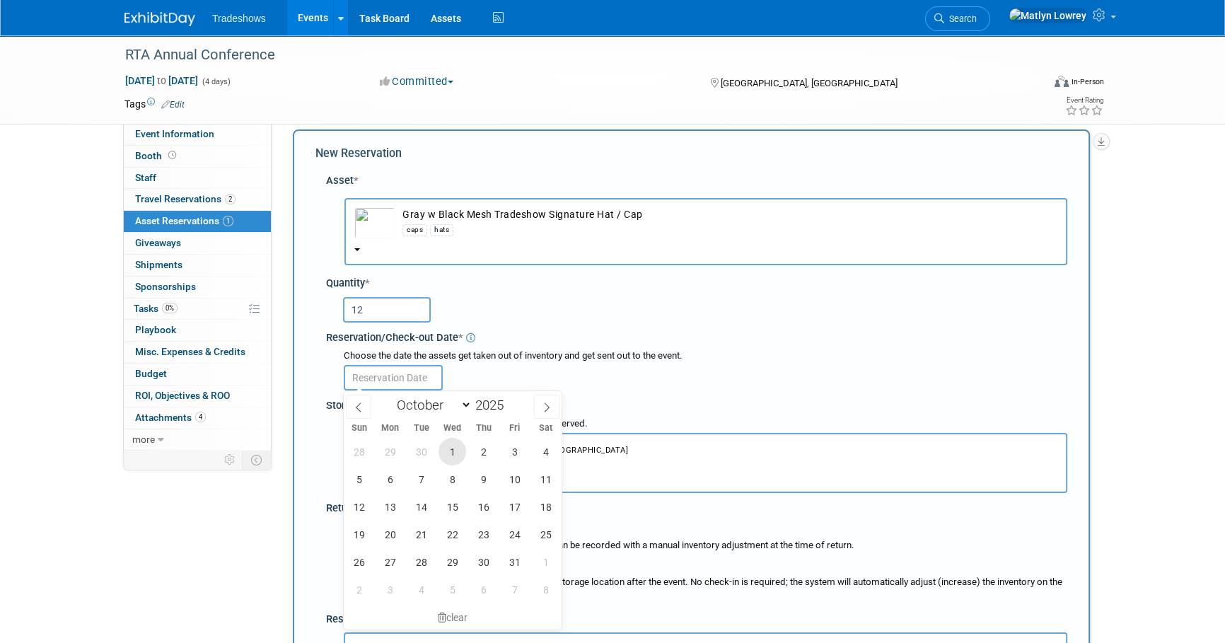
click at [459, 457] on span "1" at bounding box center [452, 452] width 28 height 28
type input "Oct 1, 2025"
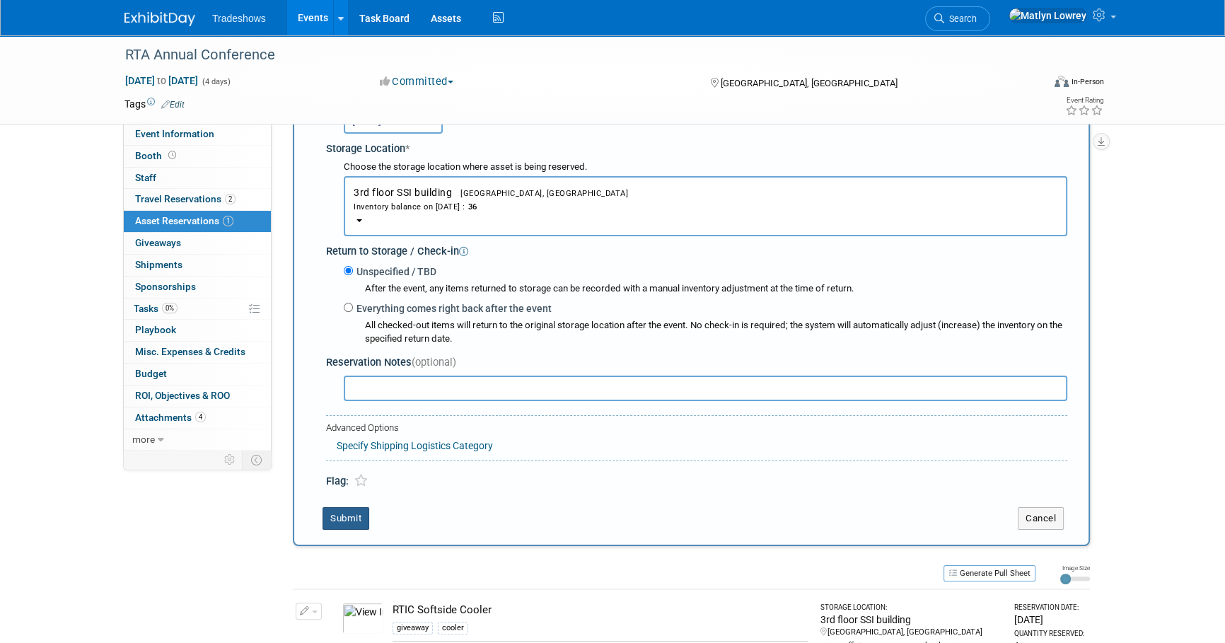
click at [328, 509] on button "Submit" at bounding box center [345, 518] width 47 height 23
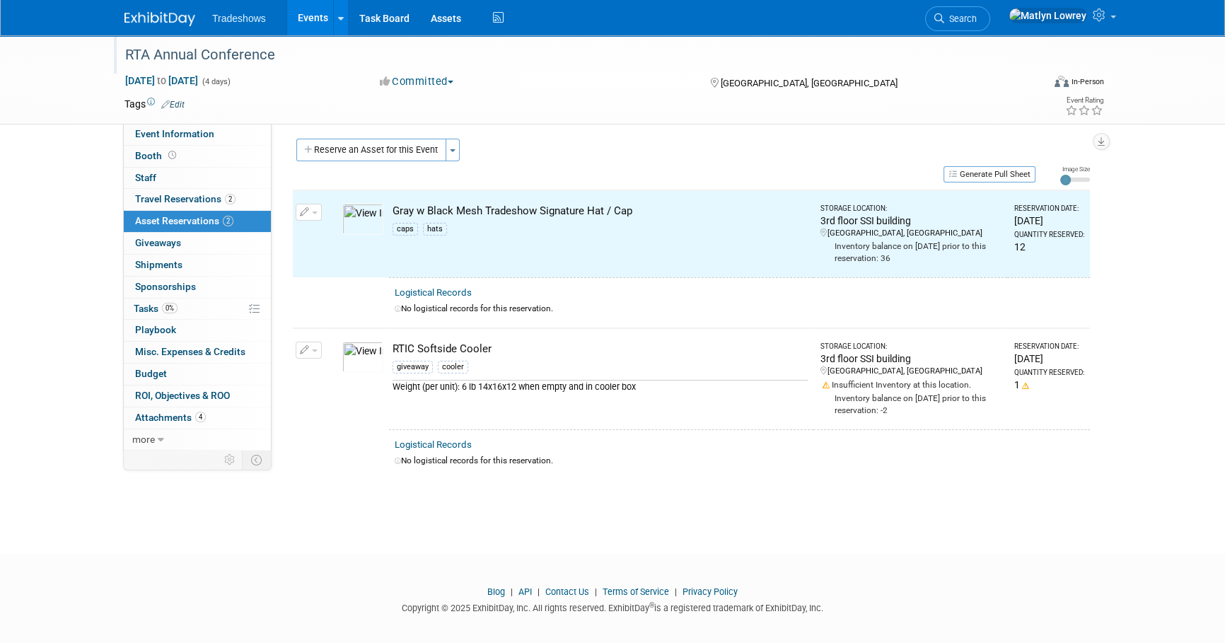
scroll to position [4, 0]
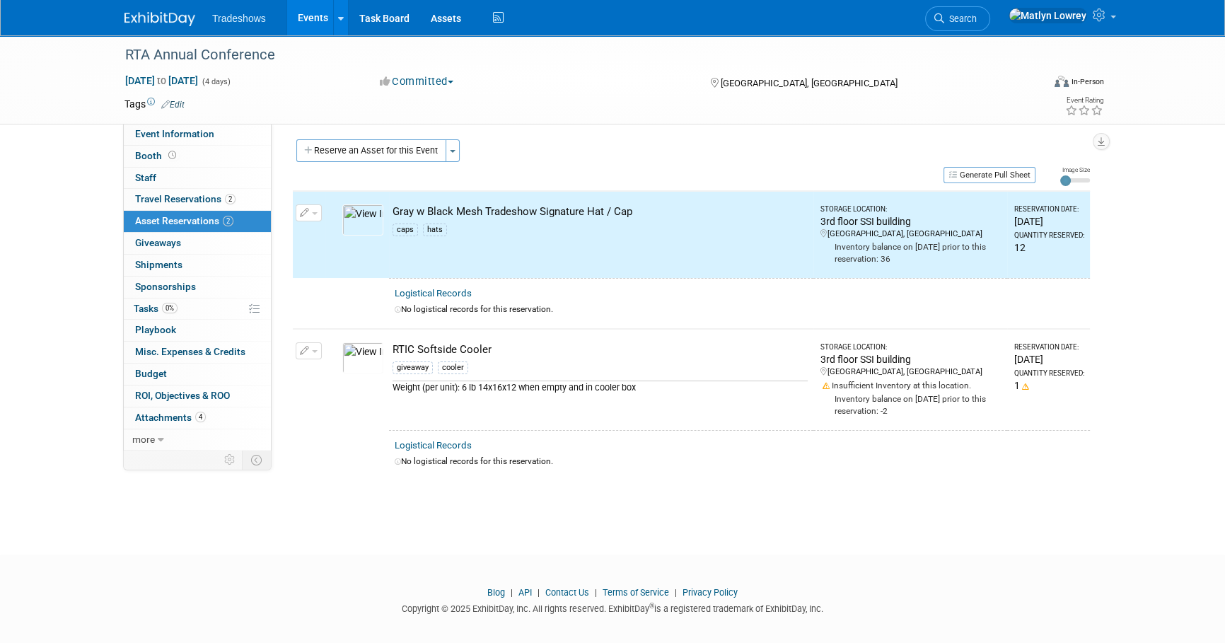
click at [317, 12] on link "Events" at bounding box center [313, 17] width 52 height 35
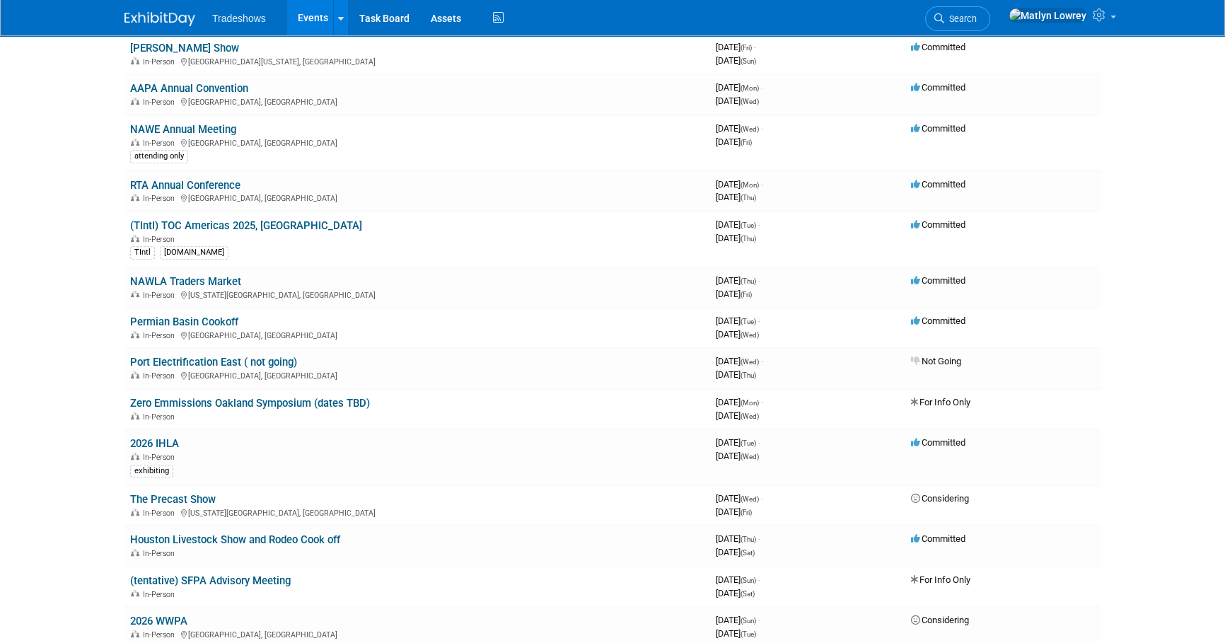
scroll to position [643, 0]
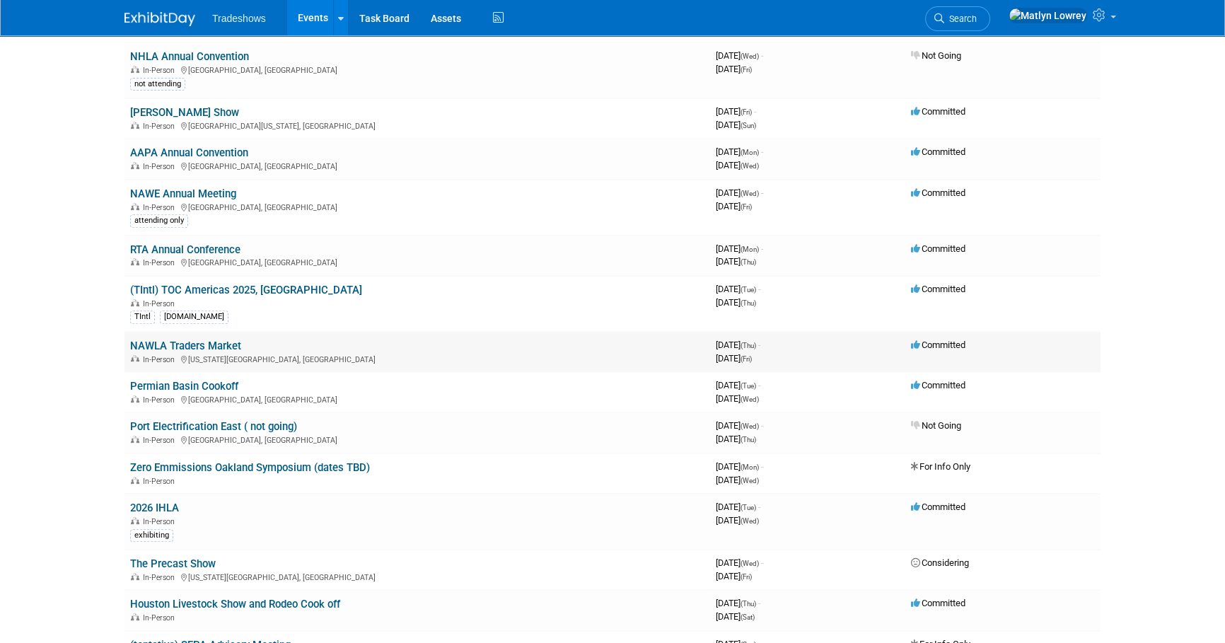
click at [216, 341] on link "NAWLA Traders Market" at bounding box center [185, 345] width 111 height 13
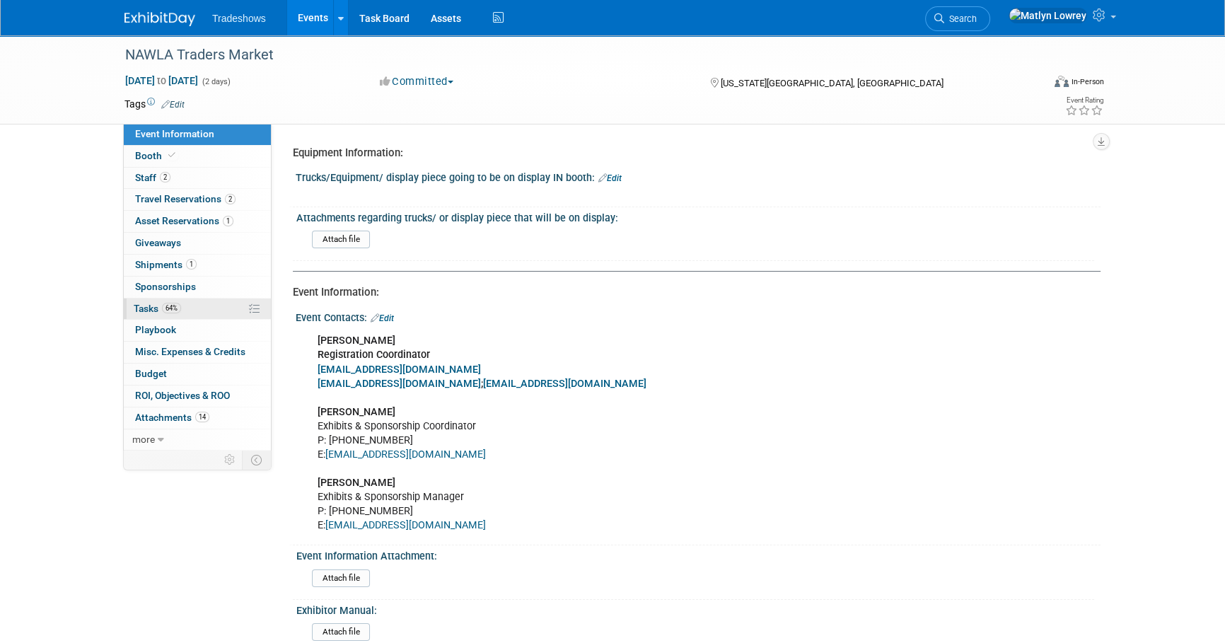
click at [188, 298] on link "64% Tasks 64%" at bounding box center [197, 308] width 147 height 21
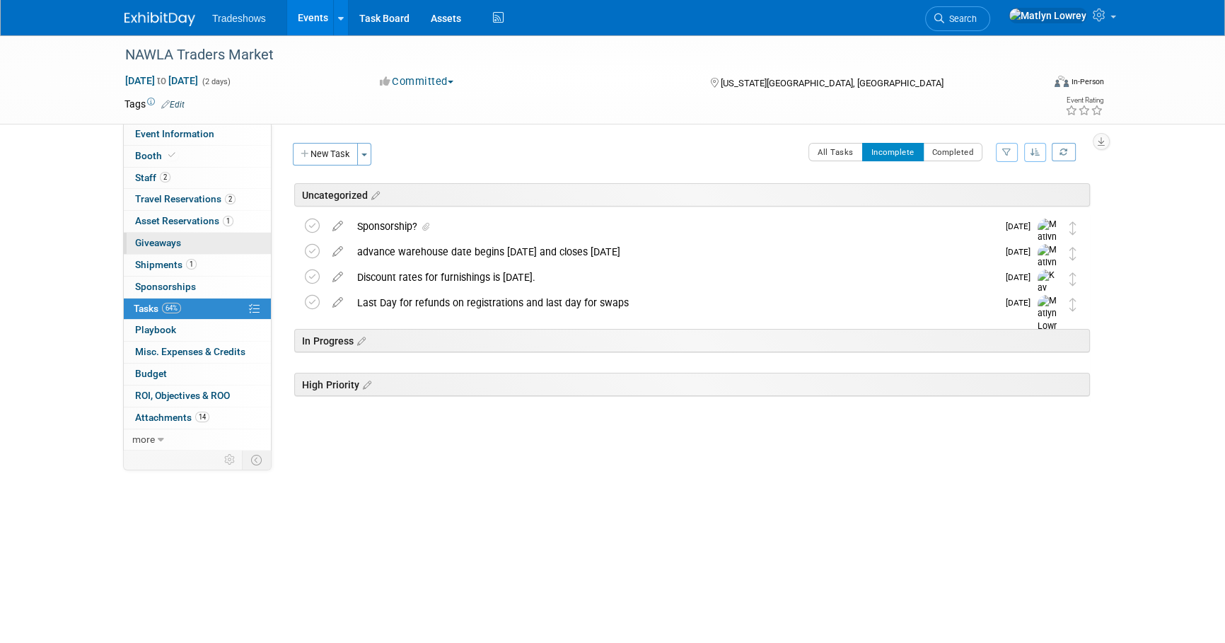
click at [176, 235] on link "0 Giveaways 0" at bounding box center [197, 243] width 147 height 21
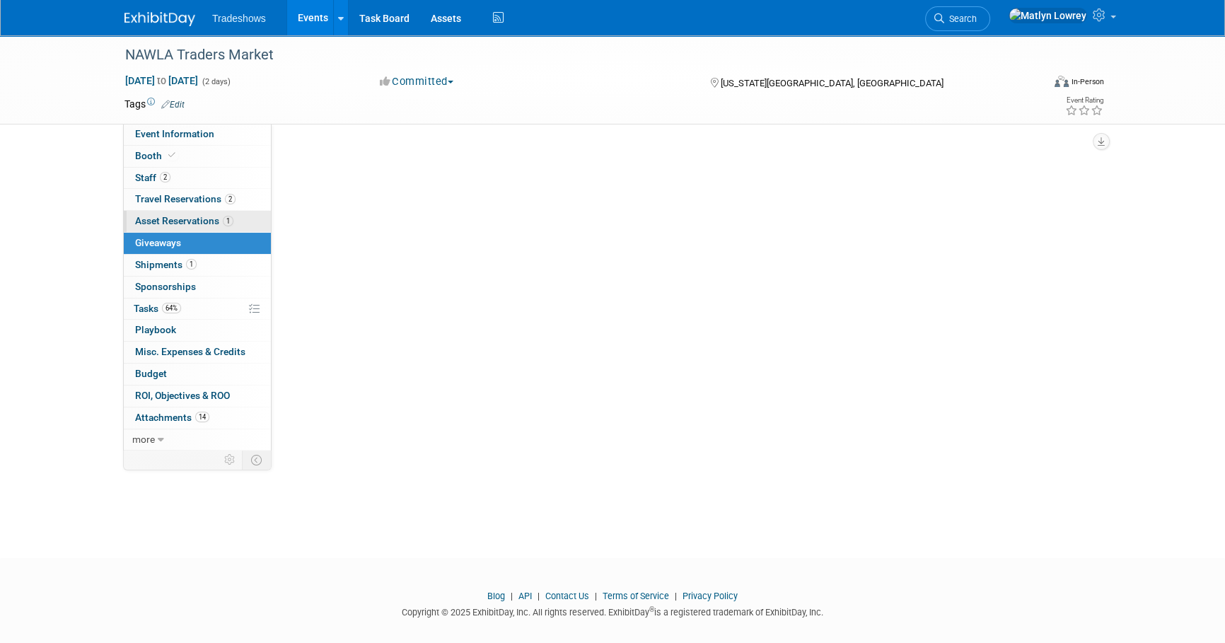
click at [176, 231] on link "1 Asset Reservations 1" at bounding box center [197, 221] width 147 height 21
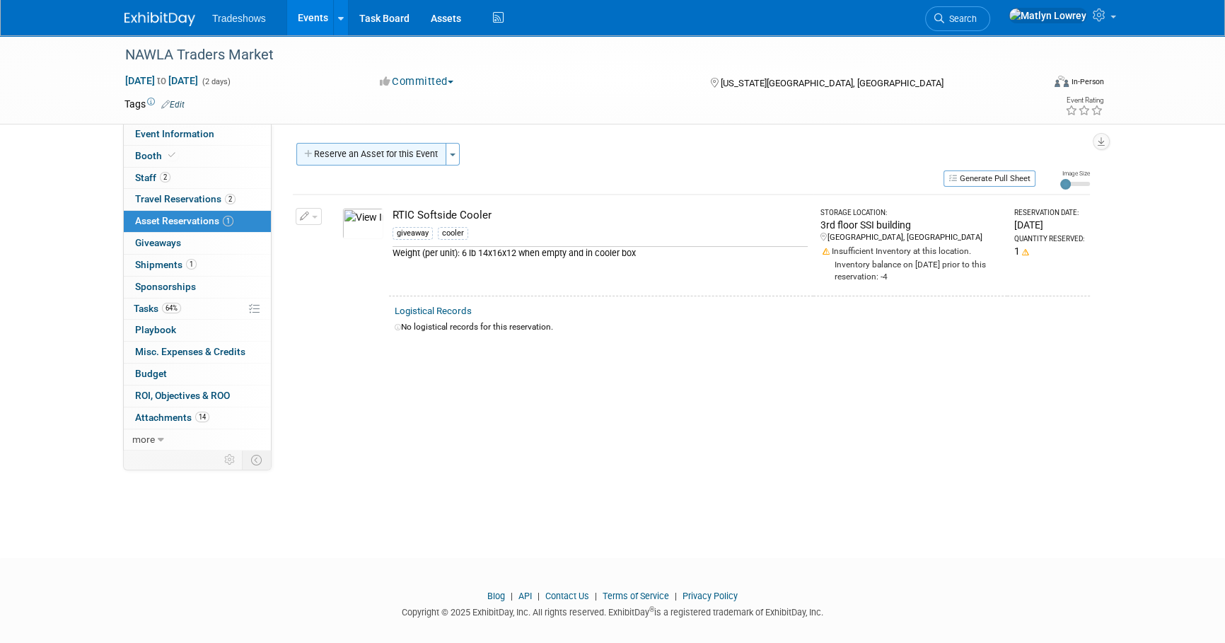
click at [356, 163] on button "Reserve an Asset for this Event" at bounding box center [371, 154] width 150 height 23
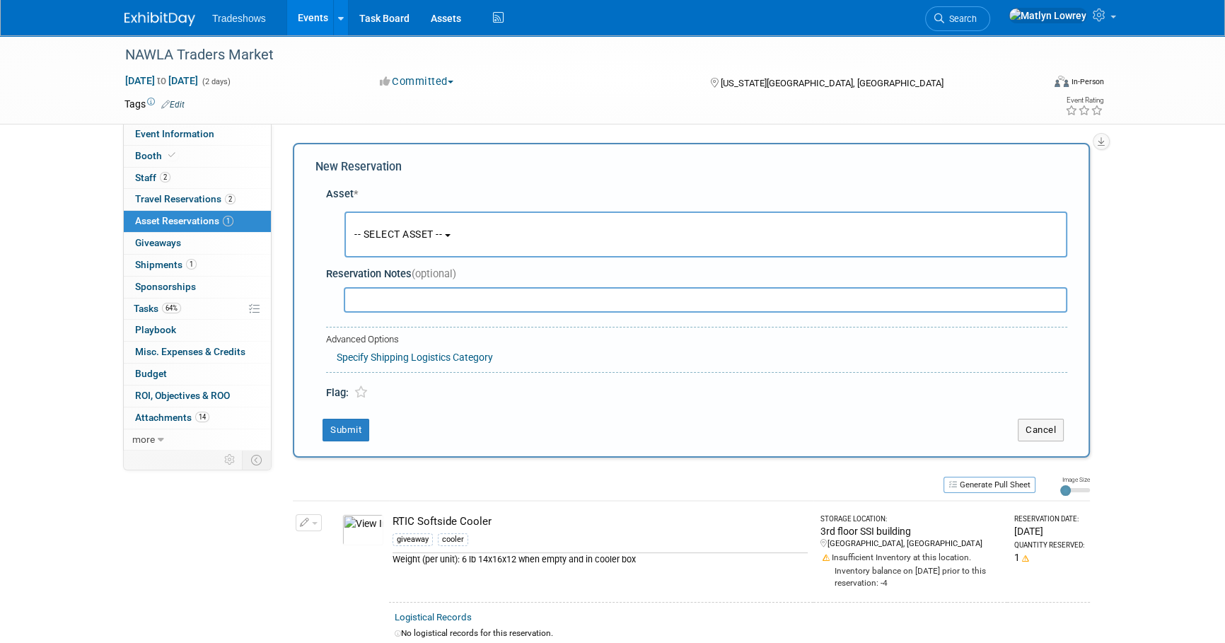
scroll to position [13, 0]
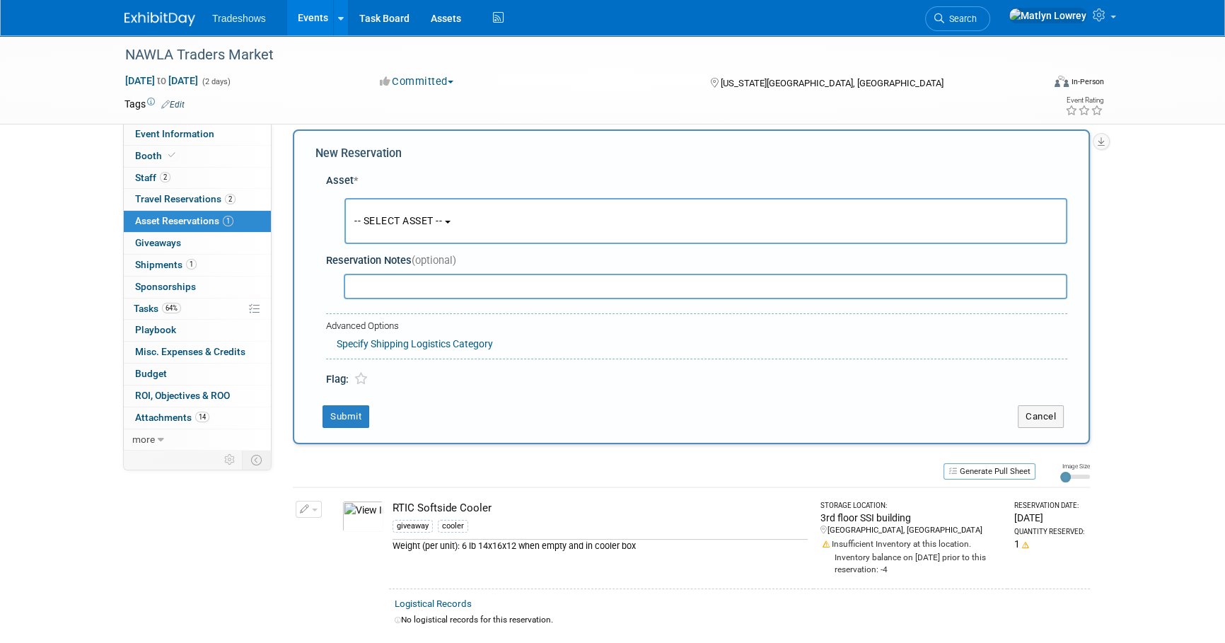
click at [365, 206] on button "-- SELECT ASSET --" at bounding box center [705, 221] width 723 height 46
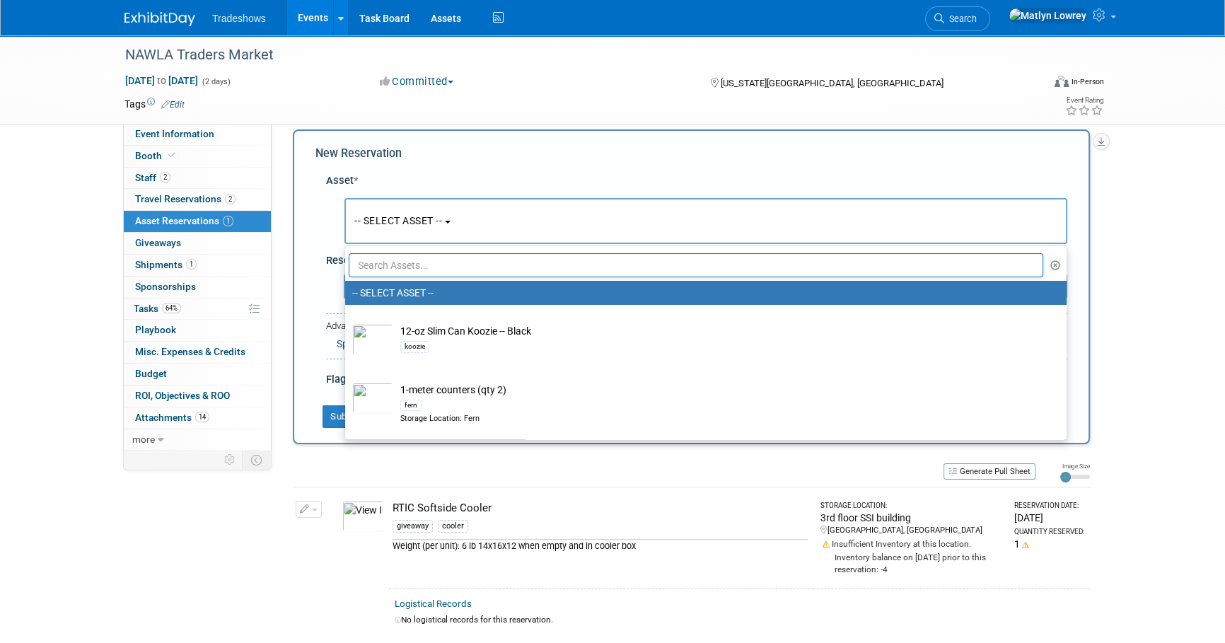
click at [383, 264] on input "text" at bounding box center [696, 265] width 694 height 24
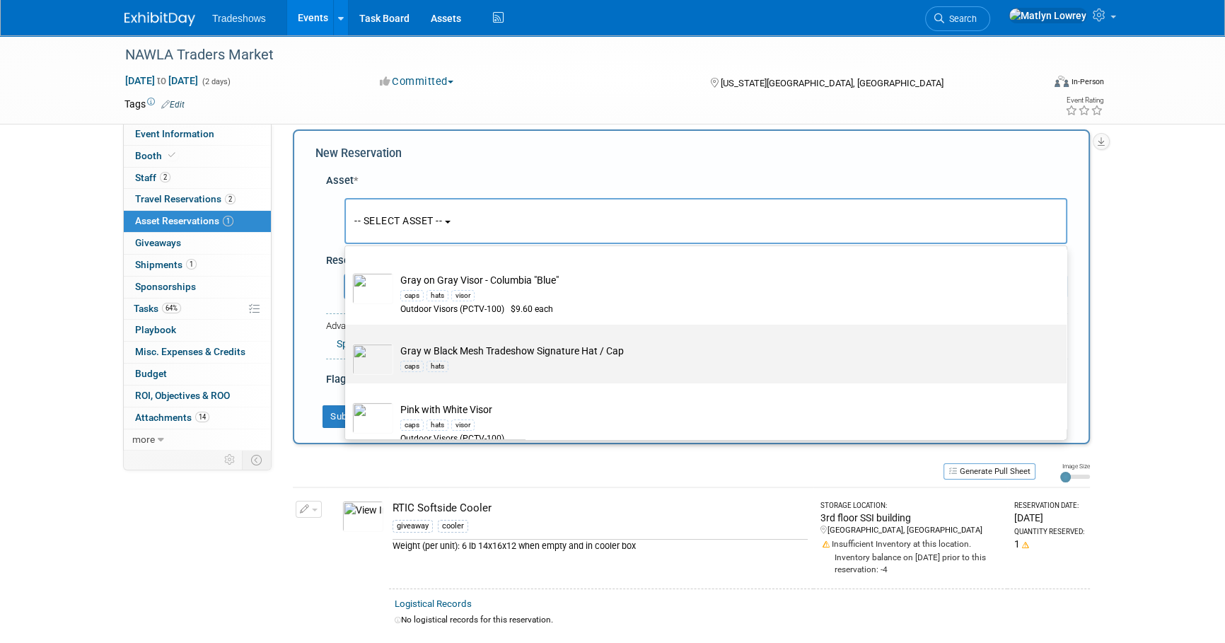
scroll to position [385, 0]
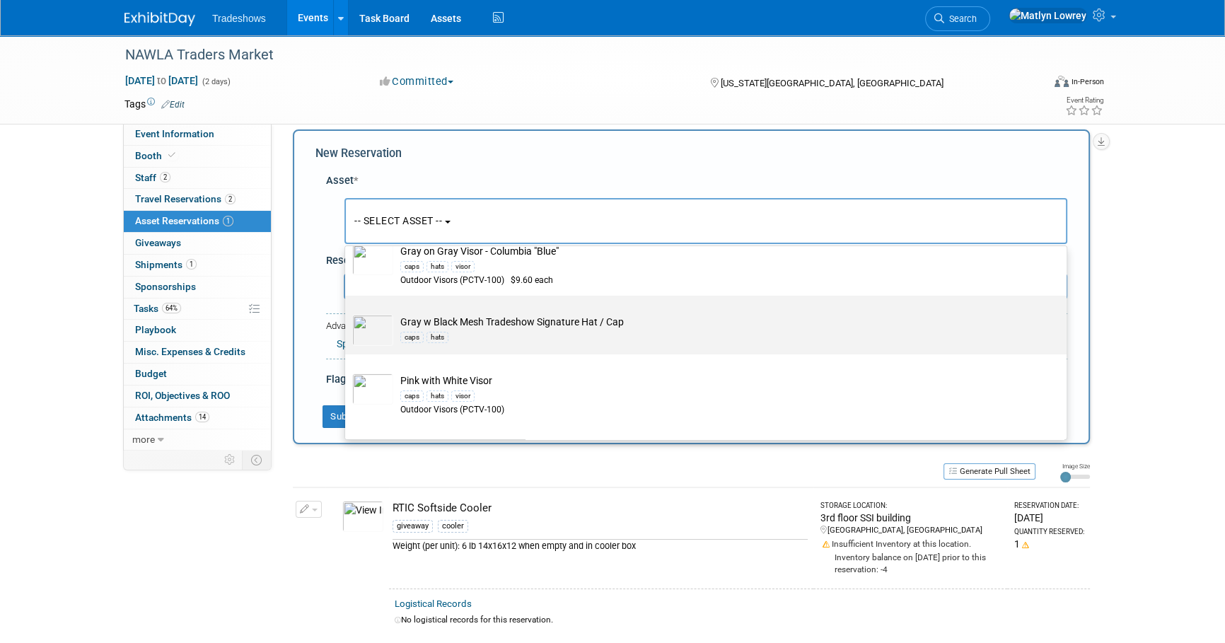
type input "hats"
click at [467, 327] on td "Gray w Black Mesh Tradeshow Signature Hat / Cap caps hats" at bounding box center [715, 330] width 645 height 31
click at [347, 313] on input "Gray w Black Mesh Tradeshow Signature Hat / Cap caps hats" at bounding box center [342, 307] width 9 height 9
select select "10721153"
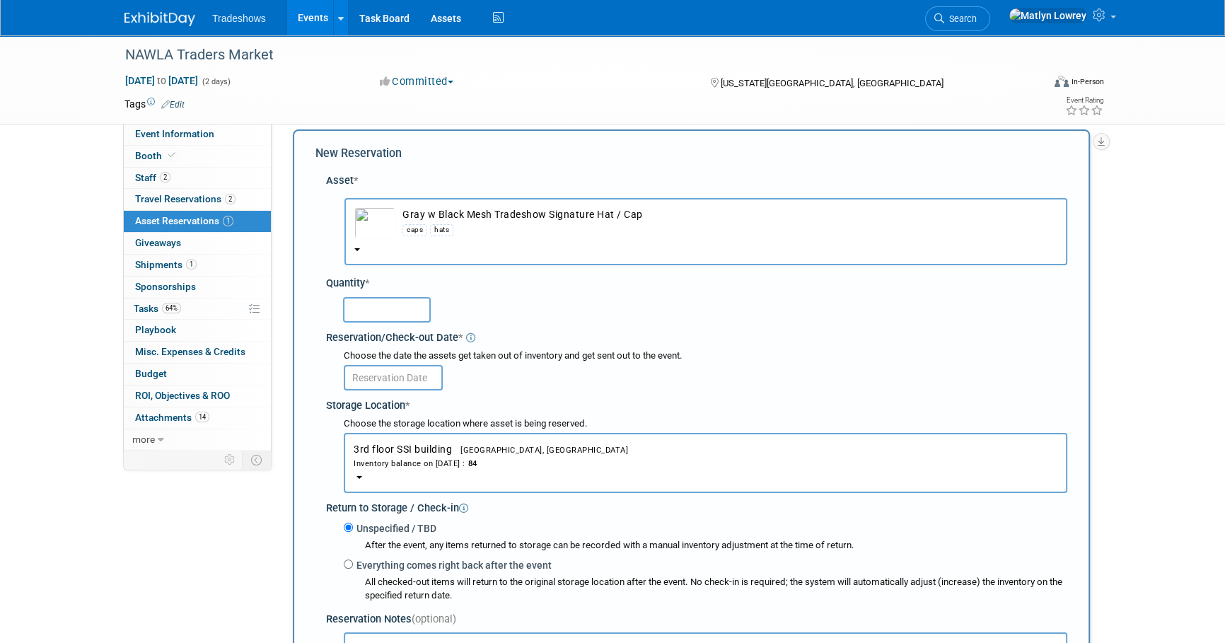
drag, startPoint x: 409, startPoint y: 312, endPoint x: 397, endPoint y: 313, distance: 12.0
click at [409, 313] on input "text" at bounding box center [387, 309] width 88 height 25
type input "6"
click at [365, 386] on body "Tradeshows Events Add Event Bulk Upload Events Shareable Event Boards Recently …" at bounding box center [612, 308] width 1225 height 643
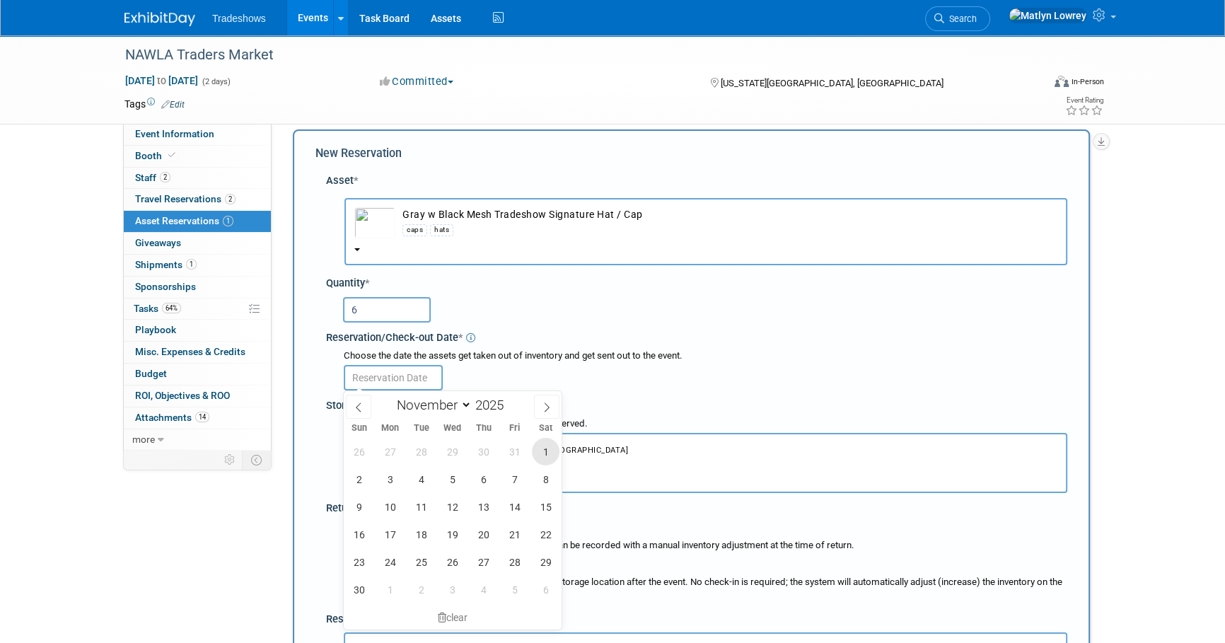
click at [544, 457] on span "1" at bounding box center [546, 452] width 28 height 28
type input "Nov 1, 2025"
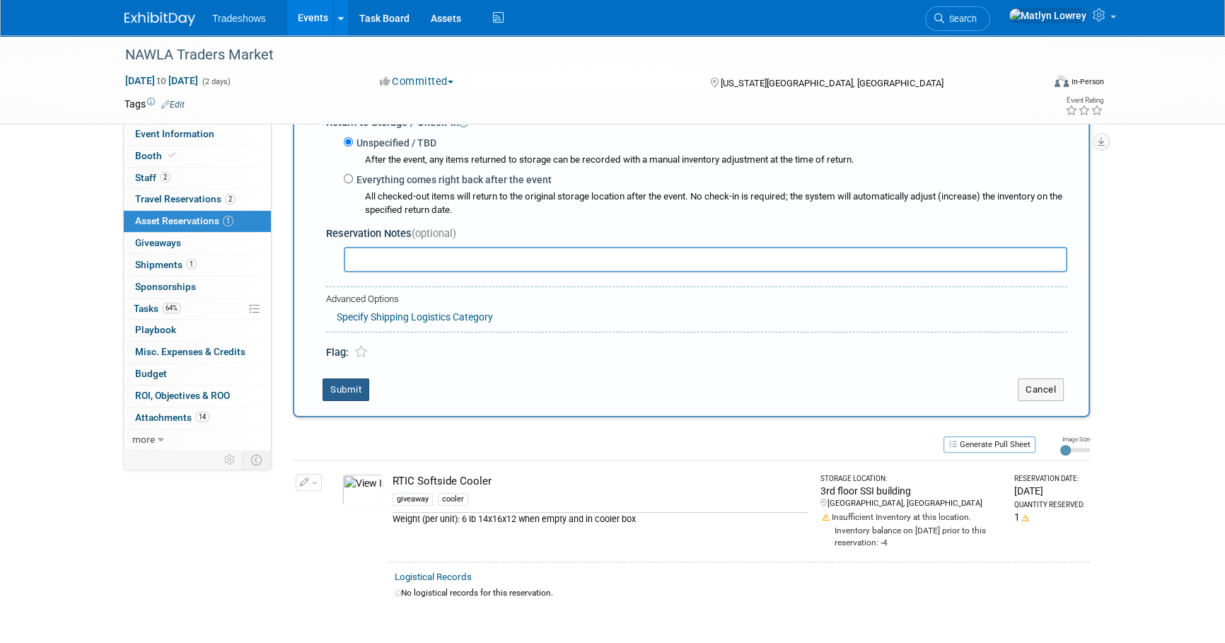
click at [350, 380] on button "Submit" at bounding box center [345, 389] width 47 height 23
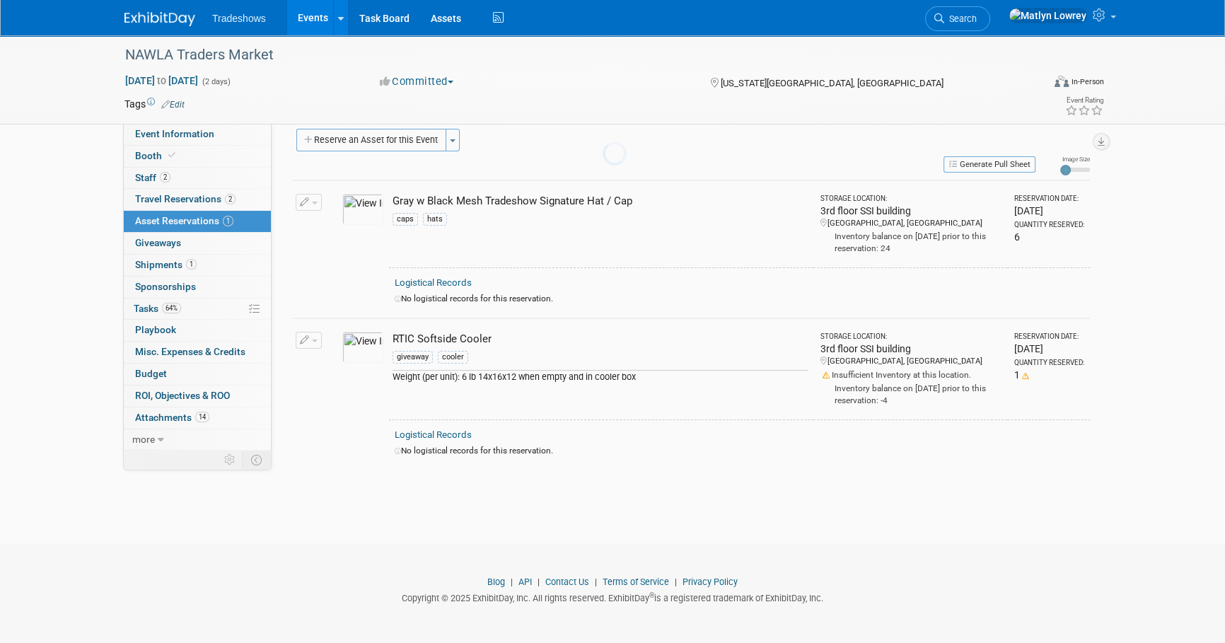
scroll to position [14, 0]
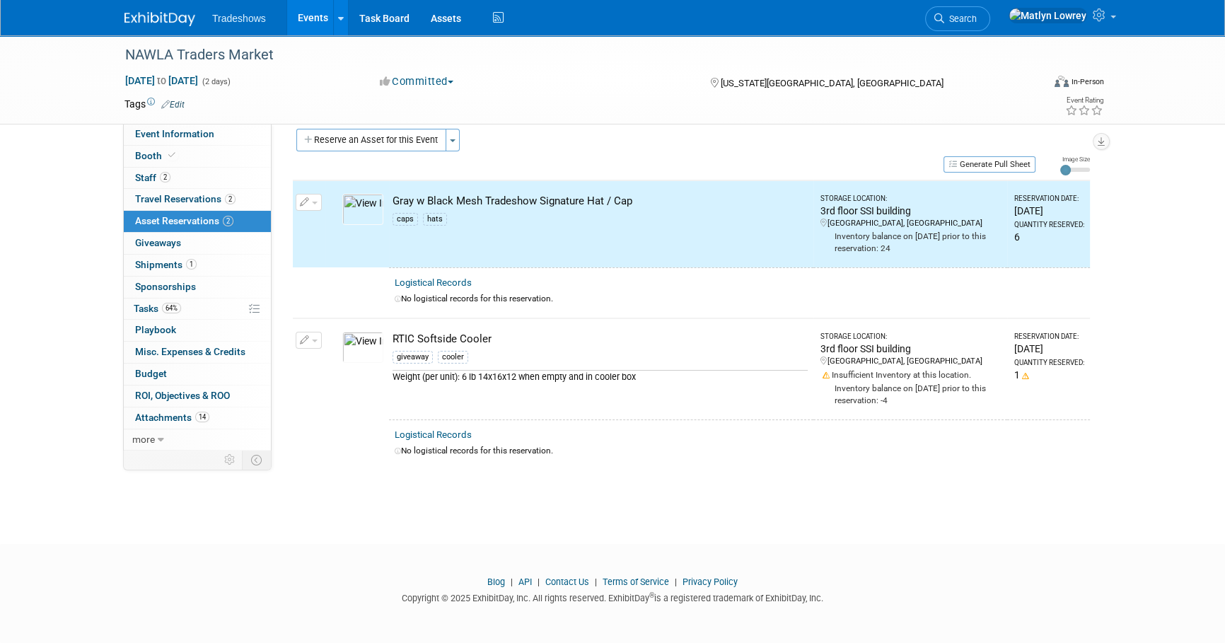
click at [308, 4] on link "Events" at bounding box center [313, 17] width 52 height 35
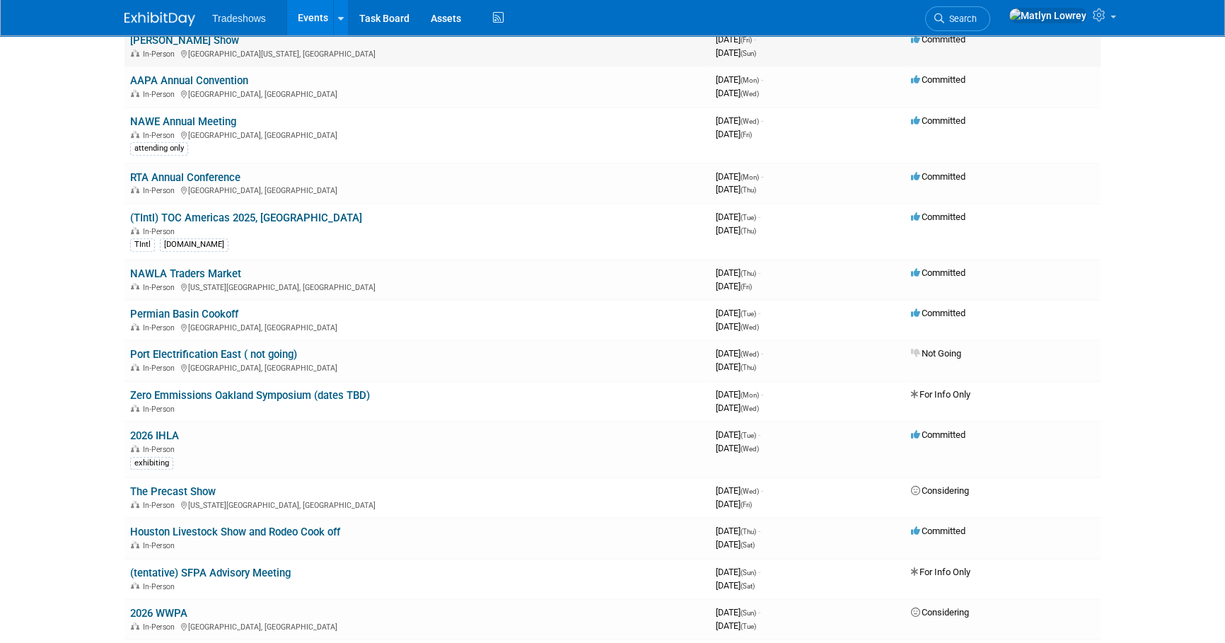
scroll to position [707, 0]
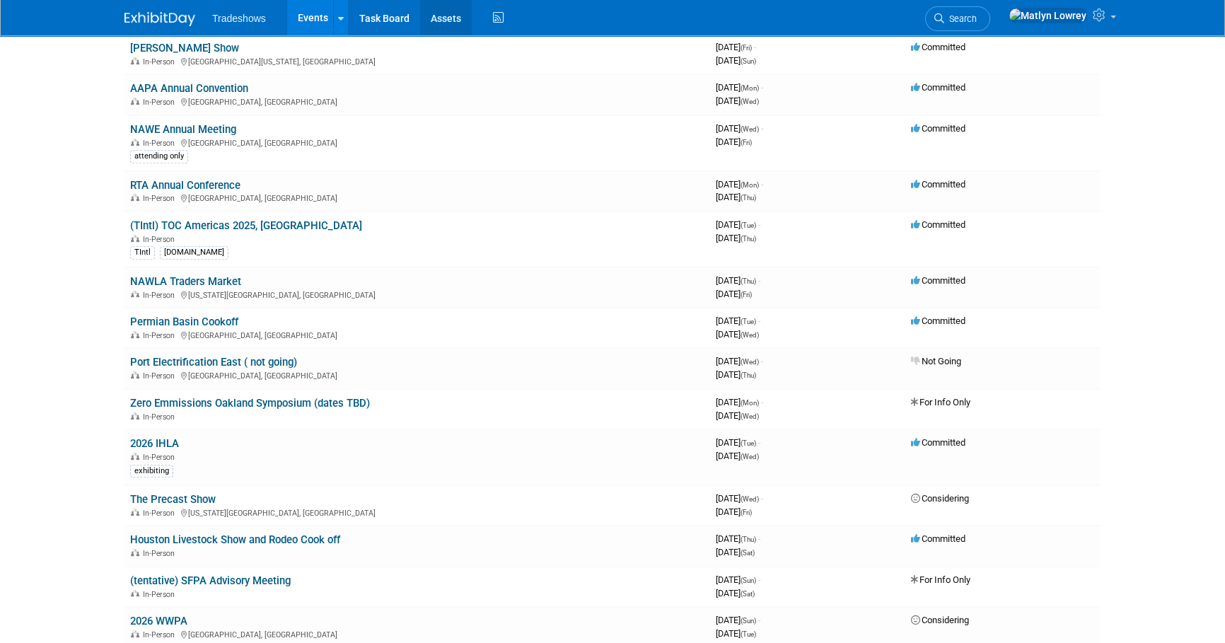
click at [443, 22] on link "Assets" at bounding box center [446, 17] width 52 height 35
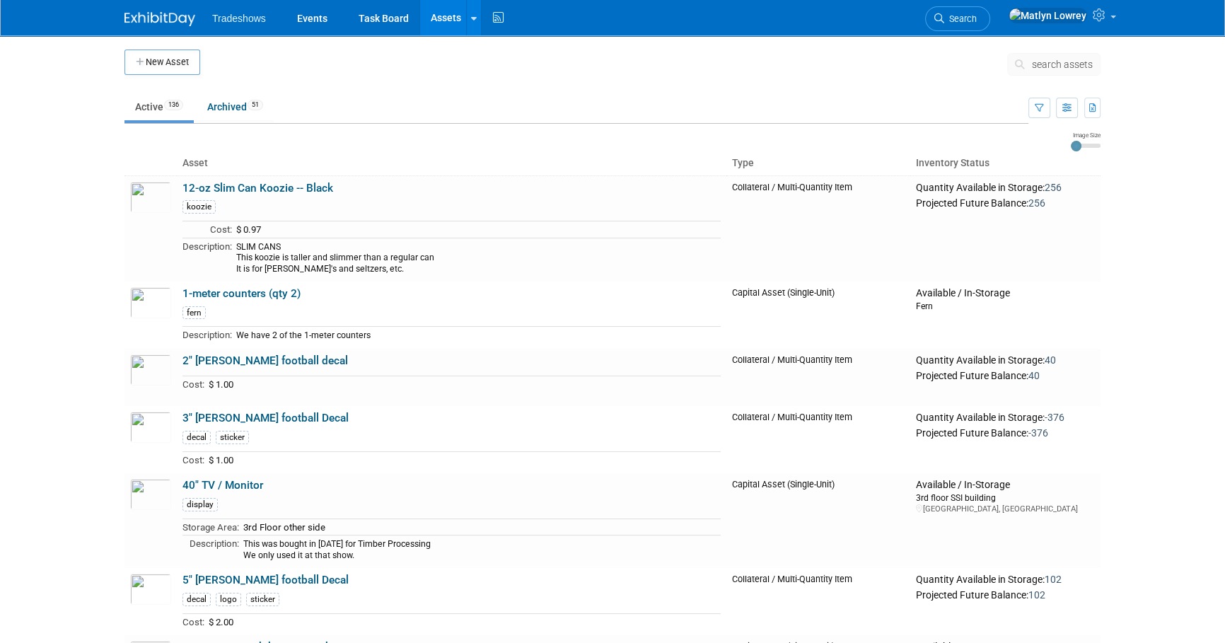
click at [1042, 65] on span "search assets" at bounding box center [1062, 64] width 61 height 11
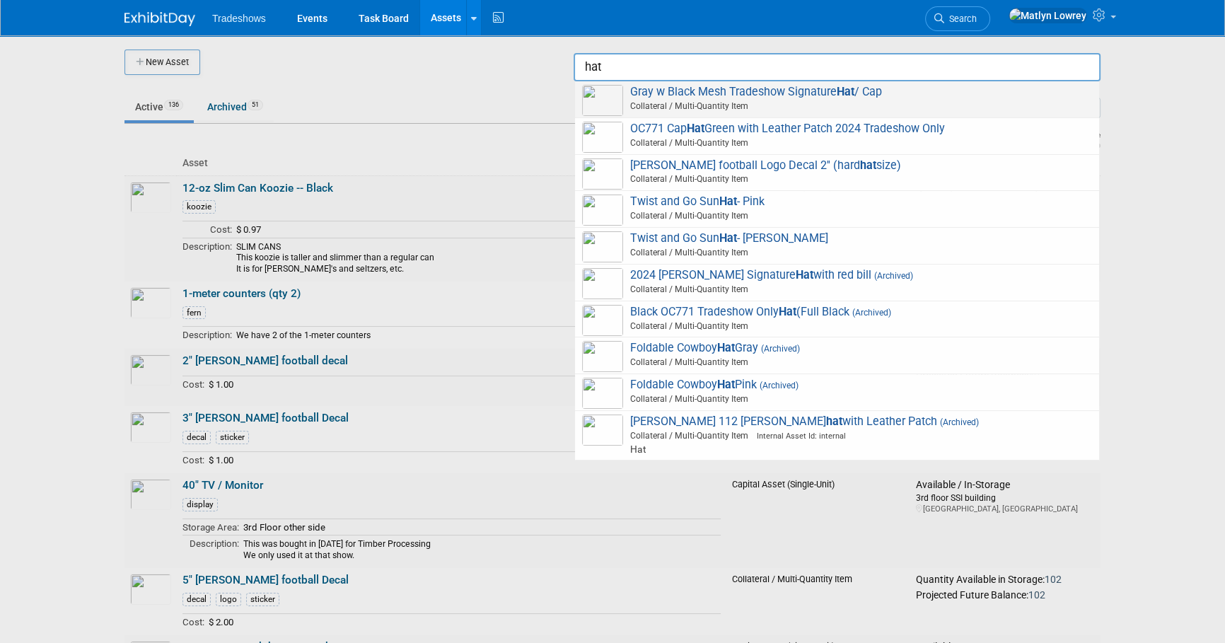
click at [789, 100] on span "Collateral / Multi-Quantity Item" at bounding box center [839, 106] width 506 height 13
type input "Gray w Black Mesh Tradeshow Signature Hat / Cap"
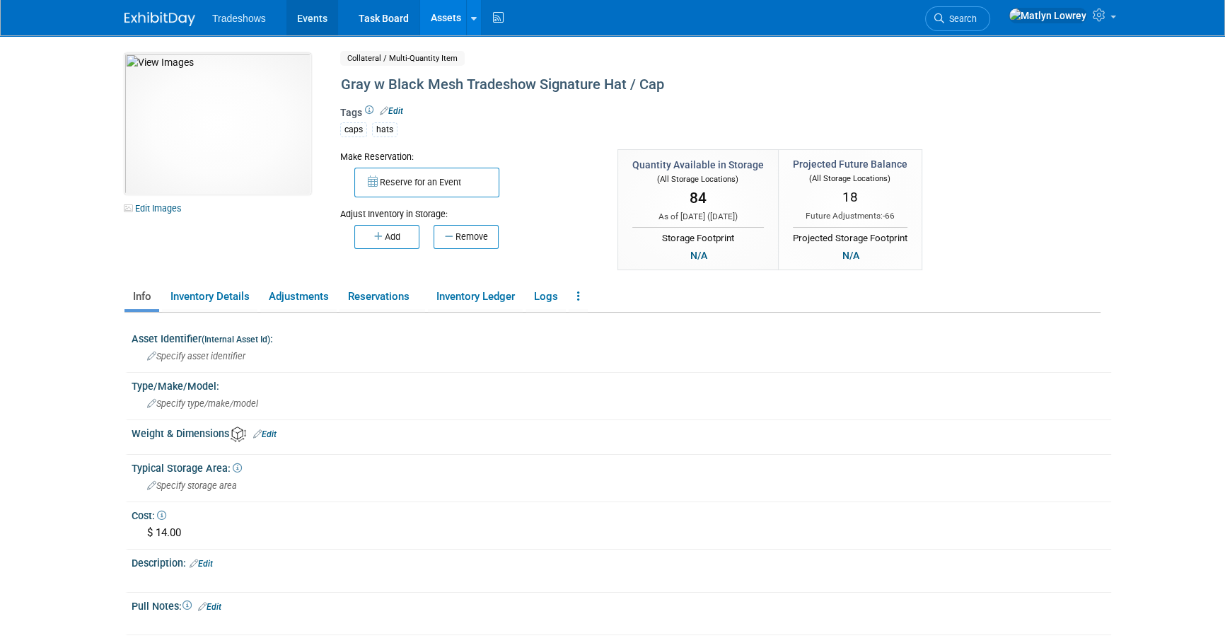
click at [310, 23] on link "Events" at bounding box center [312, 17] width 52 height 35
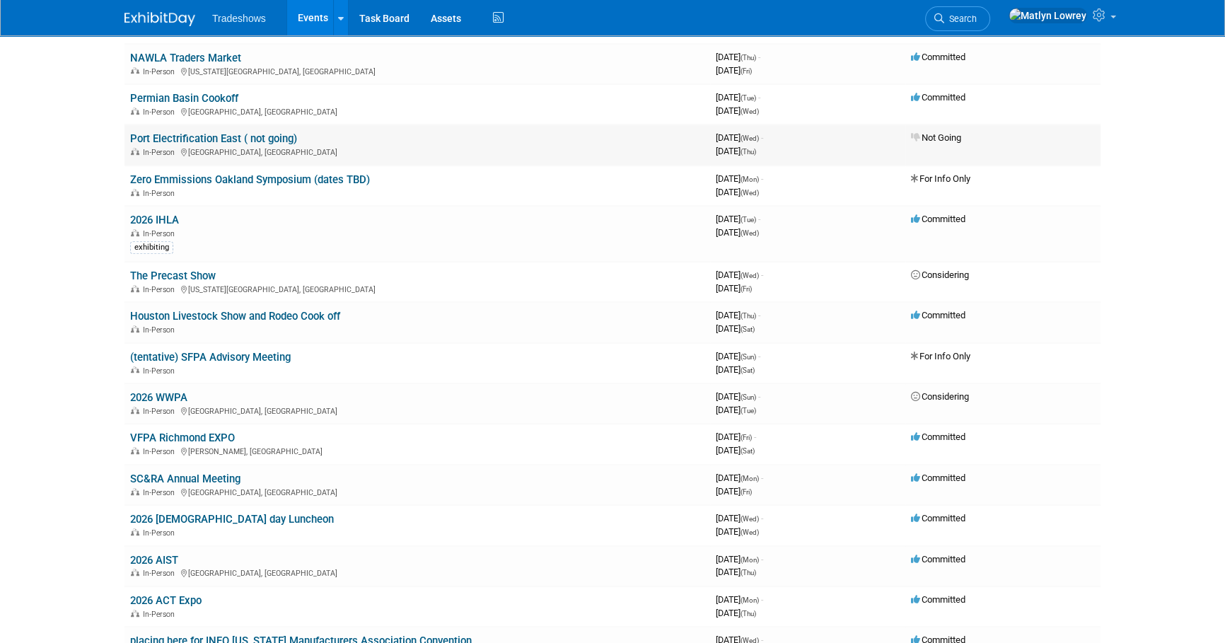
scroll to position [899, 0]
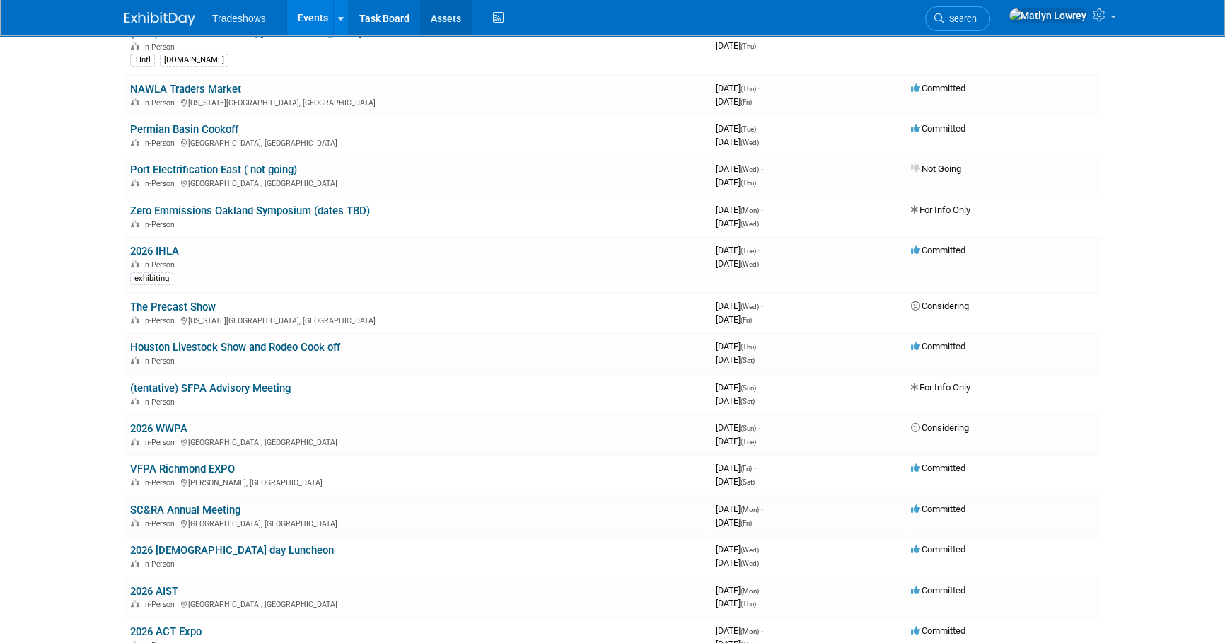
drag, startPoint x: 454, startPoint y: 22, endPoint x: 441, endPoint y: 27, distance: 14.3
click at [454, 22] on link "Assets" at bounding box center [446, 17] width 52 height 35
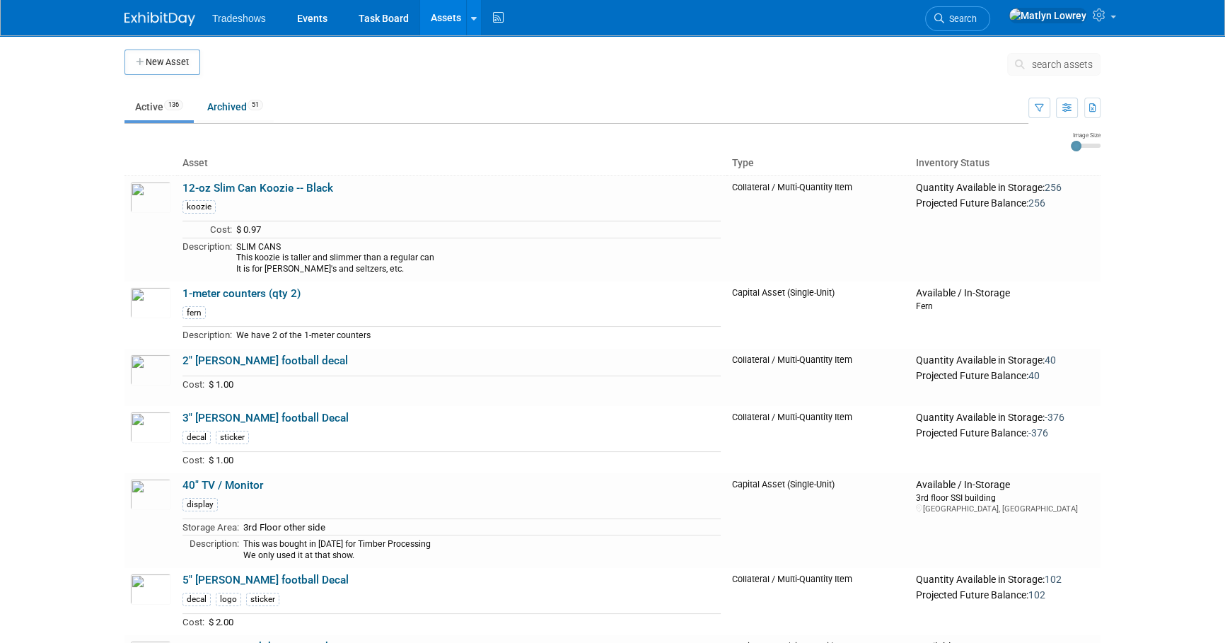
click at [1053, 70] on button "search assets" at bounding box center [1053, 64] width 93 height 23
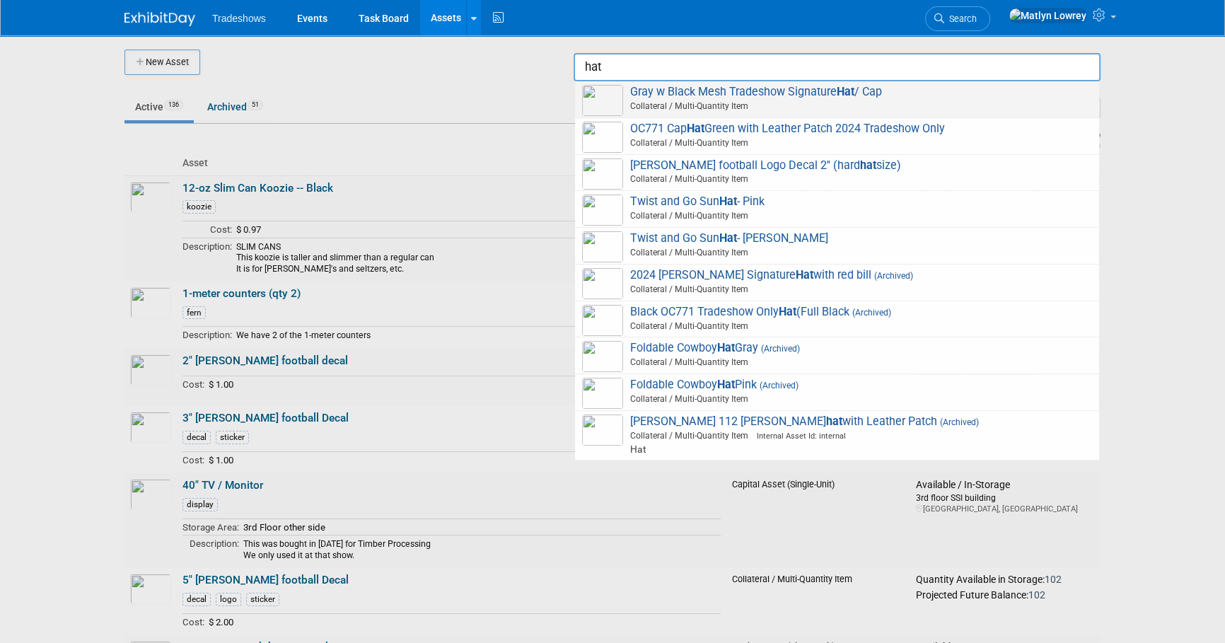
click at [789, 105] on span "Collateral / Multi-Quantity Item" at bounding box center [839, 106] width 506 height 13
type input "Gray w Black Mesh Tradeshow Signature Hat / Cap"
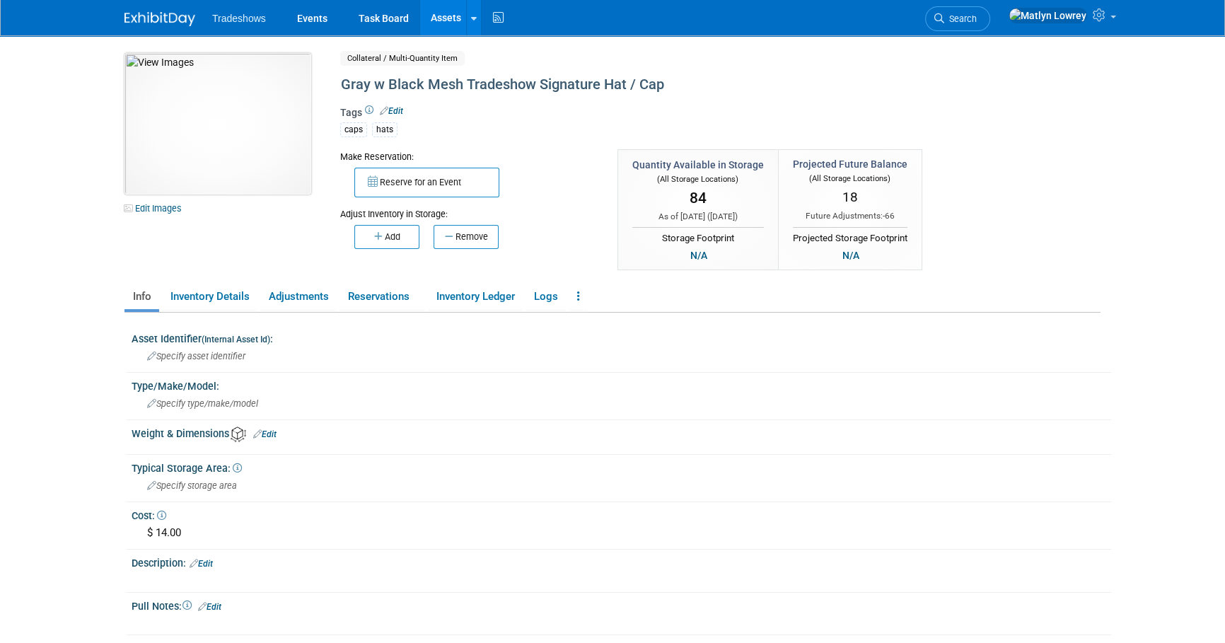
click at [187, 91] on img at bounding box center [217, 123] width 187 height 141
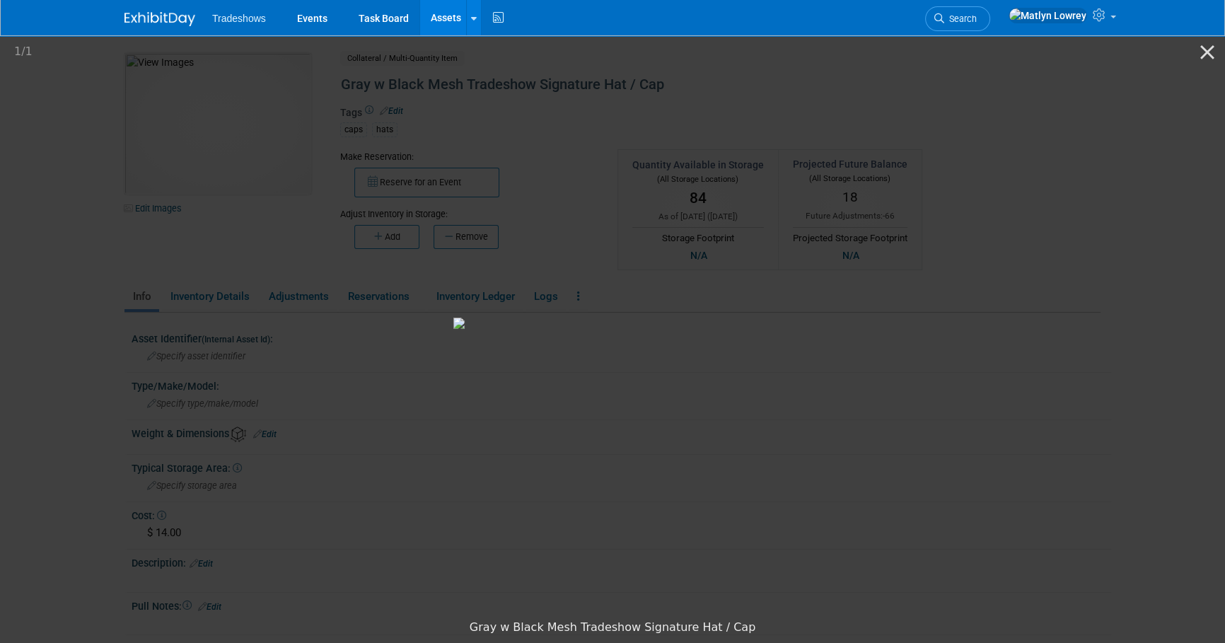
click at [1005, 200] on picture at bounding box center [612, 322] width 1225 height 579
click at [1117, 191] on picture at bounding box center [612, 322] width 1225 height 579
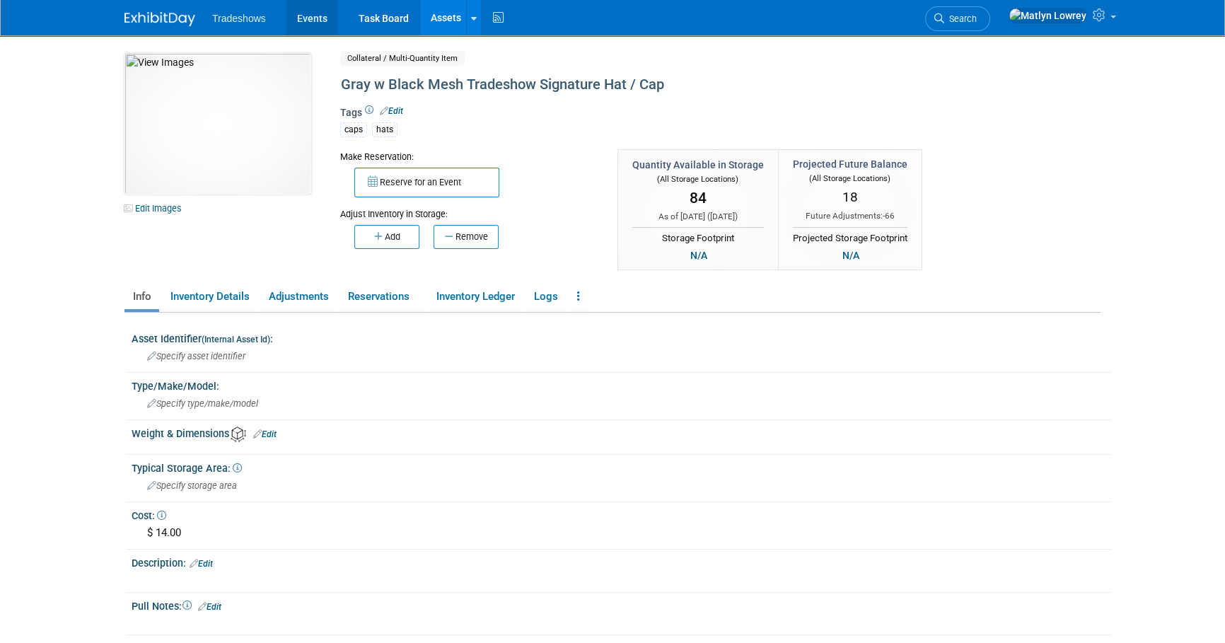
click at [305, 16] on link "Events" at bounding box center [312, 17] width 52 height 35
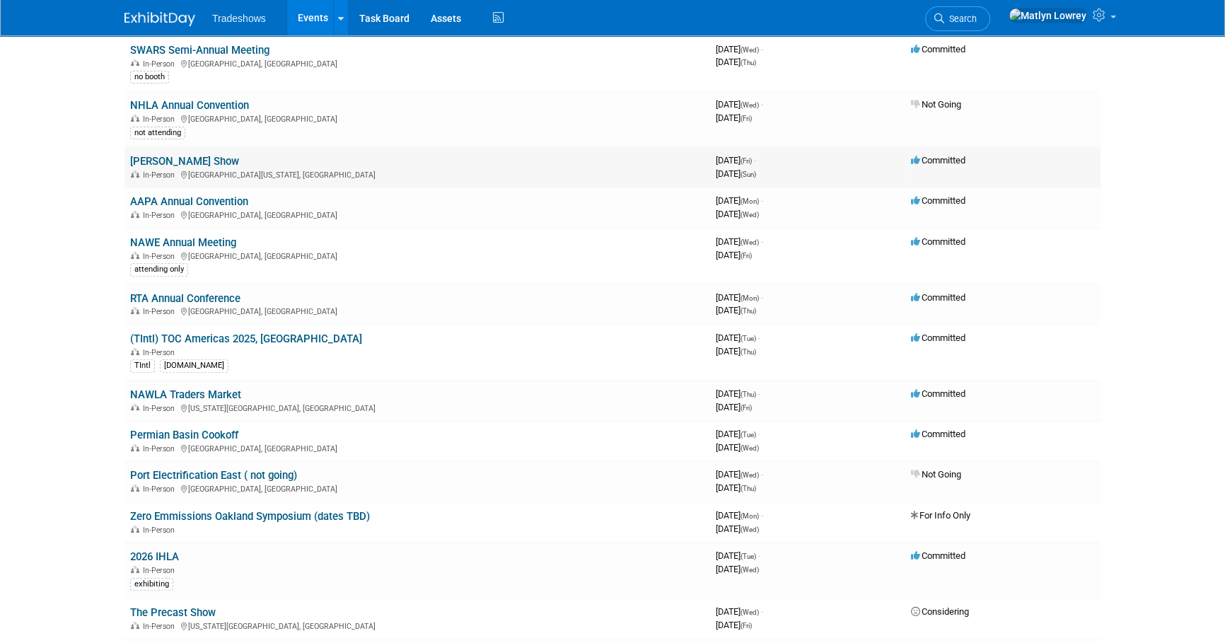
scroll to position [643, 0]
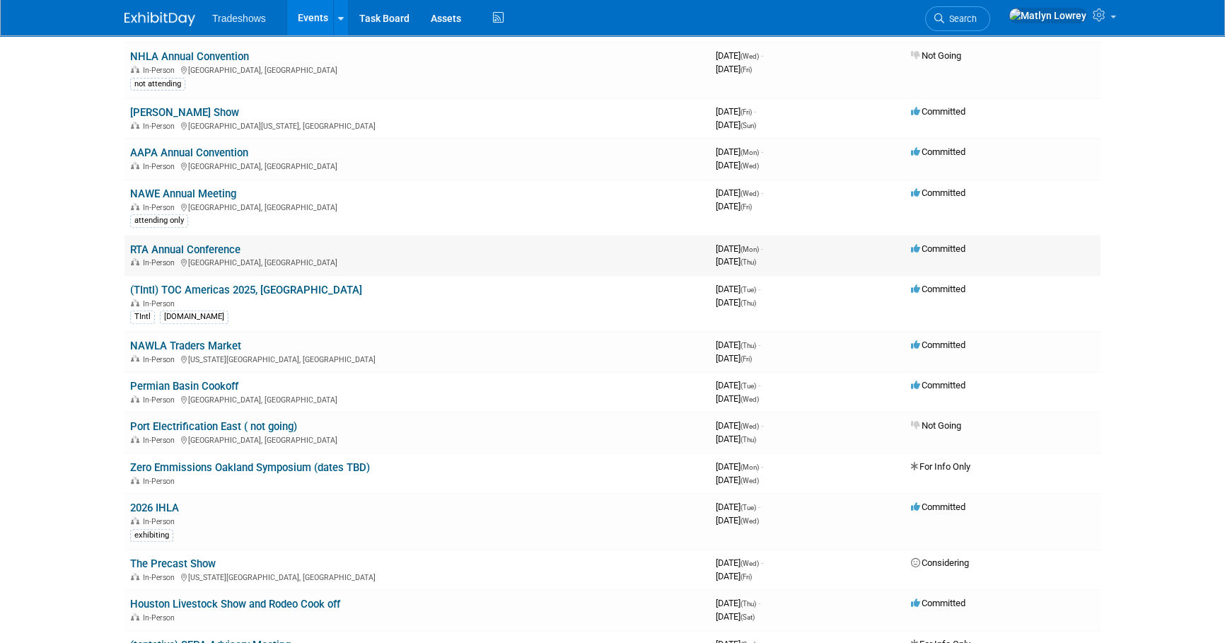
click at [197, 243] on link "RTA Annual Conference" at bounding box center [185, 249] width 110 height 13
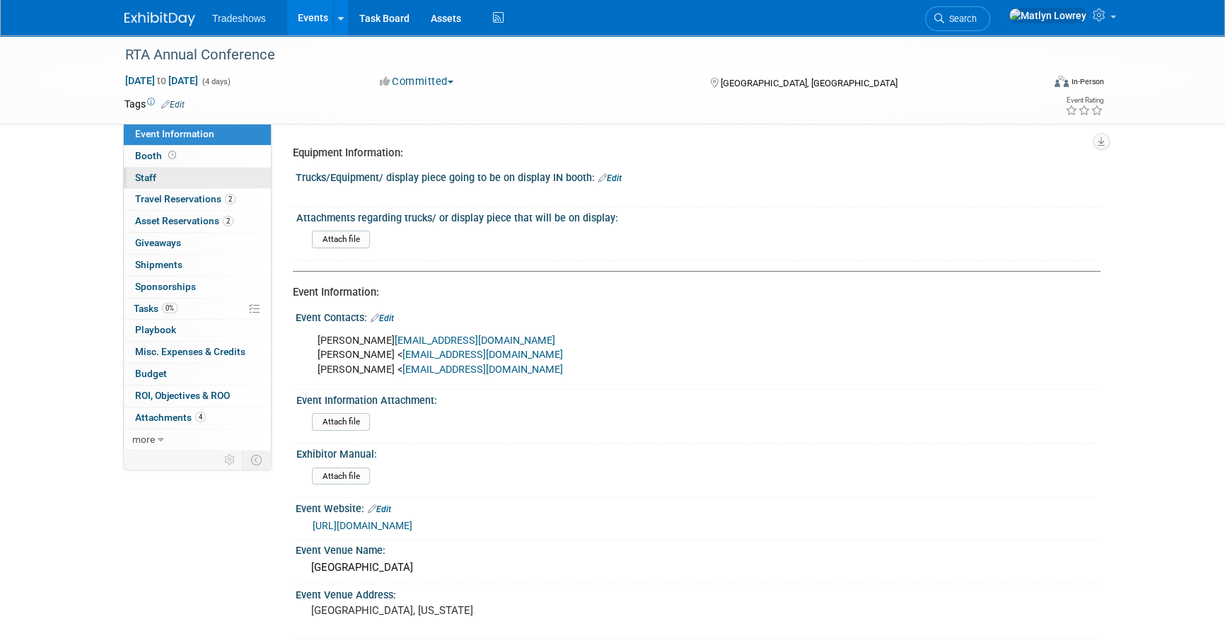
click at [174, 184] on link "0 Staff 0" at bounding box center [197, 178] width 147 height 21
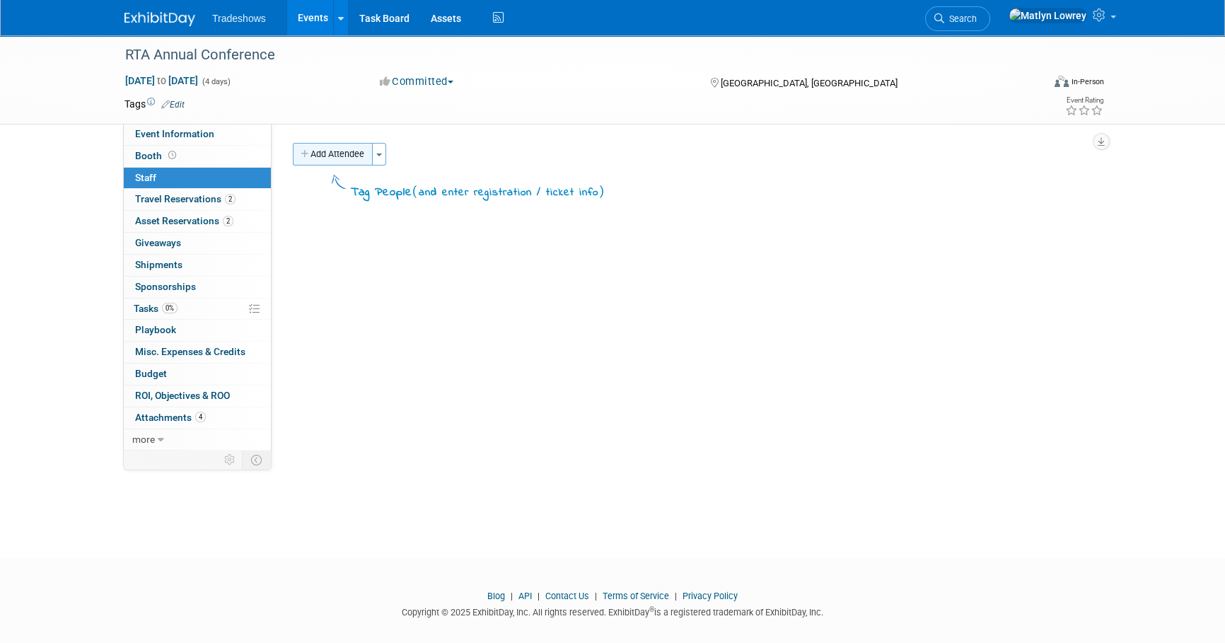
click at [332, 160] on button "Add Attendee" at bounding box center [333, 154] width 80 height 23
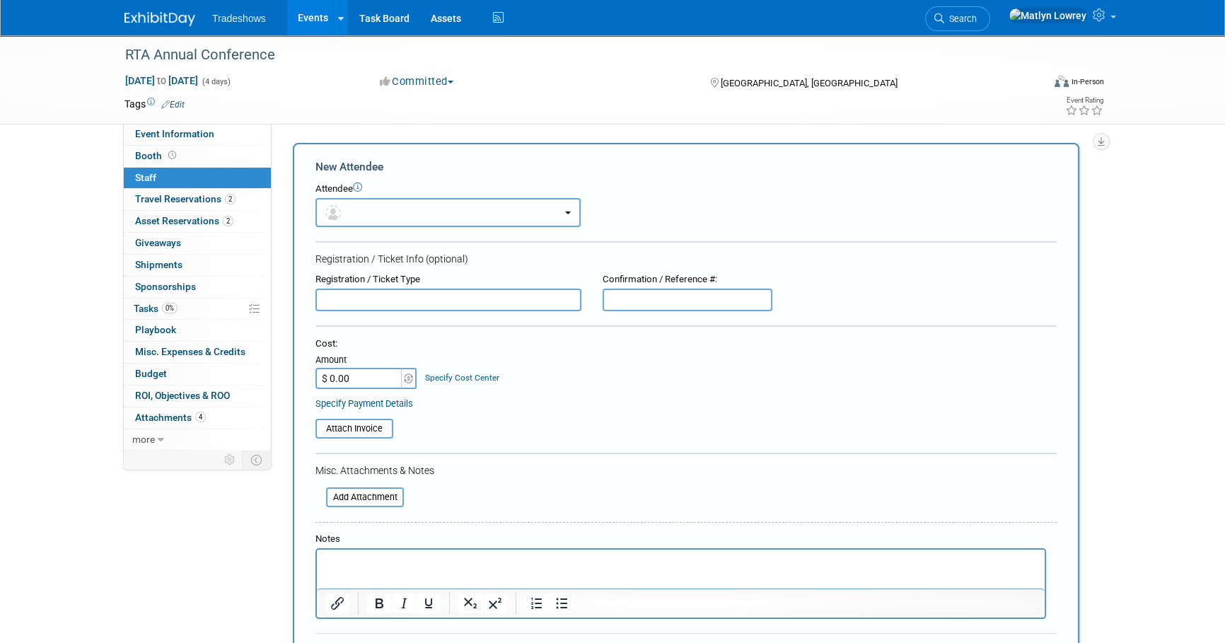
click at [364, 204] on button "button" at bounding box center [447, 212] width 265 height 29
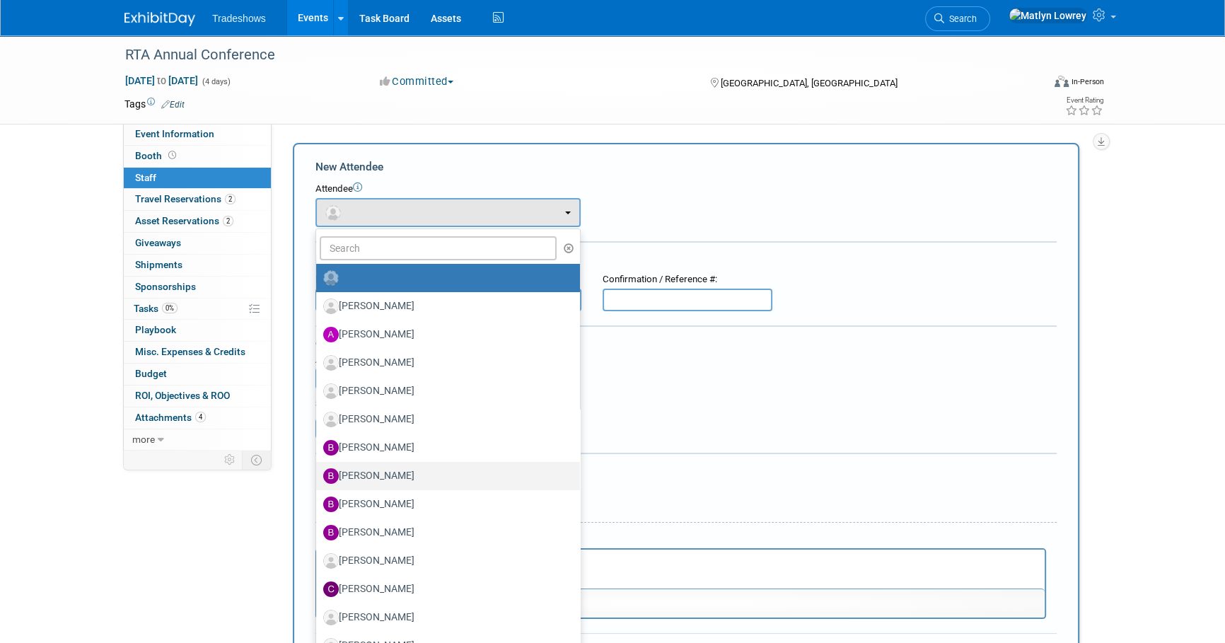
click at [356, 478] on label "[PERSON_NAME]" at bounding box center [444, 476] width 243 height 23
click at [318, 478] on input "[PERSON_NAME]" at bounding box center [313, 473] width 9 height 9
select select "c5dc5e49-41cb-4c44-8192-e1379fb0e229"
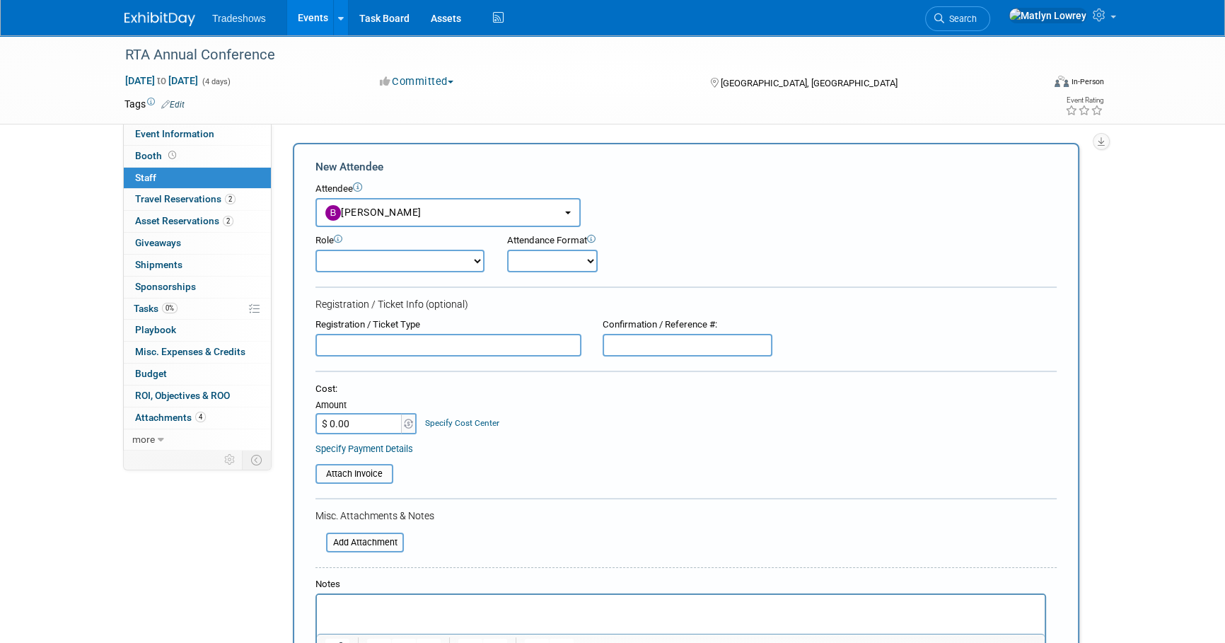
click at [373, 413] on input "$ 0.00" at bounding box center [359, 423] width 88 height 21
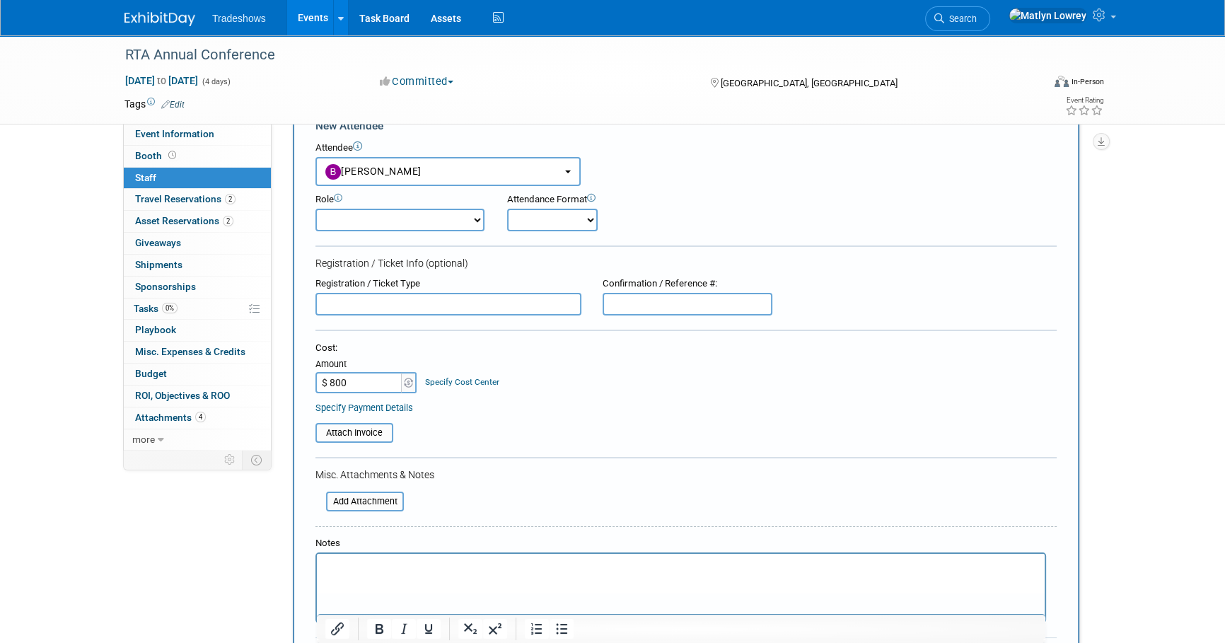
scroll to position [64, 0]
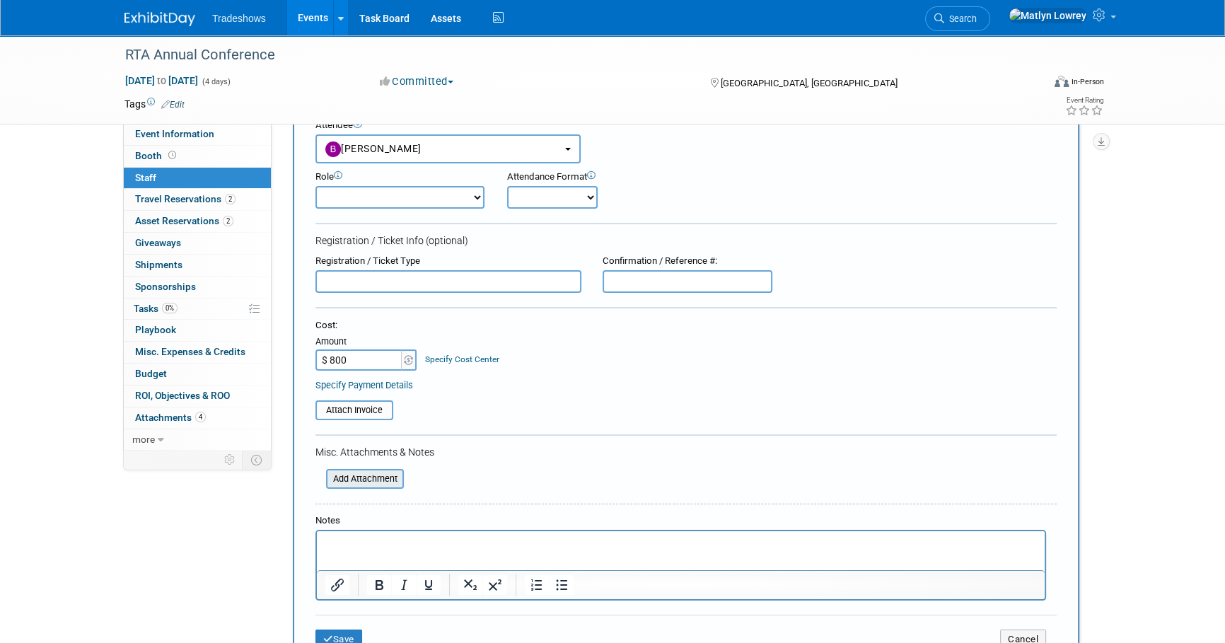
type input "$ 800.00"
click at [390, 472] on input "file" at bounding box center [318, 478] width 168 height 17
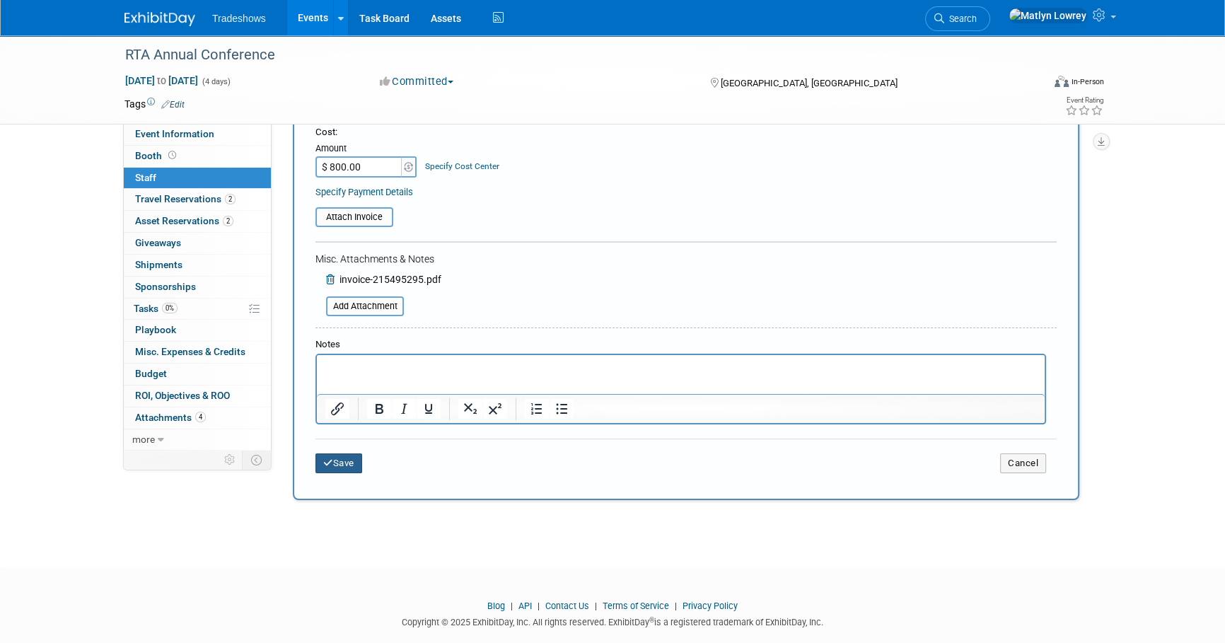
click at [352, 463] on button "Save" at bounding box center [338, 463] width 47 height 20
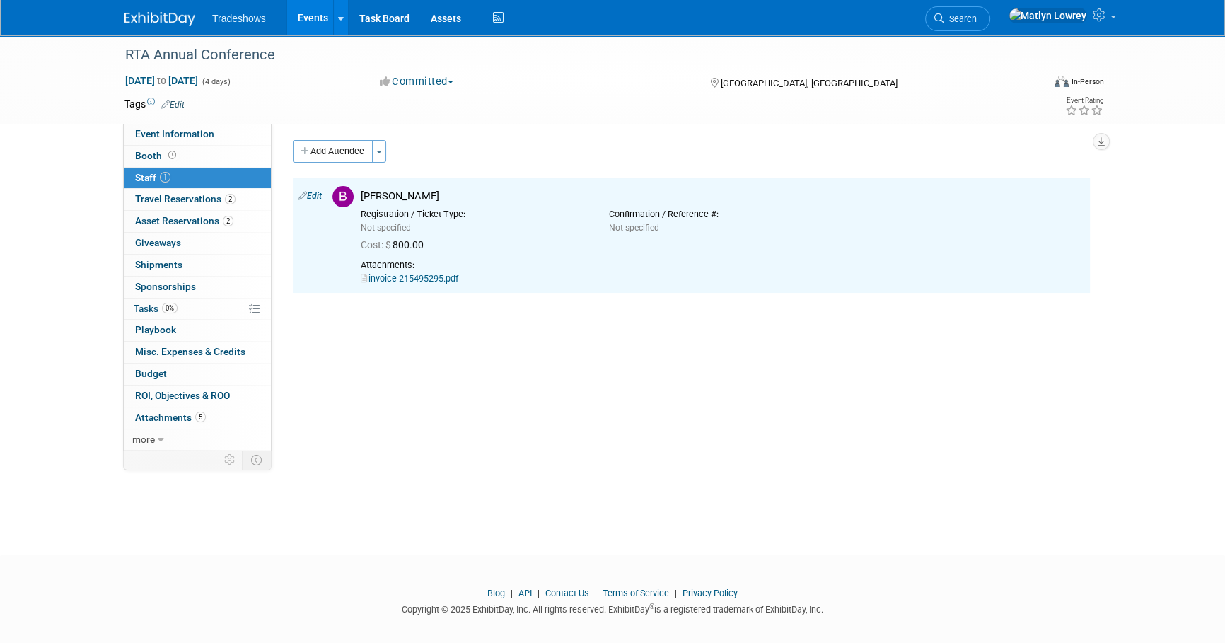
scroll to position [0, 0]
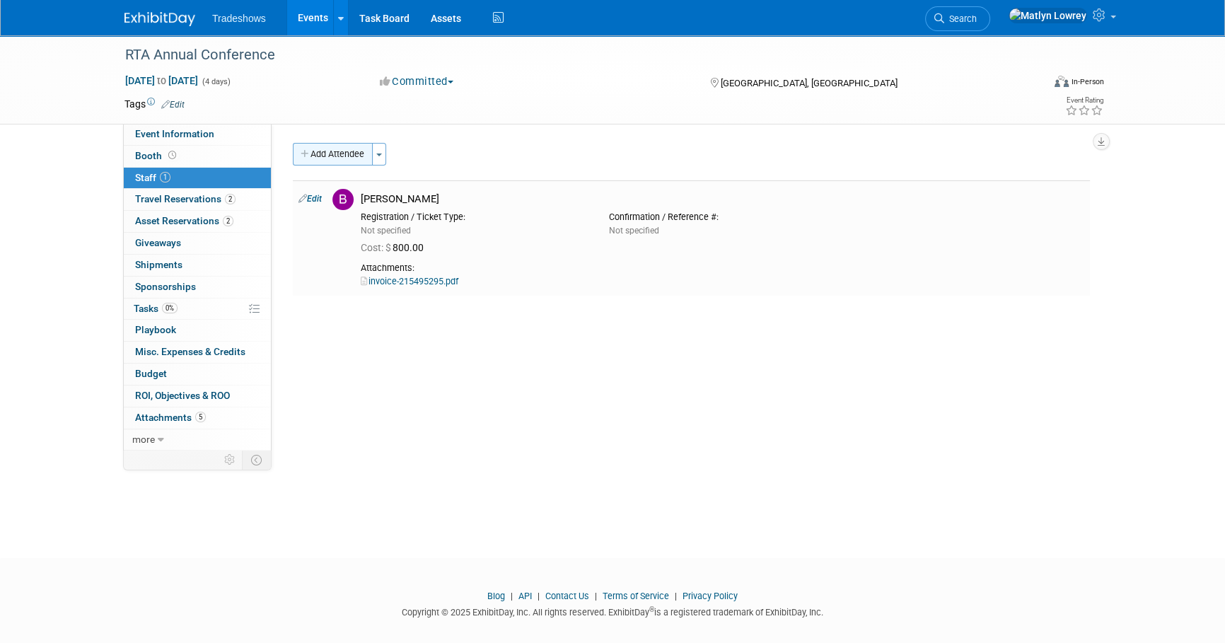
click at [332, 156] on button "Add Attendee" at bounding box center [333, 154] width 80 height 23
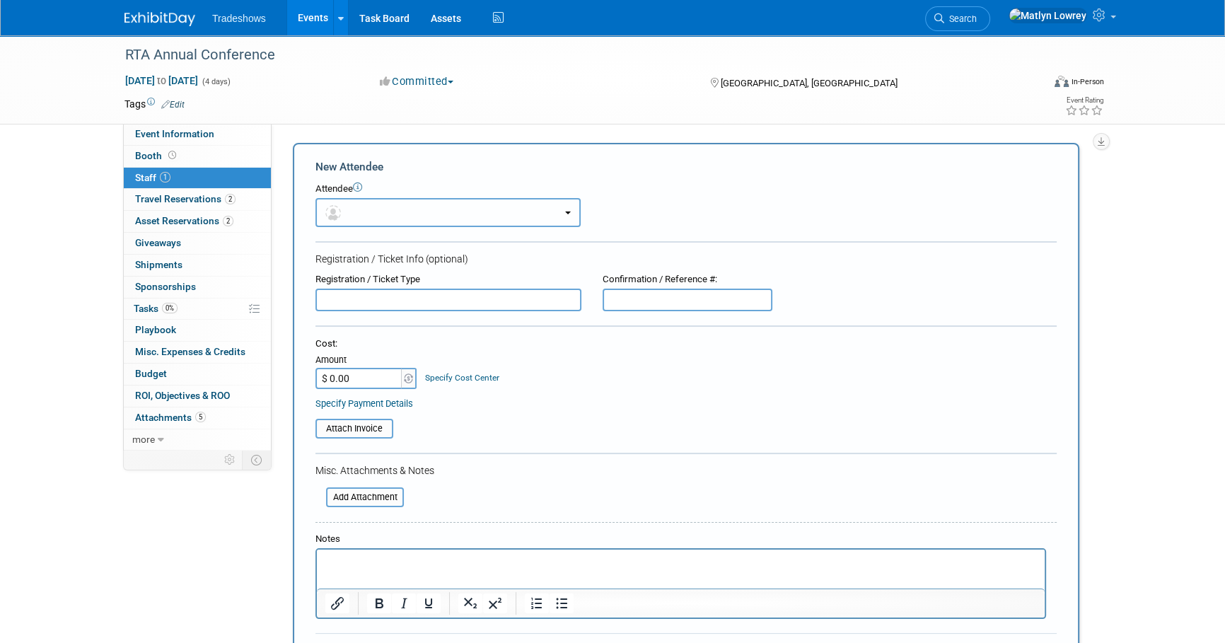
click at [386, 221] on button "button" at bounding box center [447, 212] width 265 height 29
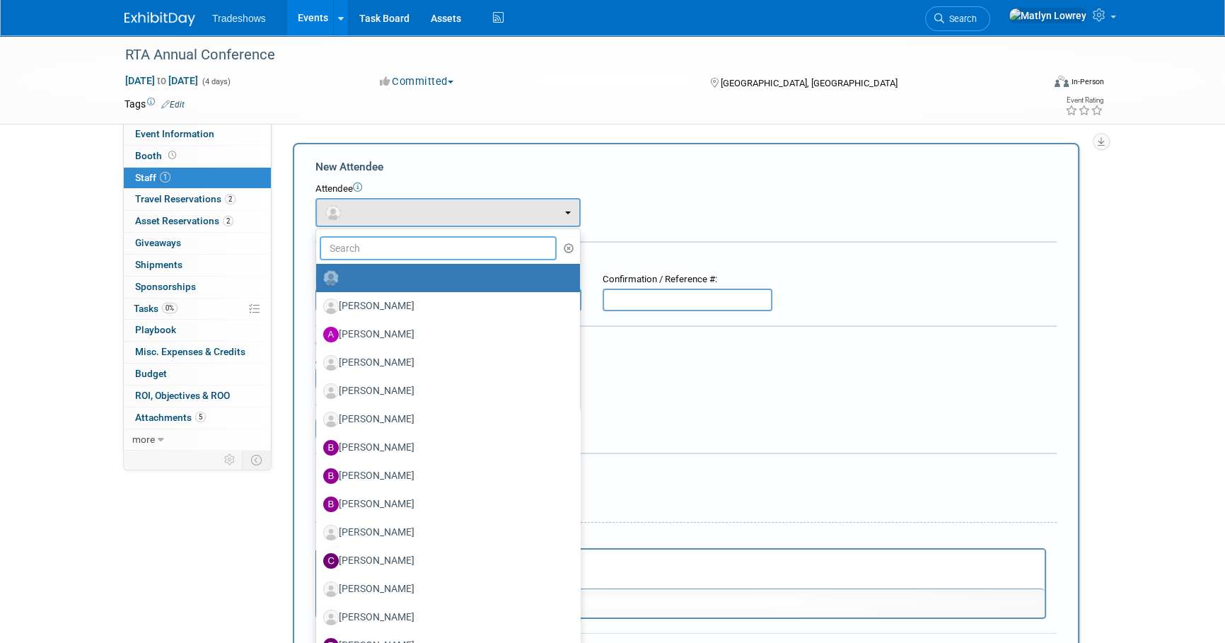
click at [387, 255] on input "text" at bounding box center [438, 248] width 237 height 24
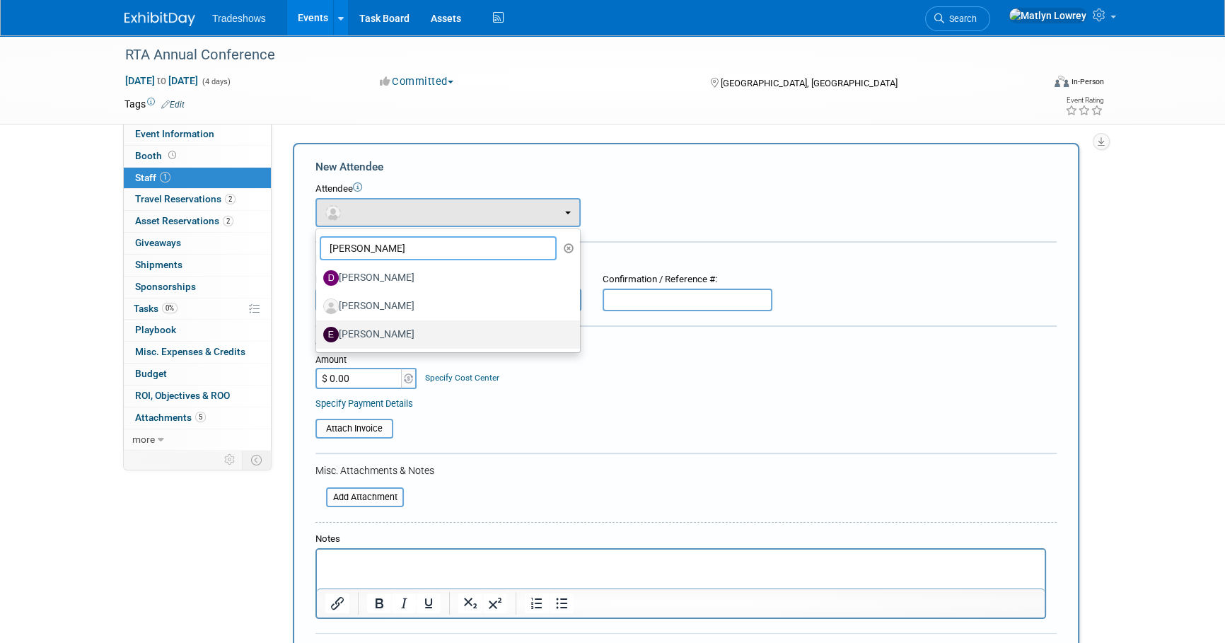
type input "[PERSON_NAME]"
click at [379, 330] on label "[PERSON_NAME]" at bounding box center [444, 334] width 243 height 23
click at [318, 330] on input "[PERSON_NAME]" at bounding box center [313, 332] width 9 height 9
select select "e9ee71d2-653a-4e58-9493-98cc71298d84"
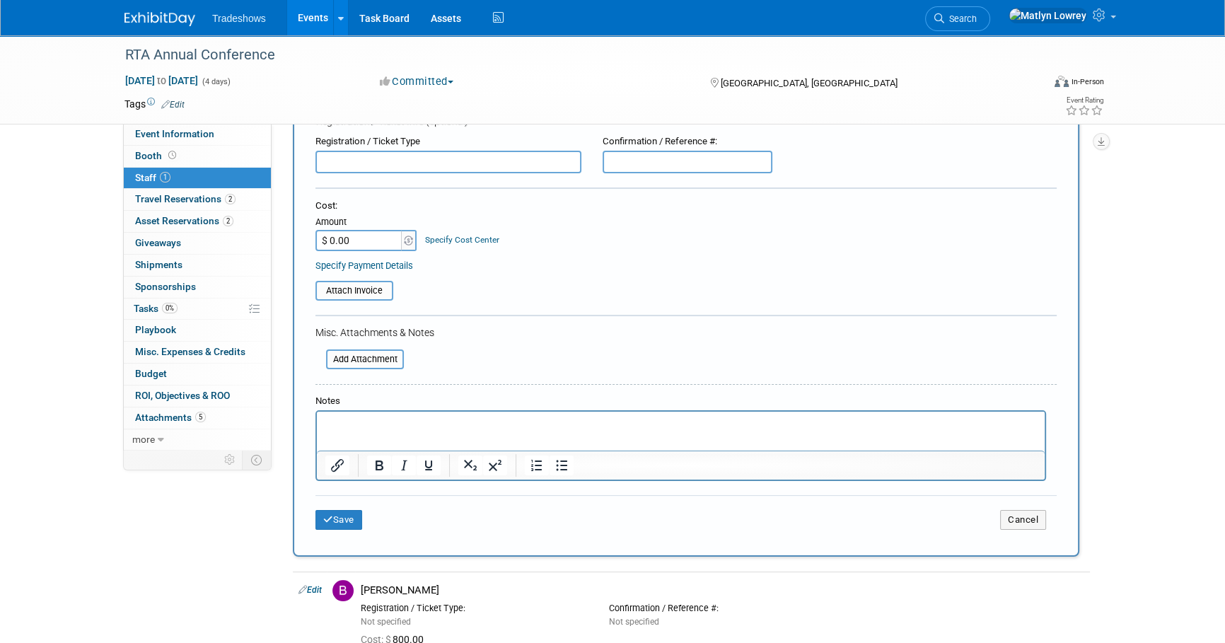
scroll to position [192, 0]
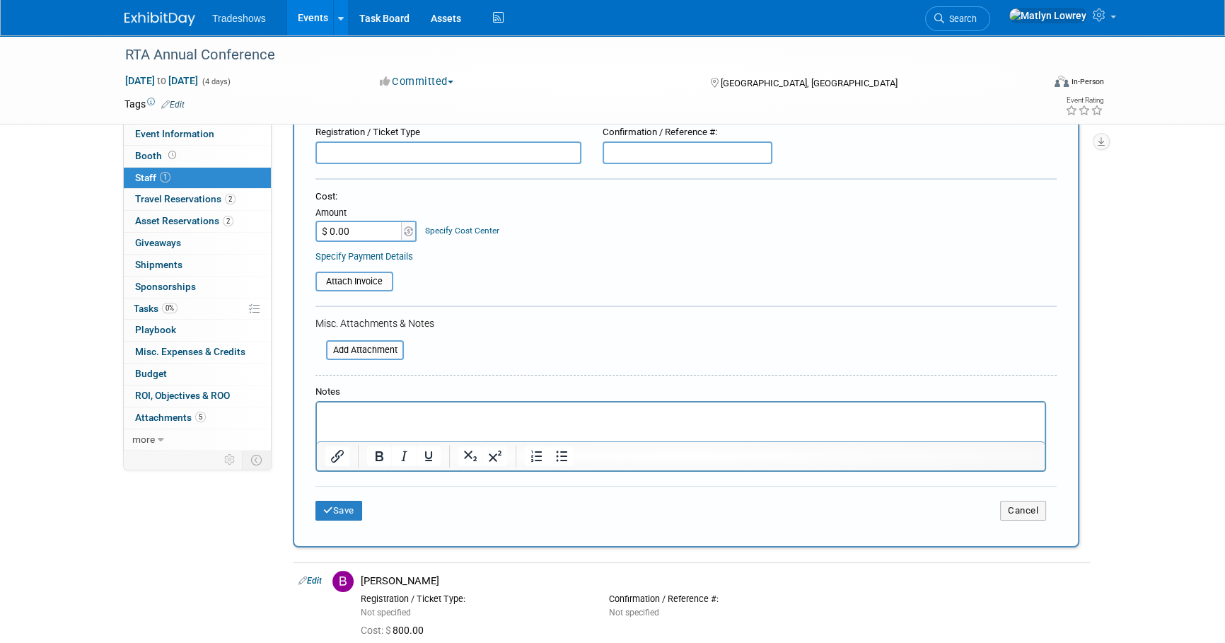
click at [368, 231] on input "$ 0.00" at bounding box center [359, 231] width 88 height 21
type input "$ 800.00"
click at [354, 349] on input "file" at bounding box center [318, 350] width 168 height 17
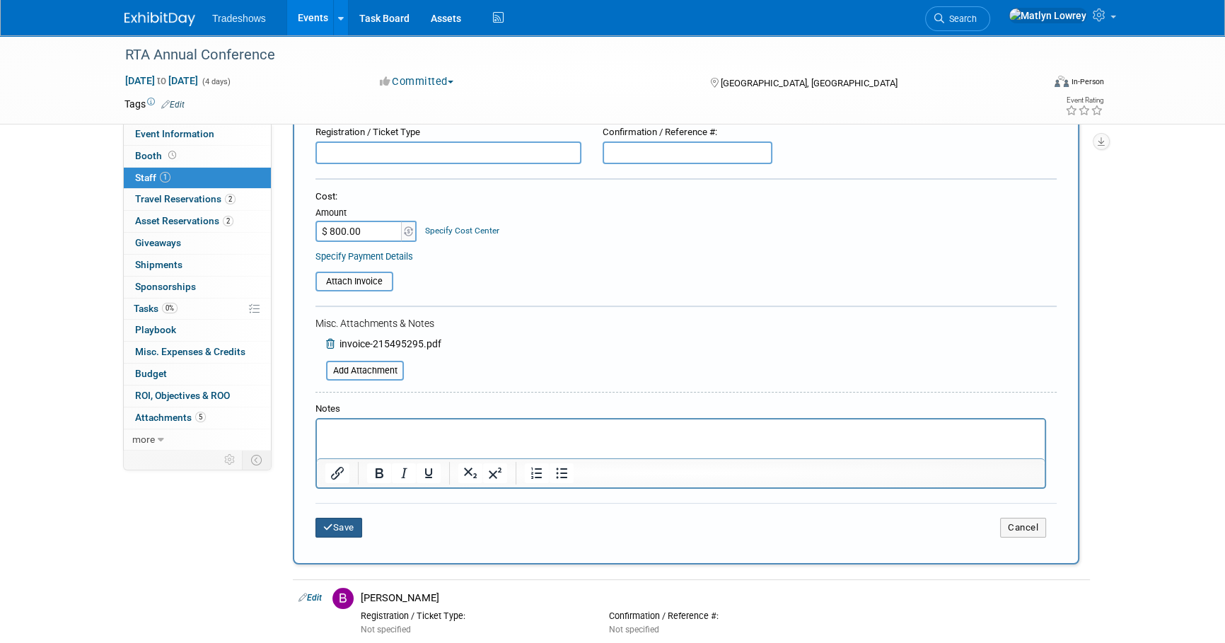
click at [351, 522] on button "Save" at bounding box center [338, 528] width 47 height 20
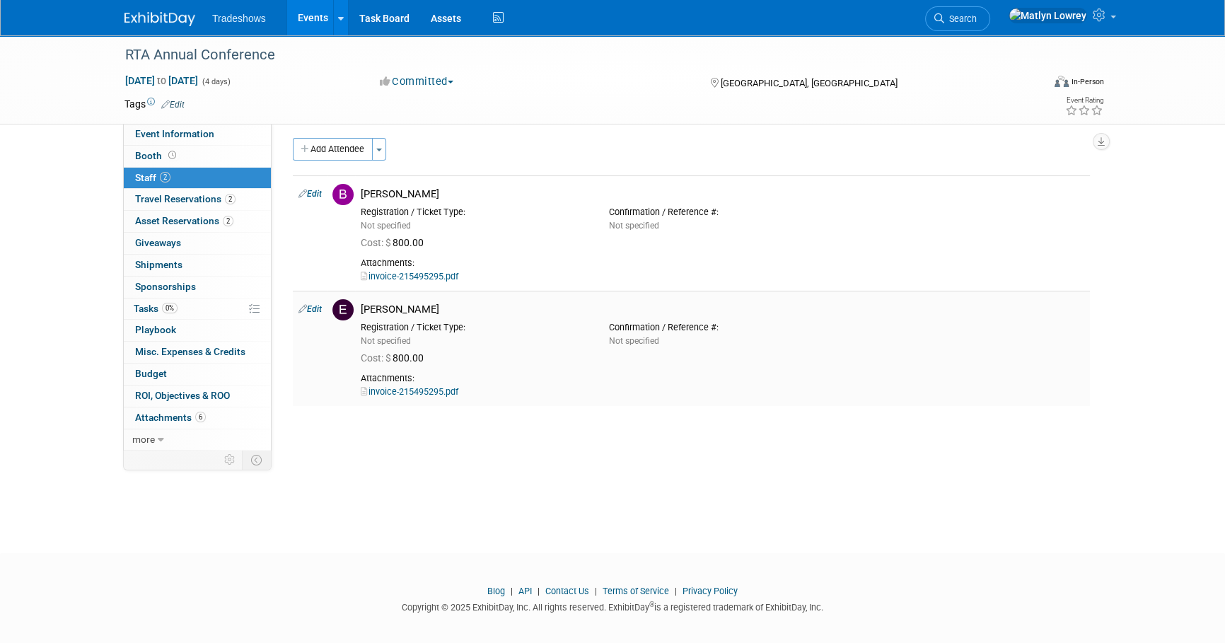
scroll to position [0, 0]
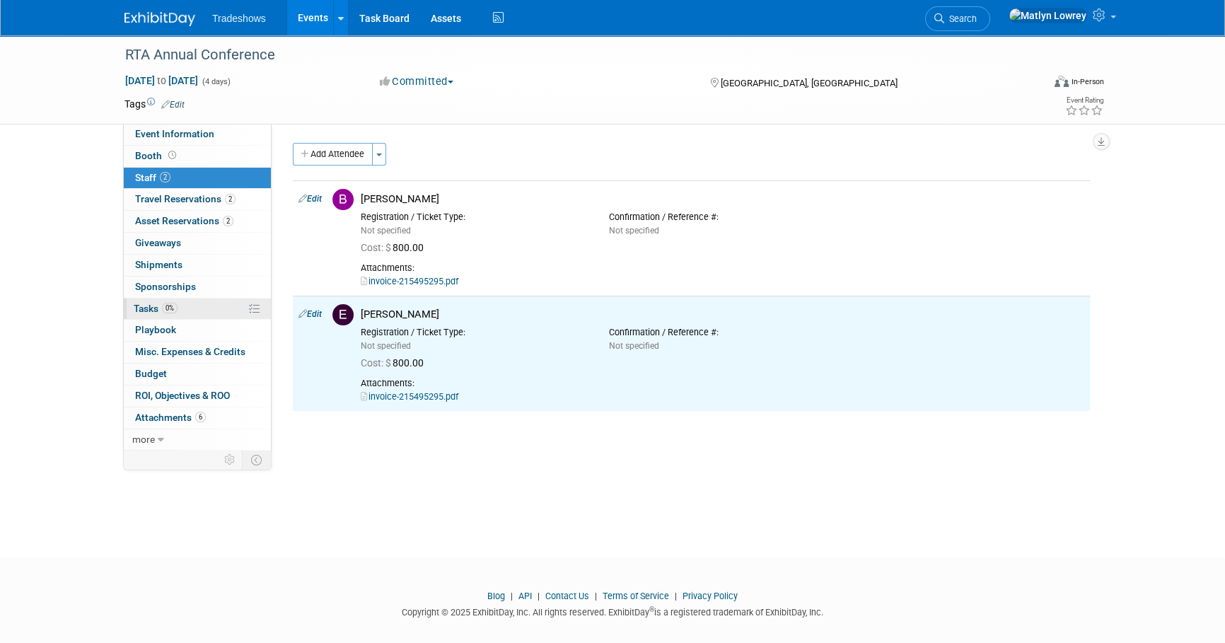
click at [177, 306] on link "0% Tasks 0%" at bounding box center [197, 308] width 147 height 21
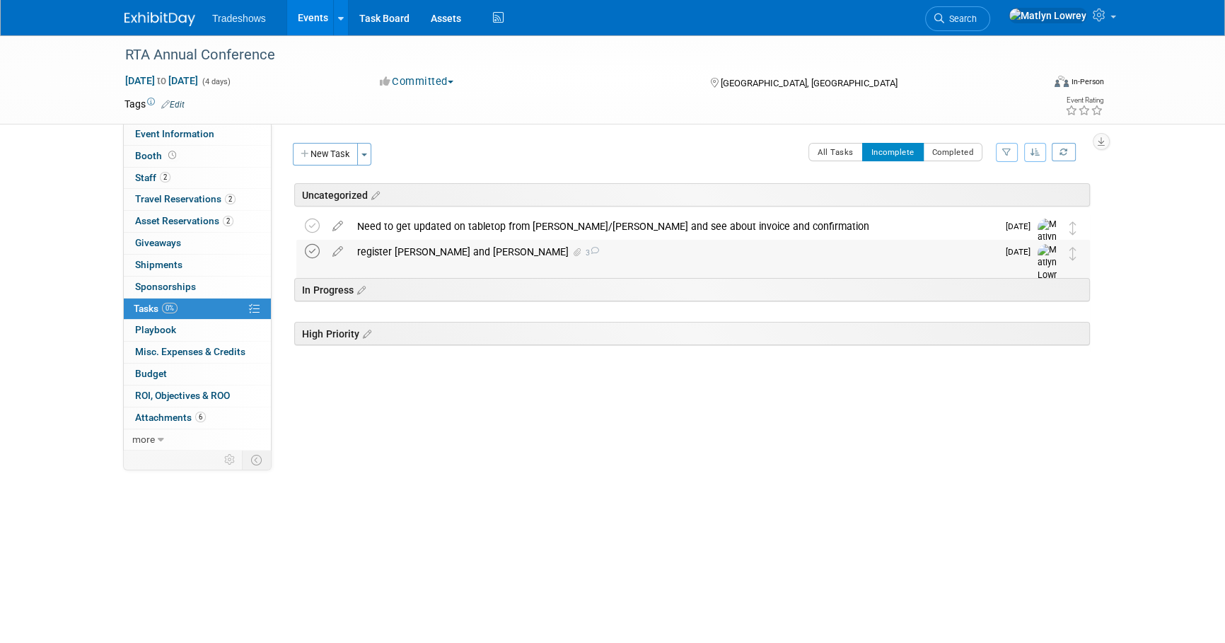
click at [315, 247] on icon at bounding box center [312, 251] width 15 height 15
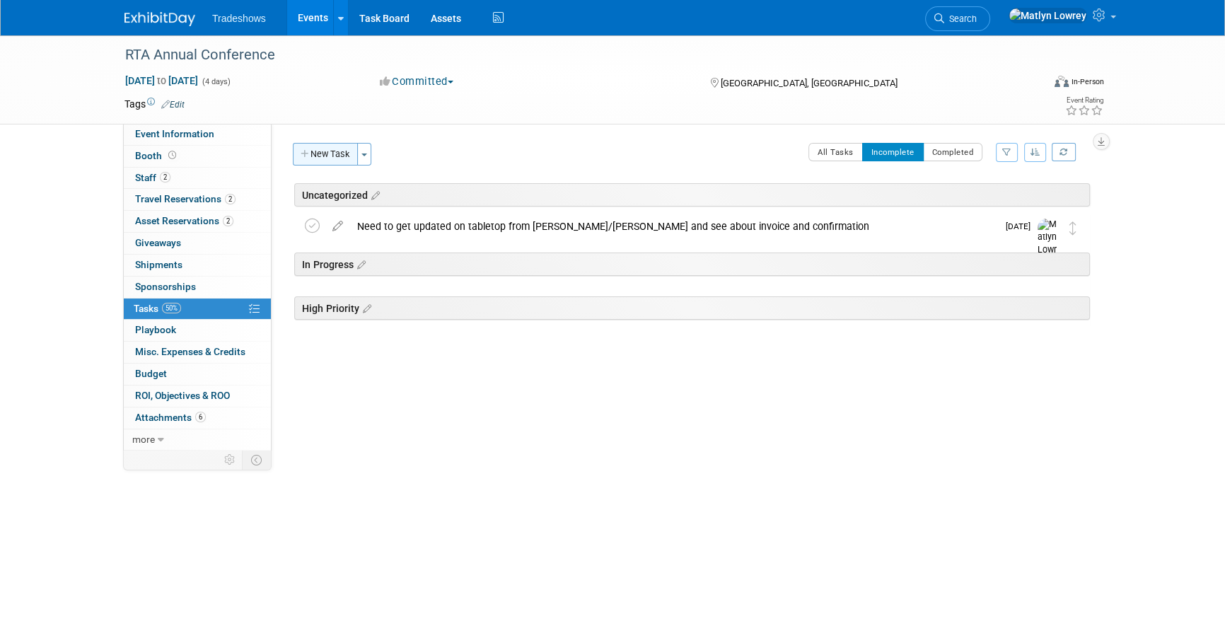
click at [339, 153] on button "New Task" at bounding box center [325, 154] width 65 height 23
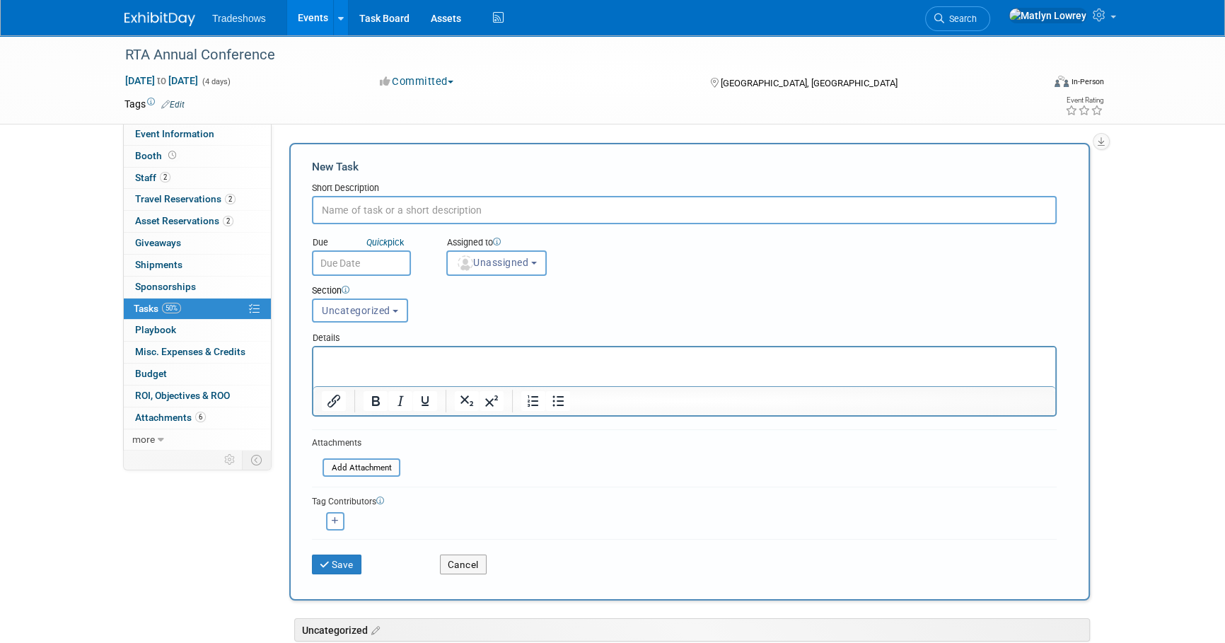
click at [372, 211] on input "text" at bounding box center [684, 210] width 745 height 28
type input "Has Invoice for registration been paid?"
click at [476, 261] on span "Unassigned" at bounding box center [492, 262] width 72 height 11
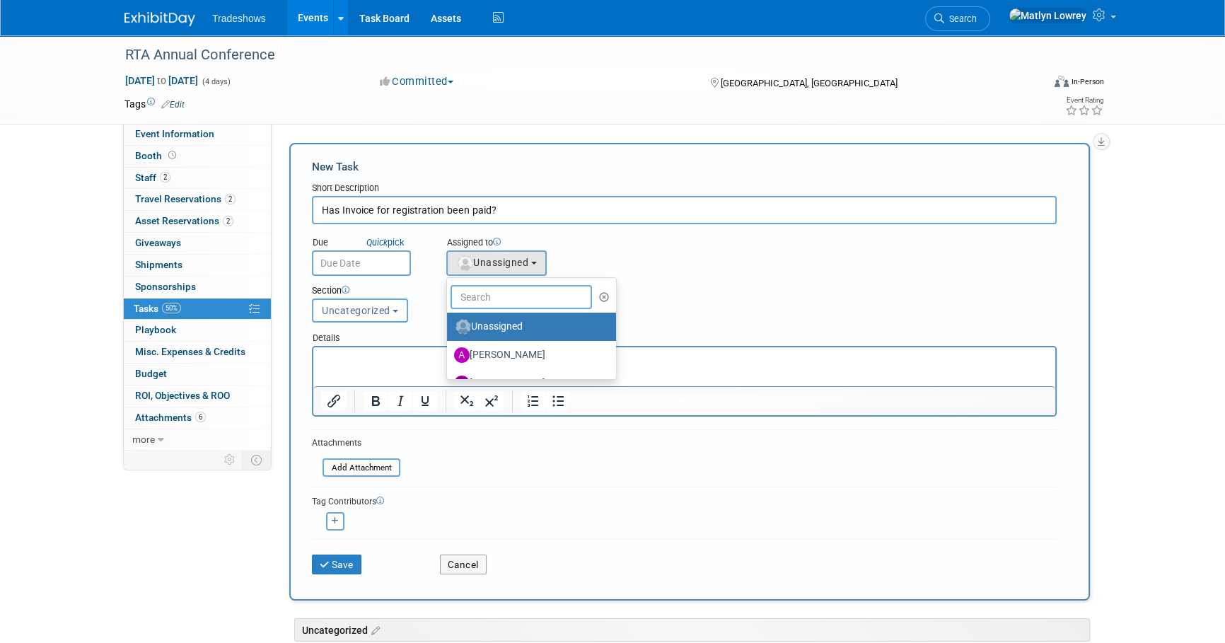
click at [479, 289] on input "text" at bounding box center [520, 297] width 141 height 24
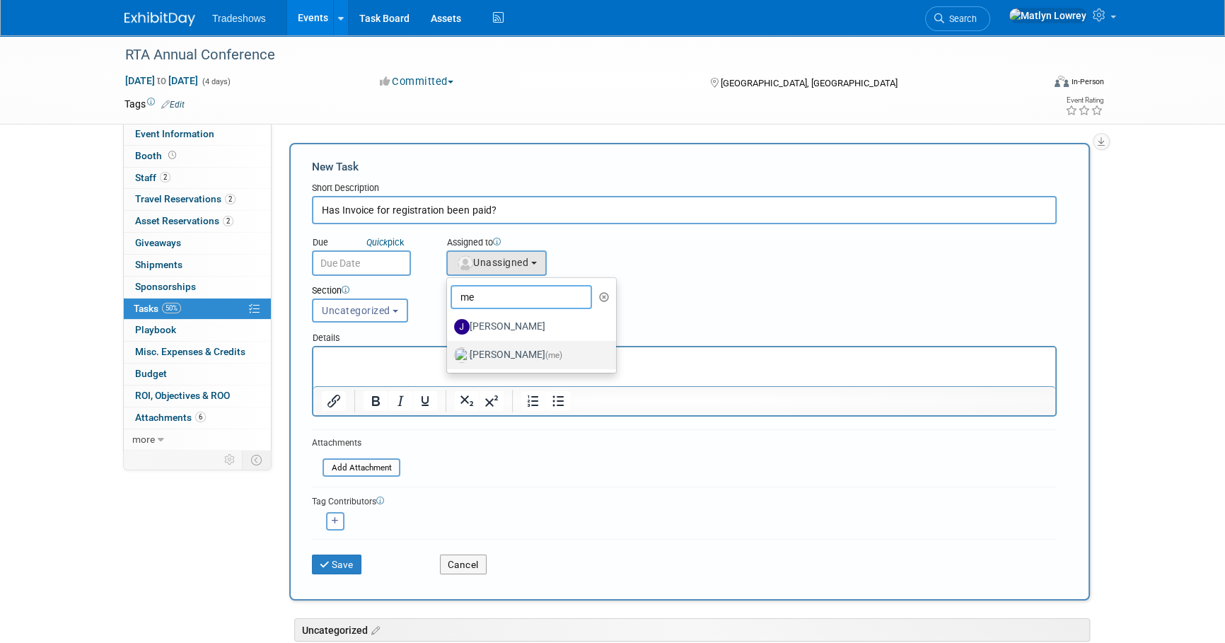
type input "me"
drag, startPoint x: 502, startPoint y: 349, endPoint x: 186, endPoint y: 1, distance: 469.5
click at [502, 349] on label "[PERSON_NAME] (me)" at bounding box center [528, 355] width 148 height 23
click at [449, 349] on input "[PERSON_NAME] (me)" at bounding box center [444, 353] width 9 height 9
select select "53a61db3-ae1f-4f8e-85ed-74f10af30436"
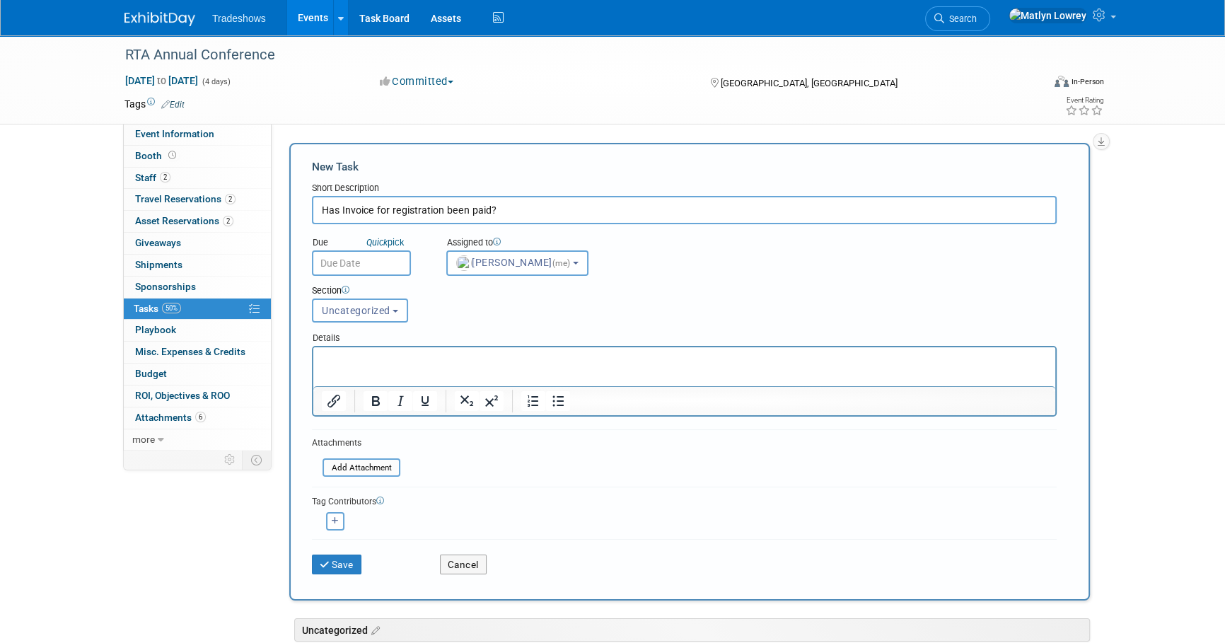
click at [392, 262] on input "text" at bounding box center [361, 262] width 99 height 25
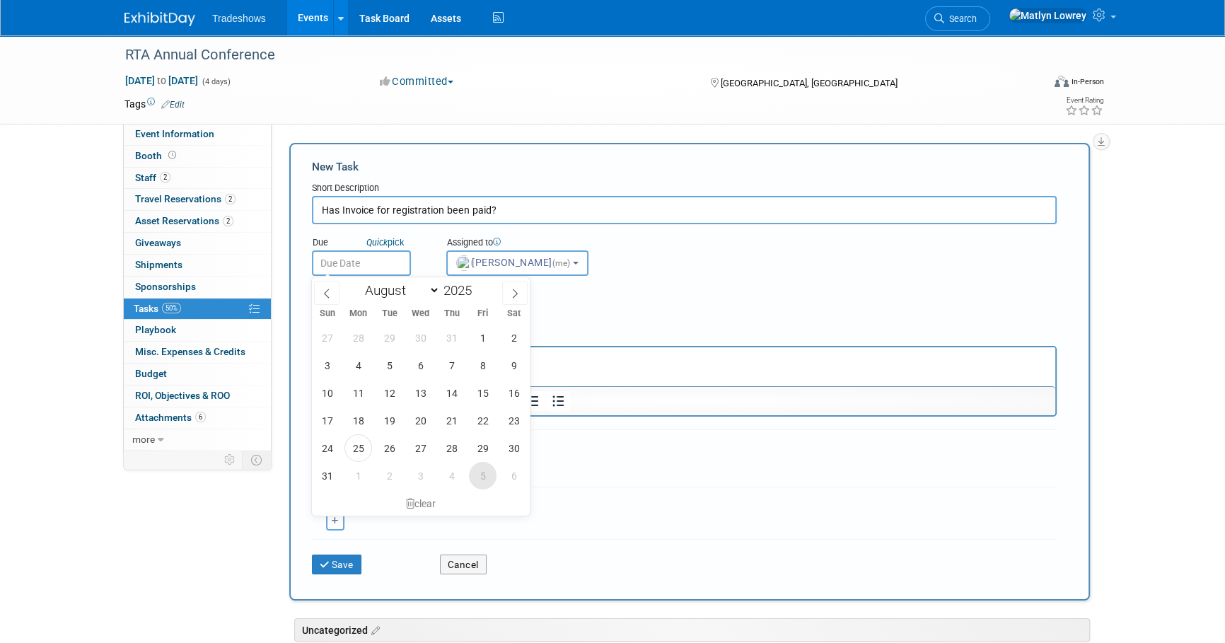
click at [481, 474] on span "5" at bounding box center [483, 476] width 28 height 28
type input "[DATE]"
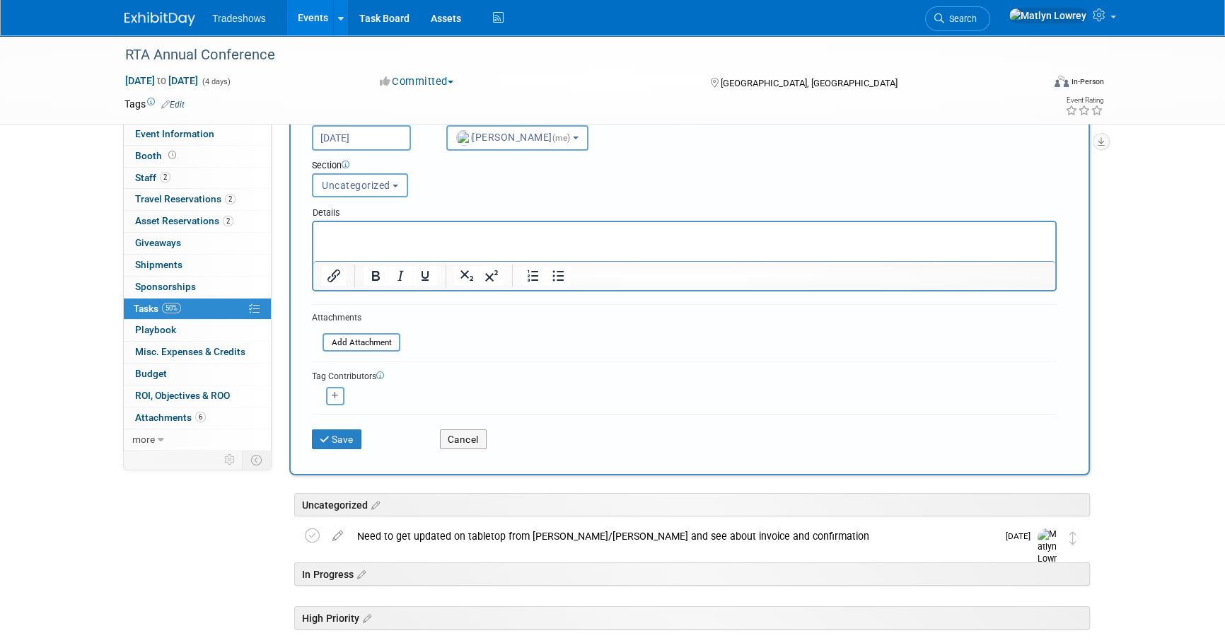
scroll to position [128, 0]
click at [356, 437] on button "Save" at bounding box center [336, 436] width 49 height 20
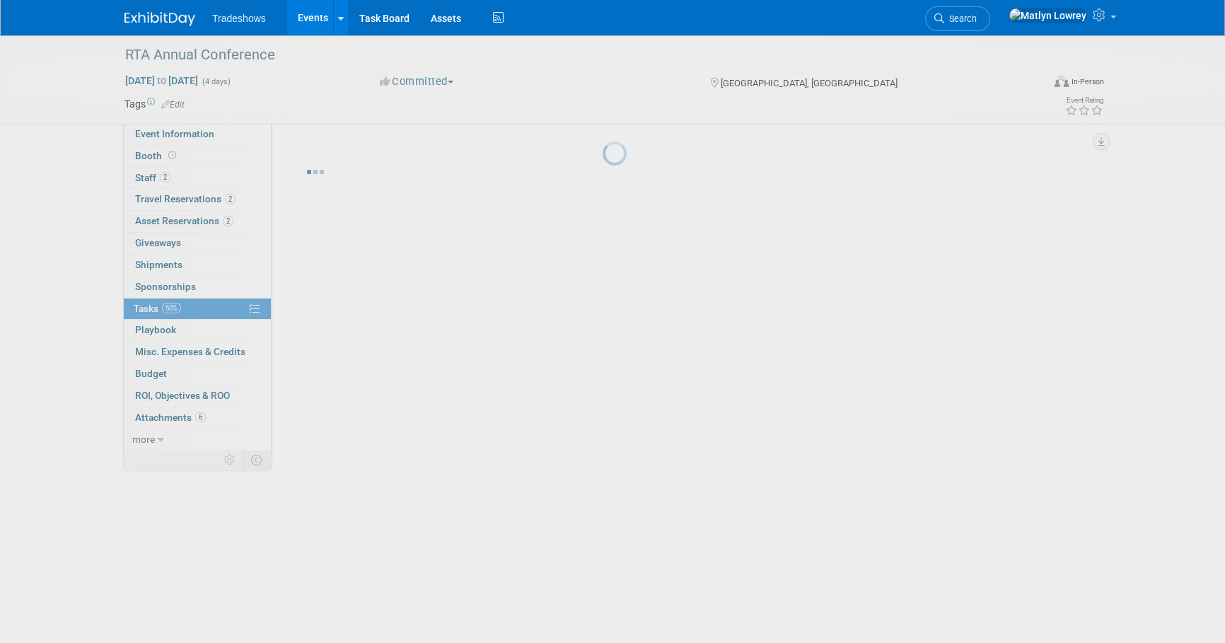
scroll to position [0, 0]
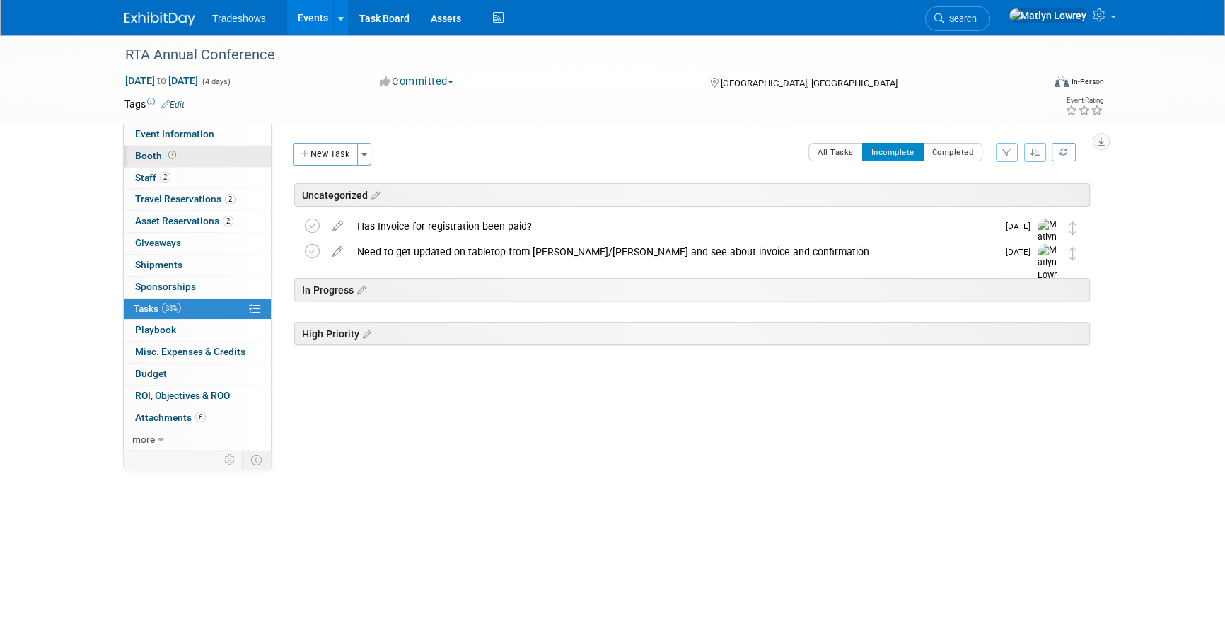
drag, startPoint x: 153, startPoint y: 155, endPoint x: 197, endPoint y: 161, distance: 44.2
click at [153, 155] on span "Booth" at bounding box center [157, 155] width 44 height 11
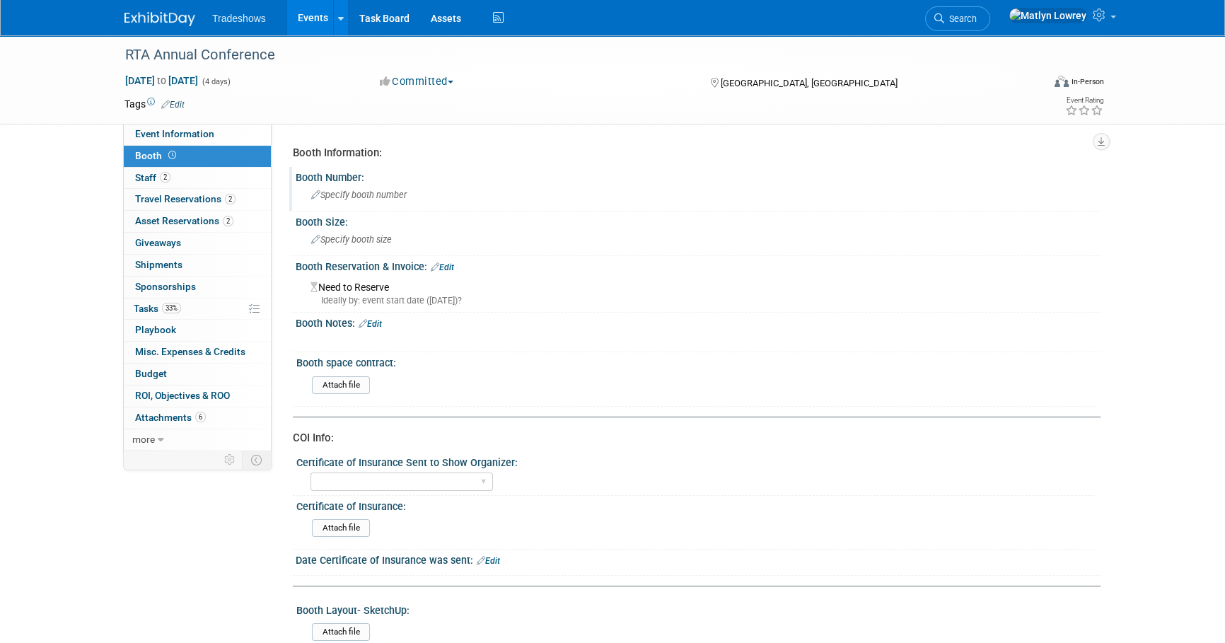
click at [346, 199] on span "Specify booth number" at bounding box center [358, 194] width 95 height 11
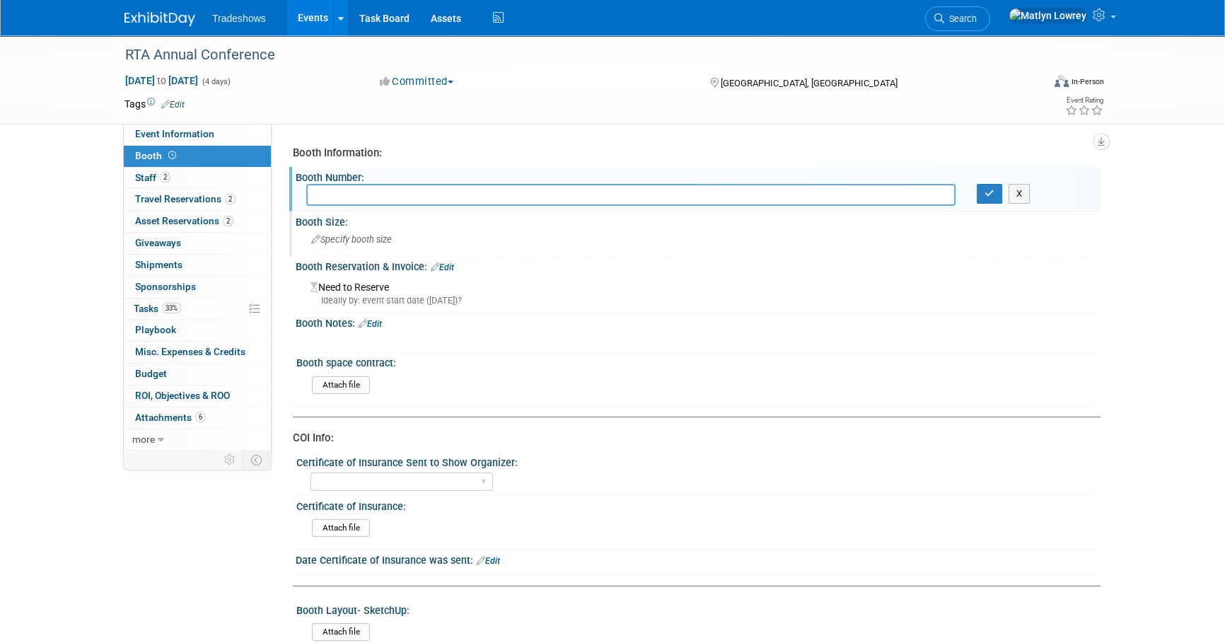
click at [335, 228] on div "Specify booth size" at bounding box center [697, 239] width 783 height 22
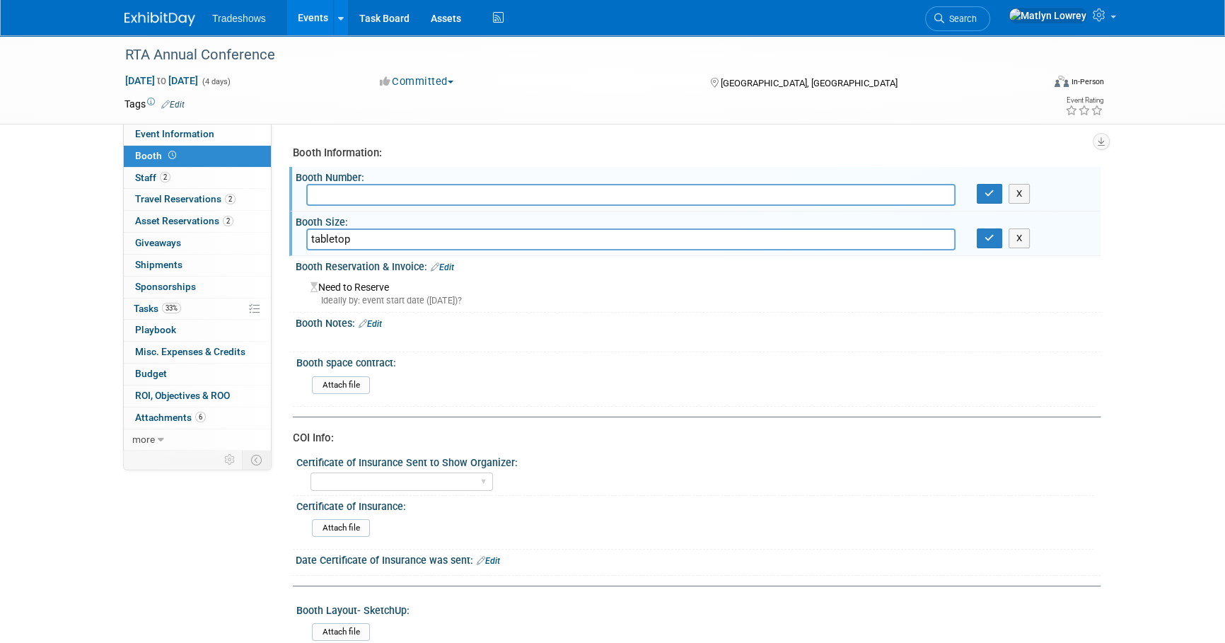
type input "tabletop"
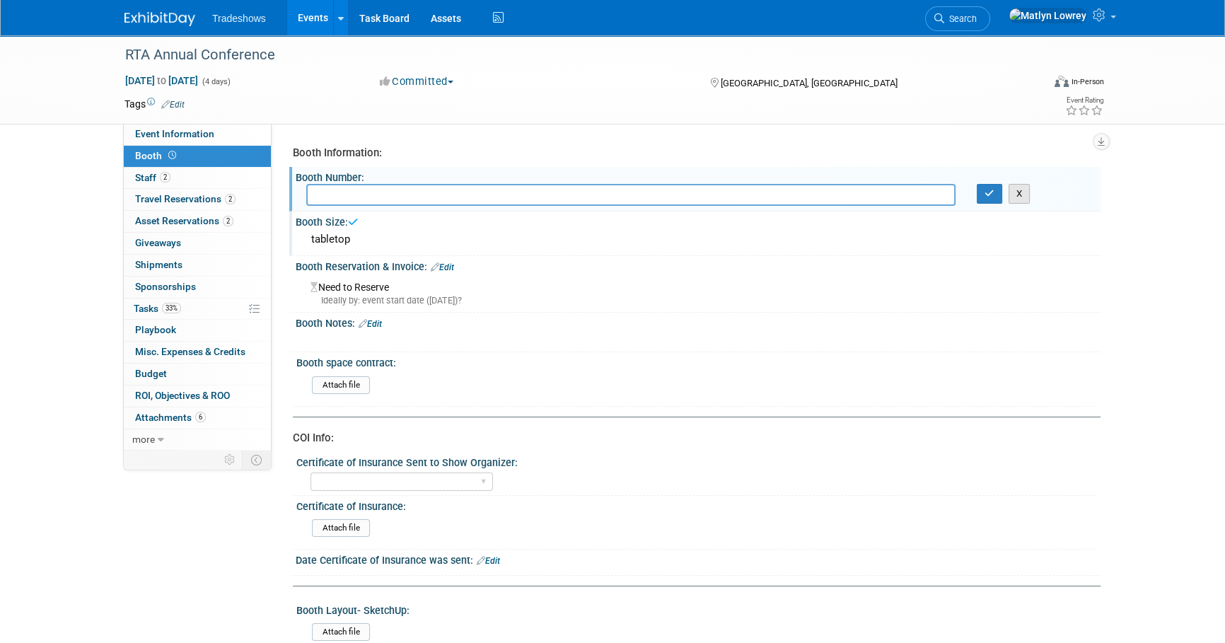
click at [1019, 198] on button "X" at bounding box center [1019, 194] width 22 height 20
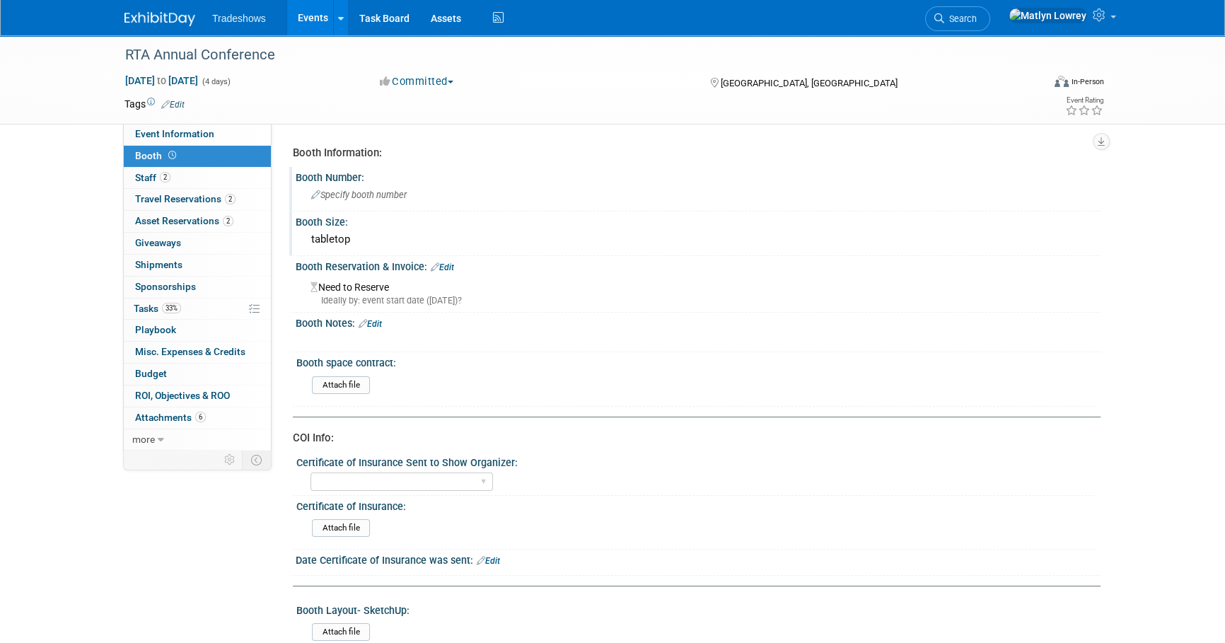
click at [372, 294] on div "Ideally by: event start date ([DATE])?" at bounding box center [699, 300] width 779 height 13
click at [442, 268] on link "Edit" at bounding box center [442, 267] width 23 height 10
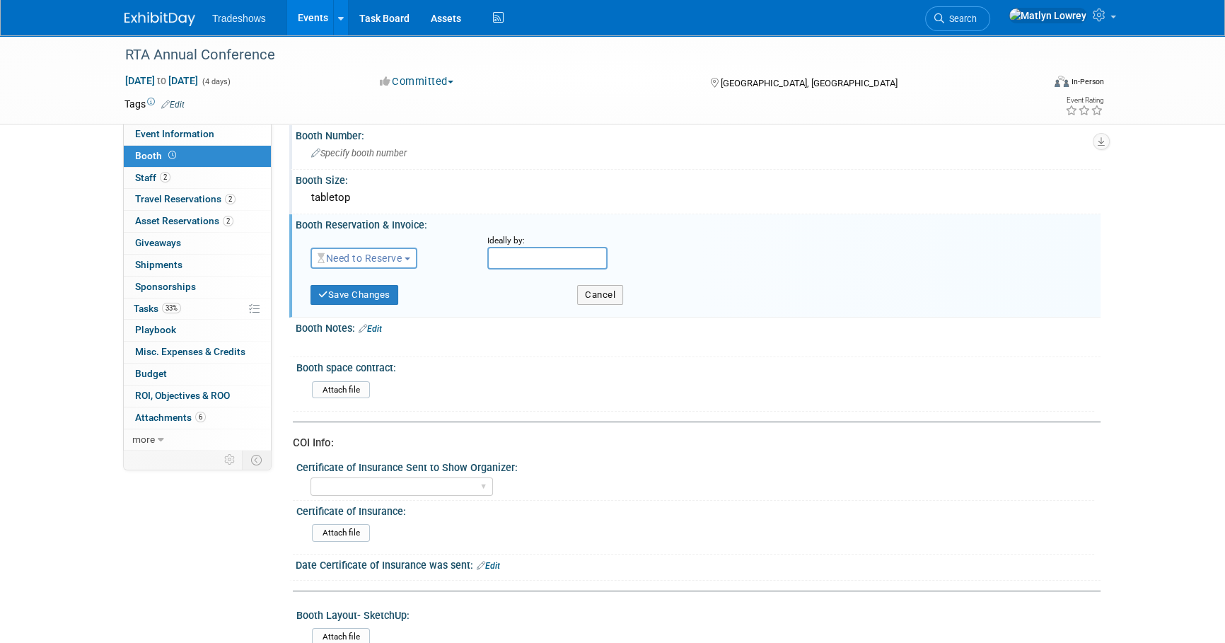
scroll to position [64, 0]
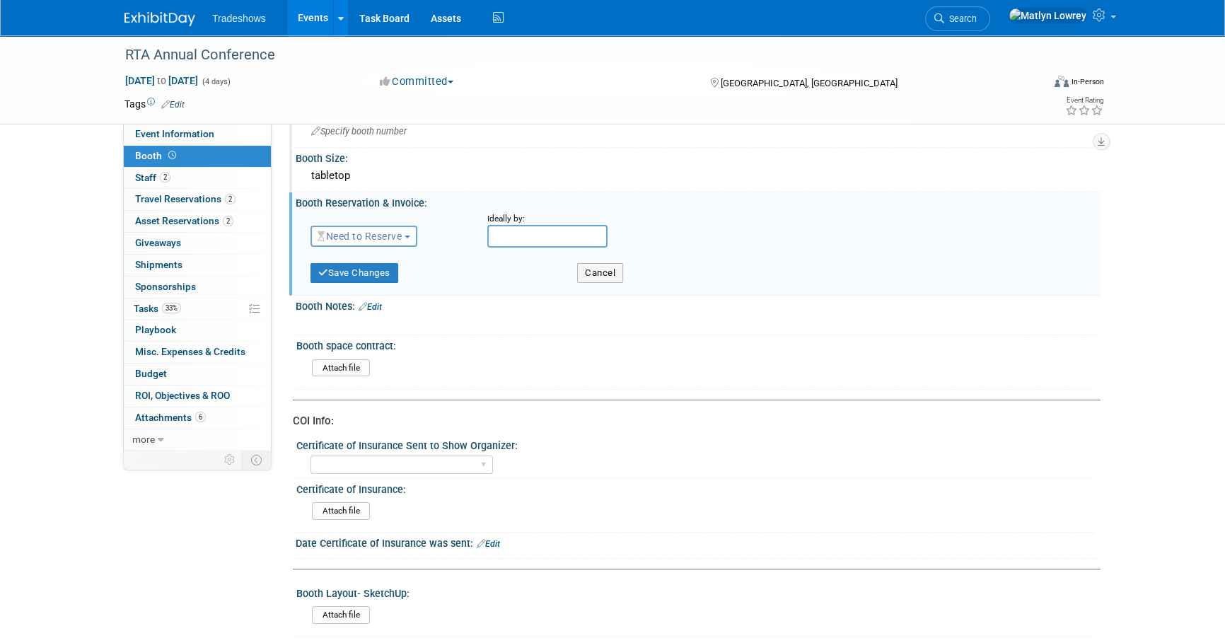
click at [383, 240] on span "Need to Reserve" at bounding box center [359, 236] width 84 height 11
click at [351, 298] on link "No Reservation Required" at bounding box center [386, 300] width 151 height 20
click at [366, 233] on link "No Reservation Required" at bounding box center [380, 236] width 127 height 11
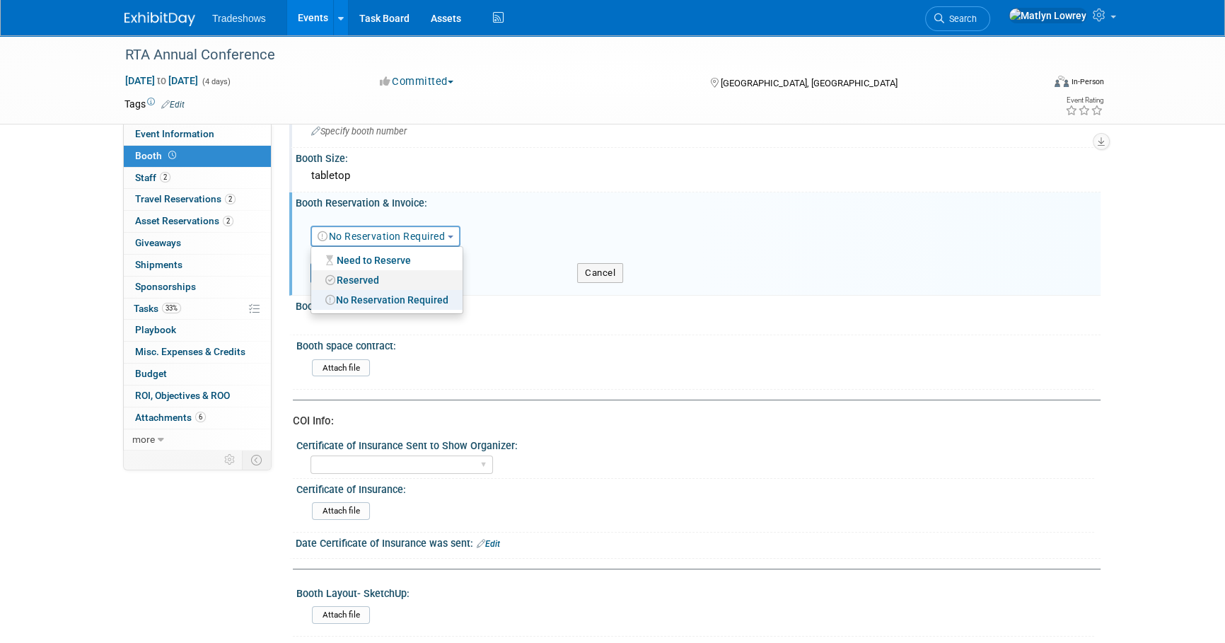
click at [370, 274] on link "Reserved" at bounding box center [386, 280] width 151 height 20
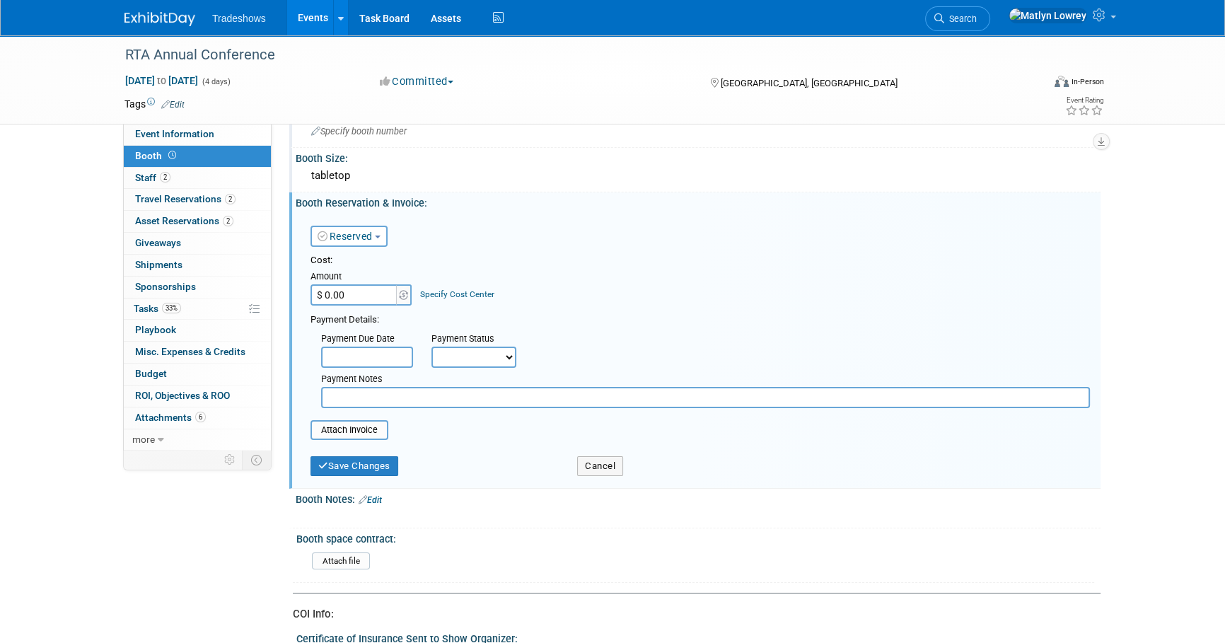
click at [340, 290] on input "$ 0.00" at bounding box center [354, 294] width 88 height 21
type input "$ 995.00"
click at [360, 353] on input "text" at bounding box center [367, 356] width 92 height 21
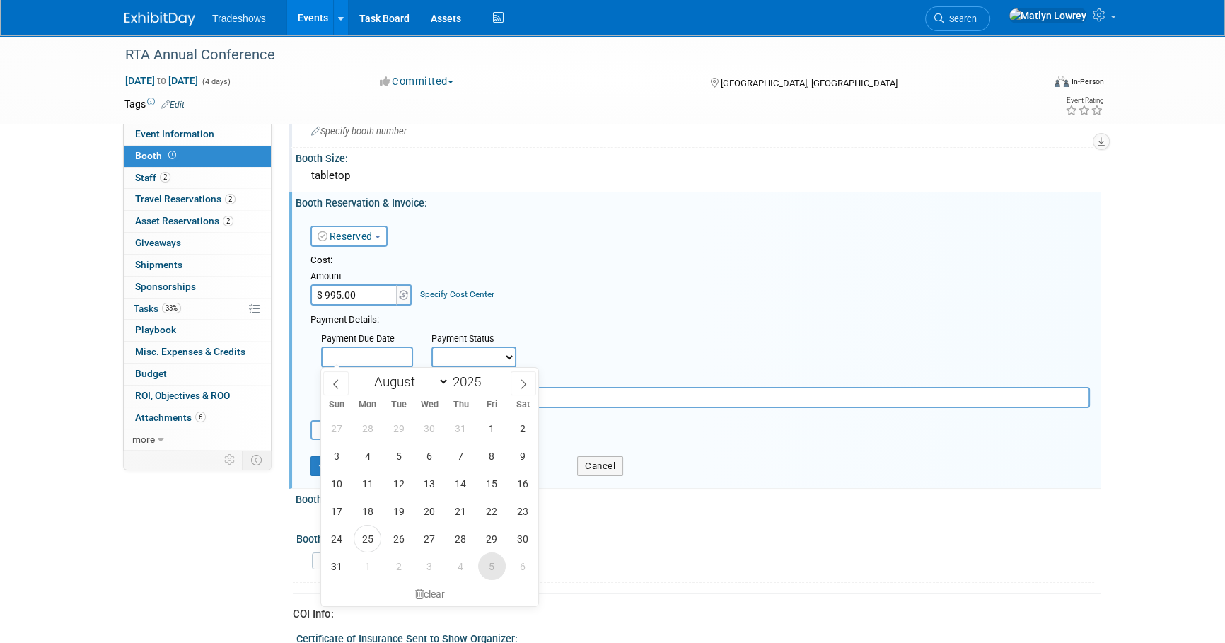
drag, startPoint x: 485, startPoint y: 561, endPoint x: 492, endPoint y: 448, distance: 114.1
click at [486, 561] on span "5" at bounding box center [492, 566] width 28 height 28
type input "[DATE]"
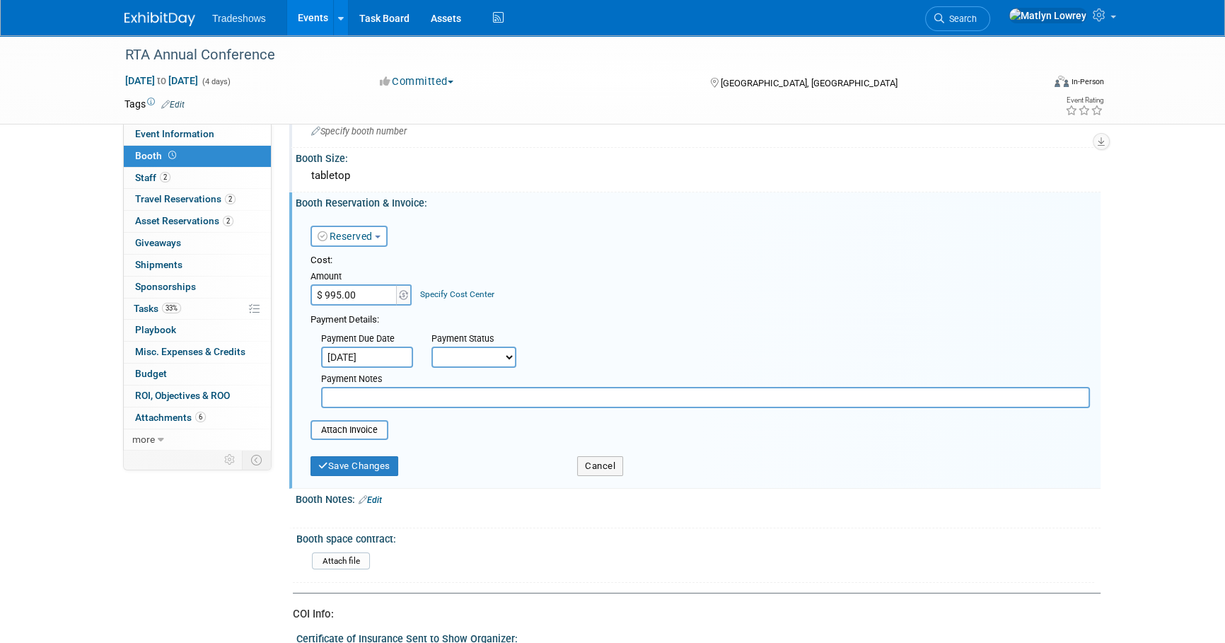
click at [371, 404] on input "text" at bounding box center [705, 397] width 769 height 21
type input "sent to acc to pay by mc on 8/25"
click at [338, 431] on input "file" at bounding box center [302, 429] width 168 height 17
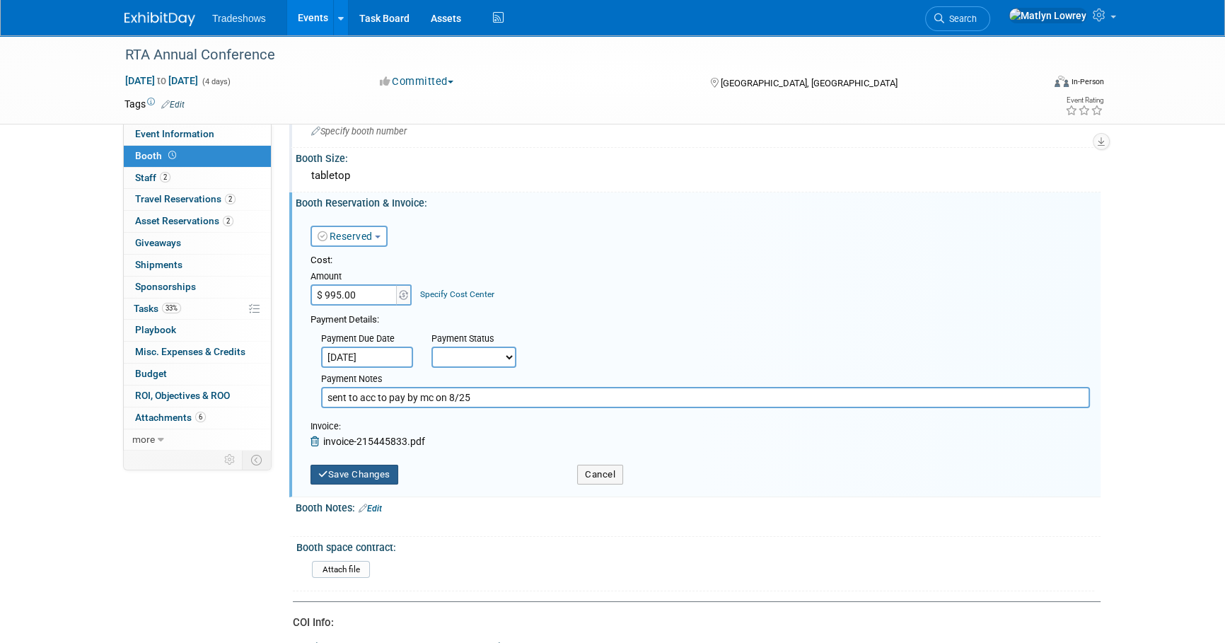
click at [352, 477] on button "Save Changes" at bounding box center [354, 475] width 88 height 20
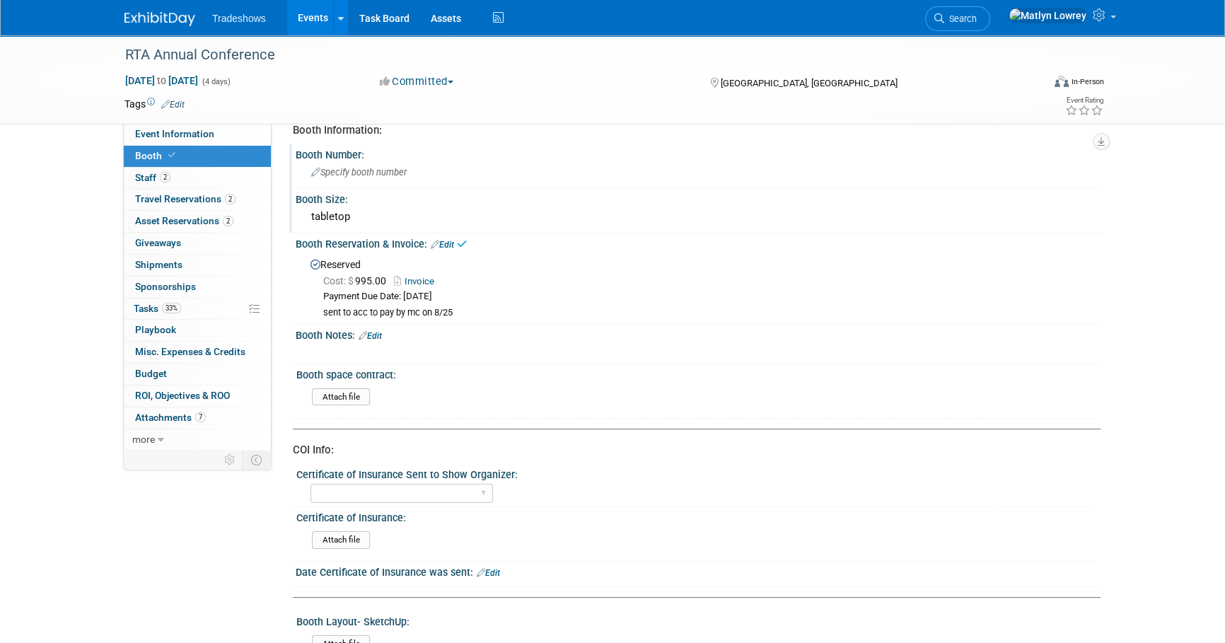
scroll to position [0, 0]
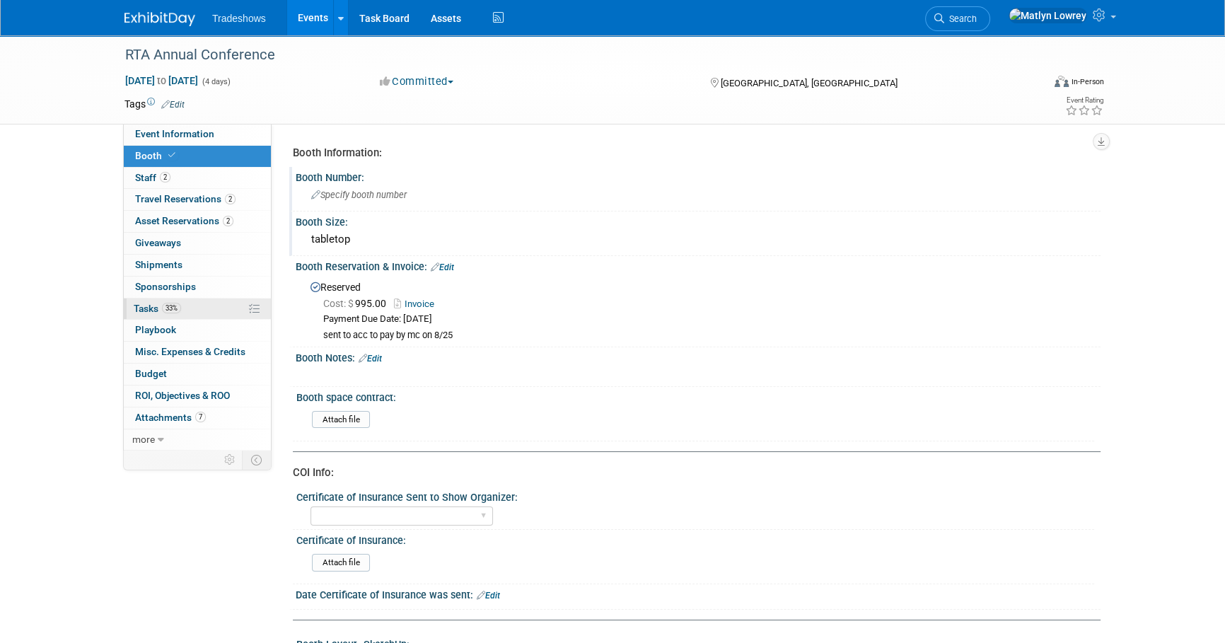
click at [185, 303] on link "33% Tasks 33%" at bounding box center [197, 308] width 147 height 21
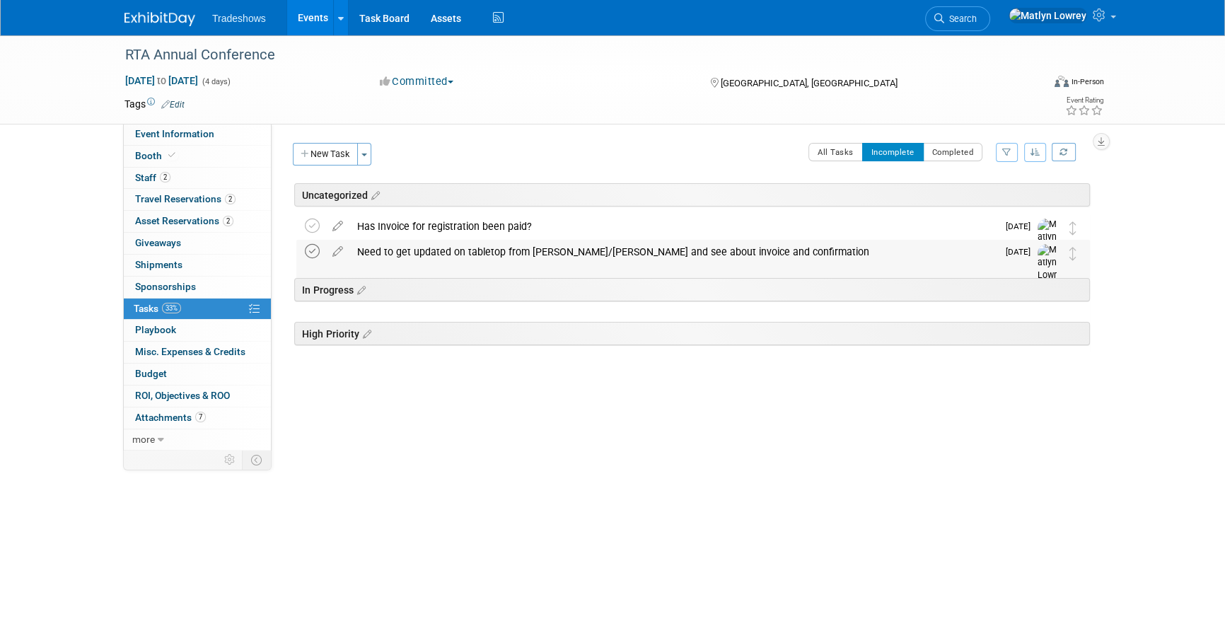
click at [313, 248] on icon at bounding box center [312, 251] width 15 height 15
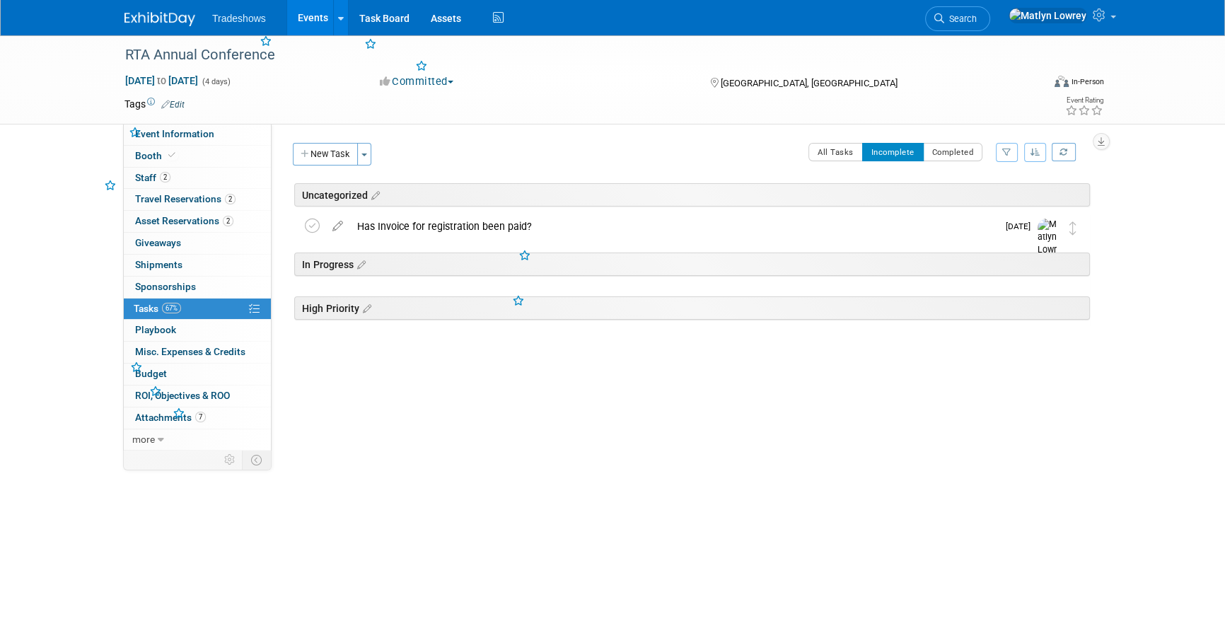
click at [332, 151] on button "New Task" at bounding box center [325, 154] width 65 height 23
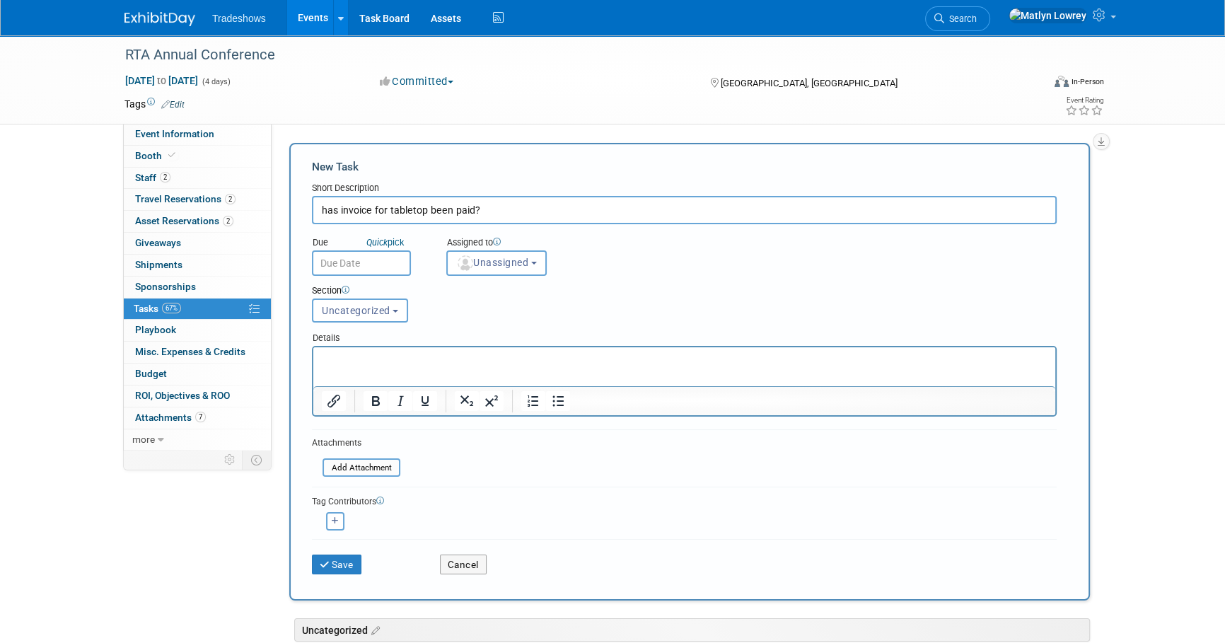
type input "has invoice for tabletop been paid?"
click at [363, 367] on html at bounding box center [684, 357] width 742 height 20
click at [343, 558] on button "Save" at bounding box center [336, 564] width 49 height 20
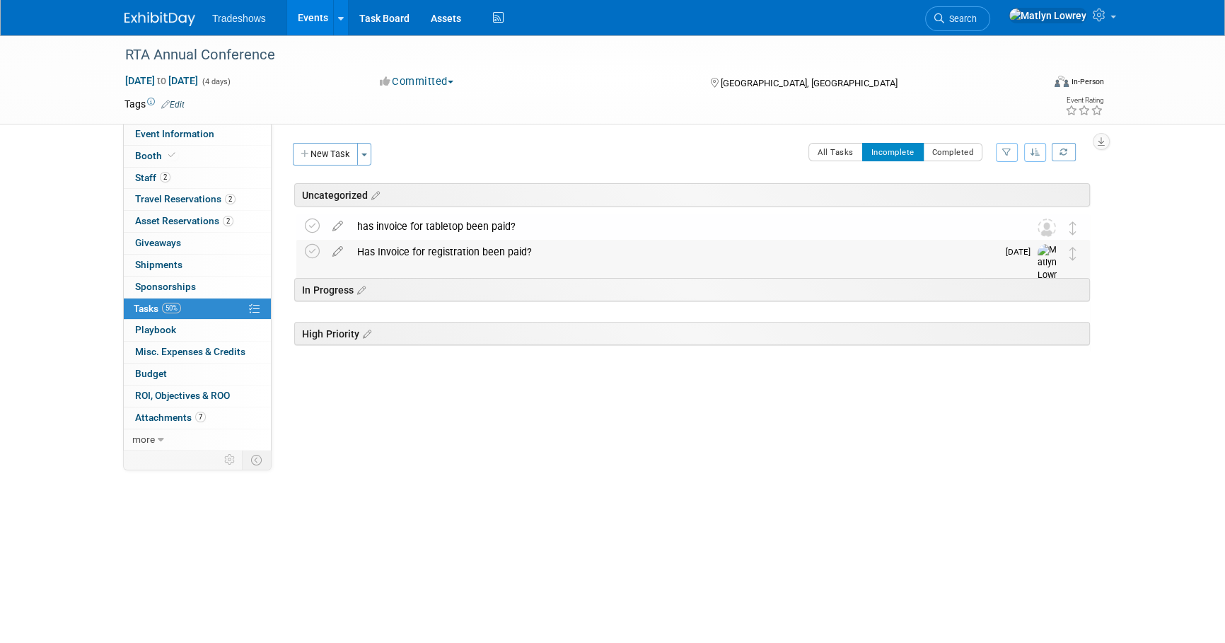
click at [424, 245] on div "Has Invoice for registration been paid?" at bounding box center [673, 252] width 647 height 24
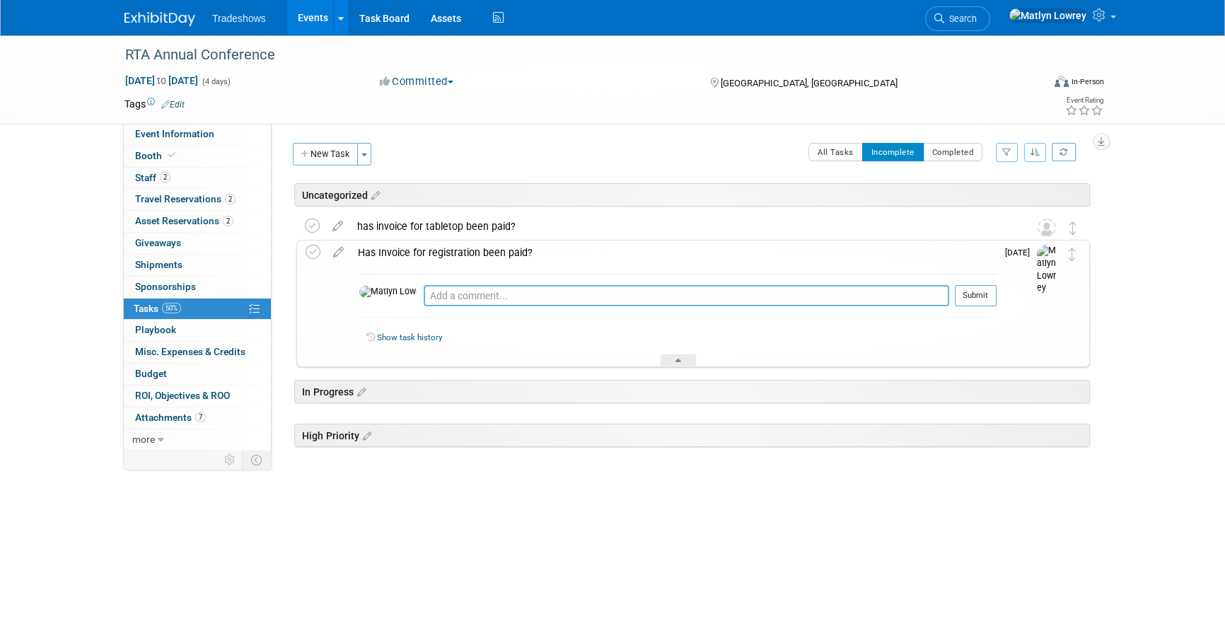
click at [467, 298] on textarea at bounding box center [686, 295] width 525 height 21
type textarea "submitted to acc for payment on 8/25"
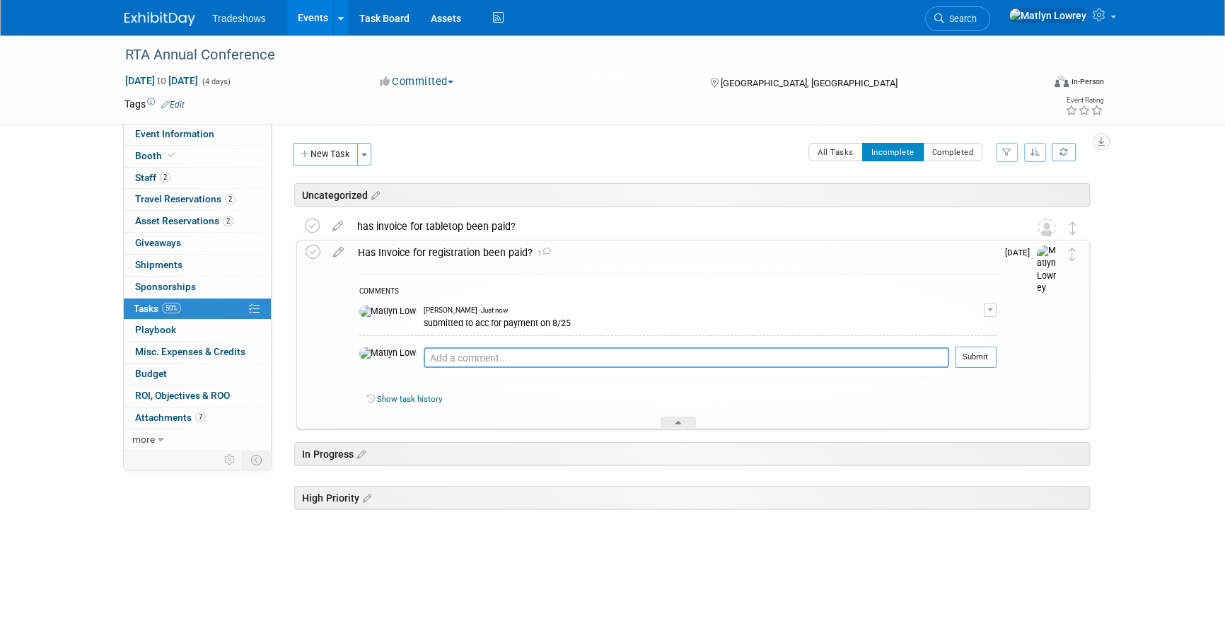
click at [438, 233] on div "has invoice for tabletop been paid?" at bounding box center [679, 226] width 659 height 24
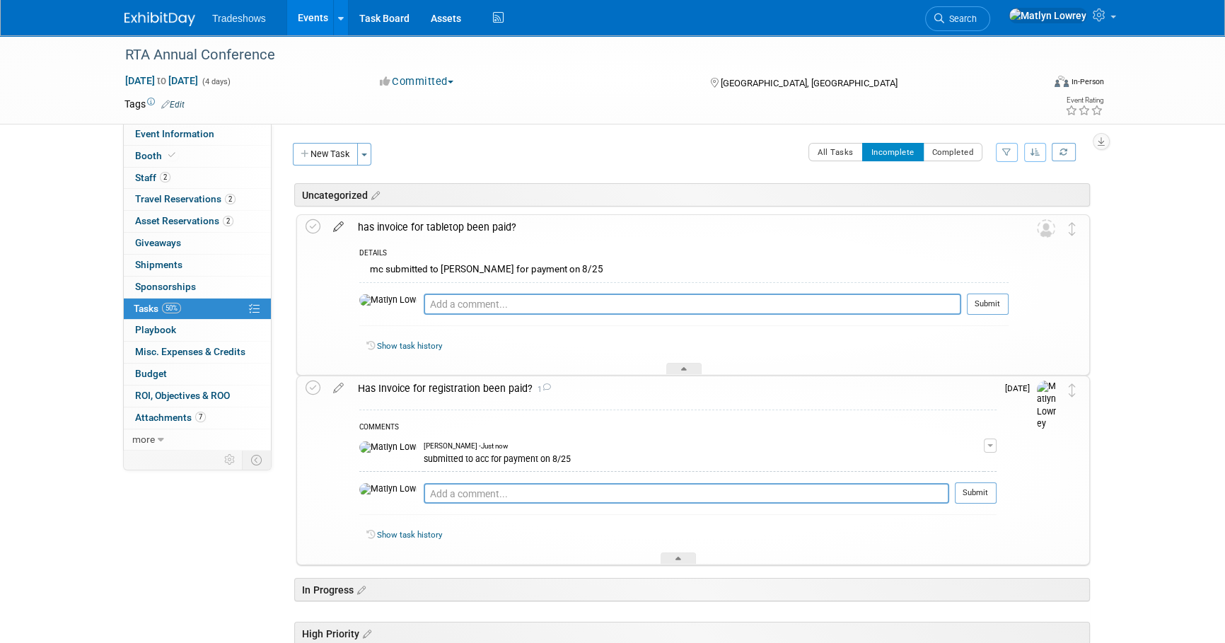
click at [334, 221] on icon at bounding box center [338, 224] width 25 height 18
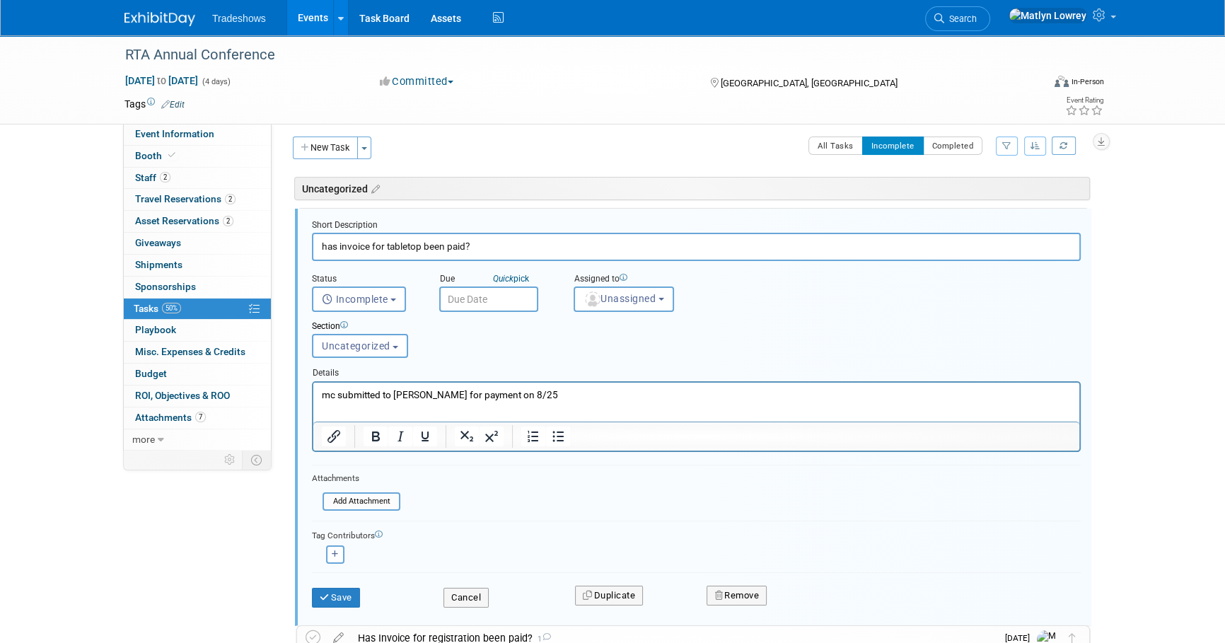
scroll to position [7, 0]
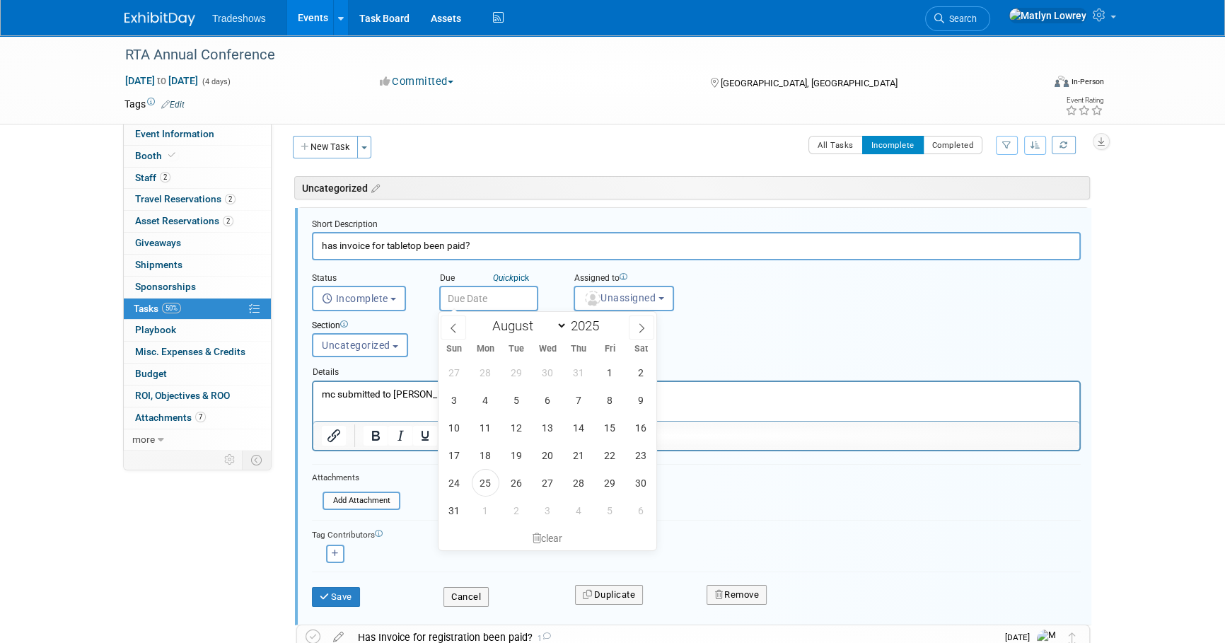
click at [457, 301] on input "text" at bounding box center [488, 298] width 99 height 25
click at [643, 306] on button "Unassigned" at bounding box center [623, 298] width 100 height 25
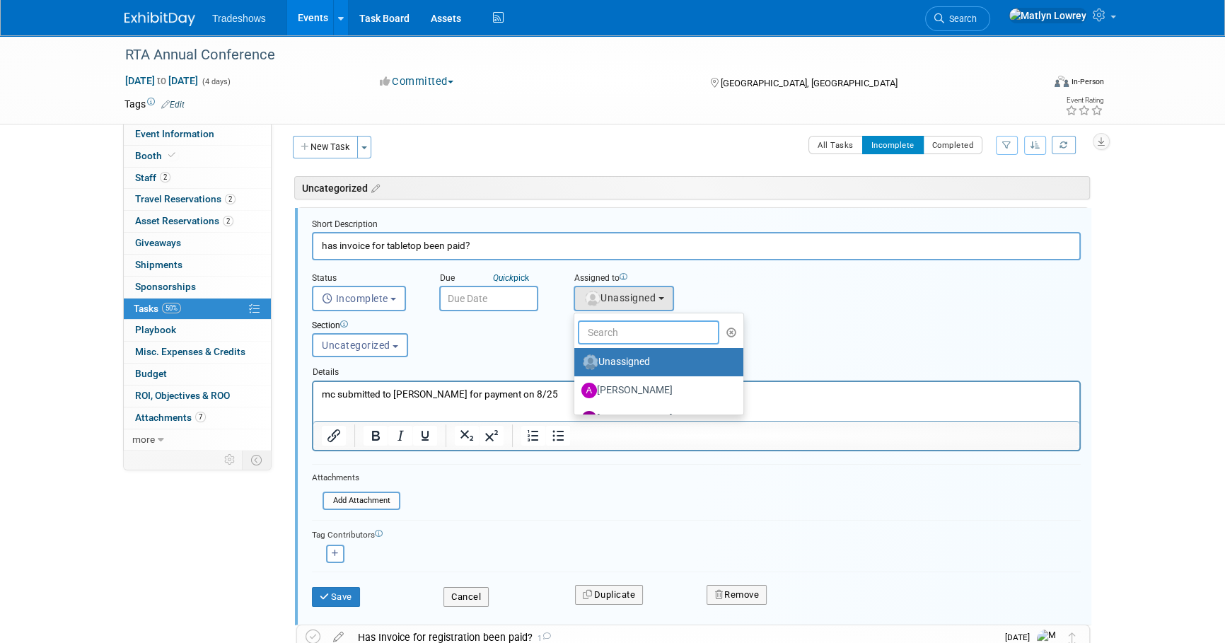
click at [638, 339] on input "text" at bounding box center [648, 332] width 141 height 24
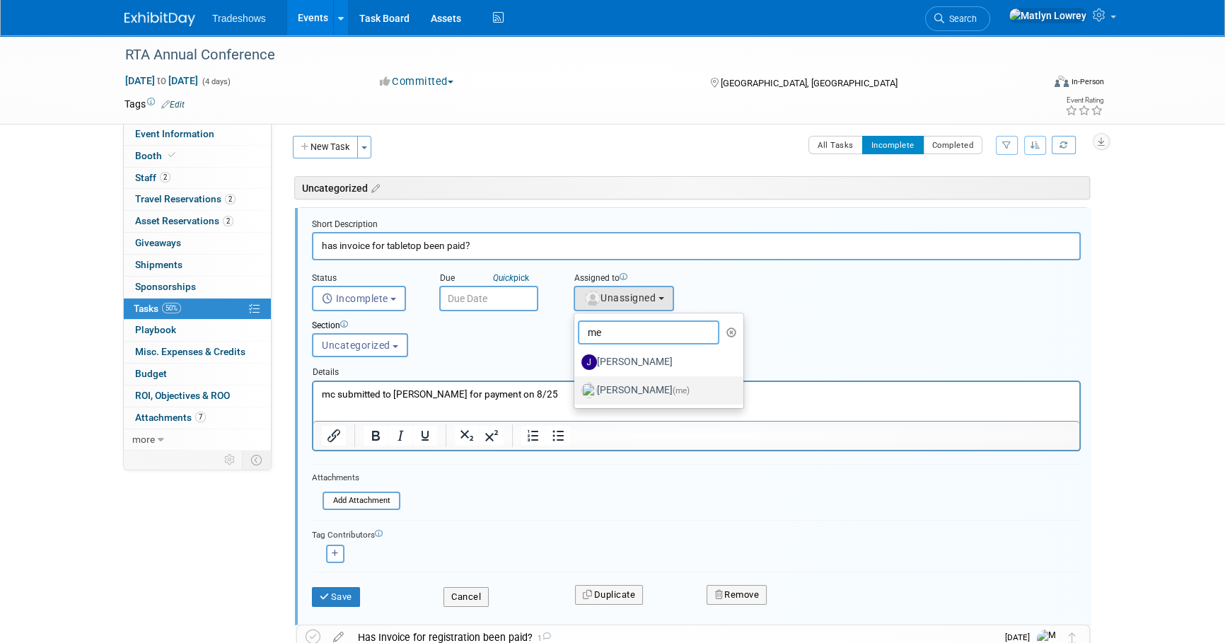
type input "me"
click at [619, 383] on label "[PERSON_NAME] (me)" at bounding box center [655, 390] width 148 height 23
click at [576, 384] on input "[PERSON_NAME] (me)" at bounding box center [571, 388] width 9 height 9
select select "53a61db3-ae1f-4f8e-85ed-74f10af30436"
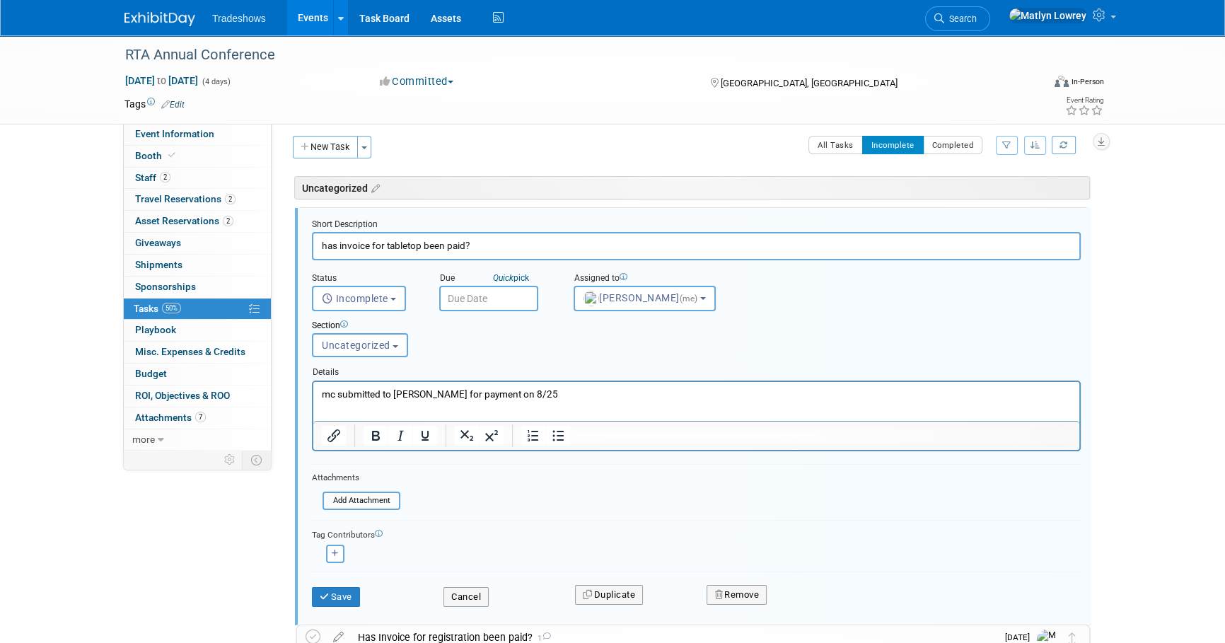
click at [521, 304] on input "text" at bounding box center [488, 298] width 99 height 25
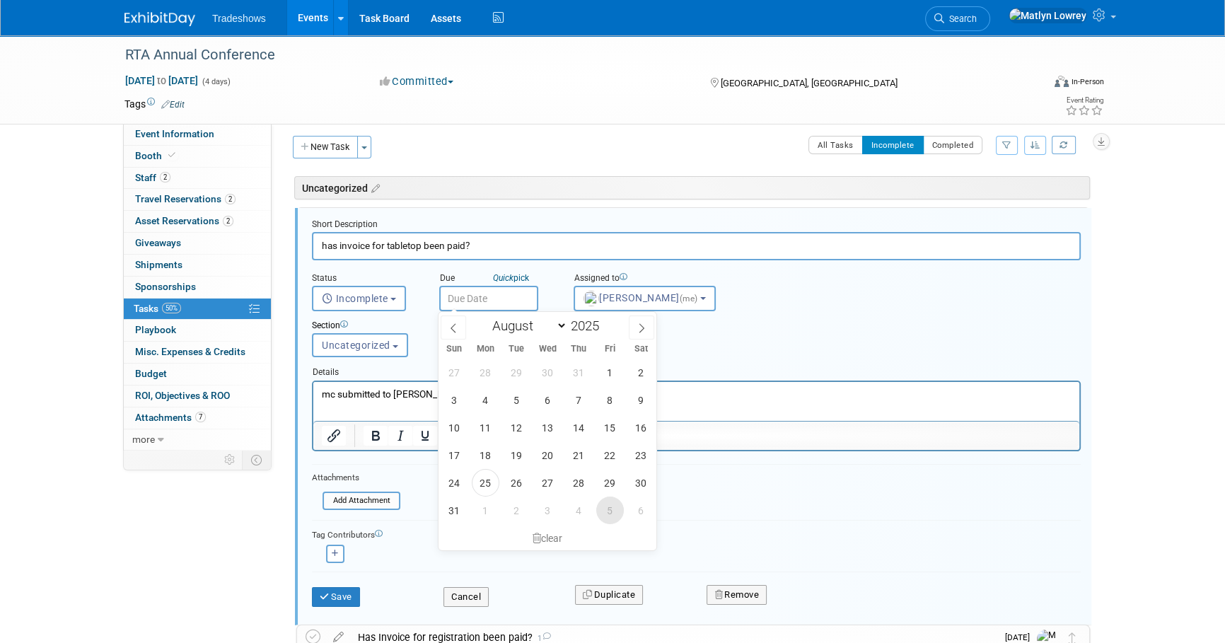
click at [612, 513] on span "5" at bounding box center [610, 510] width 28 height 28
type input "[DATE]"
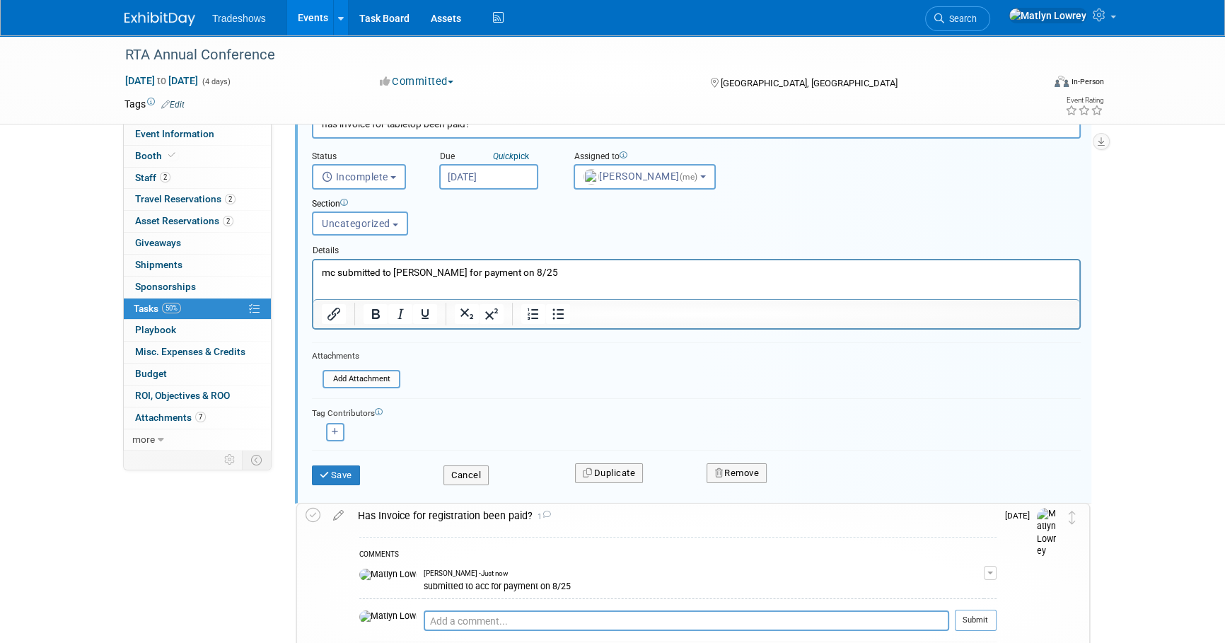
scroll to position [264, 0]
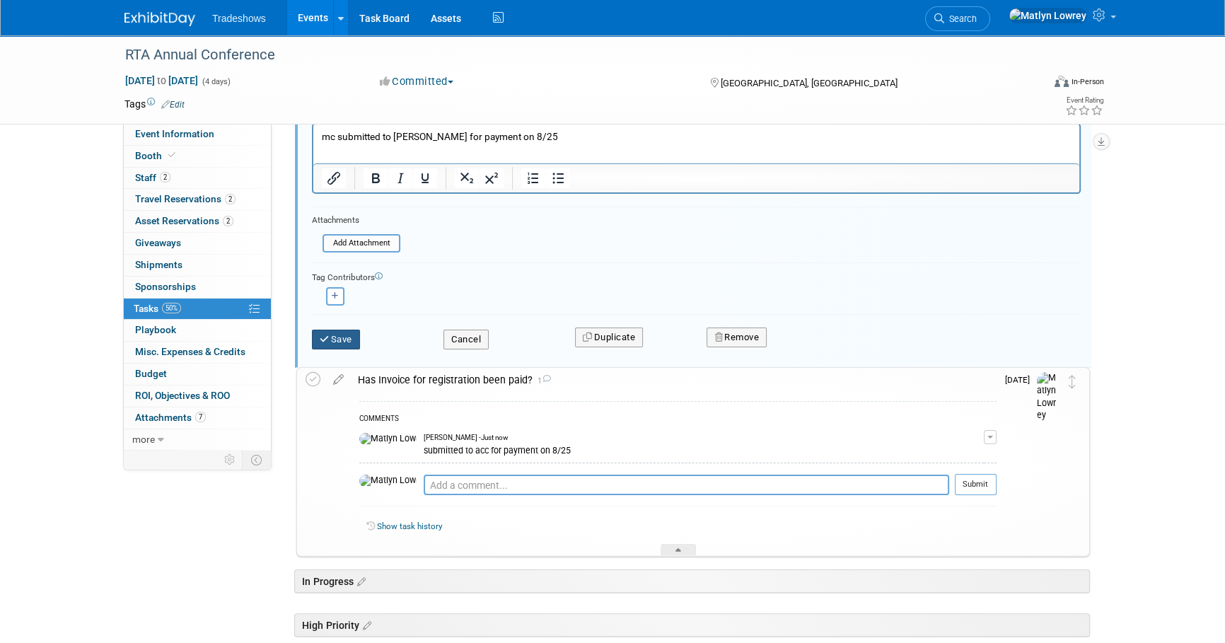
click at [346, 337] on button "Save" at bounding box center [336, 339] width 48 height 20
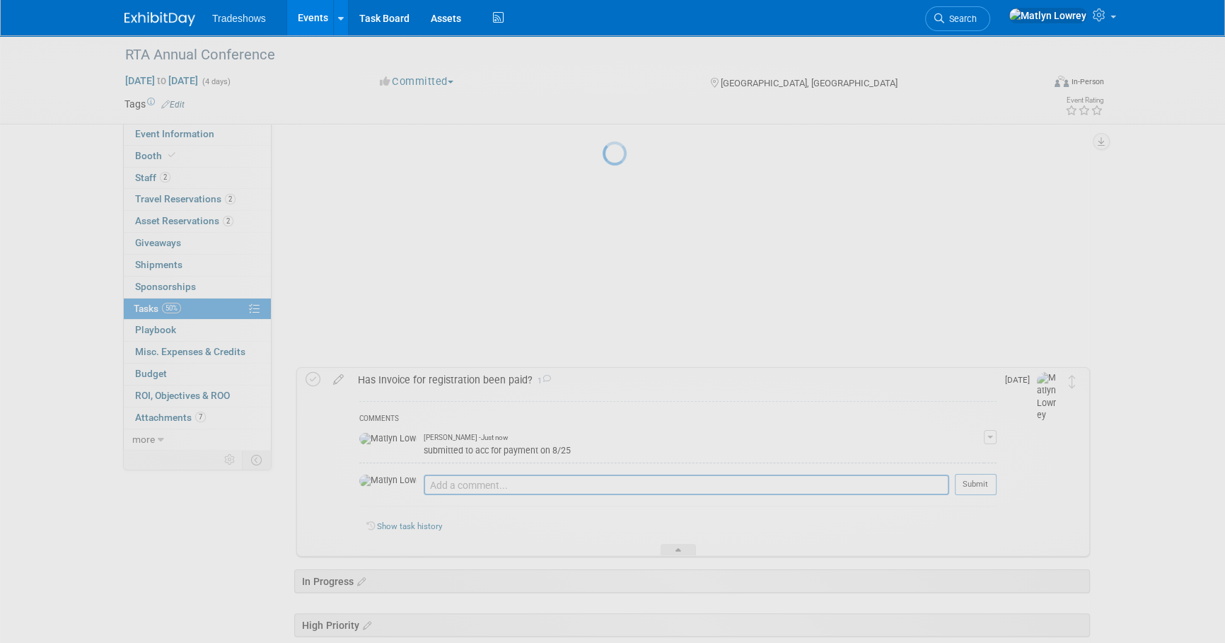
scroll to position [95, 0]
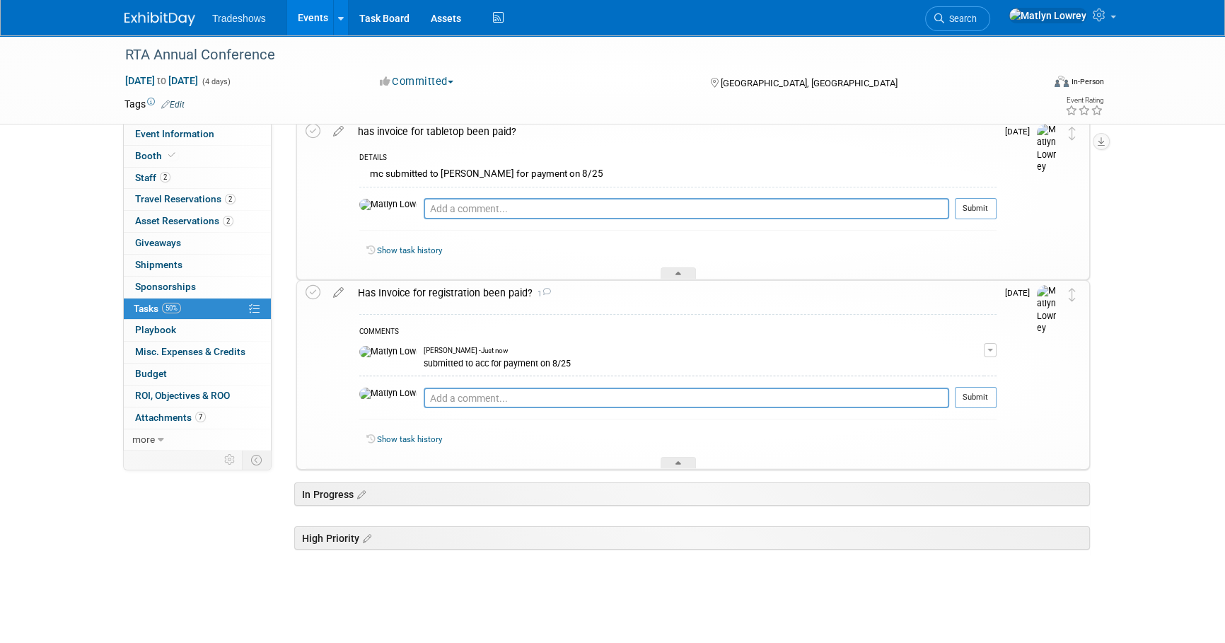
click at [431, 305] on div "COMMENTS [PERSON_NAME] - Just now submitted to acc for payment on 8/25 Edit Com…" at bounding box center [674, 387] width 646 height 164
click at [421, 127] on div "has invoice for tabletop been paid?" at bounding box center [674, 131] width 646 height 24
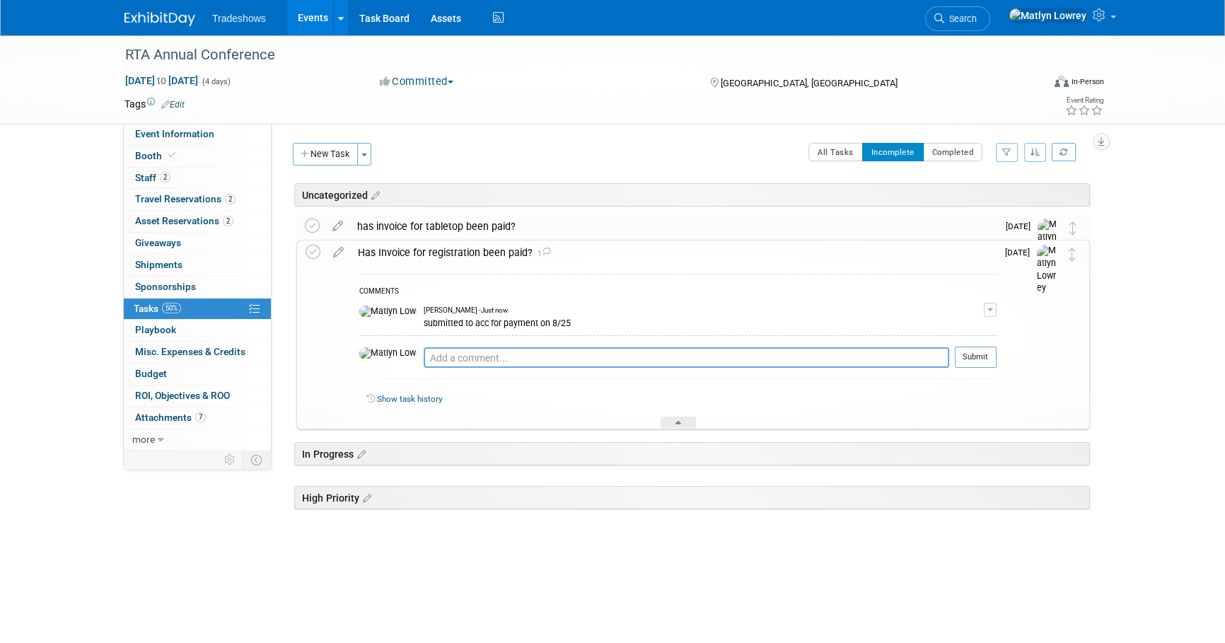
scroll to position [0, 0]
click at [425, 243] on div "Has Invoice for registration been paid? 1" at bounding box center [674, 252] width 646 height 24
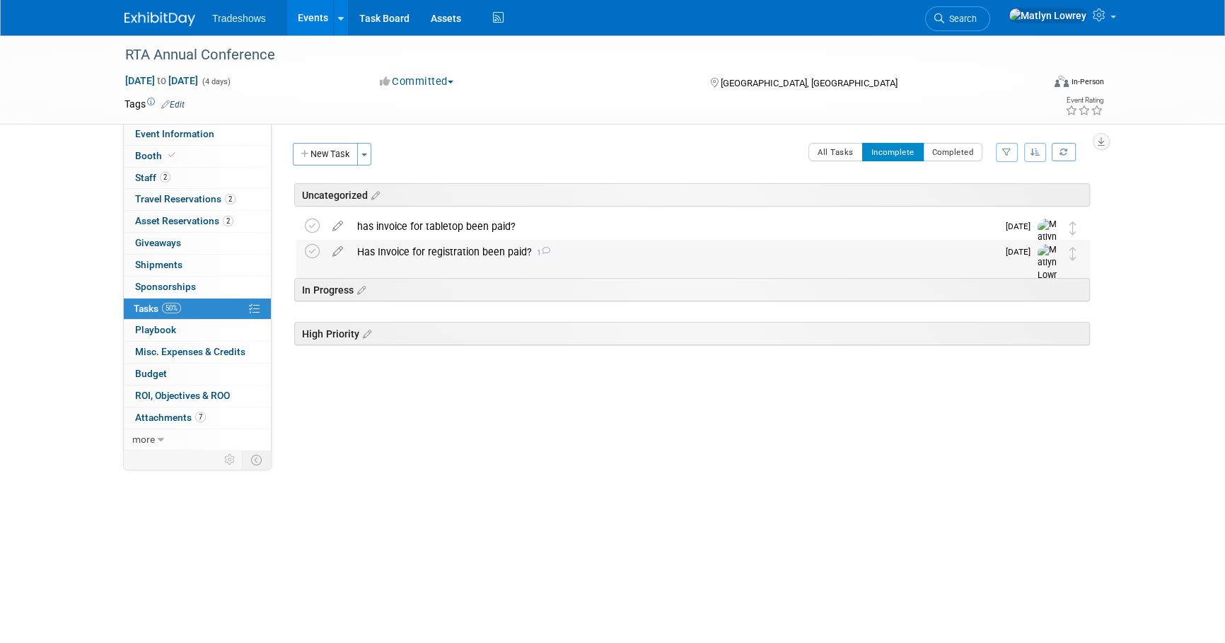
click at [375, 259] on div "Has Invoice for registration been paid? 1" at bounding box center [673, 252] width 647 height 24
